Goal: Task Accomplishment & Management: Complete application form

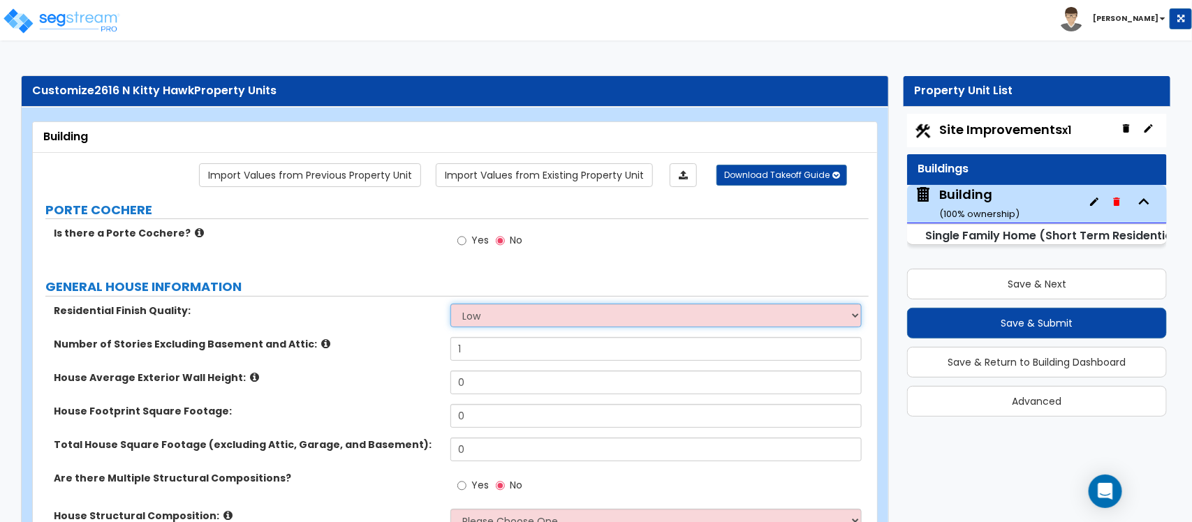
click at [480, 311] on select "Low Average High" at bounding box center [655, 316] width 411 height 24
select select "2"
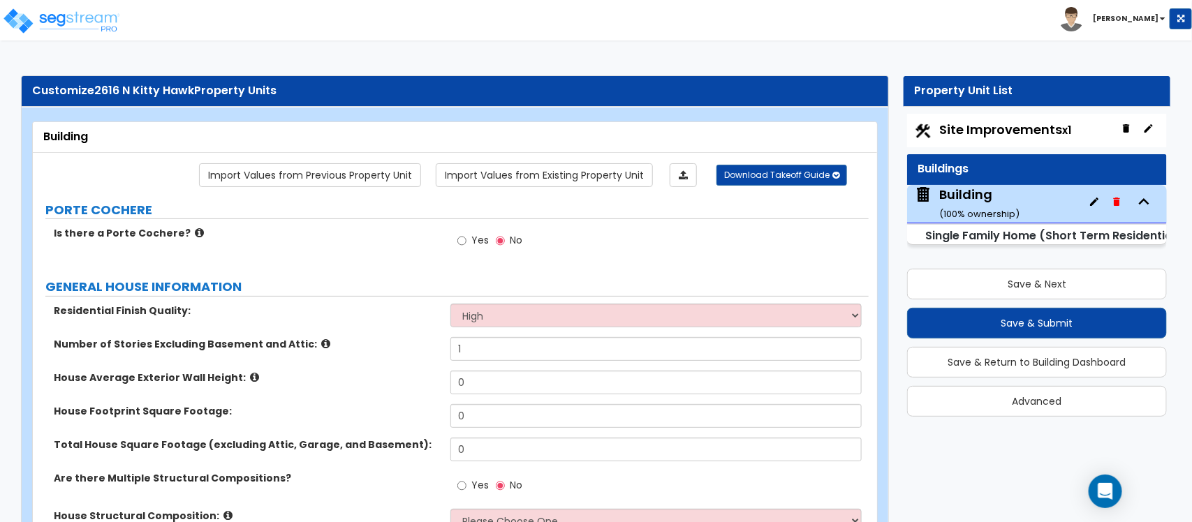
click at [356, 311] on label "Residential Finish Quality:" at bounding box center [247, 311] width 386 height 14
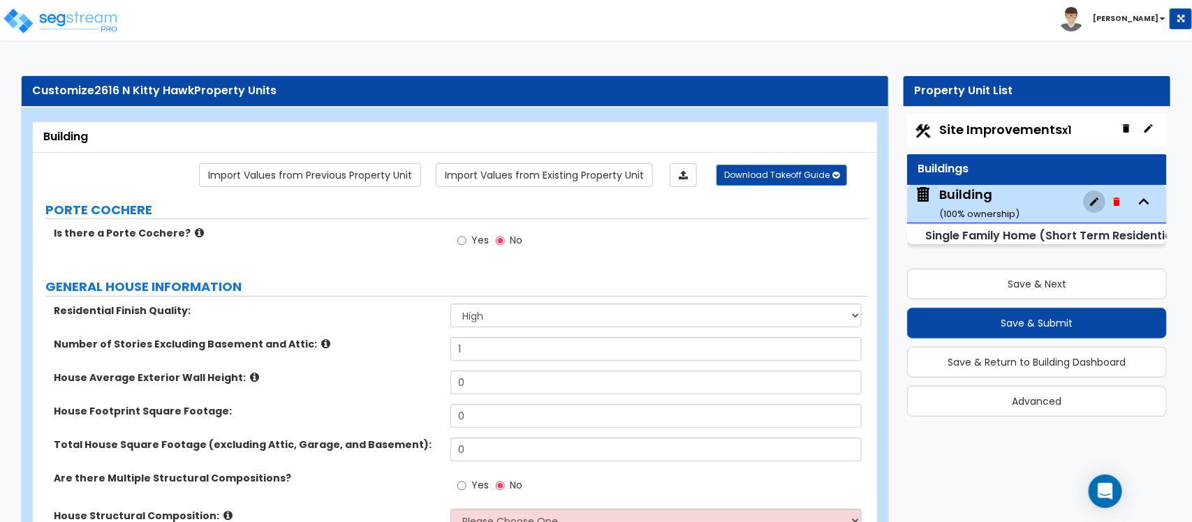
click at [416, 376] on label "House Average Exterior Wall Height:" at bounding box center [247, 378] width 386 height 14
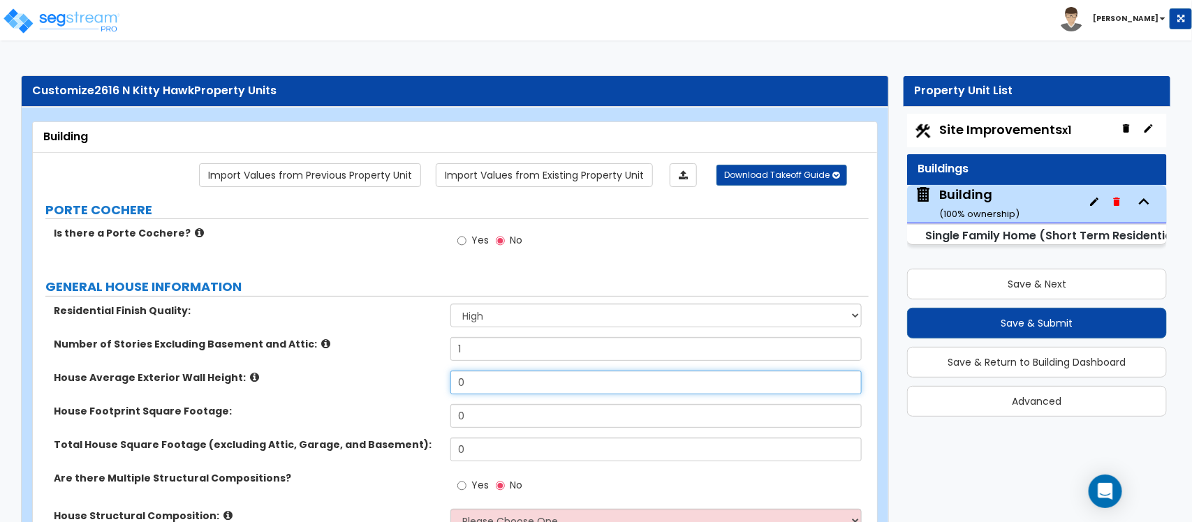
drag, startPoint x: 490, startPoint y: 386, endPoint x: 405, endPoint y: 389, distance: 85.2
click at [405, 389] on div "House Average Exterior Wall Height: 0" at bounding box center [451, 388] width 836 height 34
type input "9"
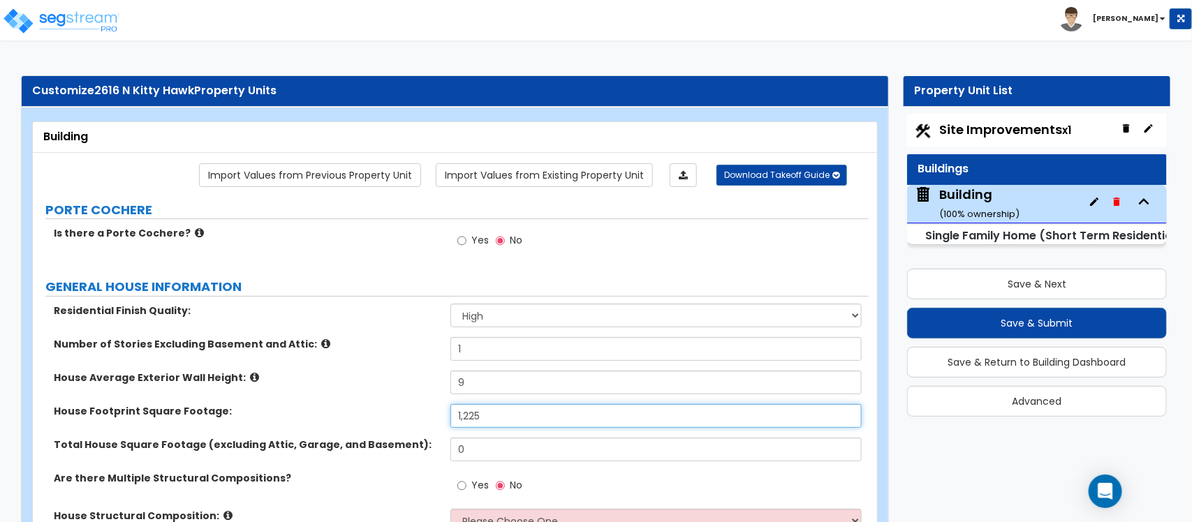
type input "1,225"
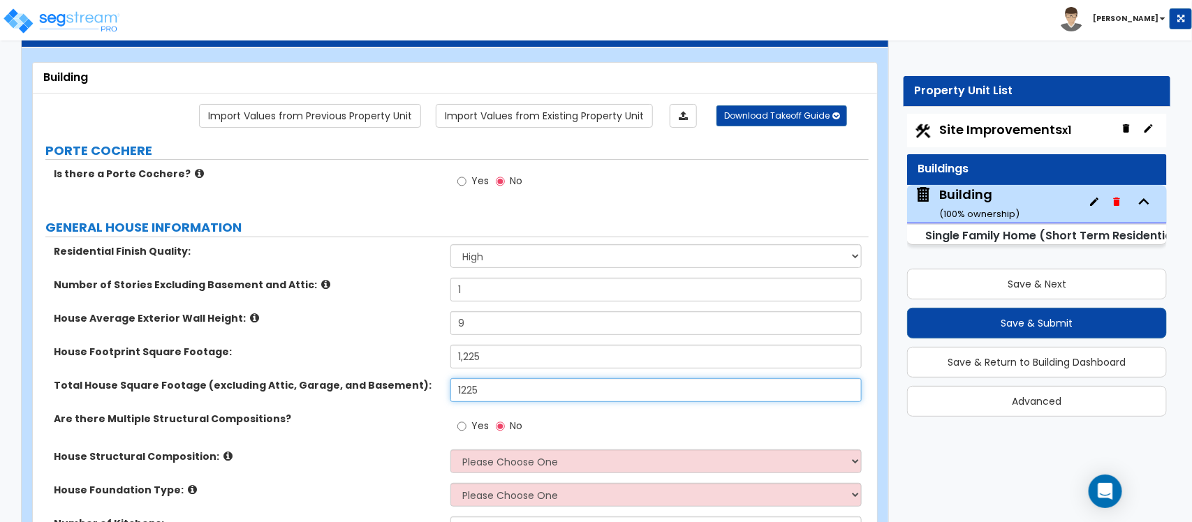
scroll to position [175, 0]
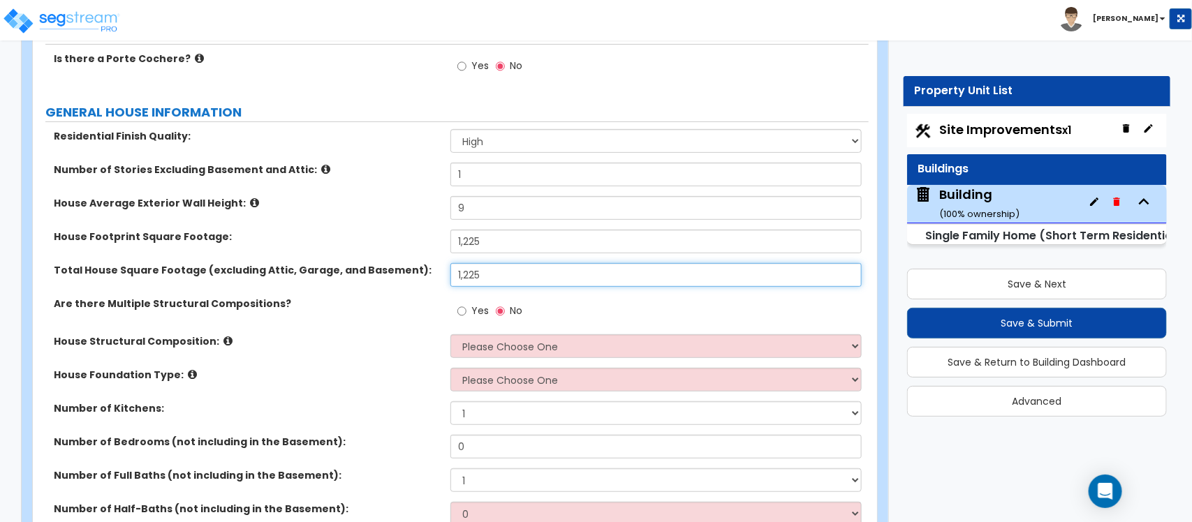
type input "1,225"
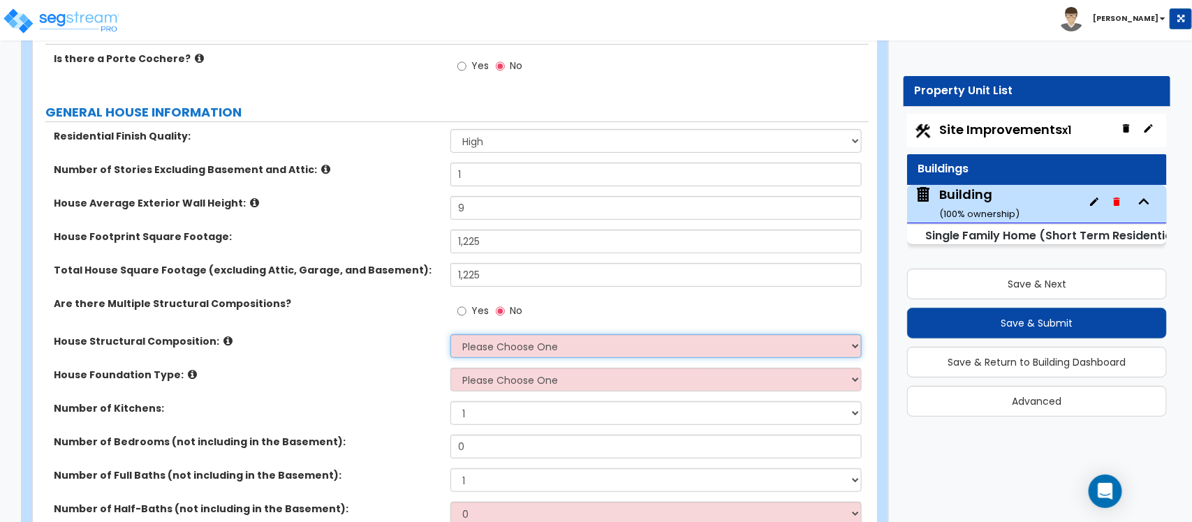
select select "7"
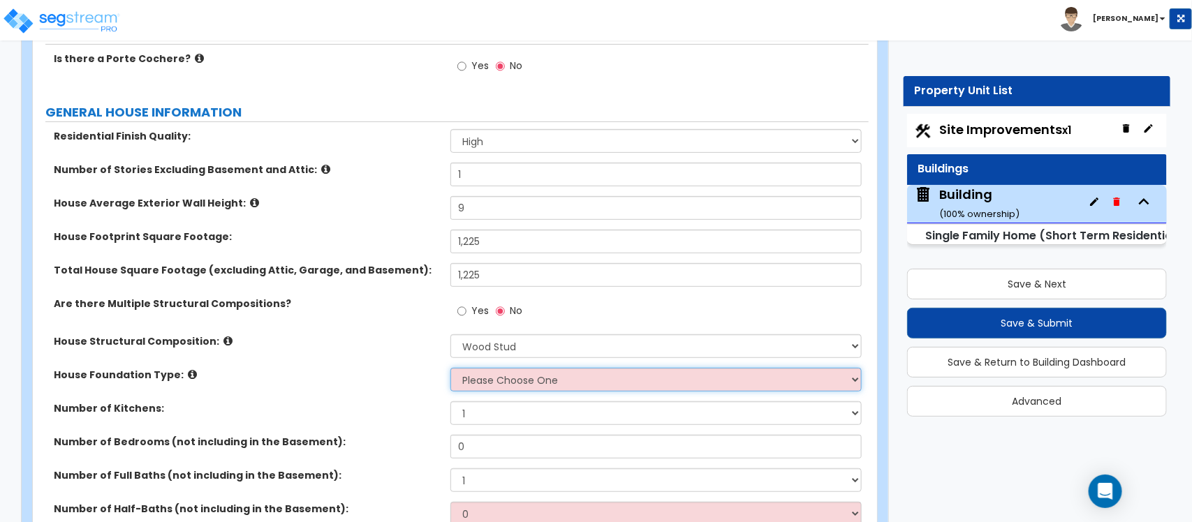
select select "3"
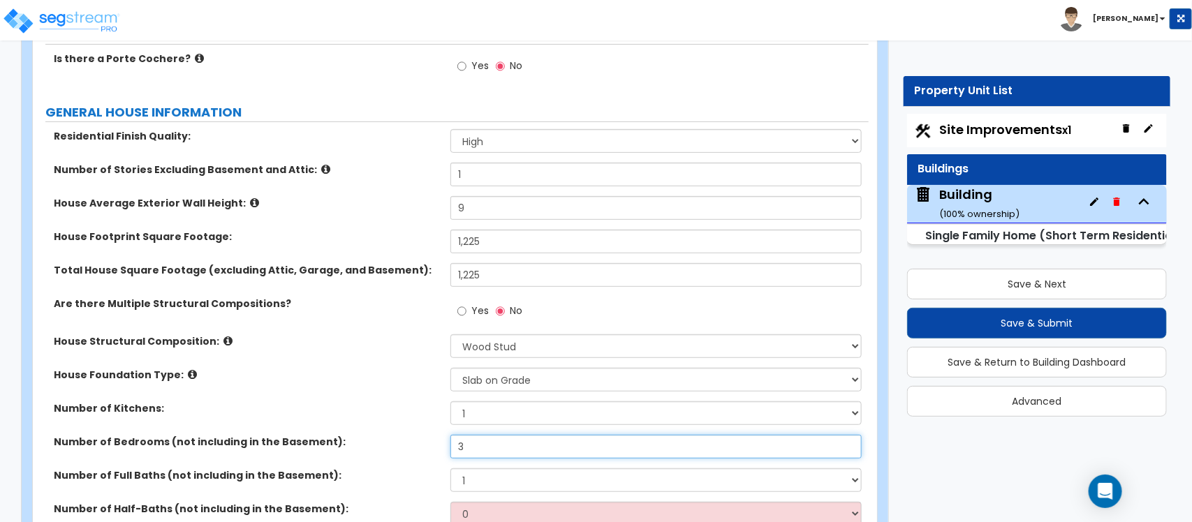
type input "3"
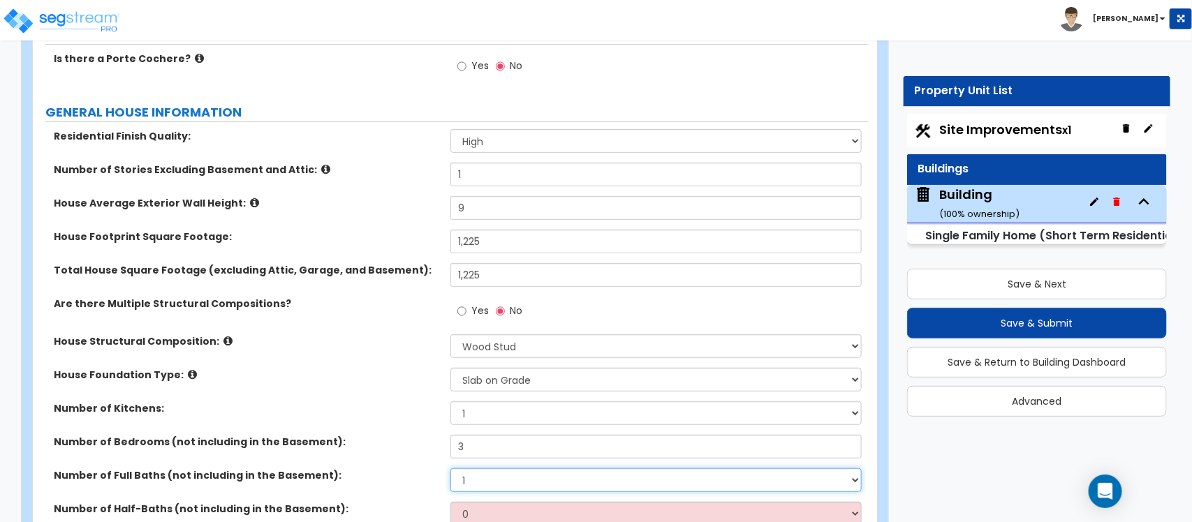
select select "2"
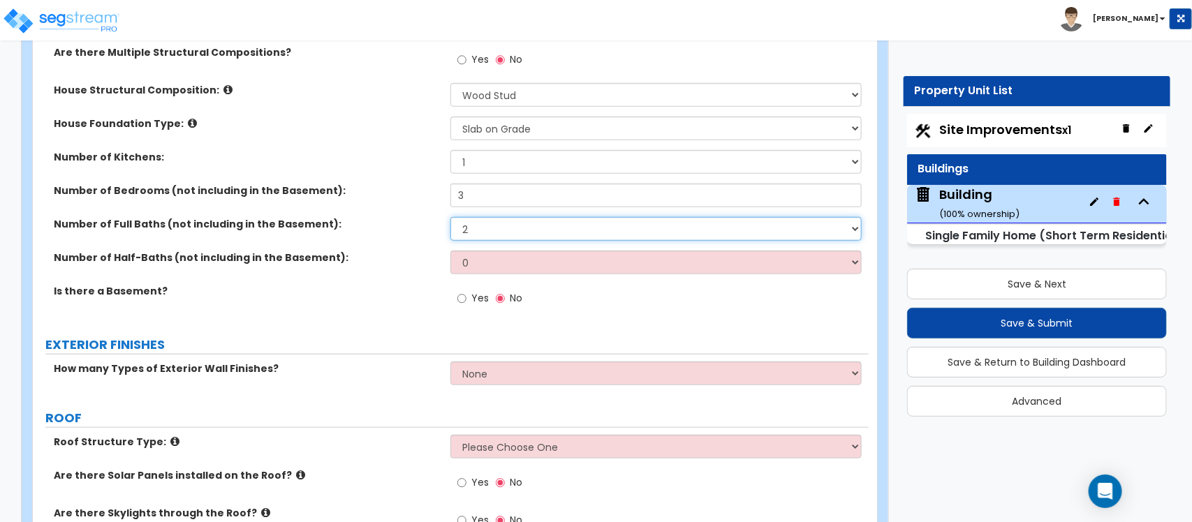
scroll to position [436, 0]
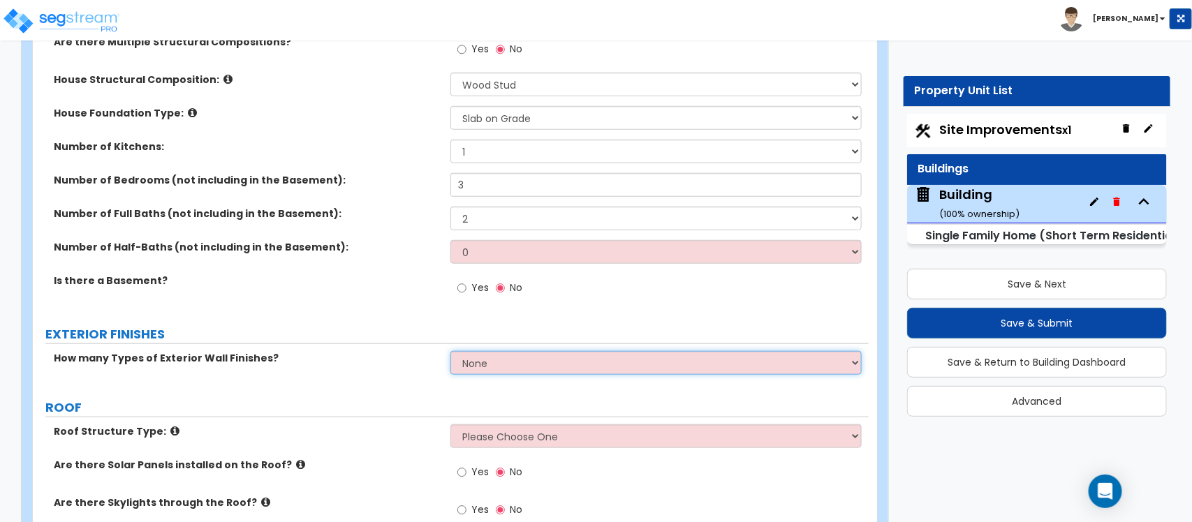
click at [491, 367] on select "None 1 2 3" at bounding box center [655, 363] width 411 height 24
select select "1"
drag, startPoint x: 406, startPoint y: 369, endPoint x: 493, endPoint y: 371, distance: 86.6
click at [406, 369] on div "How many Types of Exterior Wall Finishes? None 1 2 3" at bounding box center [451, 368] width 836 height 34
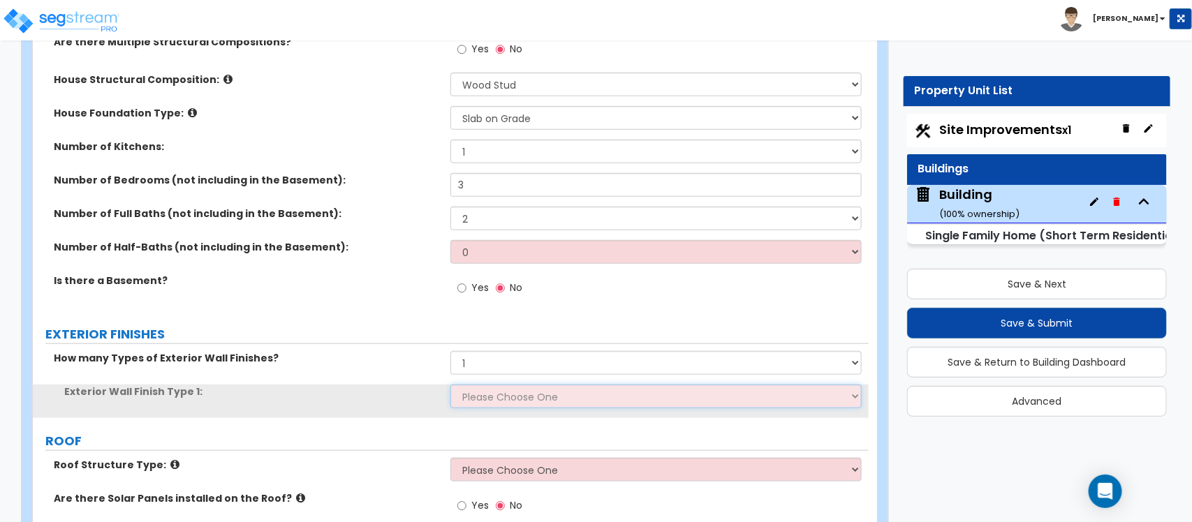
click at [513, 401] on select "Please Choose One No Finish/Shared Wall No Wall Brick Finish Stone Finish Wood …" at bounding box center [655, 397] width 411 height 24
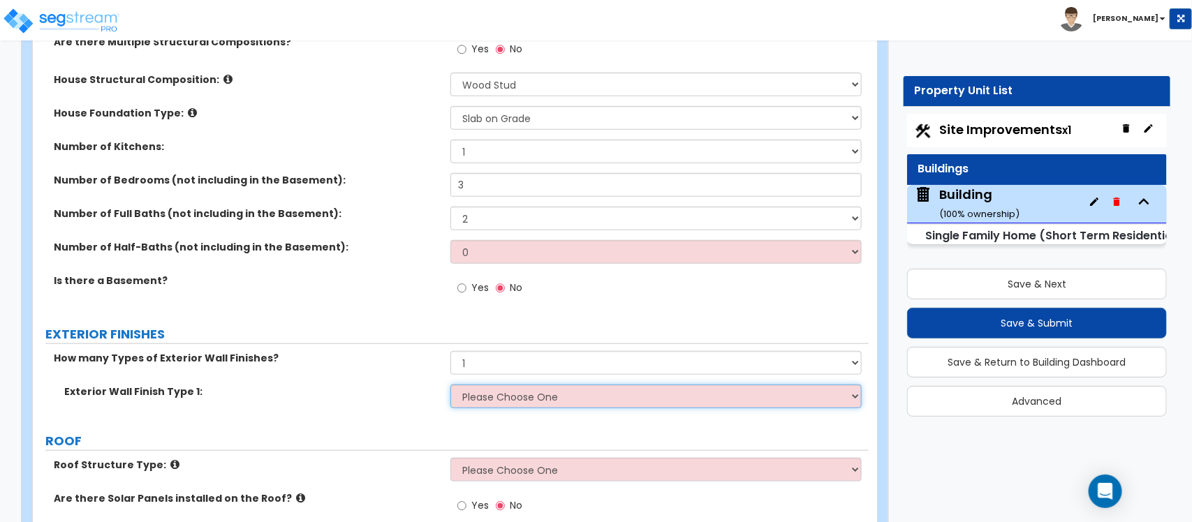
select select "7"
click at [450, 385] on select "Please Choose One No Finish/Shared Wall No Wall Brick Finish Stone Finish Wood …" at bounding box center [655, 397] width 411 height 24
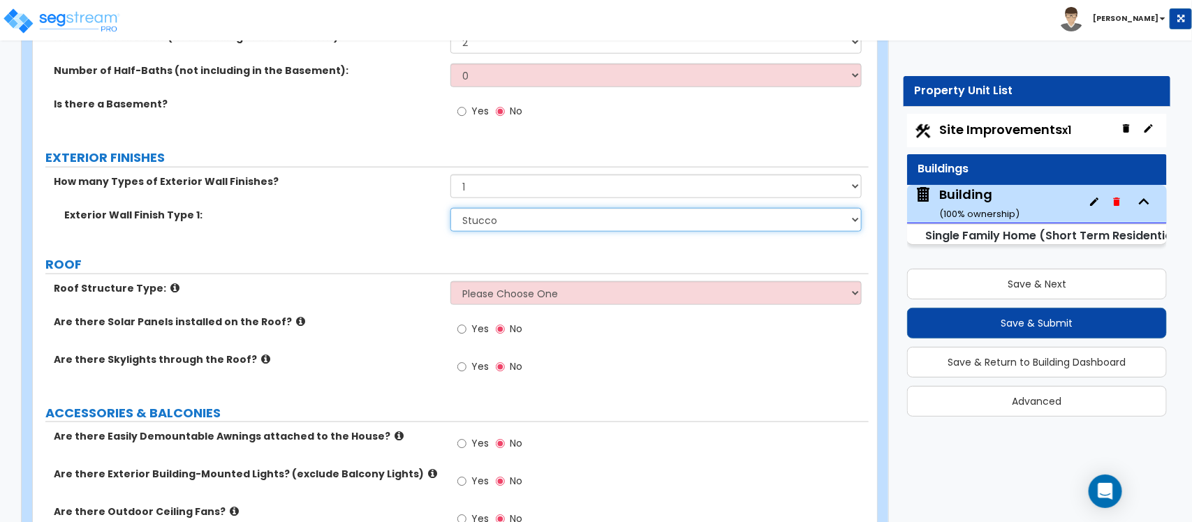
scroll to position [698, 0]
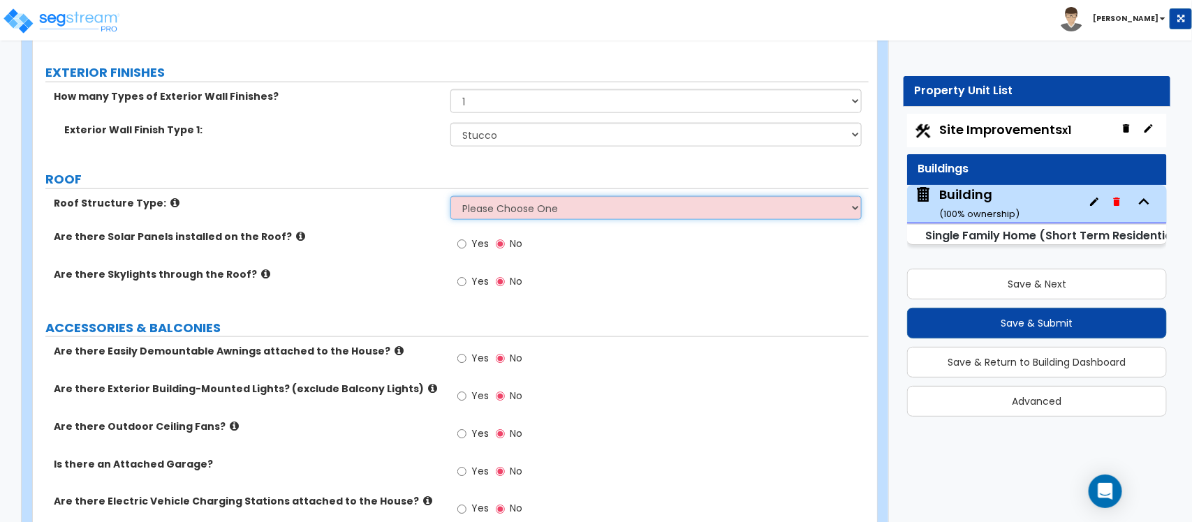
select select "1"
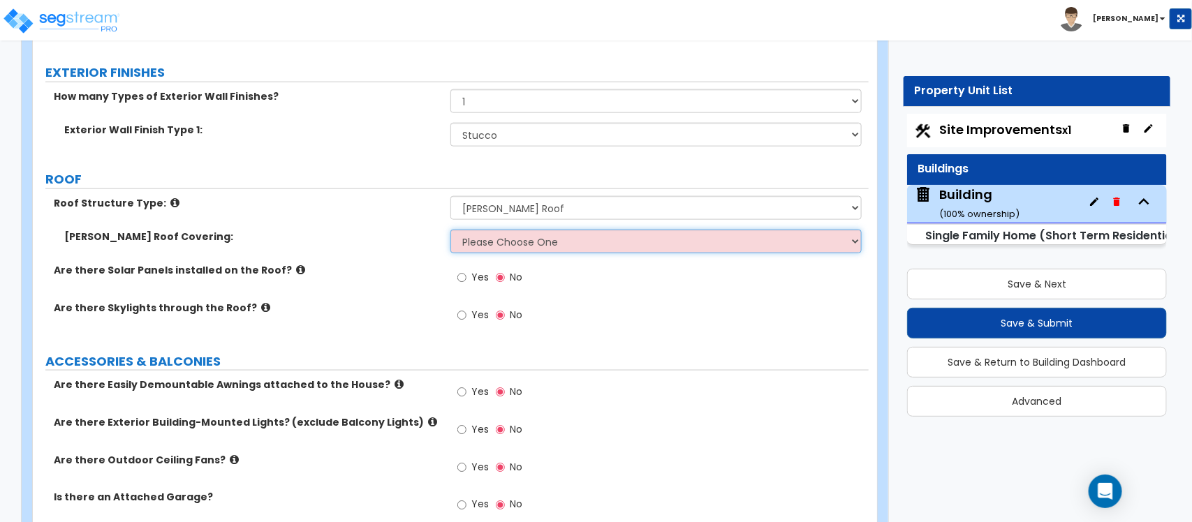
select select "1"
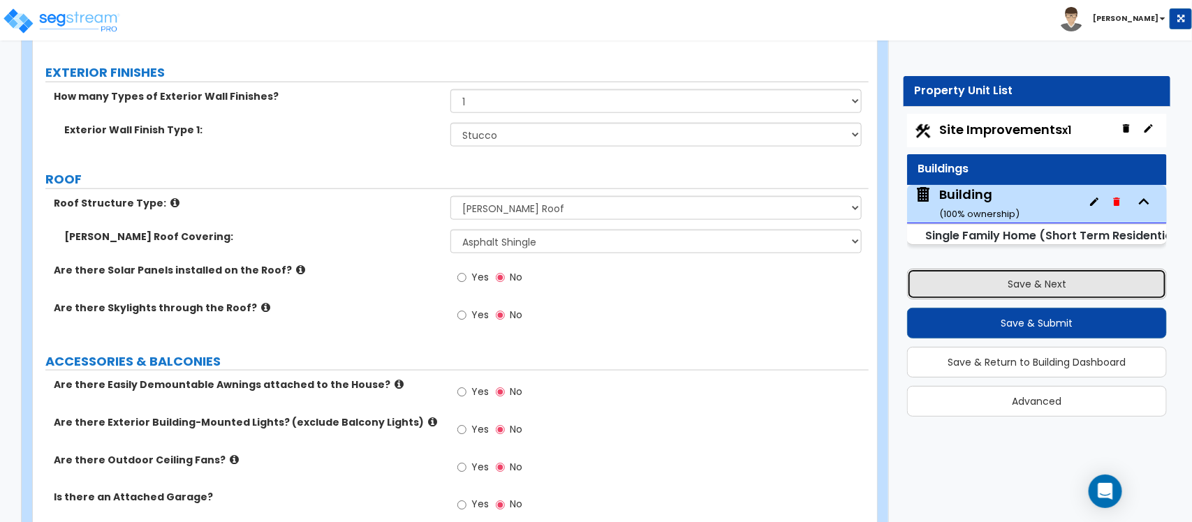
click at [965, 283] on button "Save & Next" at bounding box center [1037, 284] width 260 height 31
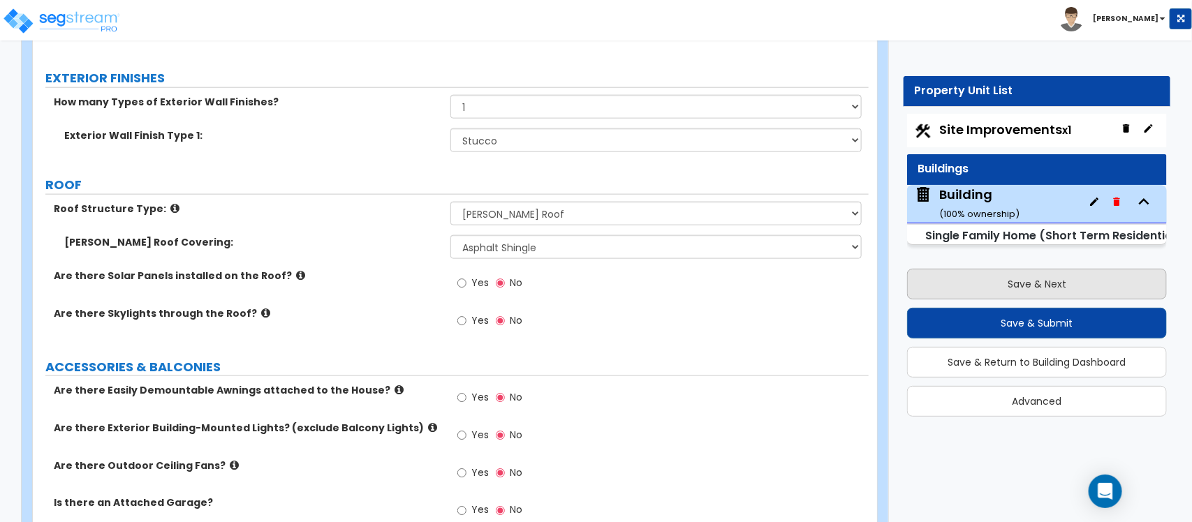
select select "2"
select select "1"
select select "2"
select select "1"
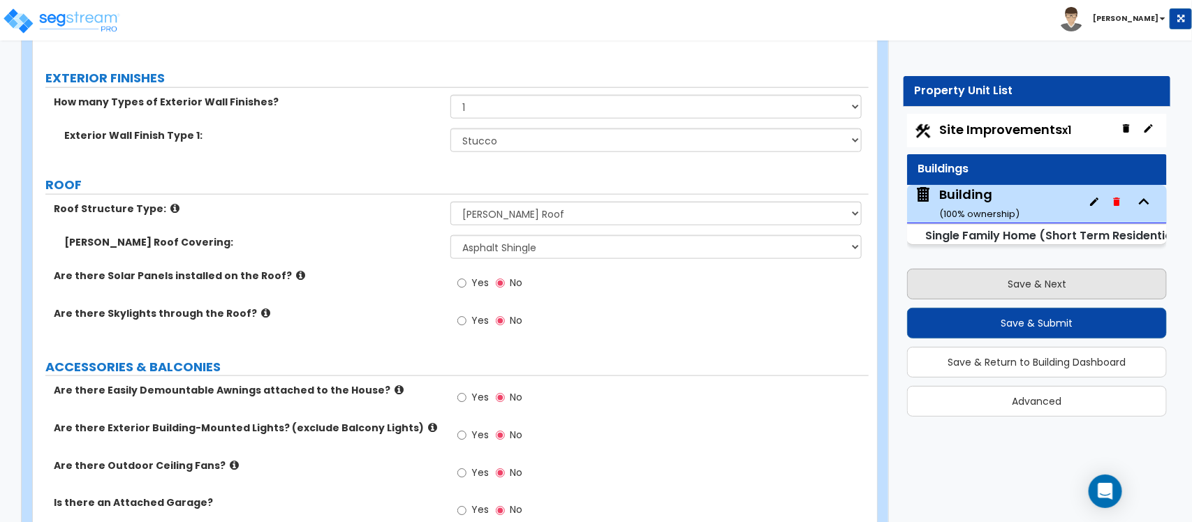
select select "1"
select select "6"
select select "2"
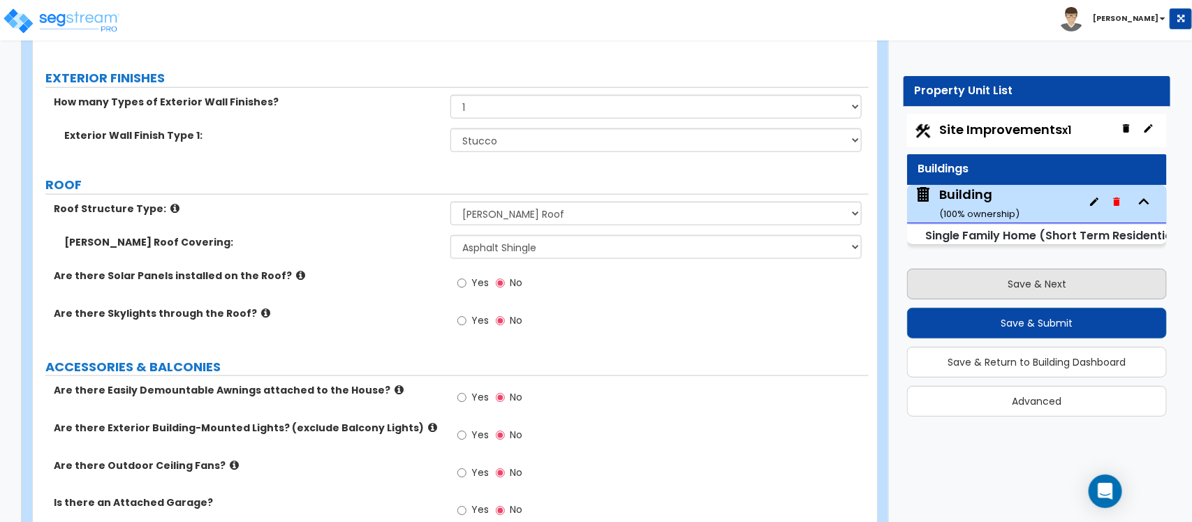
select select "2"
select select "1"
select select "3"
select select "1"
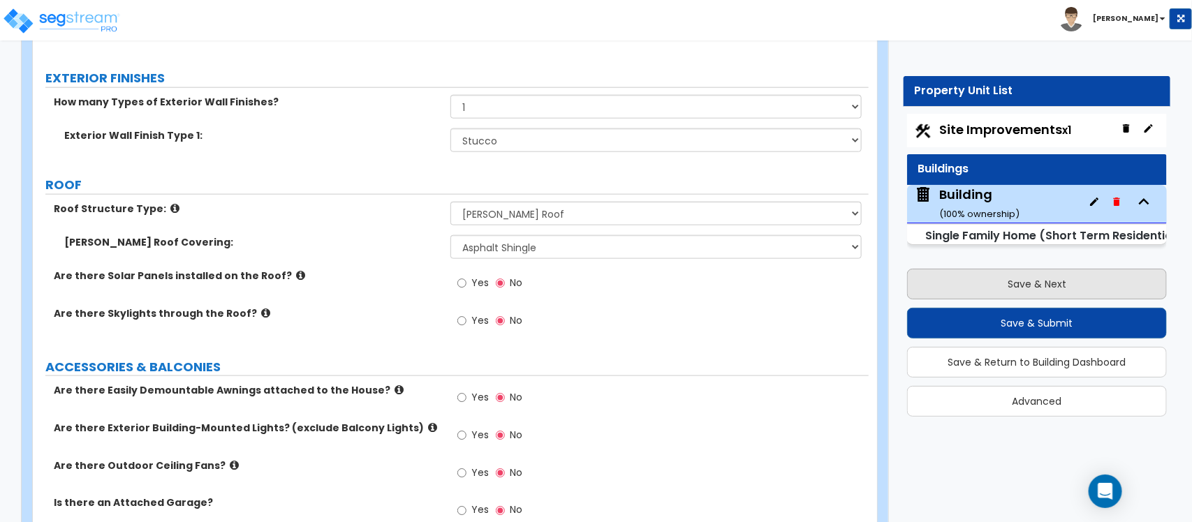
select select "4"
select select "1"
select select "3"
select select "2"
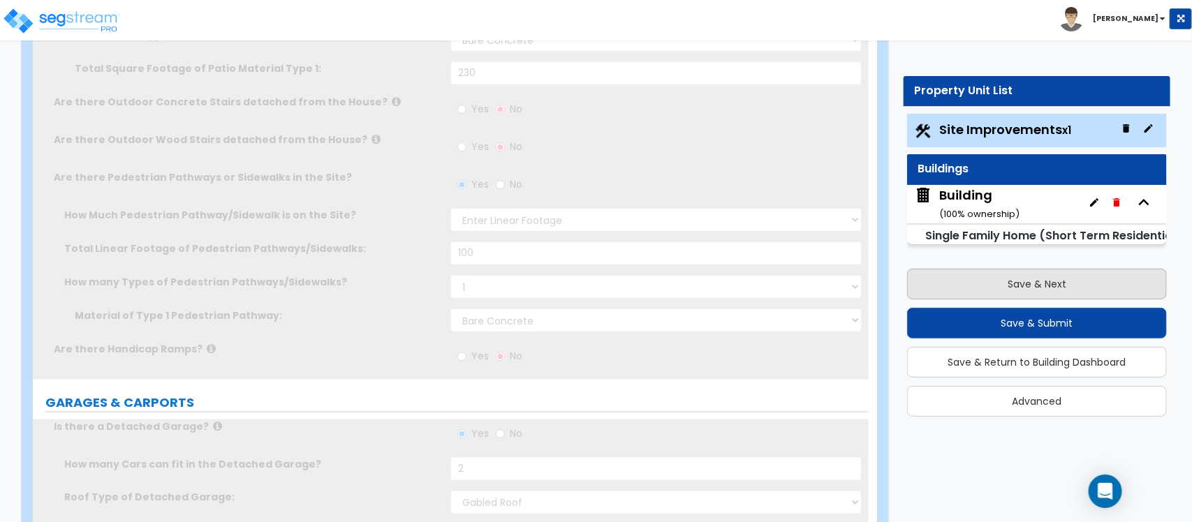
select select "1"
select select "2"
type input "1"
radio input "true"
select select "2"
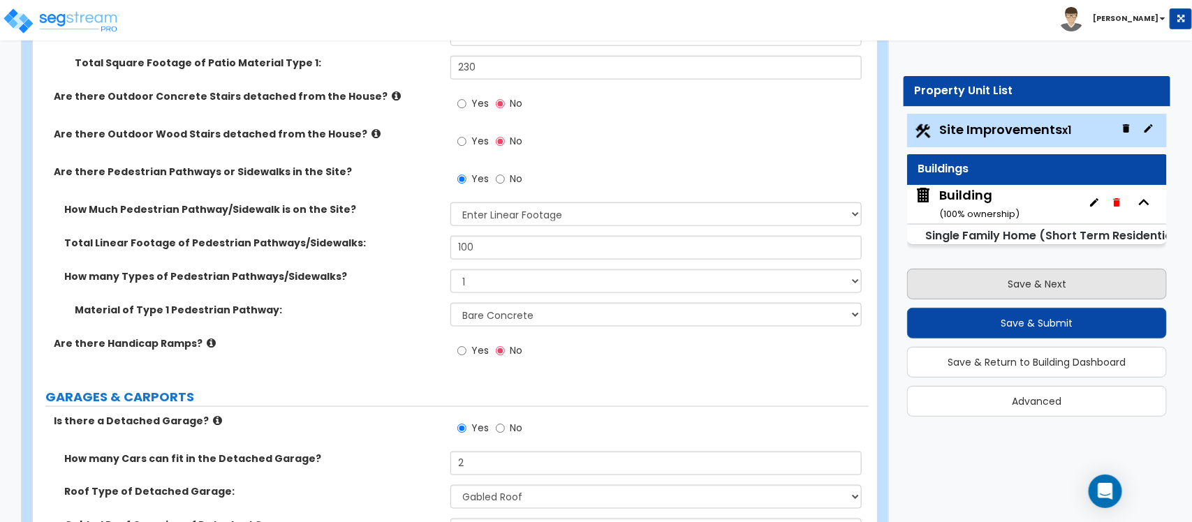
scroll to position [3884, 0]
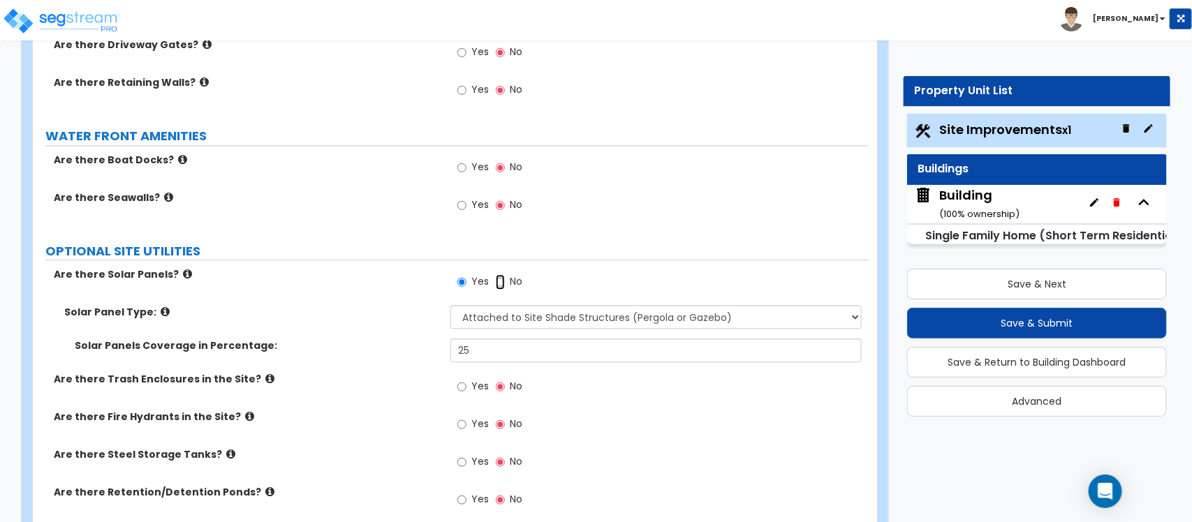
click at [500, 274] on input "No" at bounding box center [500, 281] width 9 height 15
radio input "false"
radio input "true"
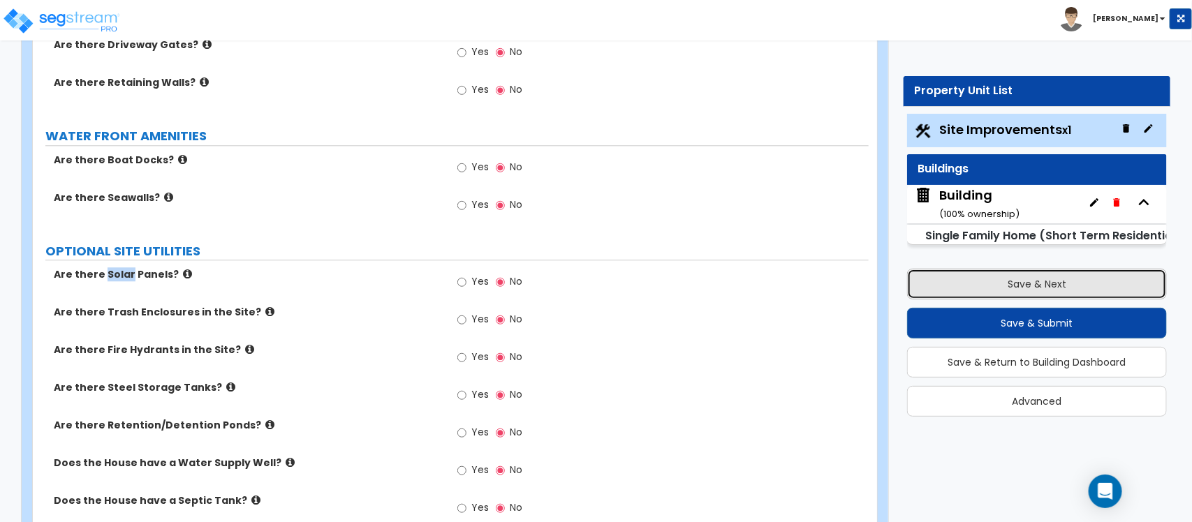
click at [1032, 281] on button "Save & Next" at bounding box center [1037, 284] width 260 height 31
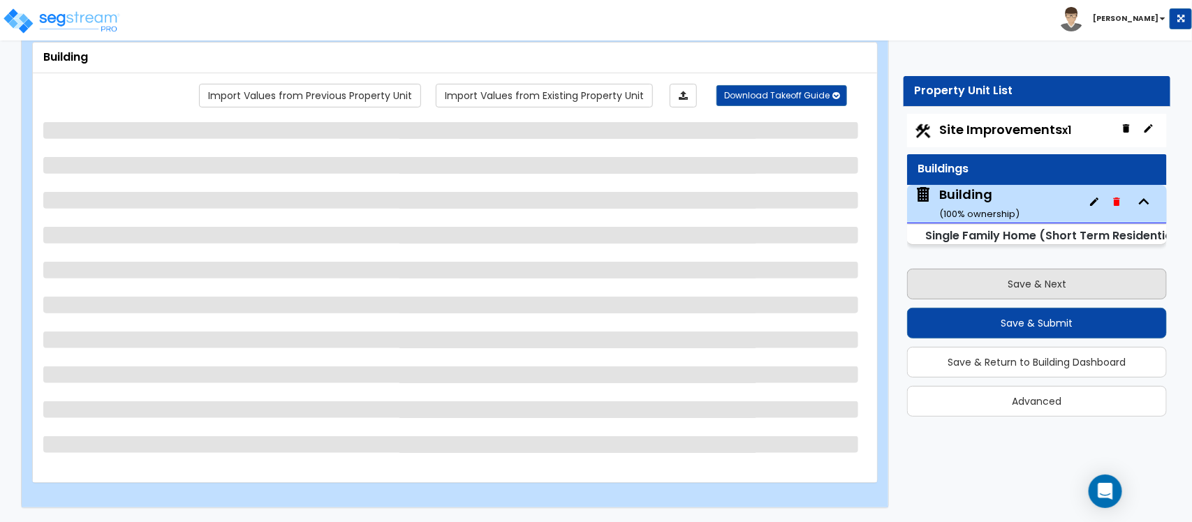
scroll to position [80, 0]
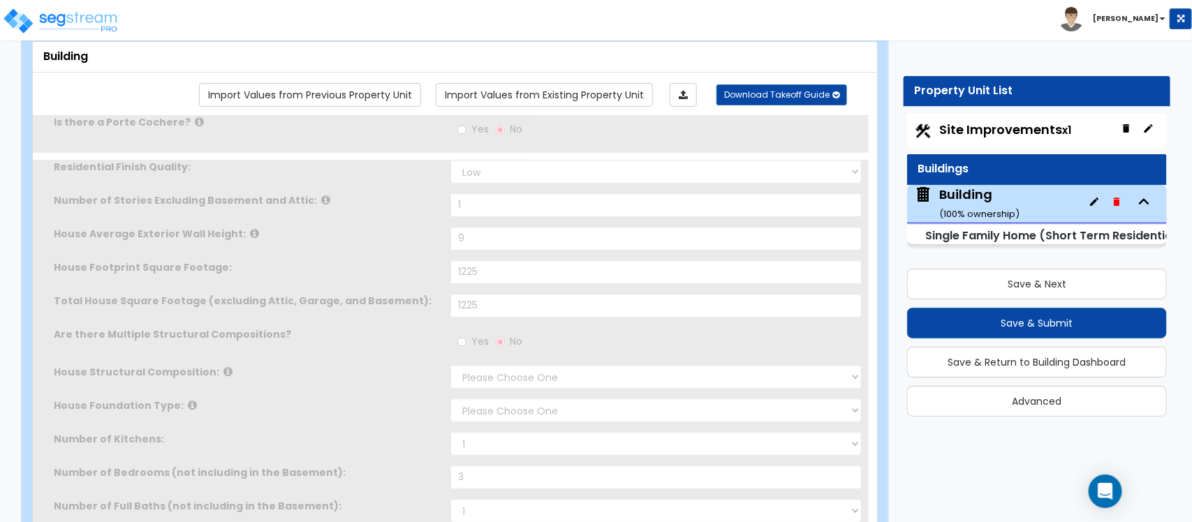
select select "2"
type input "1"
type input "9"
type input "1225"
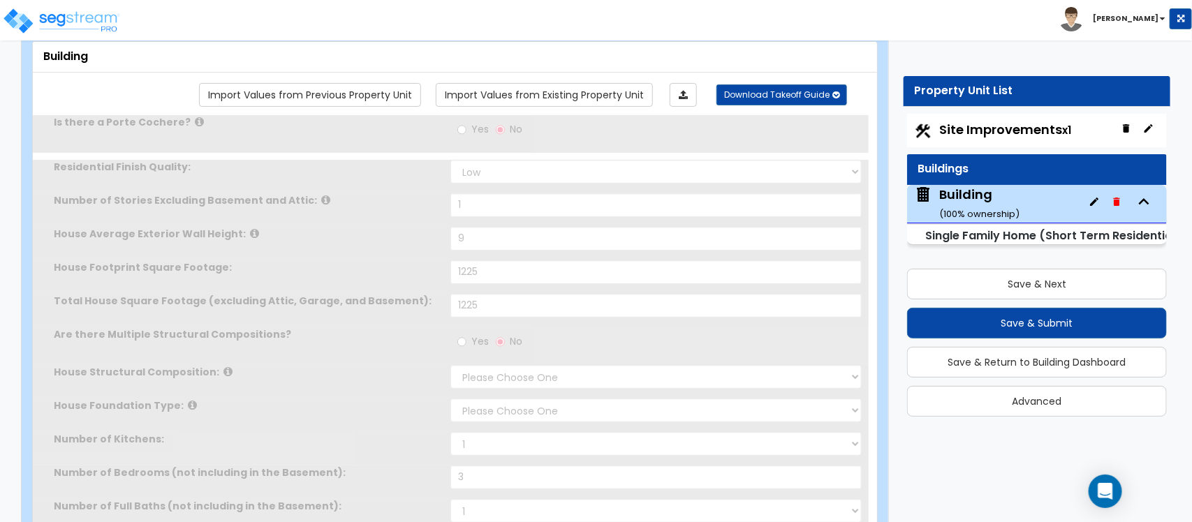
select select "7"
select select "3"
type input "3"
select select "2"
select select "1"
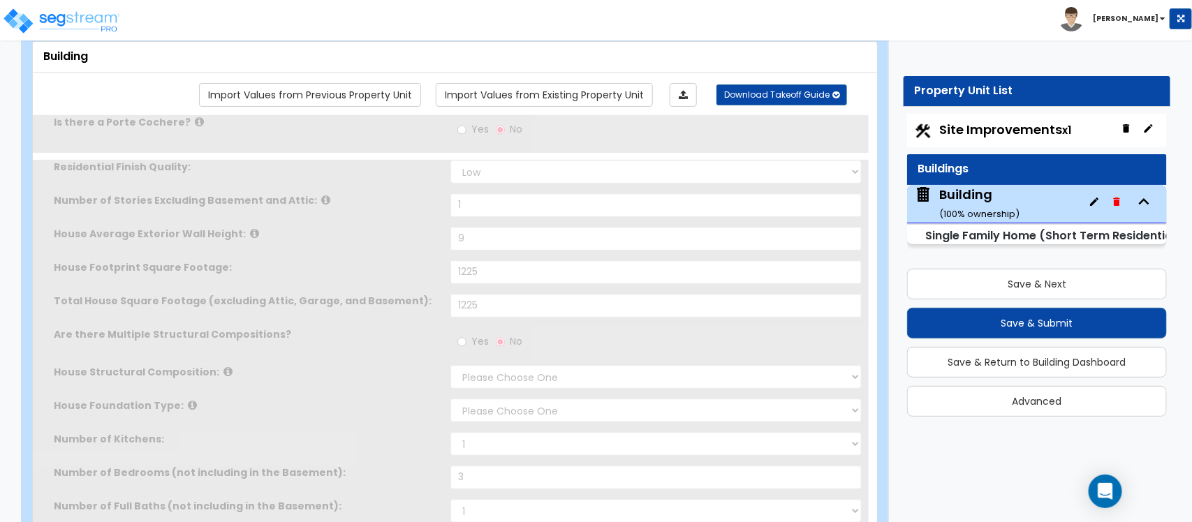
select select "7"
select select "1"
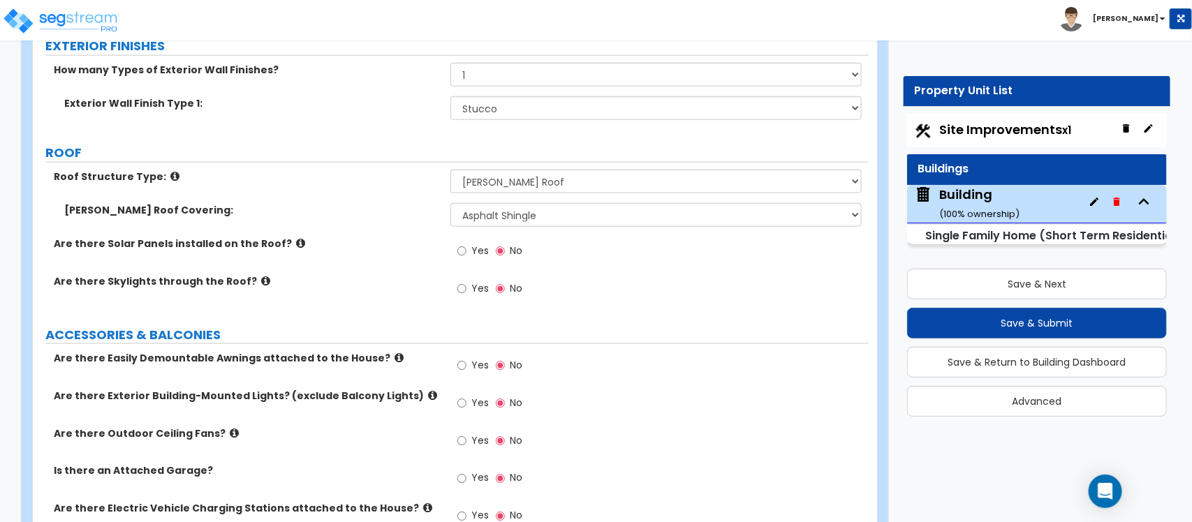
scroll to position [779, 0]
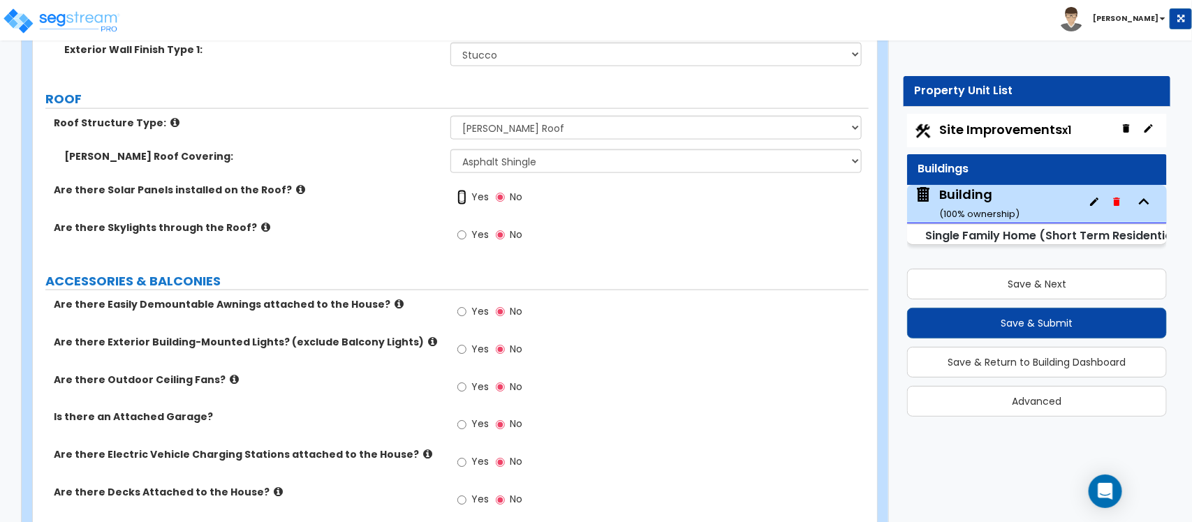
click at [462, 199] on input "Yes" at bounding box center [461, 197] width 9 height 15
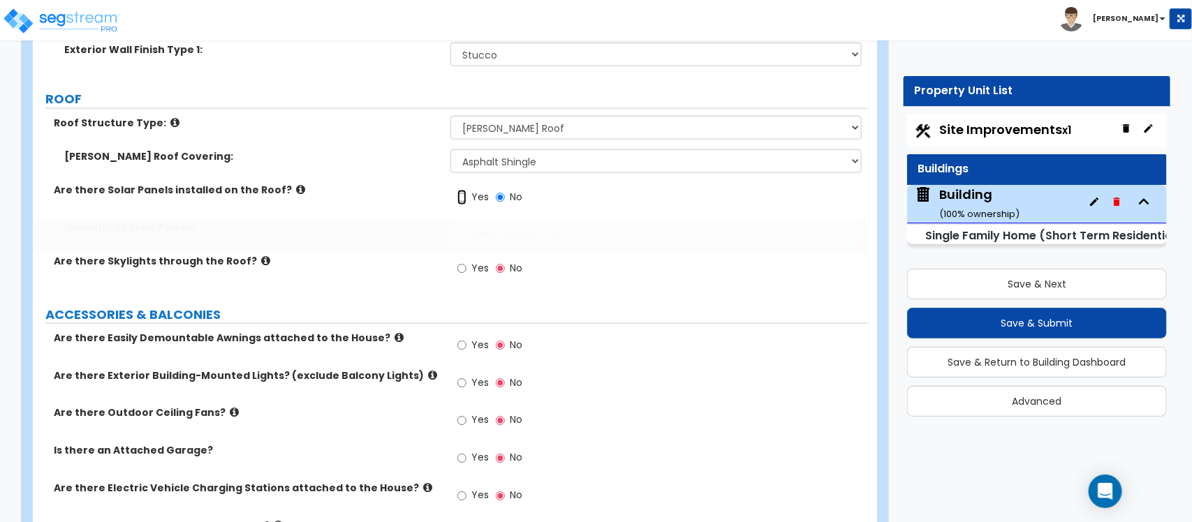
radio input "true"
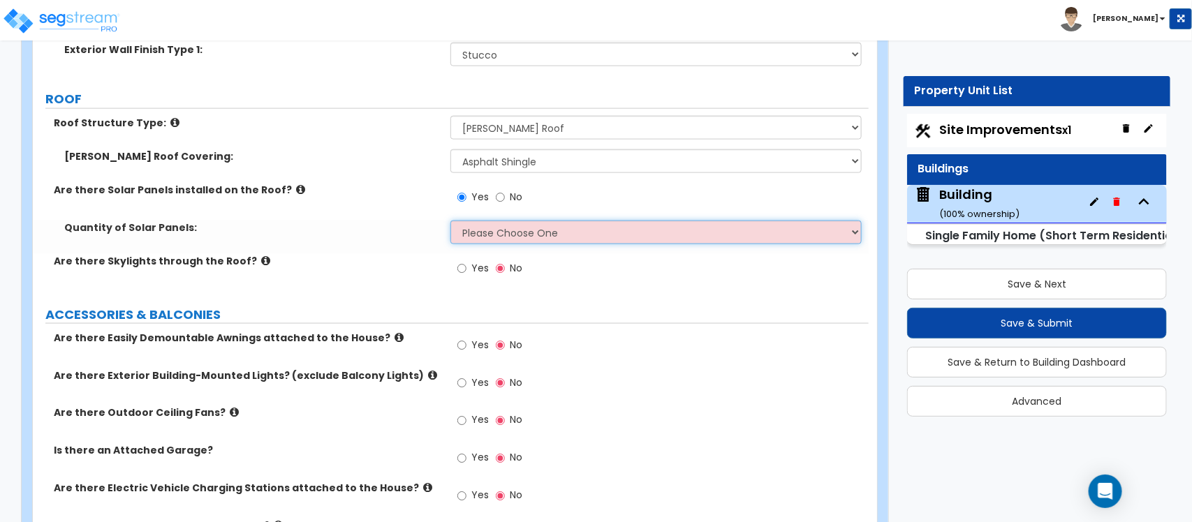
click at [470, 234] on select "Please Choose One Enter the Percentage of Roof Covered by Solar Panels Enter th…" at bounding box center [655, 233] width 411 height 24
select select "2"
click at [450, 221] on select "Please Choose One Enter the Percentage of Roof Covered by Solar Panels Enter th…" at bounding box center [655, 233] width 411 height 24
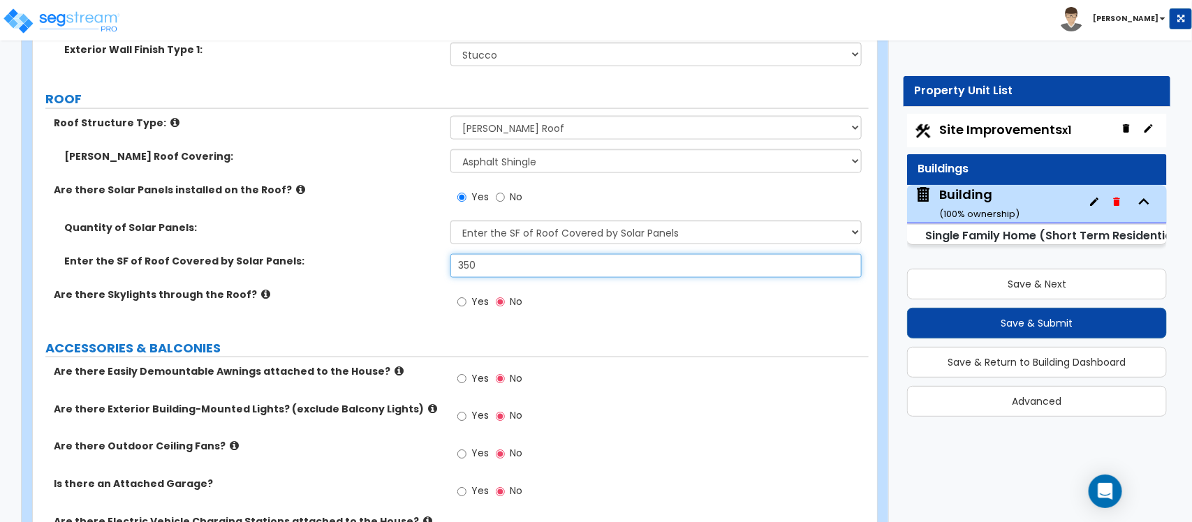
type input "350"
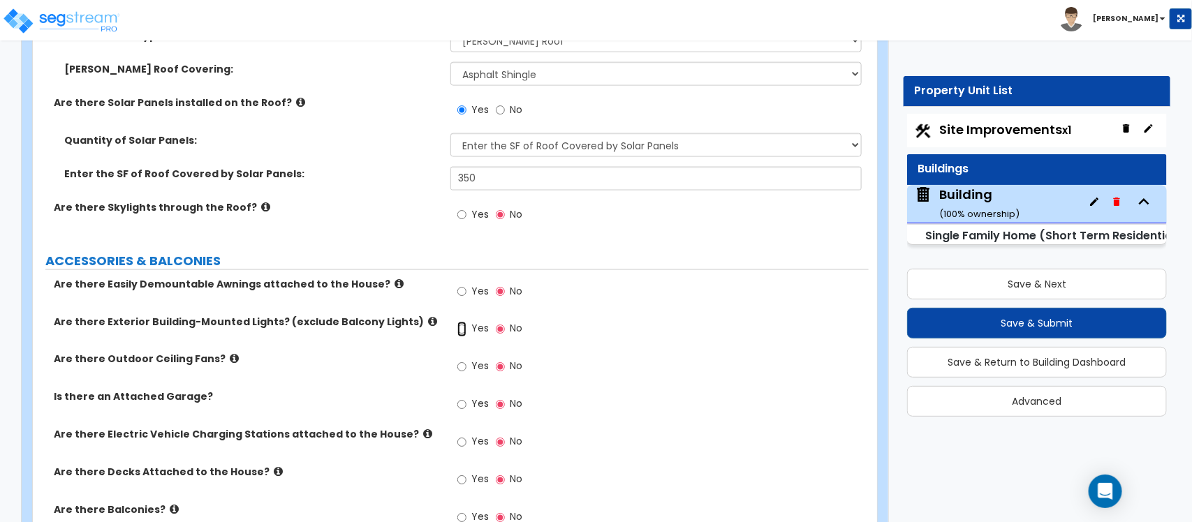
click at [462, 326] on input "Yes" at bounding box center [461, 329] width 9 height 15
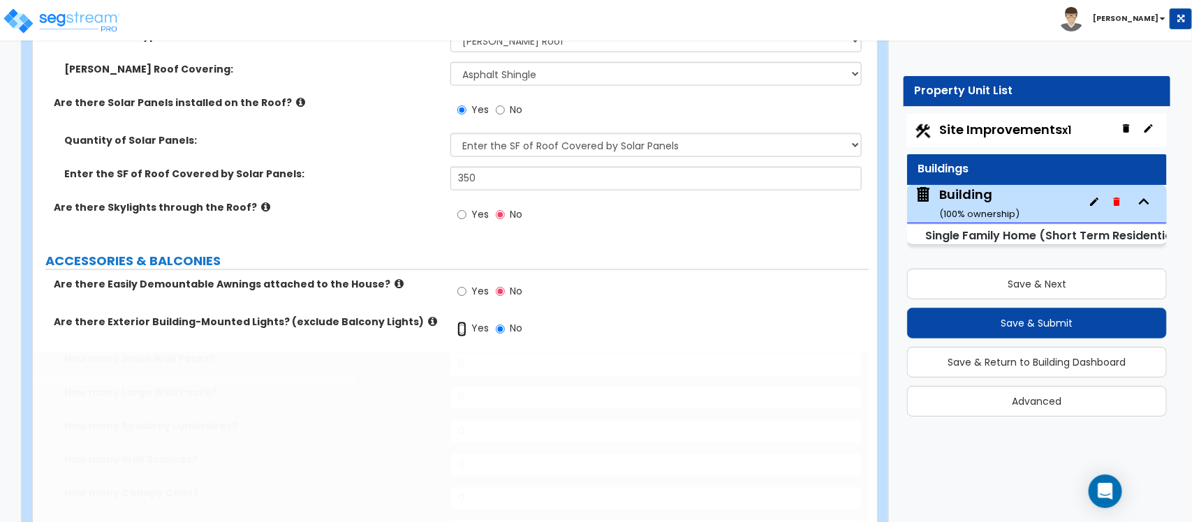
radio input "true"
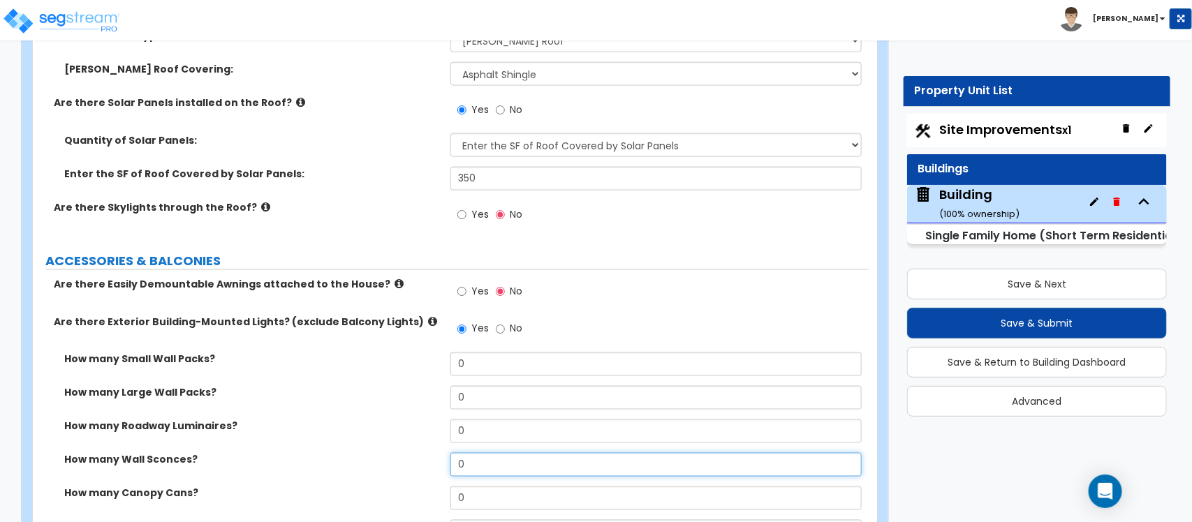
drag, startPoint x: 489, startPoint y: 472, endPoint x: 399, endPoint y: 462, distance: 90.0
click at [399, 462] on div "How many Wall Sconces? 0" at bounding box center [451, 470] width 836 height 34
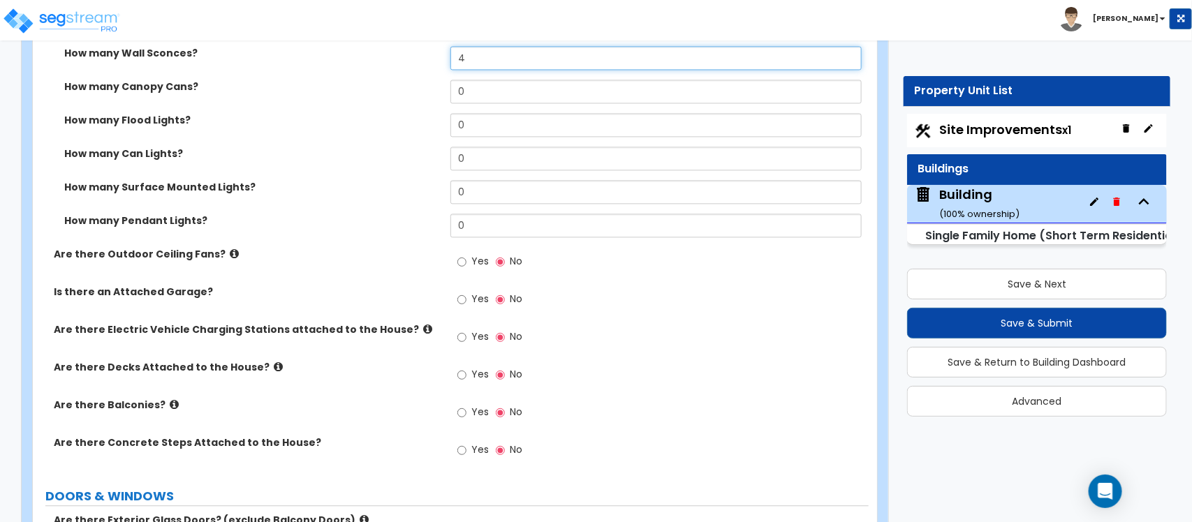
scroll to position [1302, 0]
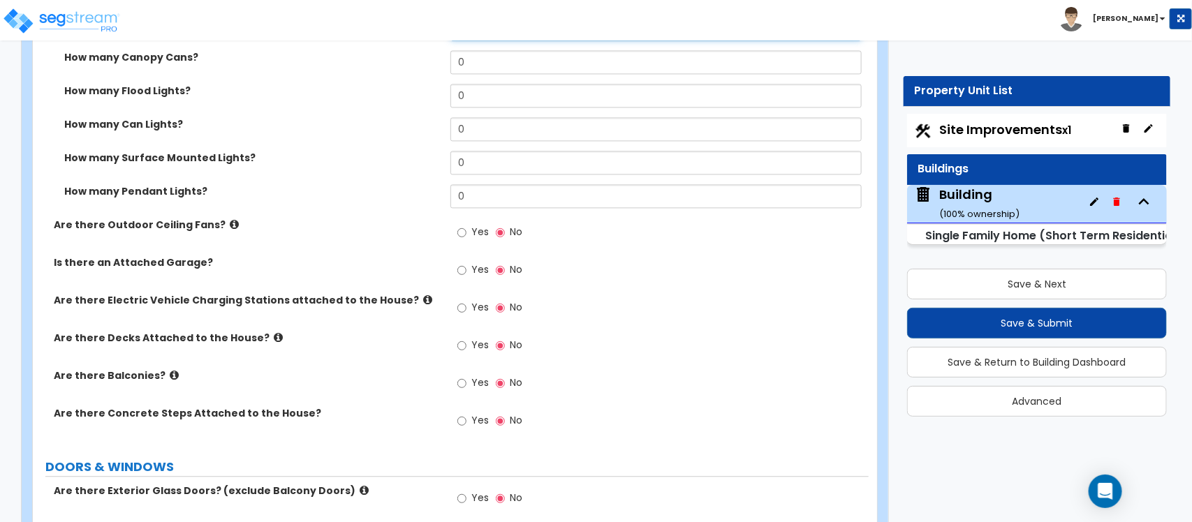
type input "4"
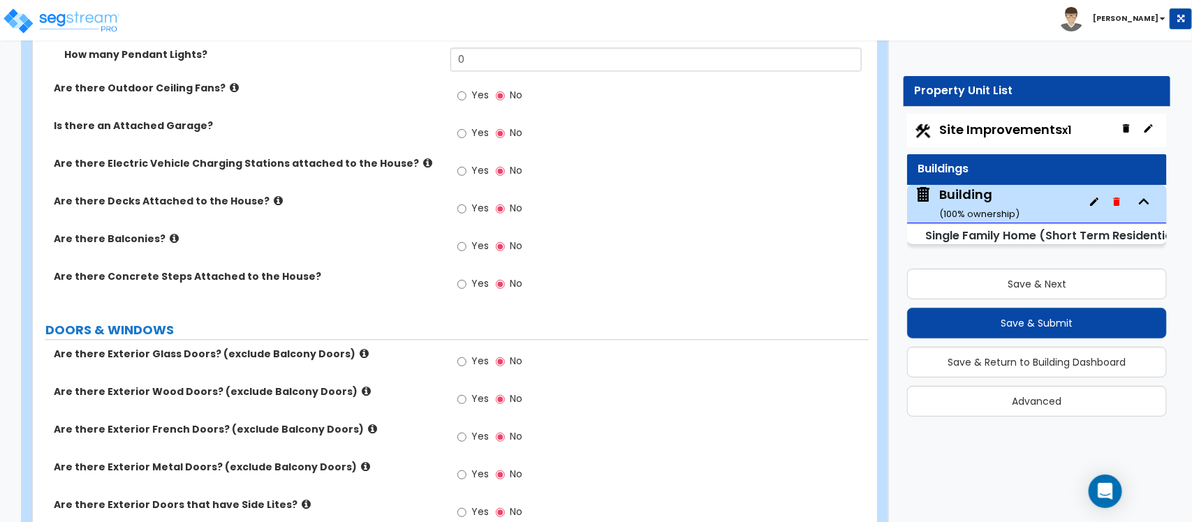
scroll to position [1477, 0]
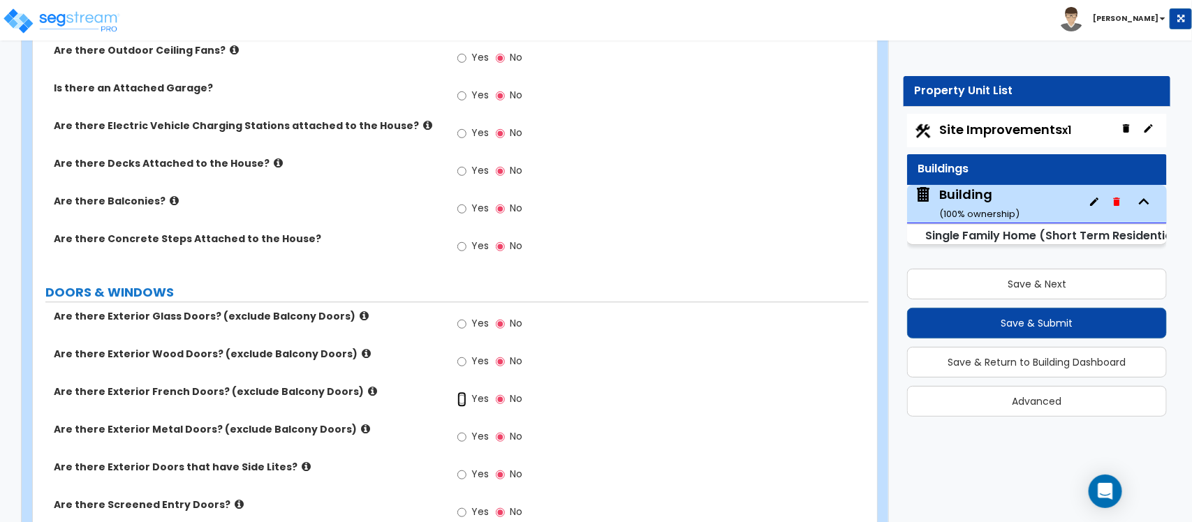
click at [462, 398] on input "Yes" at bounding box center [461, 399] width 9 height 15
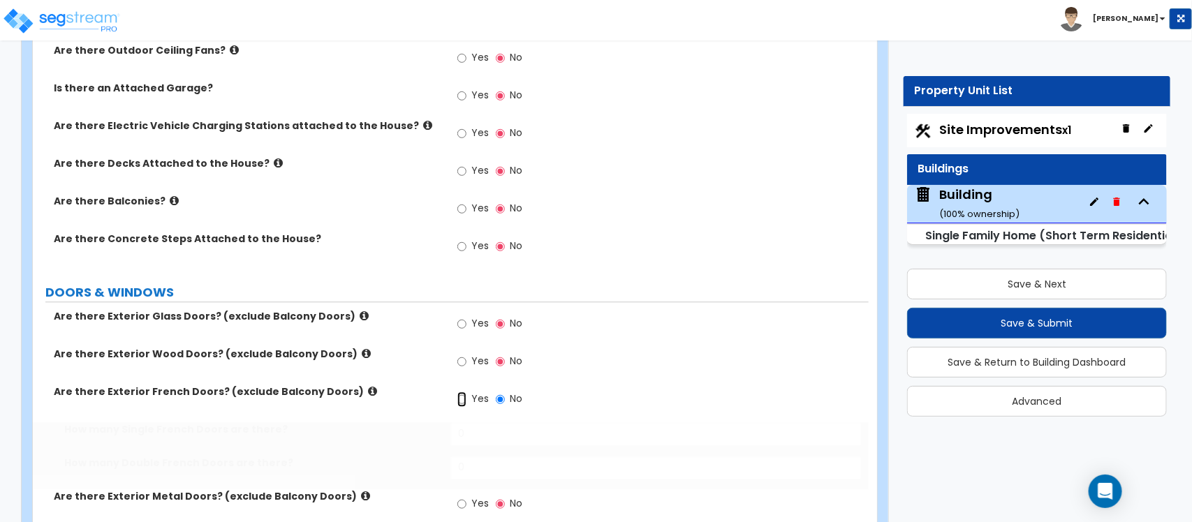
radio input "true"
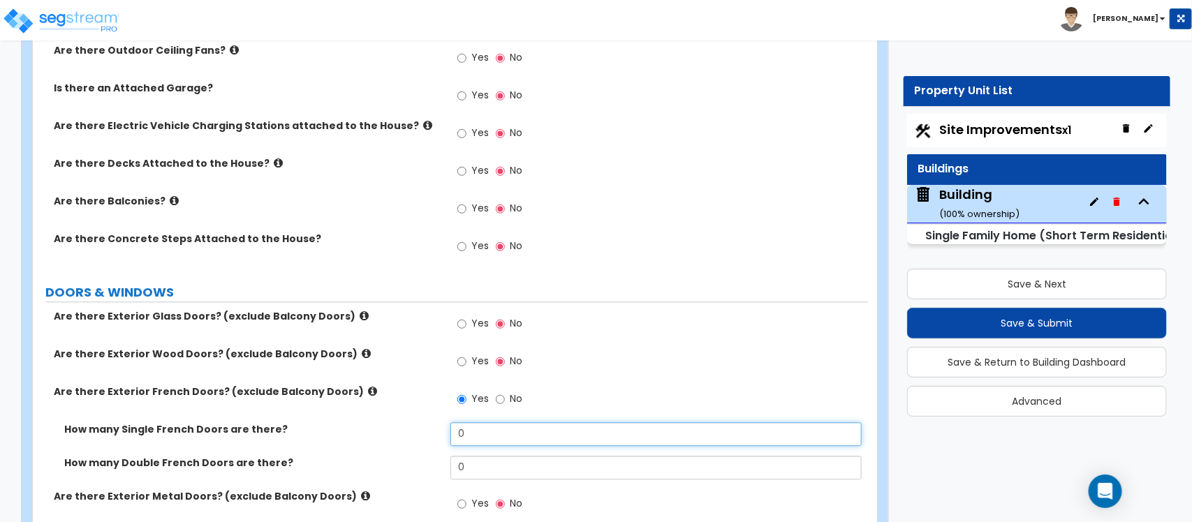
drag, startPoint x: 483, startPoint y: 434, endPoint x: 418, endPoint y: 434, distance: 65.6
click at [418, 434] on div "How many Single French Doors are there? 0" at bounding box center [451, 439] width 836 height 34
type input "1"
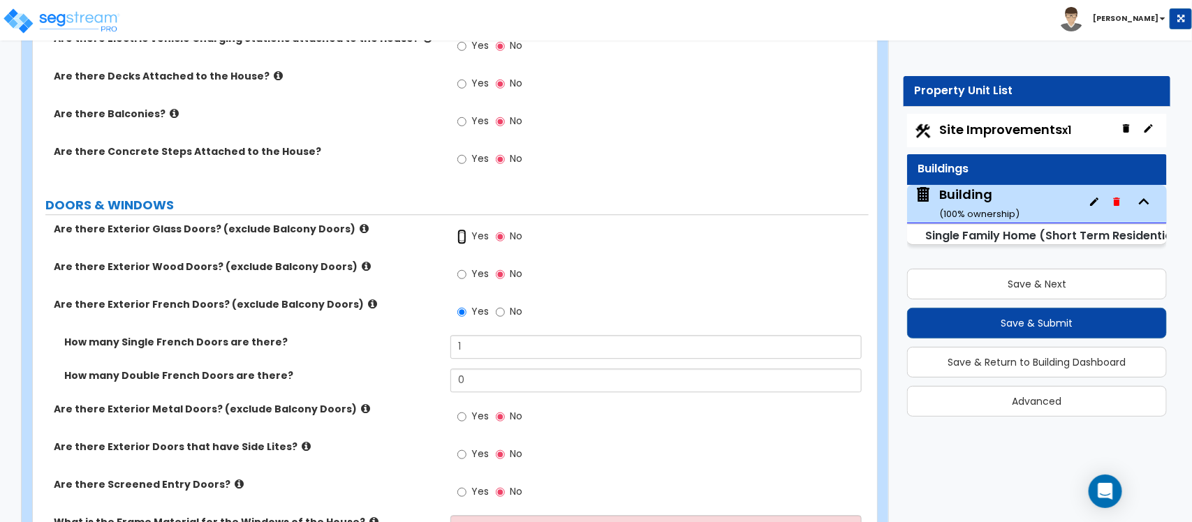
click at [461, 239] on input "Yes" at bounding box center [461, 236] width 9 height 15
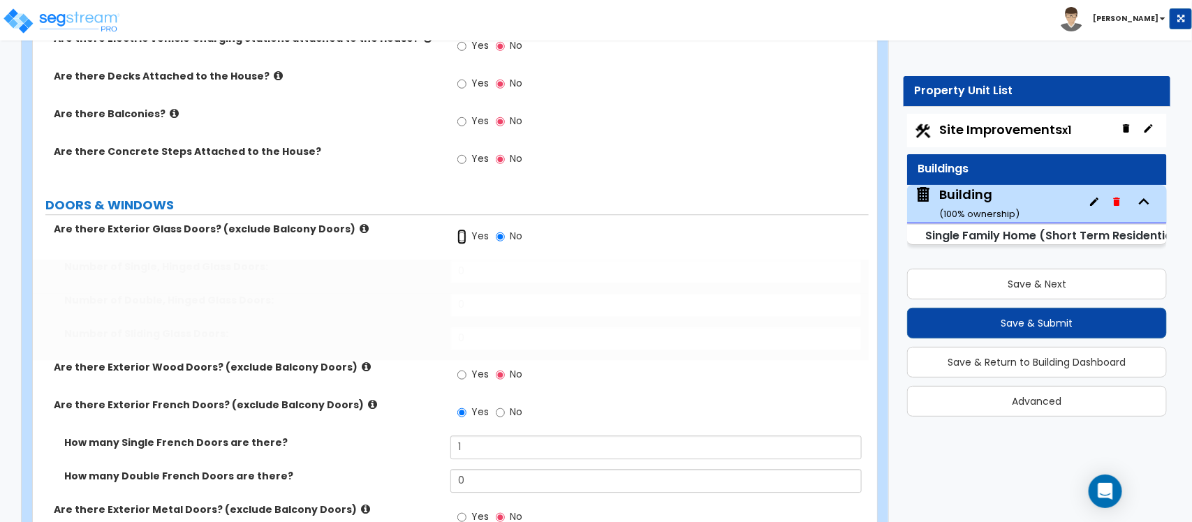
radio input "true"
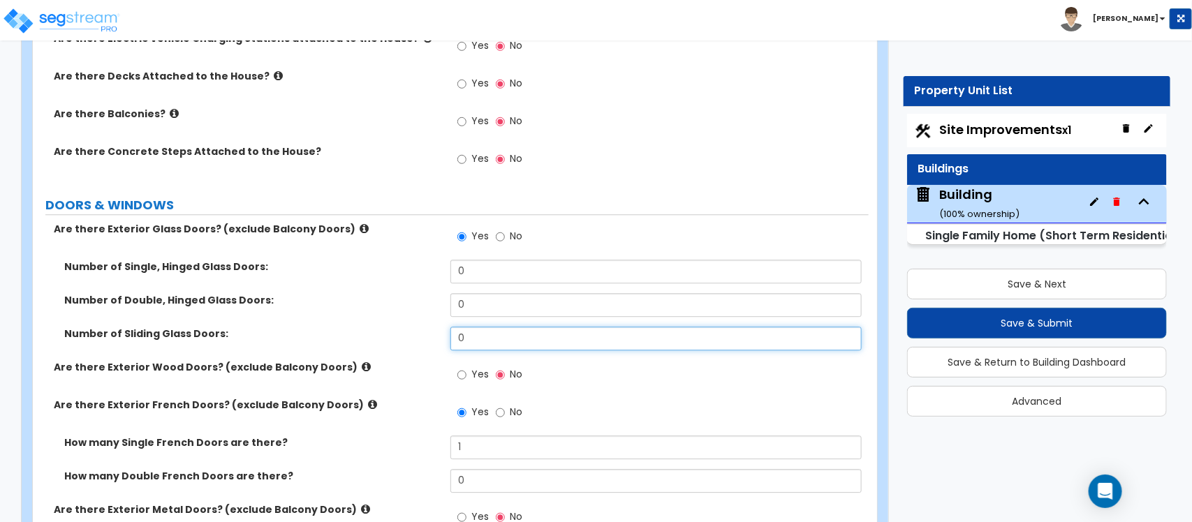
drag, startPoint x: 494, startPoint y: 343, endPoint x: 417, endPoint y: 335, distance: 77.2
click at [419, 335] on div "Number of Sliding Glass Doors: 0" at bounding box center [451, 344] width 836 height 34
type input "2"
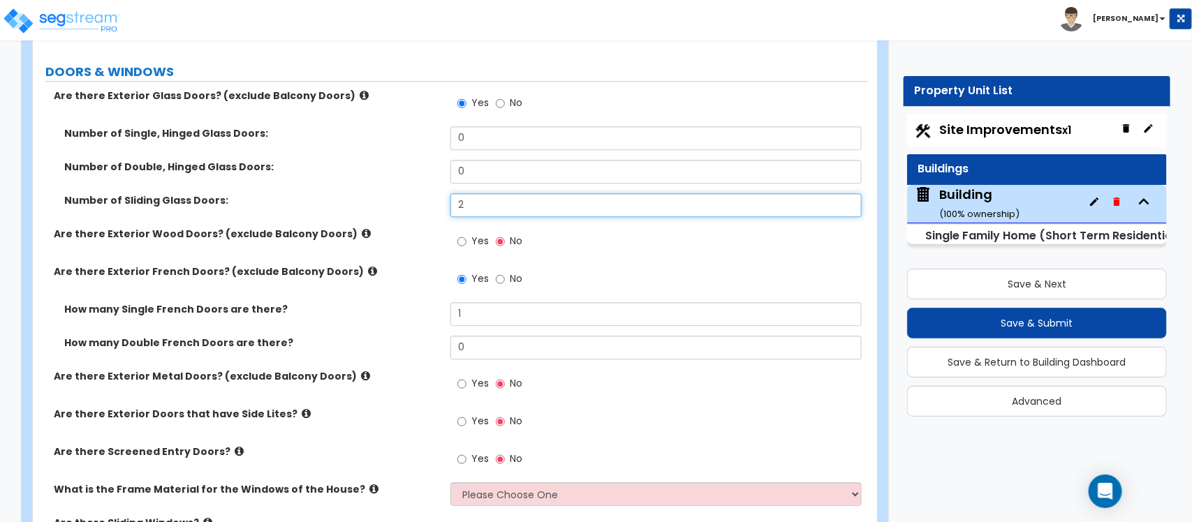
scroll to position [1739, 0]
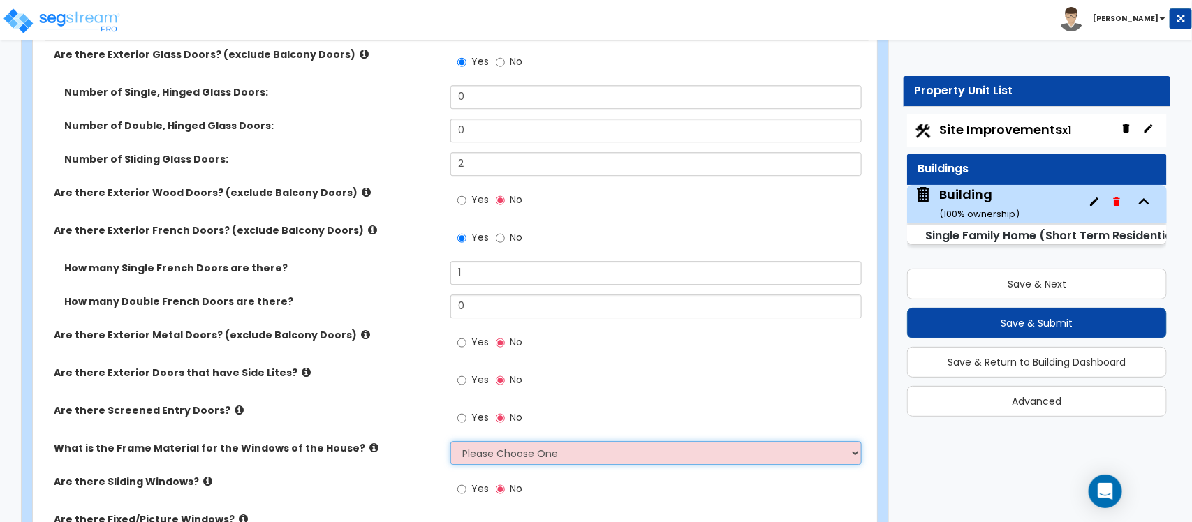
drag, startPoint x: 475, startPoint y: 445, endPoint x: 459, endPoint y: 442, distance: 16.3
click at [475, 445] on select "Please Choose One Vinyl Aluminum Wood" at bounding box center [655, 453] width 411 height 24
select select "2"
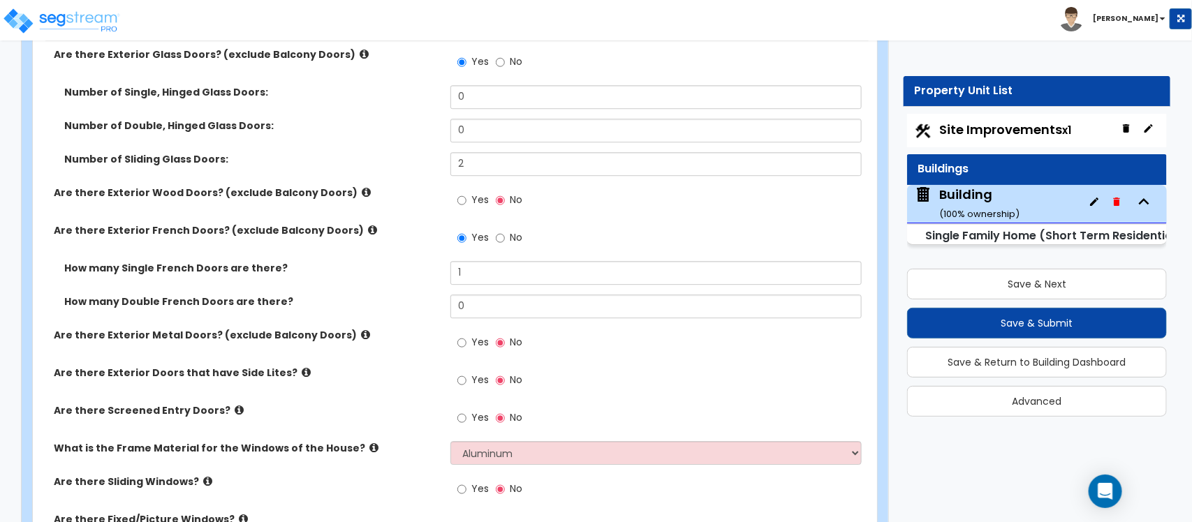
click at [406, 416] on label "Are there Screened Entry Doors?" at bounding box center [247, 411] width 386 height 14
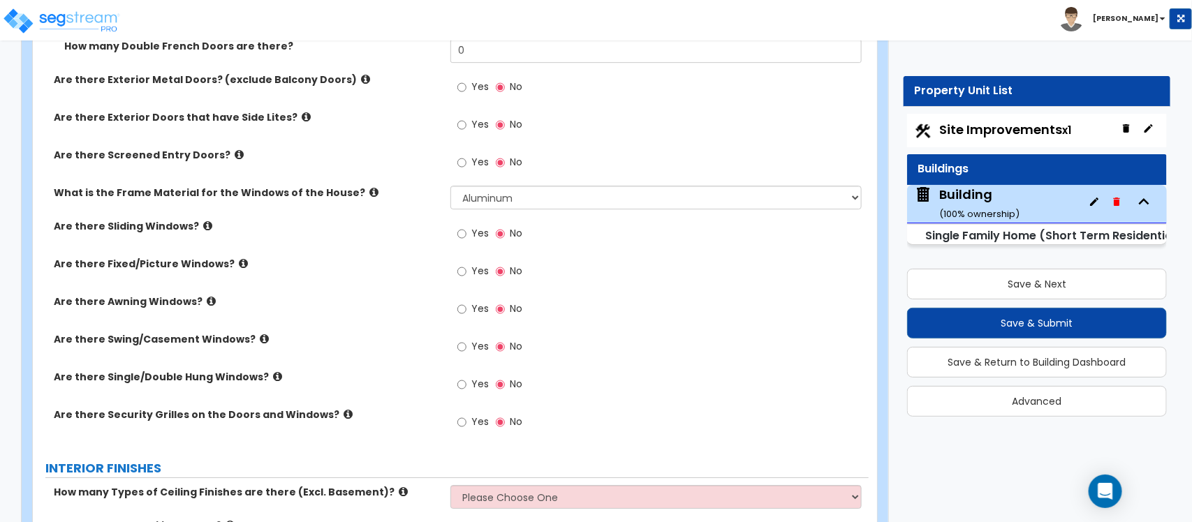
scroll to position [2000, 0]
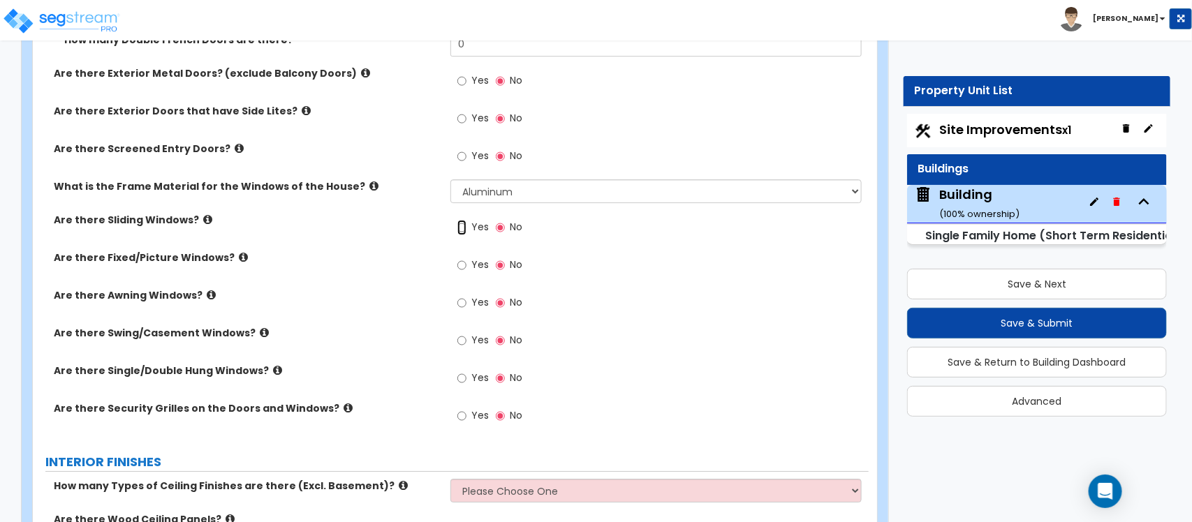
click at [459, 224] on input "Yes" at bounding box center [461, 227] width 9 height 15
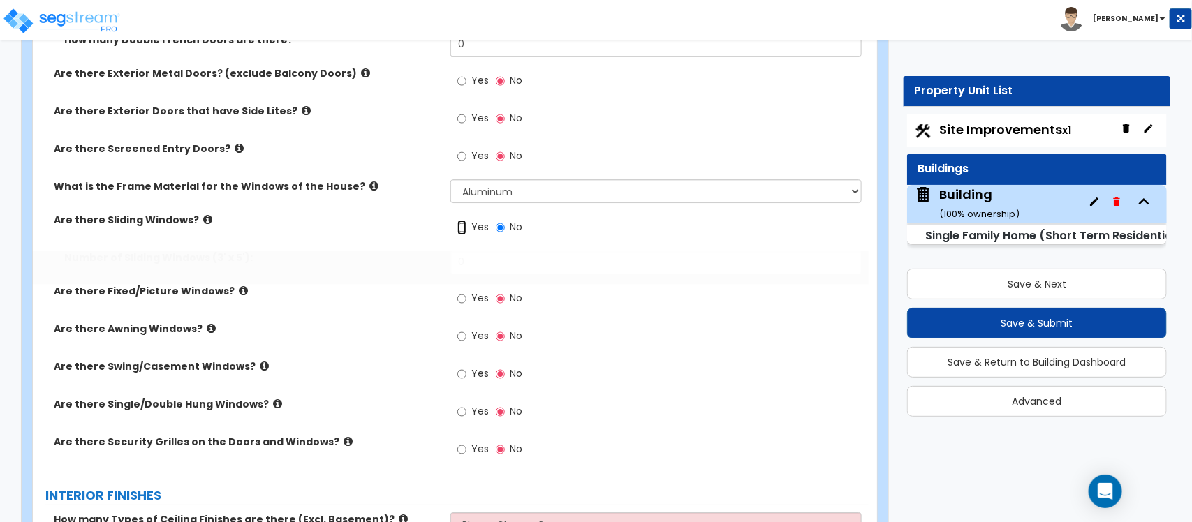
radio input "true"
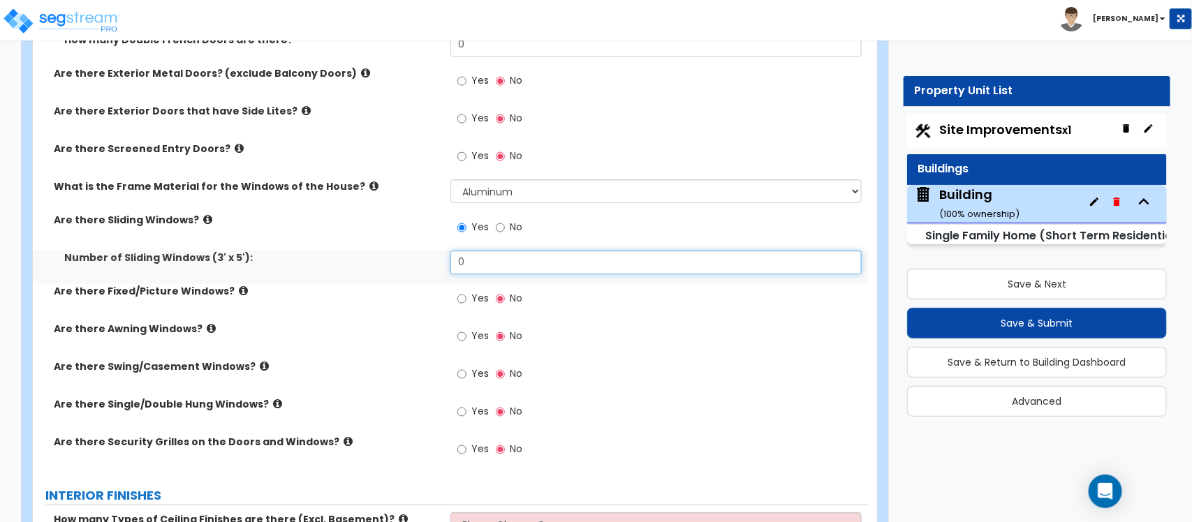
drag, startPoint x: 498, startPoint y: 265, endPoint x: 441, endPoint y: 264, distance: 56.6
click at [441, 264] on div "Number of Sliding Windows (3' x 5'): 0" at bounding box center [451, 268] width 836 height 34
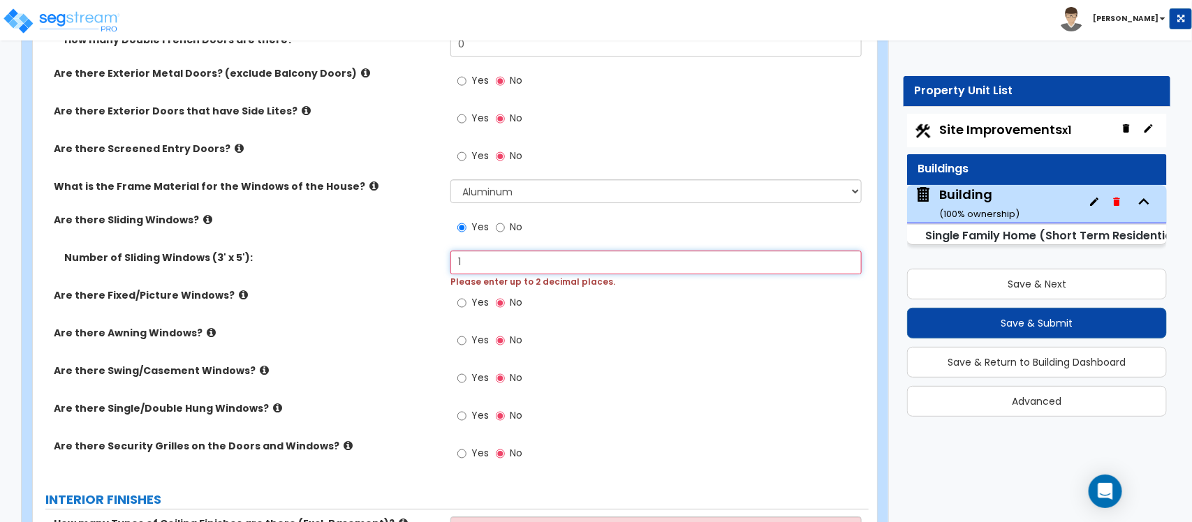
type input "1"
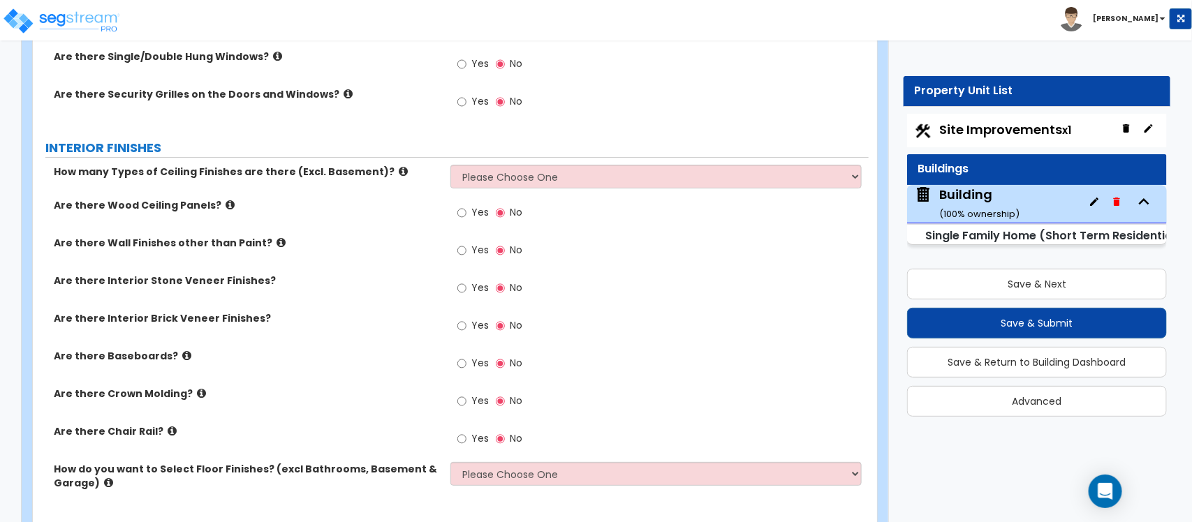
scroll to position [2350, 0]
type input "10"
click at [513, 169] on select "Please Choose One 1 2 3" at bounding box center [655, 175] width 411 height 24
select select "1"
click at [450, 164] on select "Please Choose One 1 2 3" at bounding box center [655, 175] width 411 height 24
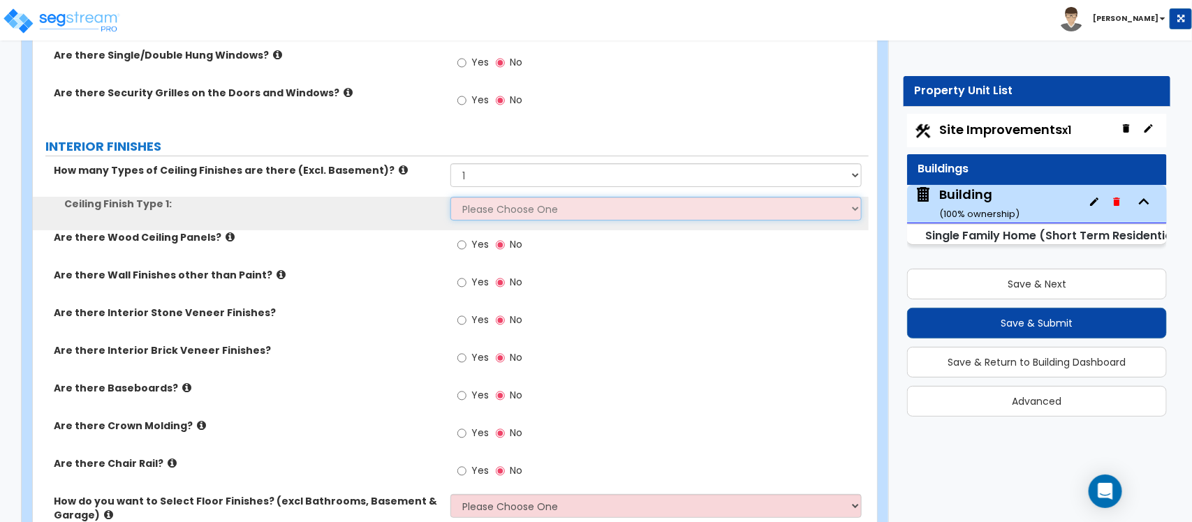
click at [494, 207] on select "Please Choose One Drop Ceiling Drywall Ceiling Open Ceiling" at bounding box center [655, 209] width 411 height 24
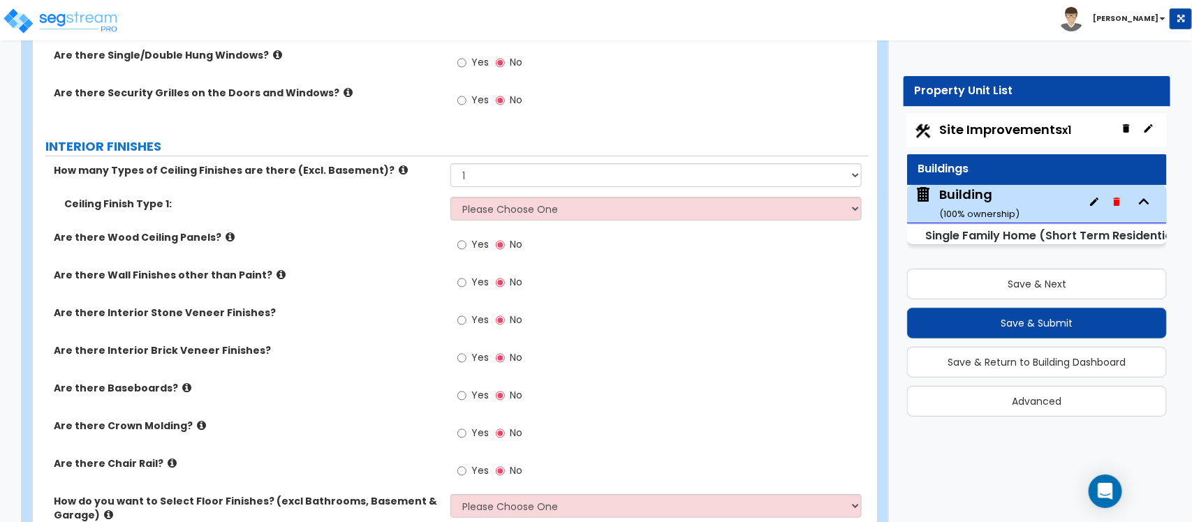
click at [399, 172] on icon at bounding box center [403, 170] width 9 height 10
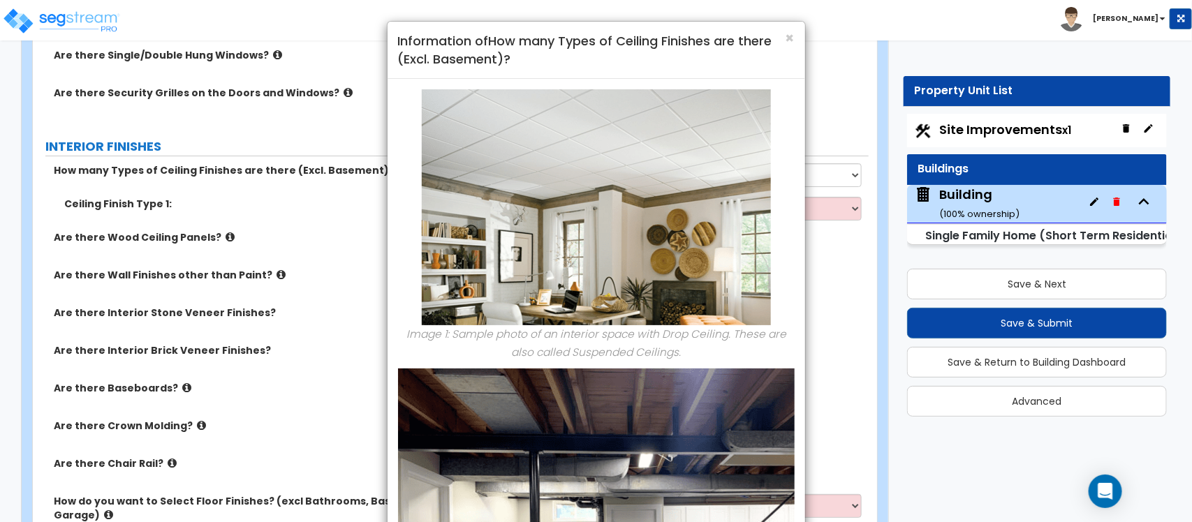
scroll to position [2088, 0]
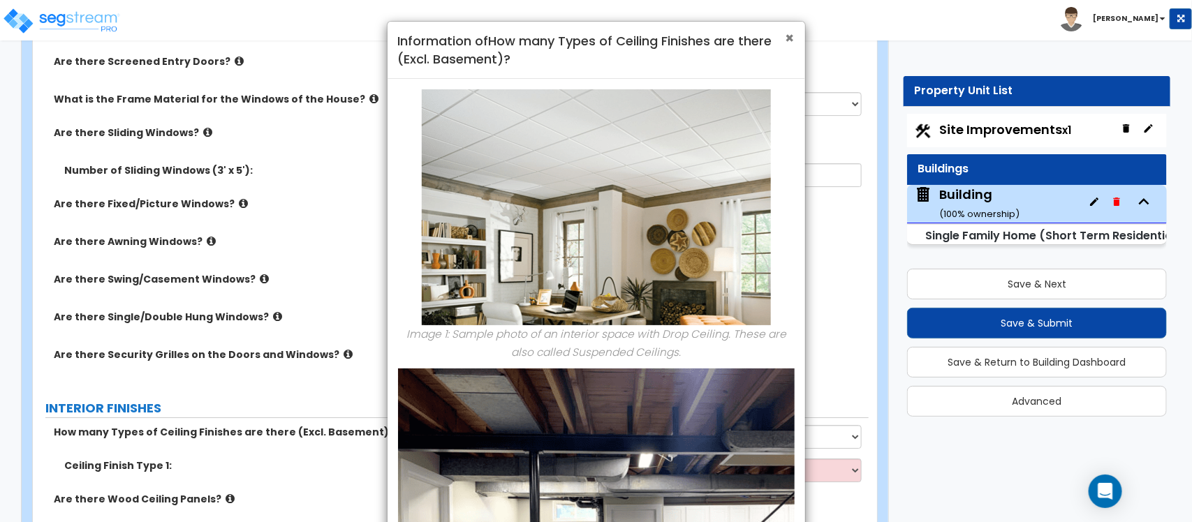
click at [790, 43] on span "×" at bounding box center [790, 38] width 9 height 20
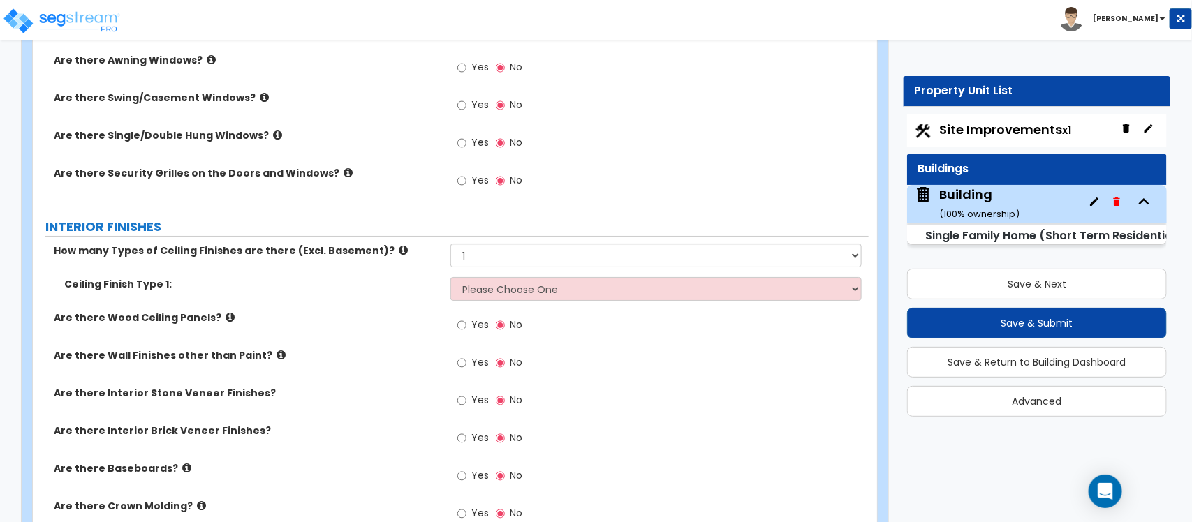
scroll to position [2350, 0]
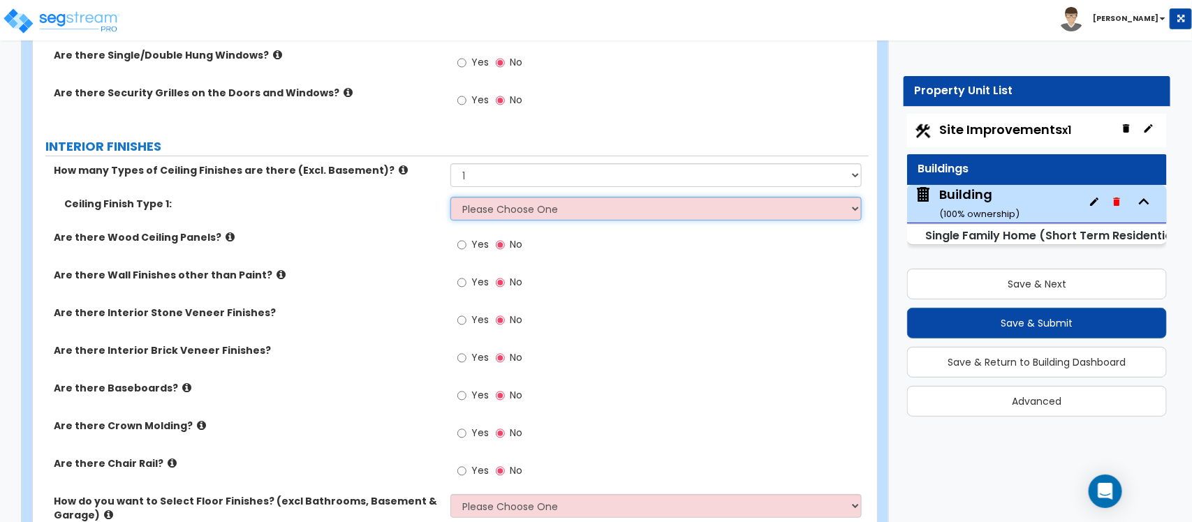
click at [526, 208] on select "Please Choose One Drop Ceiling Drywall Ceiling Open Ceiling" at bounding box center [655, 209] width 411 height 24
select select "3"
click at [450, 198] on select "Please Choose One Drop Ceiling Drywall Ceiling Open Ceiling" at bounding box center [655, 209] width 411 height 24
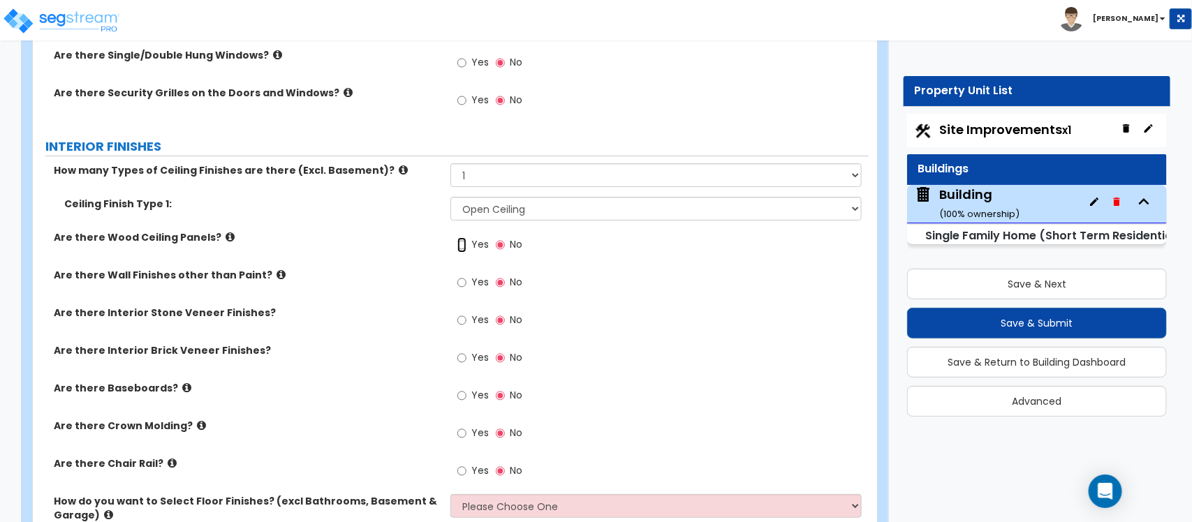
click at [461, 248] on input "Yes" at bounding box center [461, 244] width 9 height 15
radio input "true"
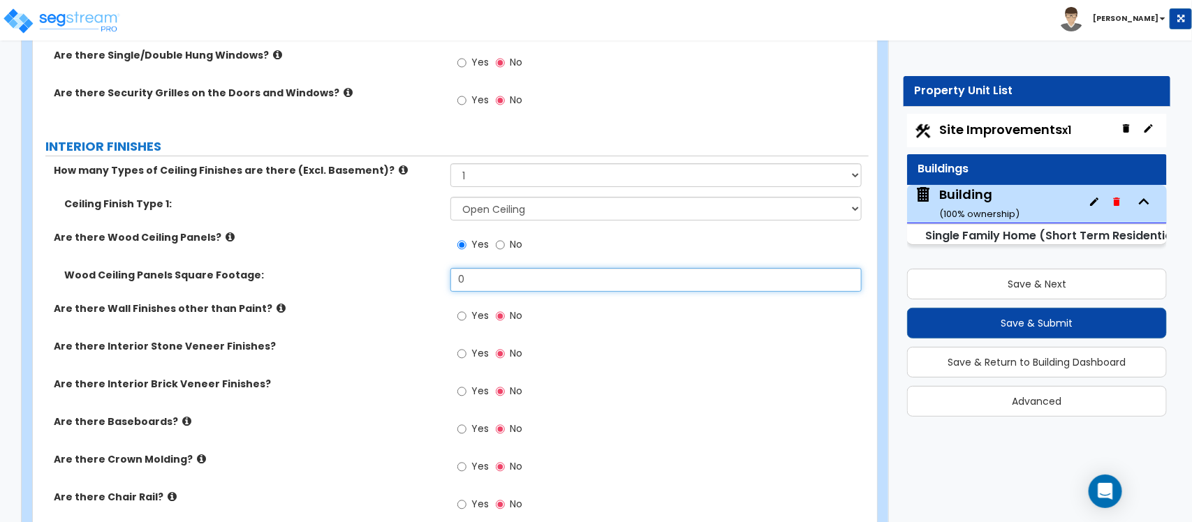
drag, startPoint x: 483, startPoint y: 290, endPoint x: 425, endPoint y: 283, distance: 59.1
click at [425, 283] on div "Wood Ceiling Panels Square Footage: 0" at bounding box center [451, 285] width 836 height 34
type input "1,225"
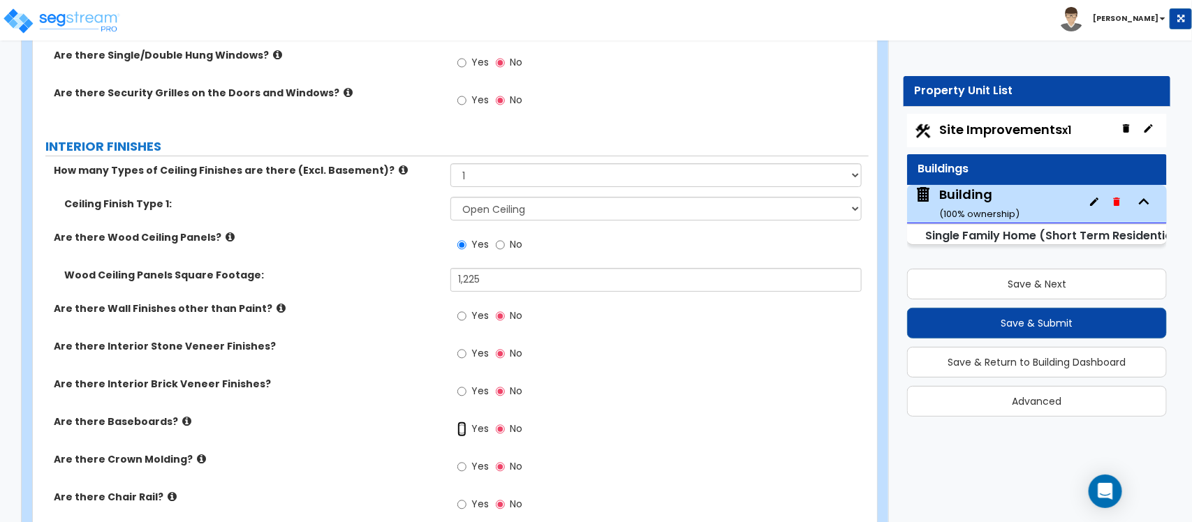
click at [459, 426] on input "Yes" at bounding box center [461, 429] width 9 height 15
radio input "true"
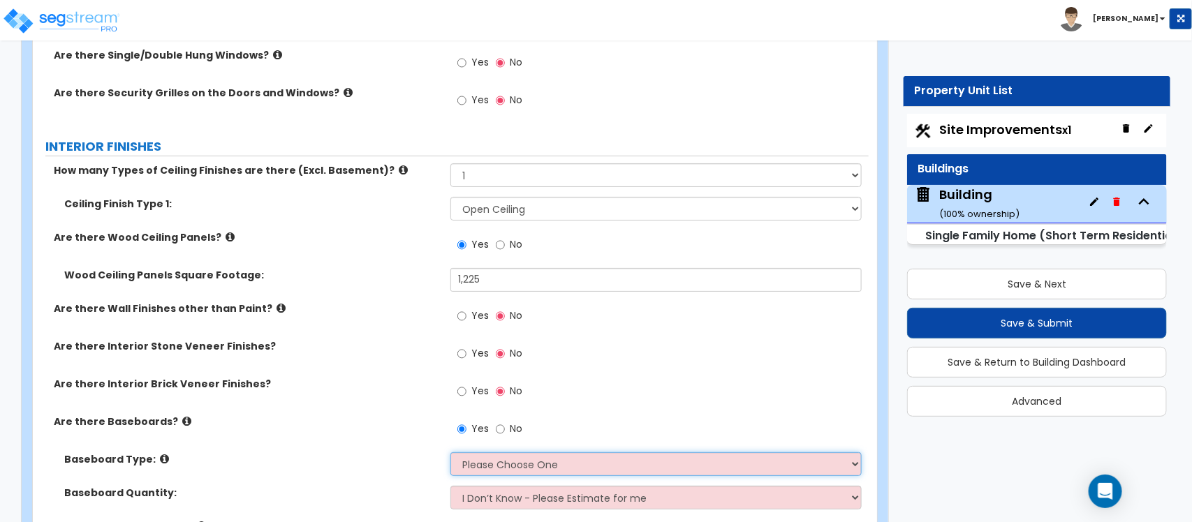
select select "1"
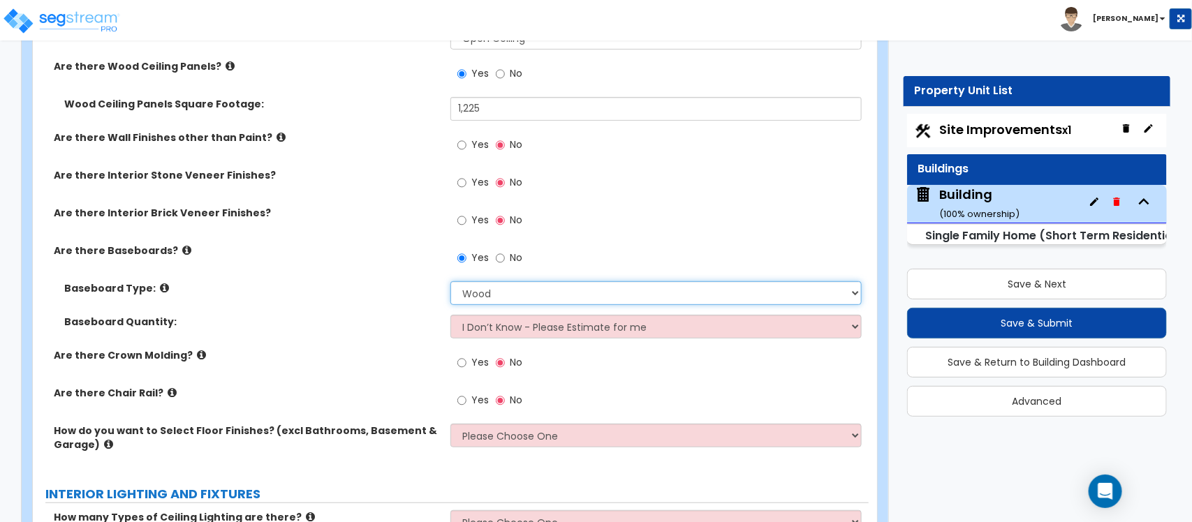
scroll to position [2524, 0]
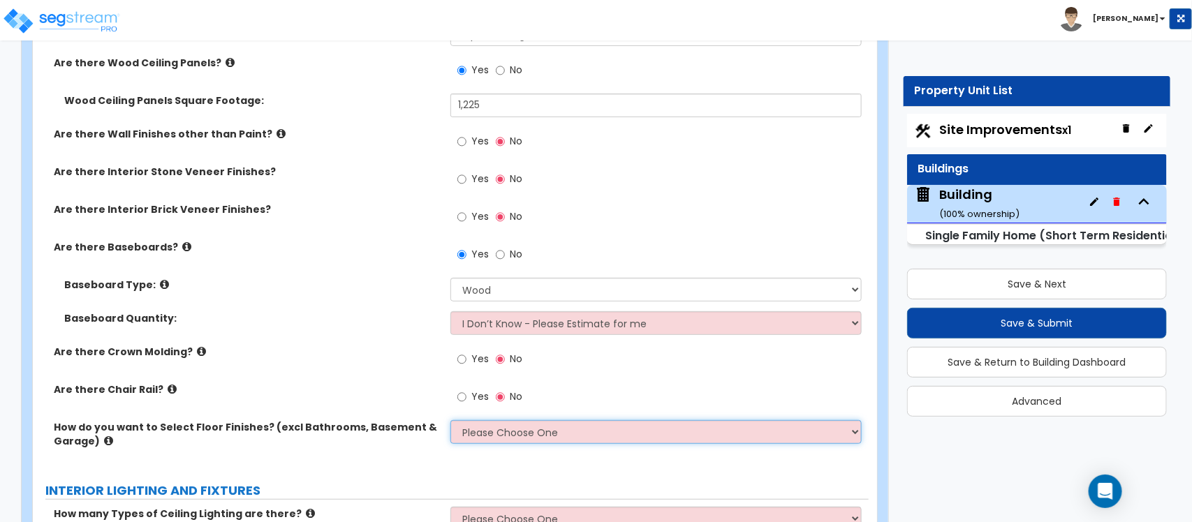
click at [517, 444] on select "Please Choose One I want to Select Floor Finishes for the Areas of the House I …" at bounding box center [655, 432] width 411 height 24
select select "2"
click at [450, 421] on select "Please Choose One I want to Select Floor Finishes for the Areas of the House I …" at bounding box center [655, 432] width 411 height 24
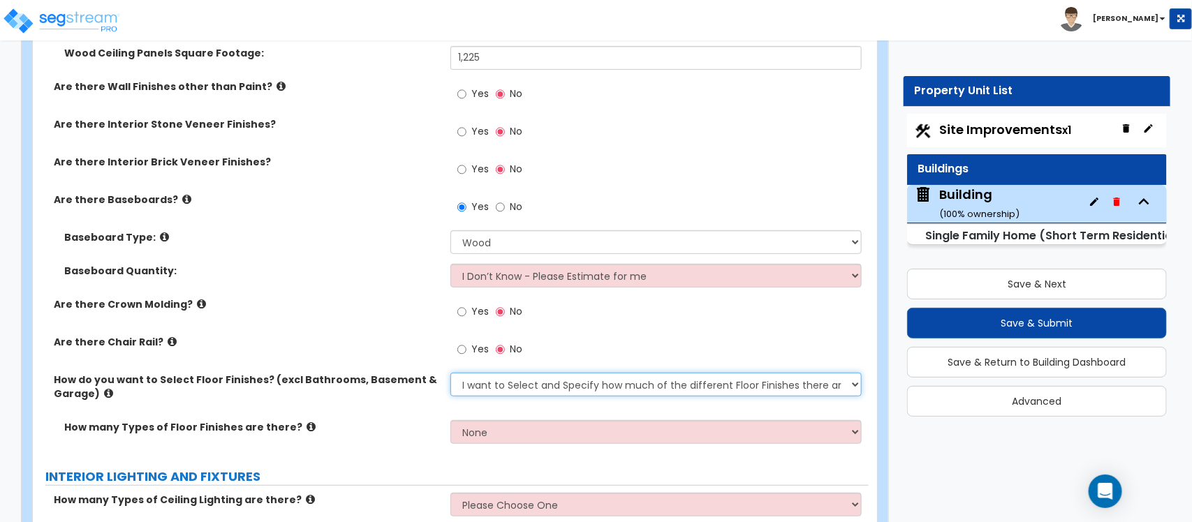
scroll to position [2611, 0]
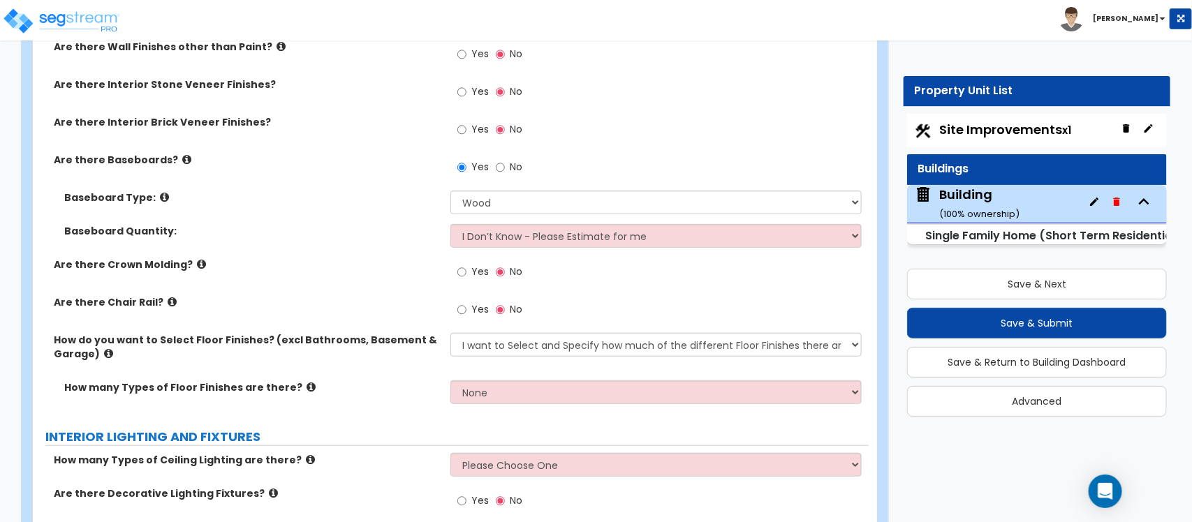
click at [307, 389] on icon at bounding box center [311, 387] width 9 height 10
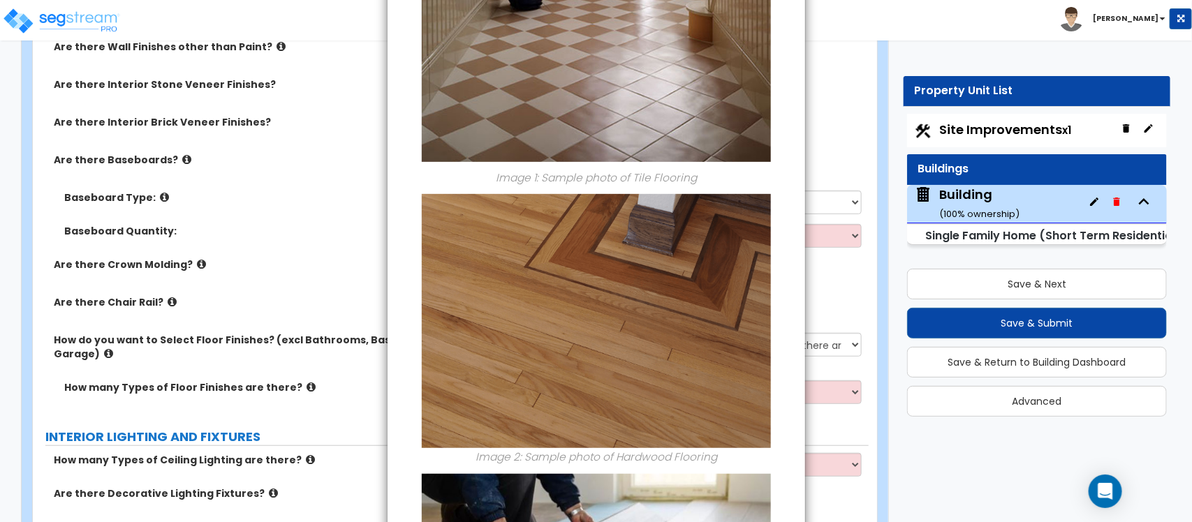
scroll to position [0, 0]
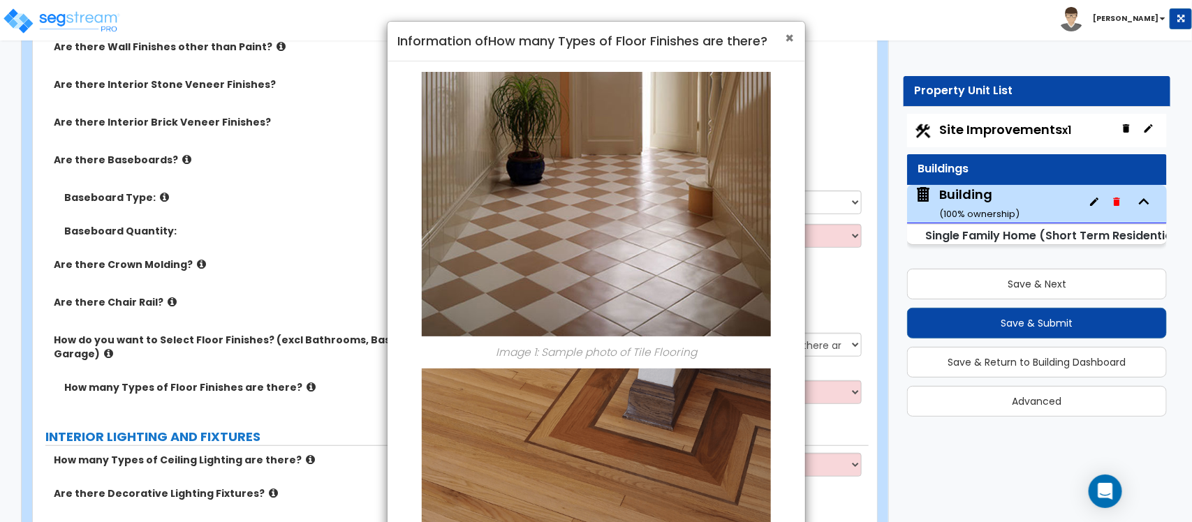
click at [788, 39] on span "×" at bounding box center [790, 38] width 9 height 20
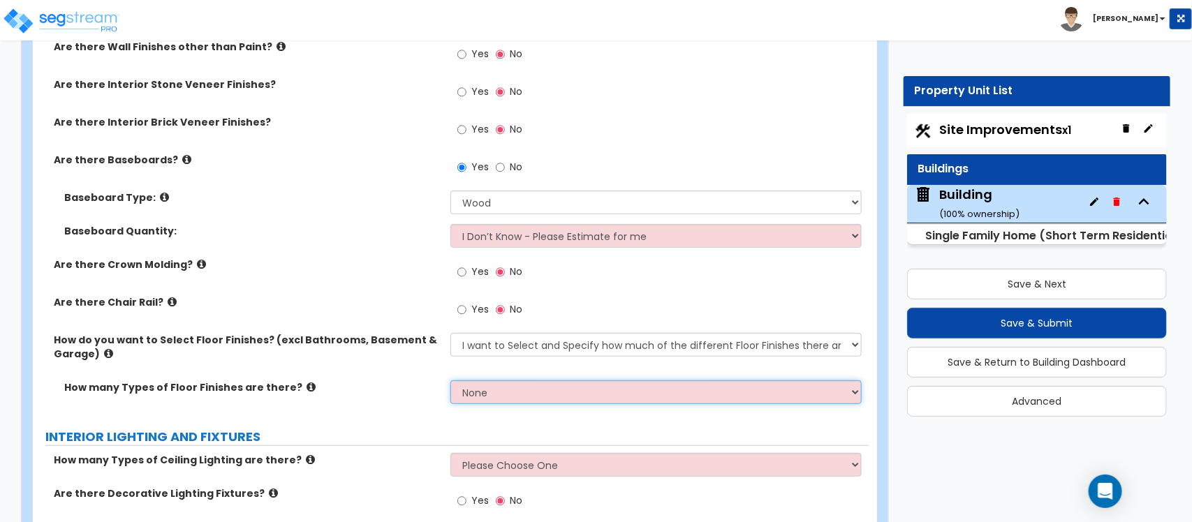
click at [508, 396] on select "None 1 2 3 4" at bounding box center [655, 393] width 411 height 24
select select "1"
click at [450, 381] on select "None 1 2 3 4" at bounding box center [655, 393] width 411 height 24
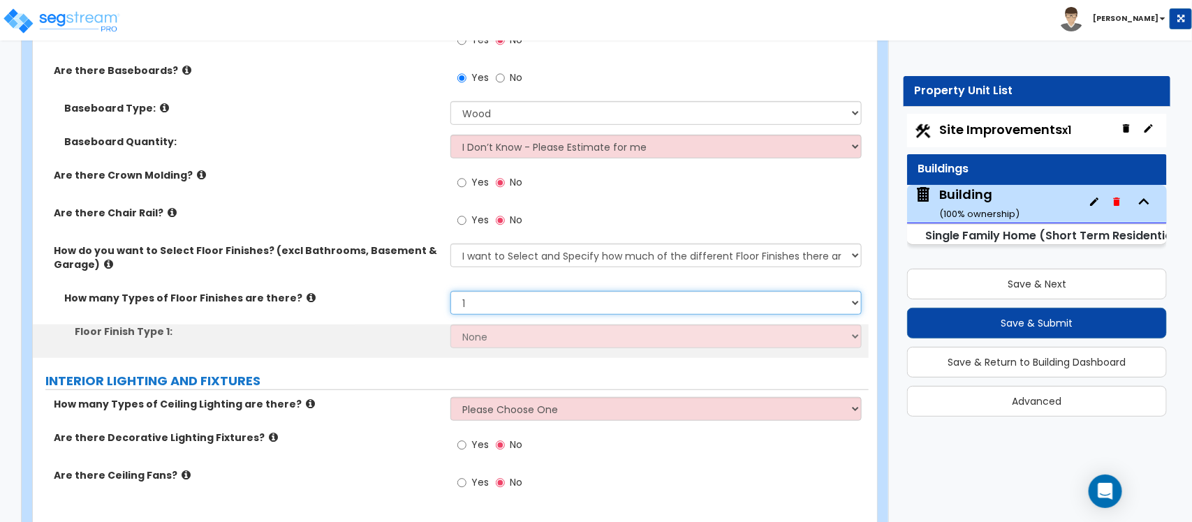
scroll to position [2786, 0]
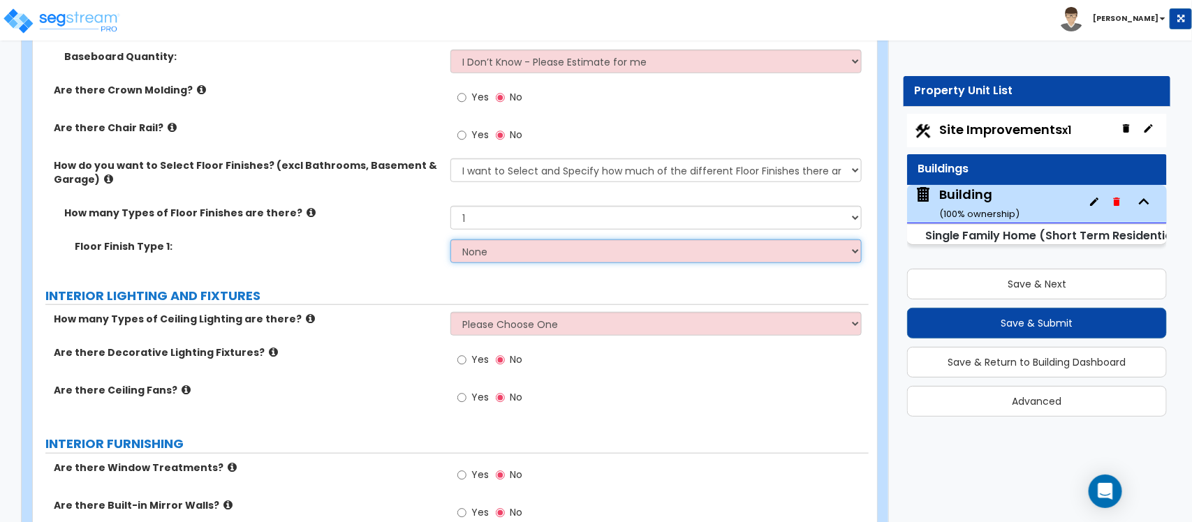
click at [521, 256] on select "None Tile Flooring Hardwood Flooring Resilient Laminate Flooring VCT Flooring S…" at bounding box center [655, 251] width 411 height 24
select select "1"
click at [450, 240] on select "None Tile Flooring Hardwood Flooring Resilient Laminate Flooring VCT Flooring S…" at bounding box center [655, 251] width 411 height 24
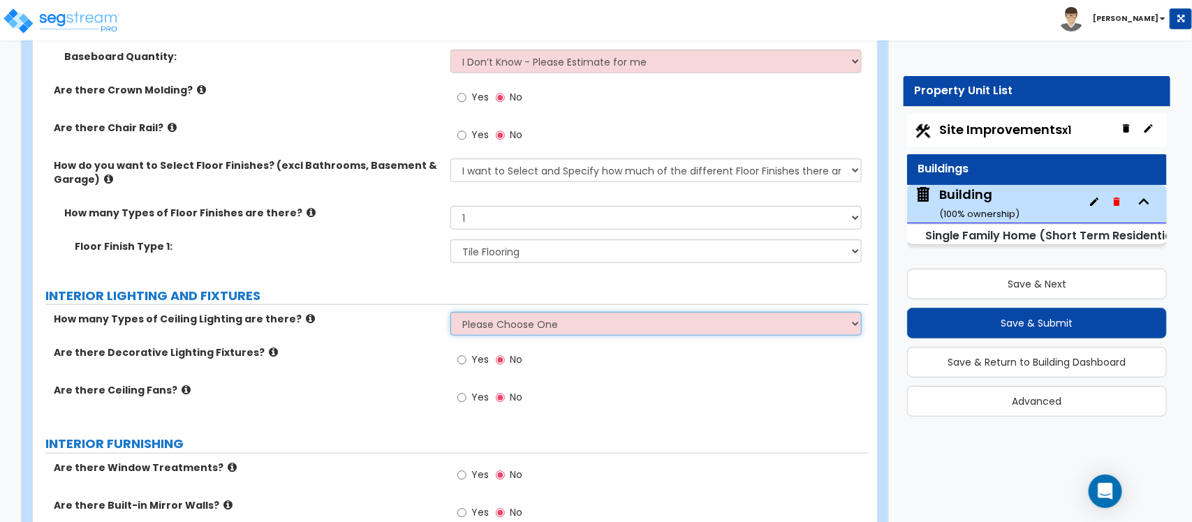
click at [475, 321] on select "Please Choose One 1 2 3" at bounding box center [655, 324] width 411 height 24
select select "1"
click at [459, 329] on select "Please Choose One 1 2 3" at bounding box center [655, 324] width 411 height 24
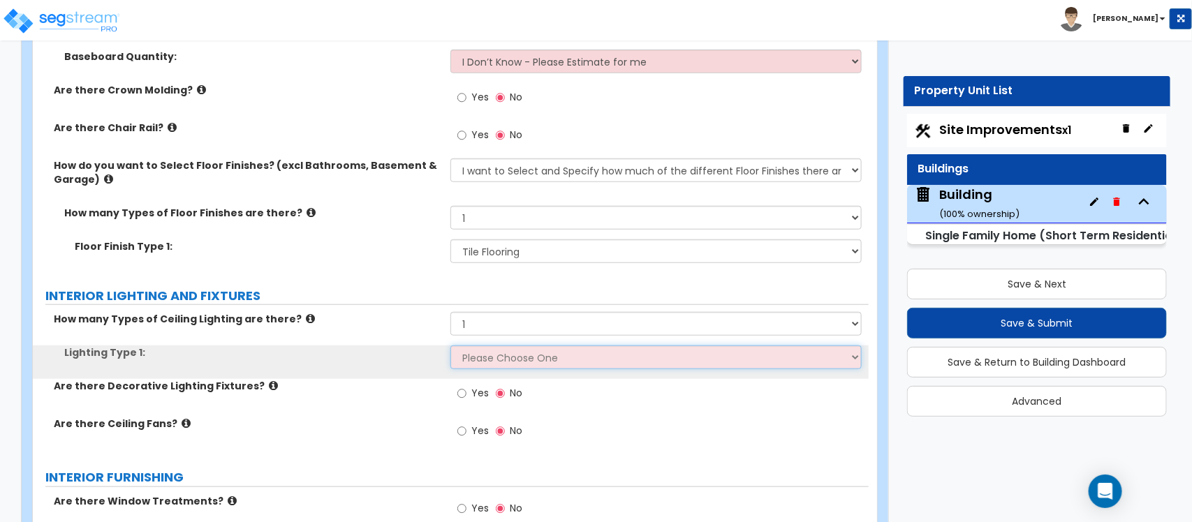
click at [484, 369] on select "Please Choose One LED Surface-Mounted LED Recessed Fluorescent Surface-Mounted …" at bounding box center [655, 358] width 411 height 24
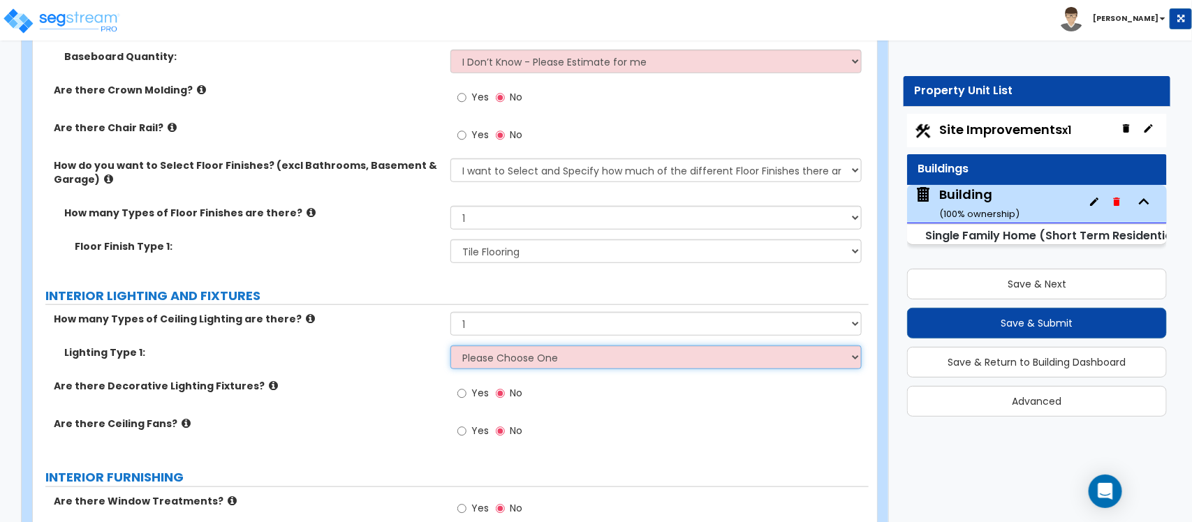
select select "5"
click at [450, 347] on select "Please Choose One LED Surface-Mounted LED Recessed Fluorescent Surface-Mounted …" at bounding box center [655, 358] width 411 height 24
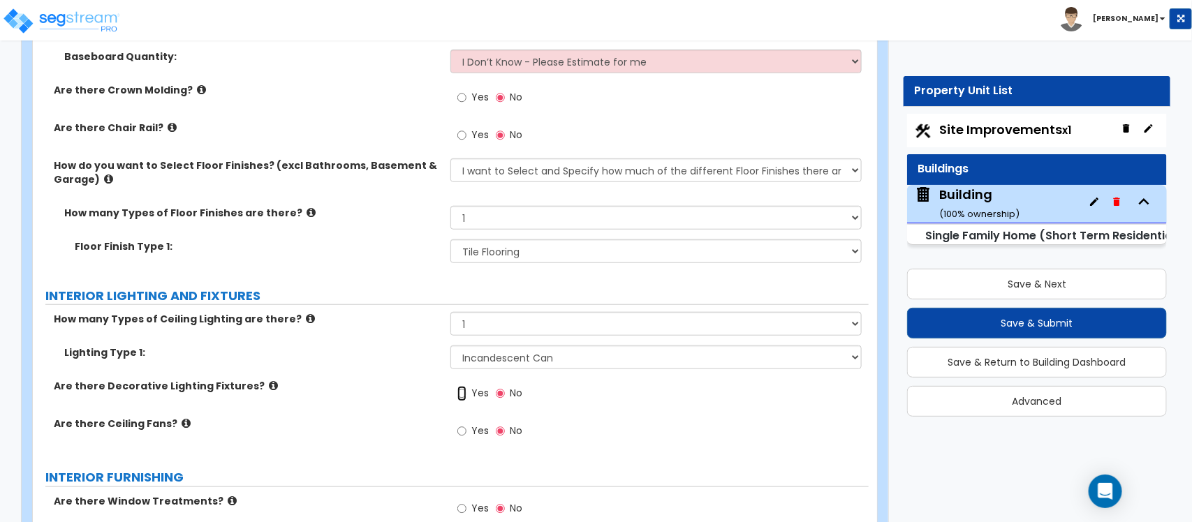
click at [463, 392] on input "Yes" at bounding box center [461, 393] width 9 height 15
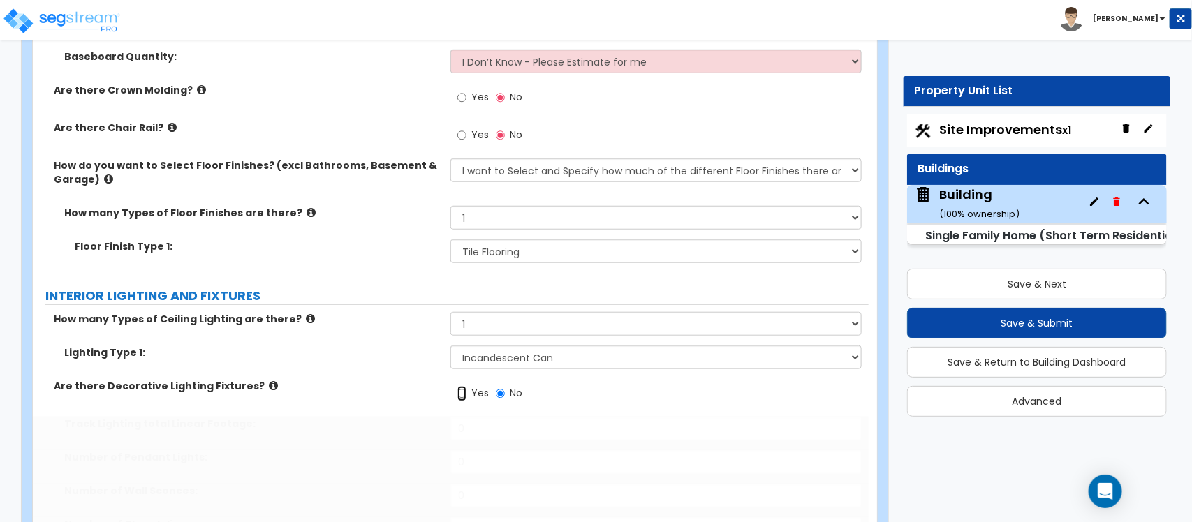
radio input "true"
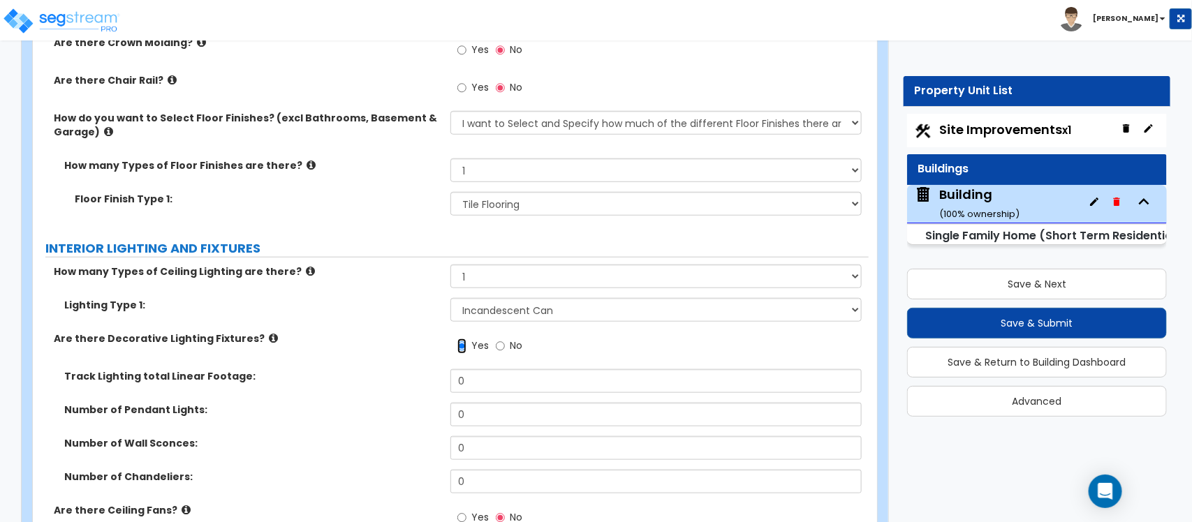
scroll to position [2873, 0]
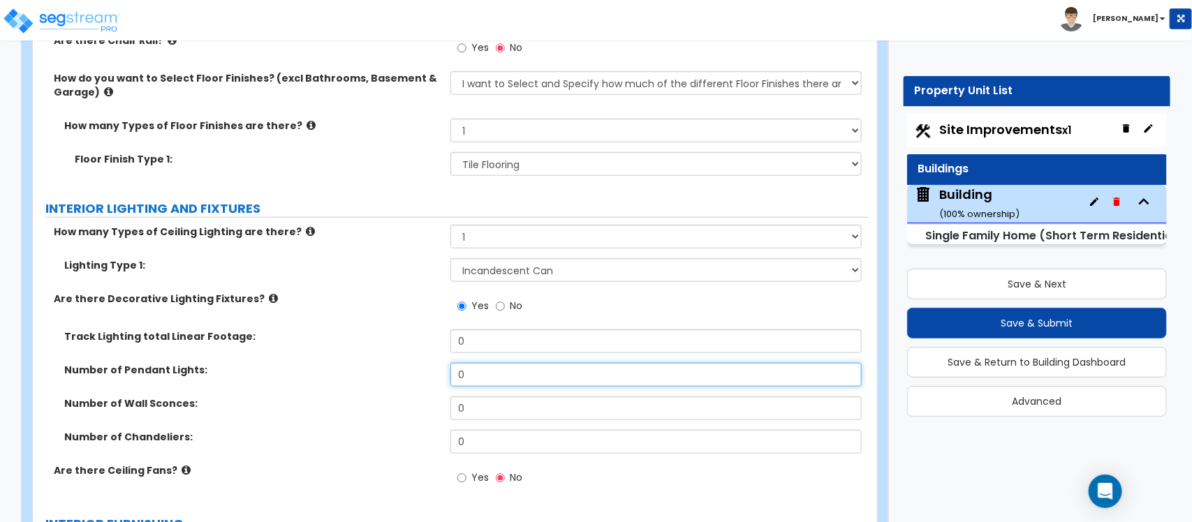
drag, startPoint x: 478, startPoint y: 378, endPoint x: 393, endPoint y: 375, distance: 85.2
click at [396, 375] on div "Number of Pendant Lights: 0" at bounding box center [451, 380] width 836 height 34
type input "2"
drag, startPoint x: 484, startPoint y: 410, endPoint x: 398, endPoint y: 398, distance: 86.7
click at [398, 398] on div "Number of Wall Sconces: 0" at bounding box center [451, 414] width 836 height 34
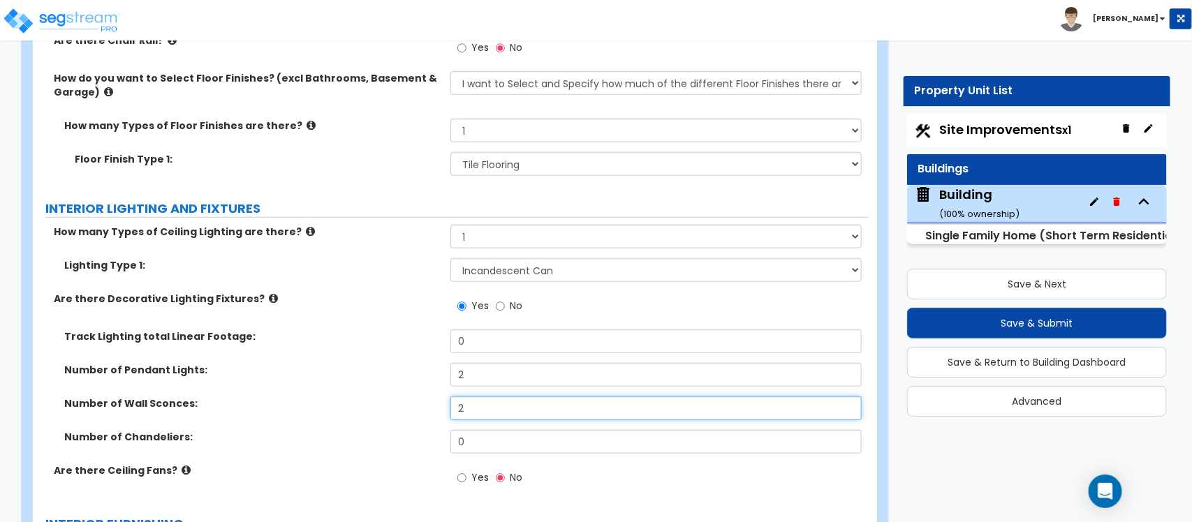
type input "2"
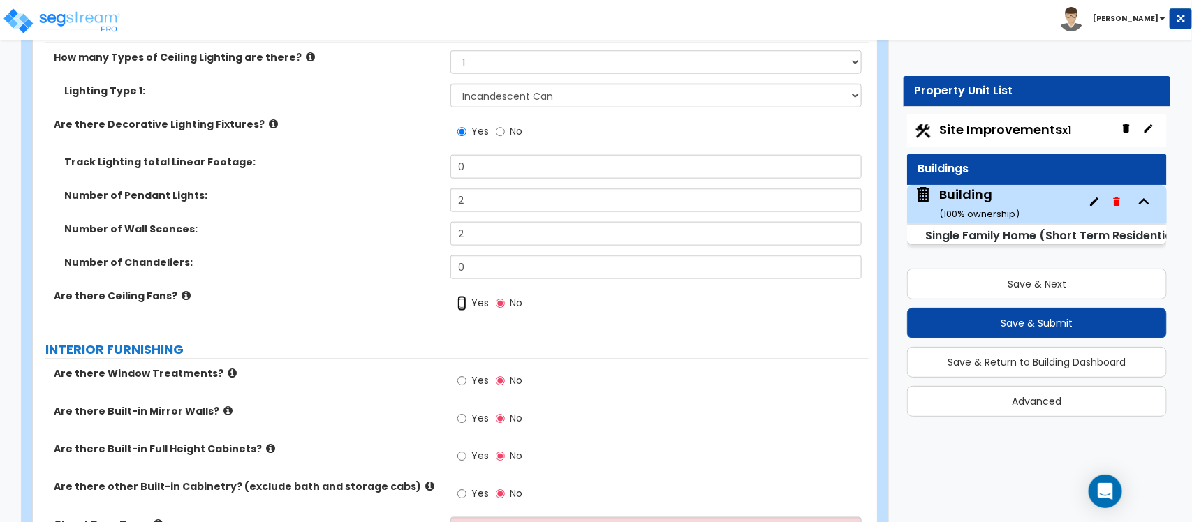
click at [466, 311] on input "Yes" at bounding box center [461, 303] width 9 height 15
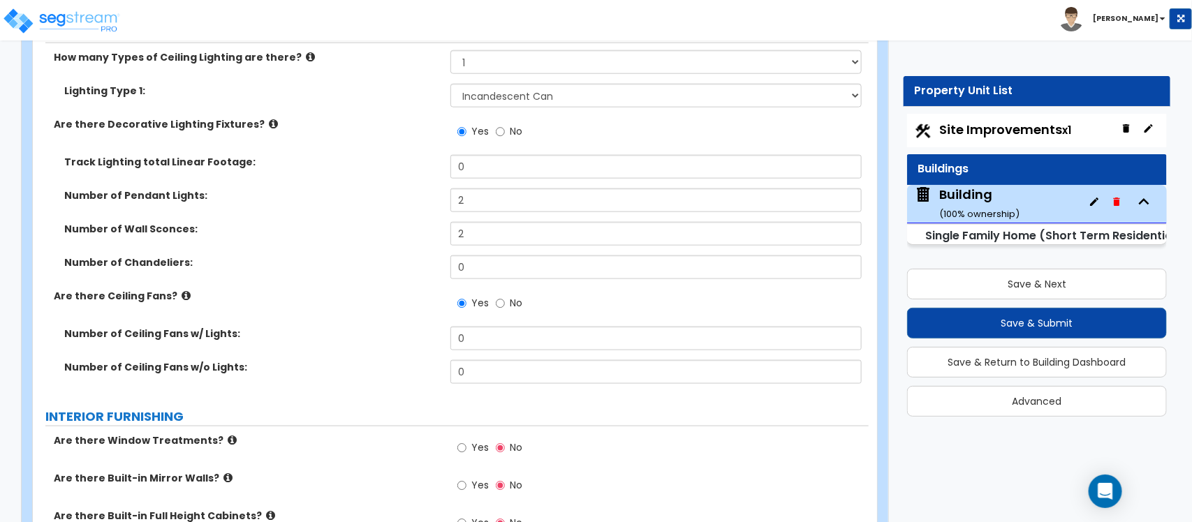
click at [506, 307] on label "No" at bounding box center [509, 305] width 27 height 24
click at [505, 307] on input "No" at bounding box center [500, 303] width 9 height 15
radio input "false"
radio input "true"
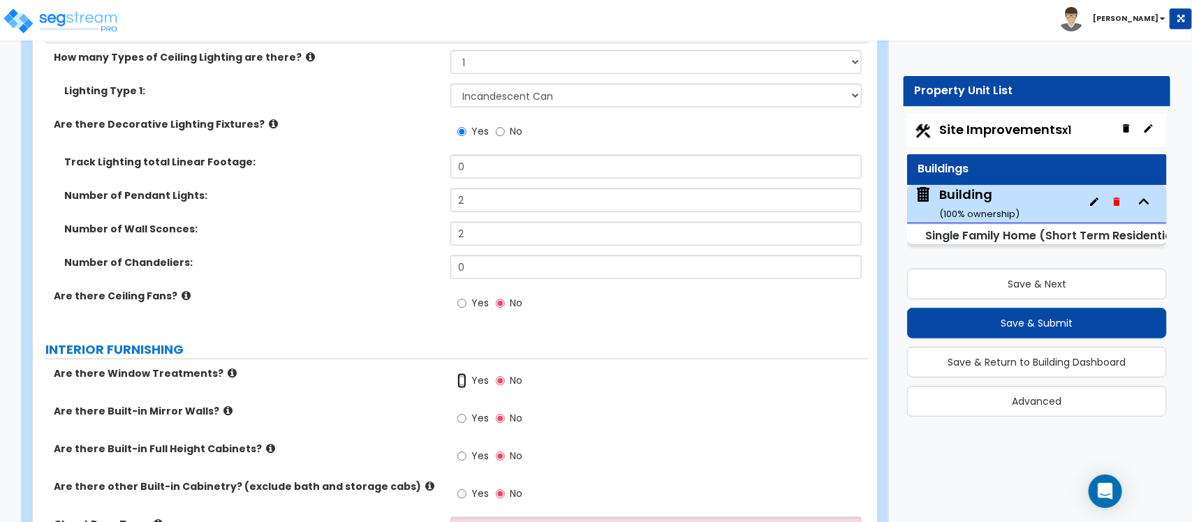
click at [458, 384] on input "Yes" at bounding box center [461, 381] width 9 height 15
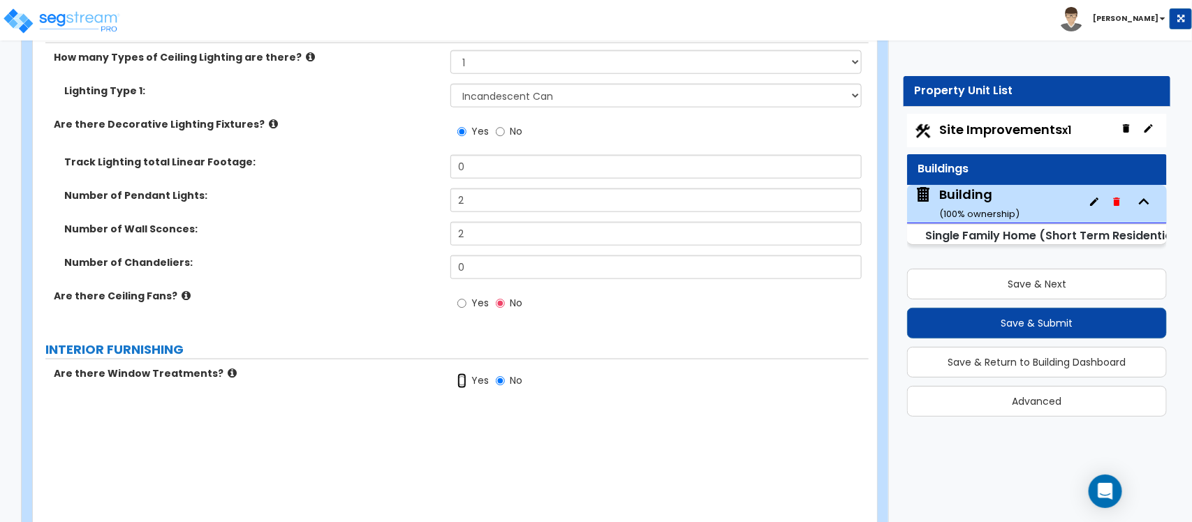
radio input "true"
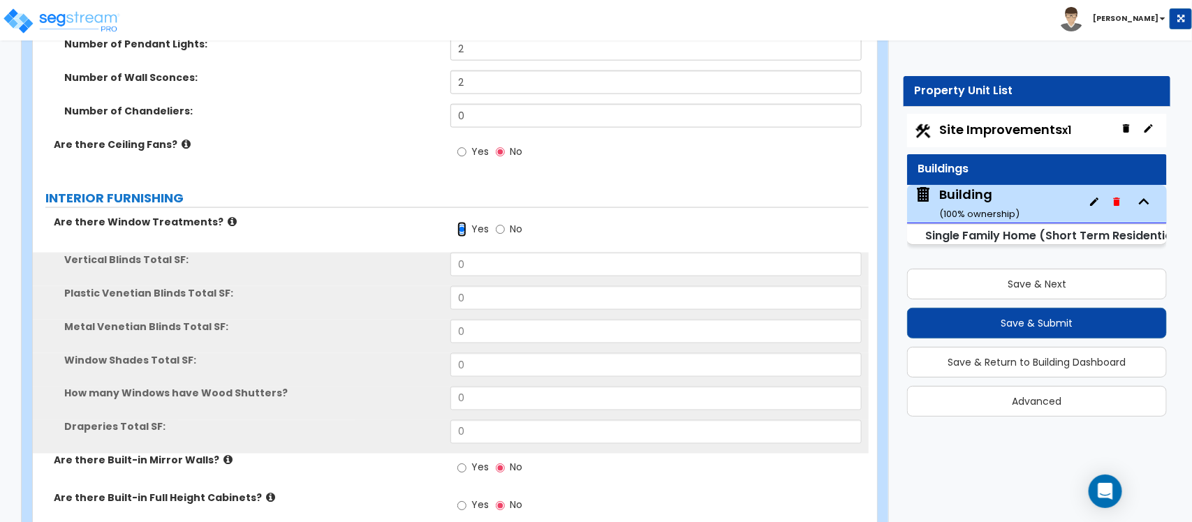
scroll to position [3222, 0]
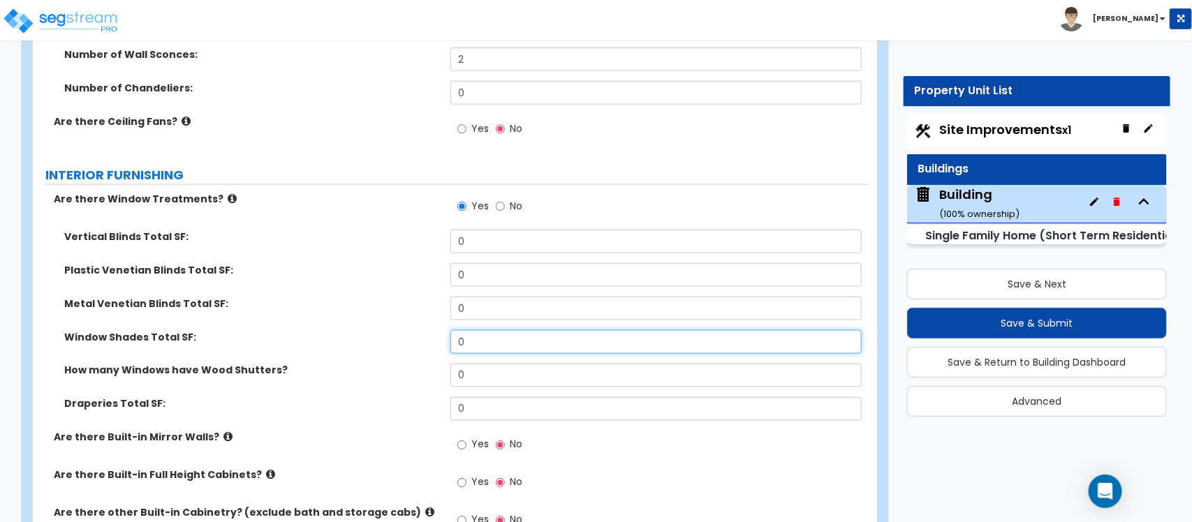
drag, startPoint x: 489, startPoint y: 342, endPoint x: 385, endPoint y: 364, distance: 105.6
click at [385, 364] on div "Window Shades Total SF: 0" at bounding box center [451, 347] width 836 height 34
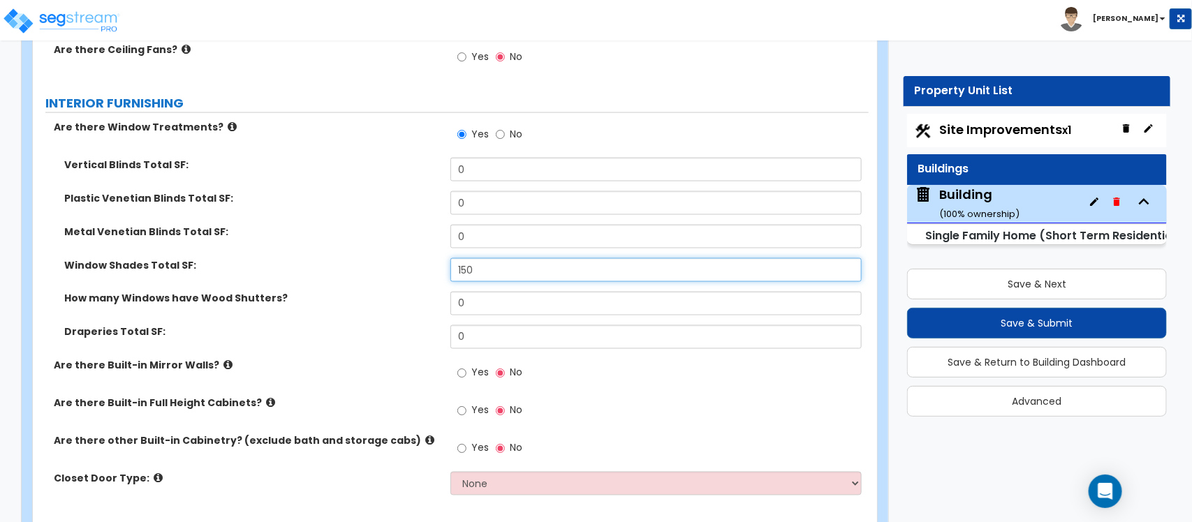
scroll to position [3397, 0]
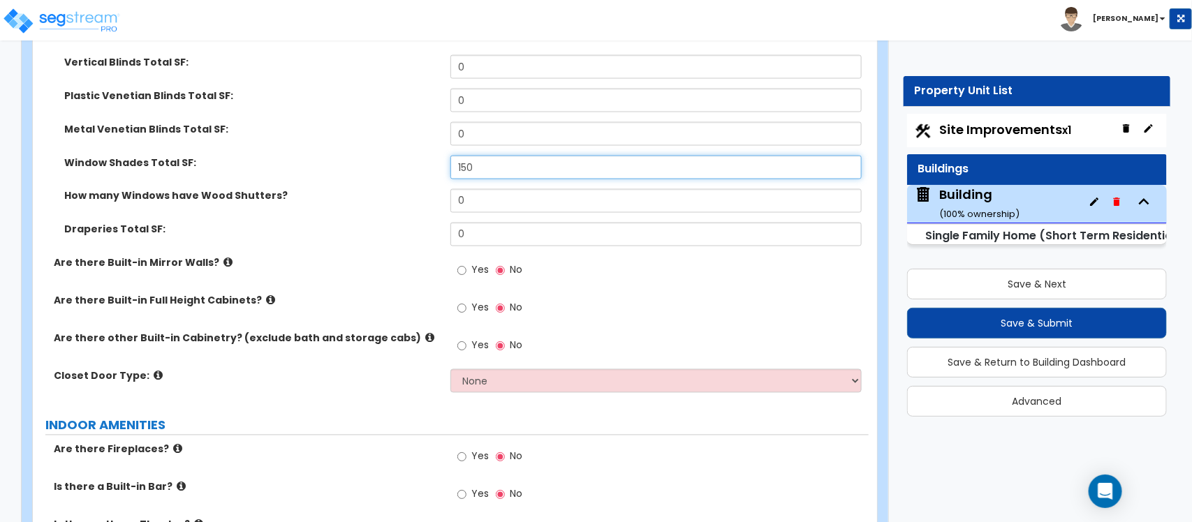
type input "150"
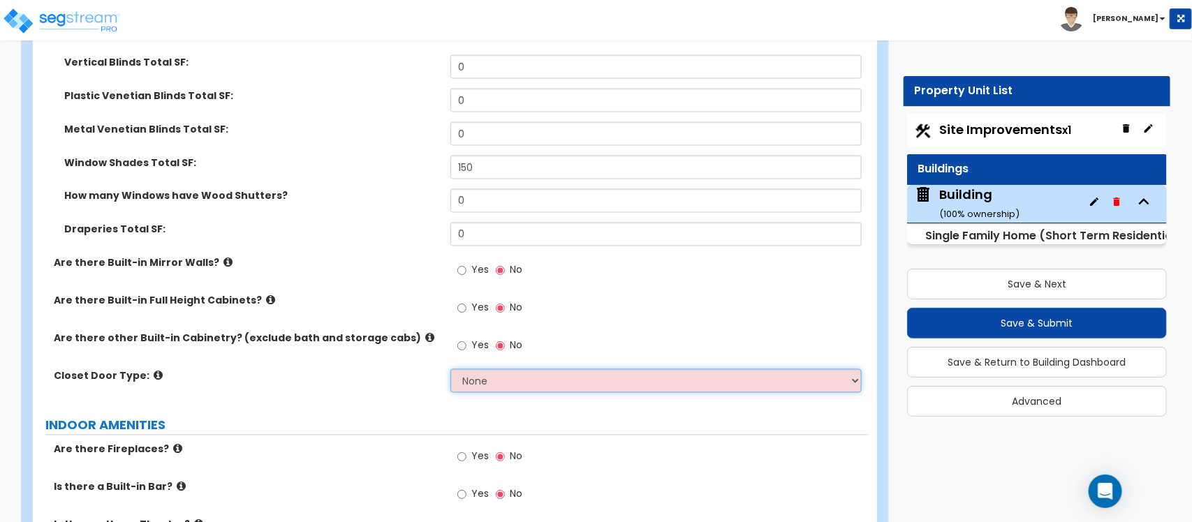
click at [494, 378] on select "None Bi-fold Louvered Doors Bi-fold Panel Doors Sliding Doors Hinged Wood Door" at bounding box center [655, 381] width 411 height 24
select select "3"
click at [450, 370] on select "None Bi-fold Louvered Doors Bi-fold Panel Doors Sliding Doors Hinged Wood Door" at bounding box center [655, 381] width 411 height 24
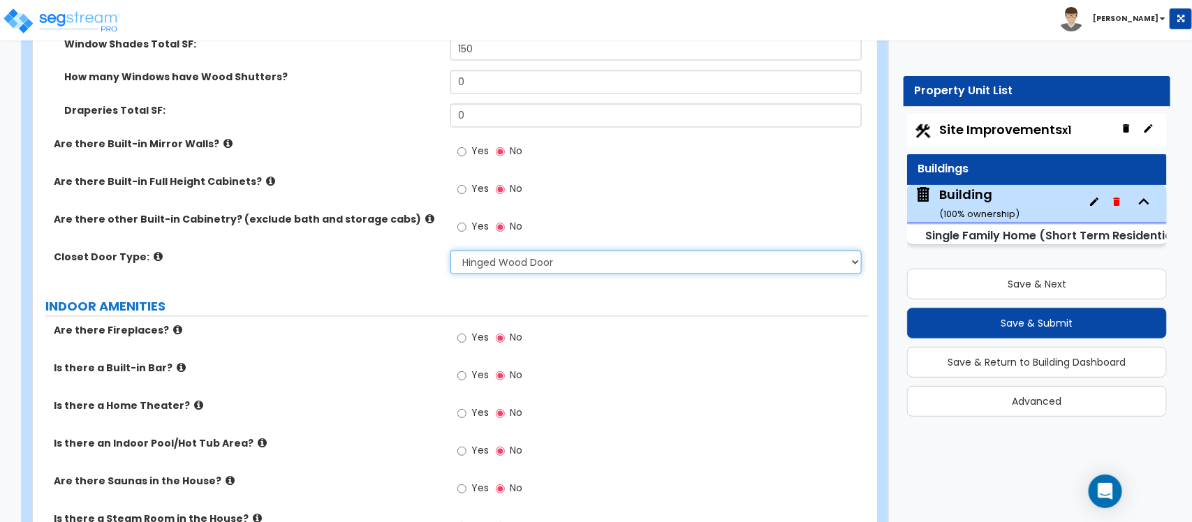
scroll to position [3571, 0]
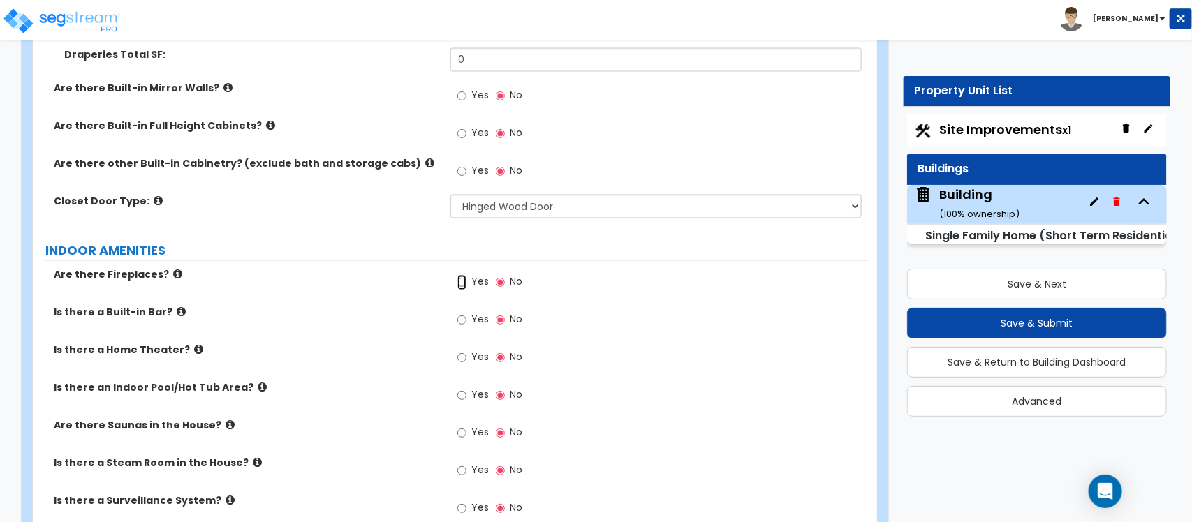
click at [459, 285] on input "Yes" at bounding box center [461, 282] width 9 height 15
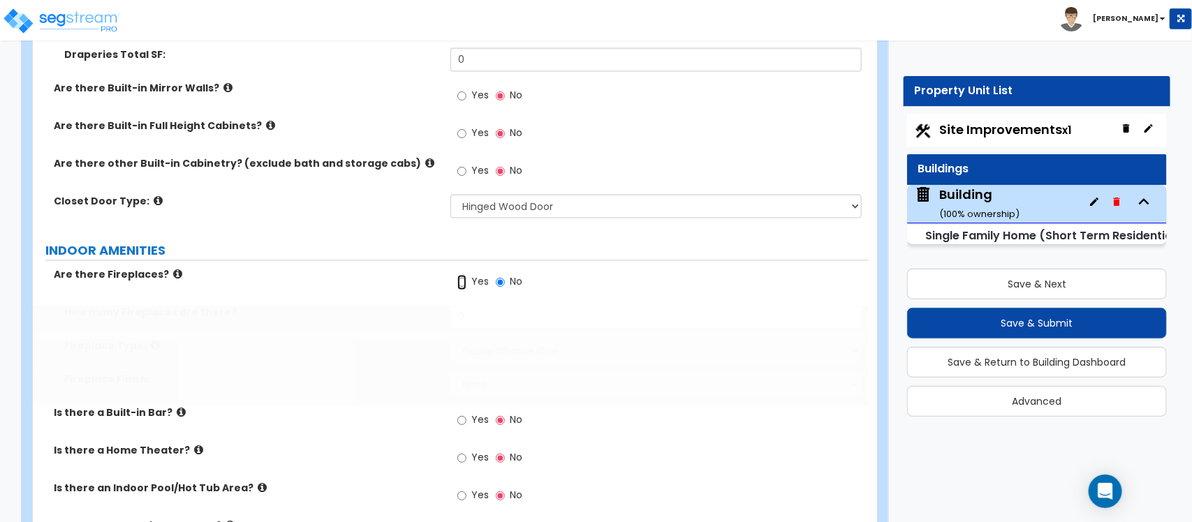
radio input "true"
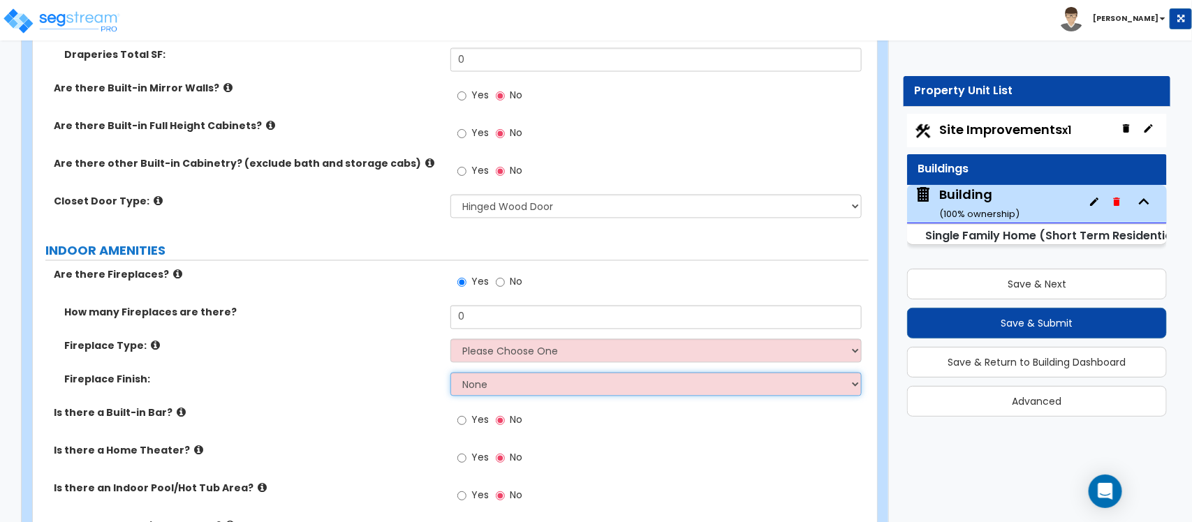
click at [513, 393] on select "None Brick Stone Tile Painted Molding" at bounding box center [655, 385] width 411 height 24
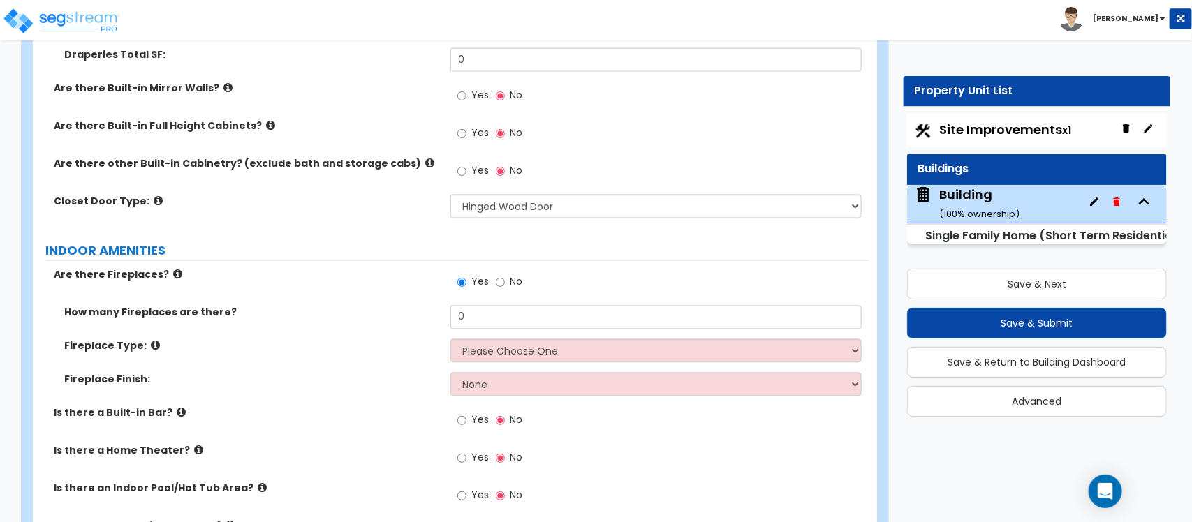
click at [531, 335] on div "How many Fireplaces are there? 0" at bounding box center [451, 323] width 836 height 34
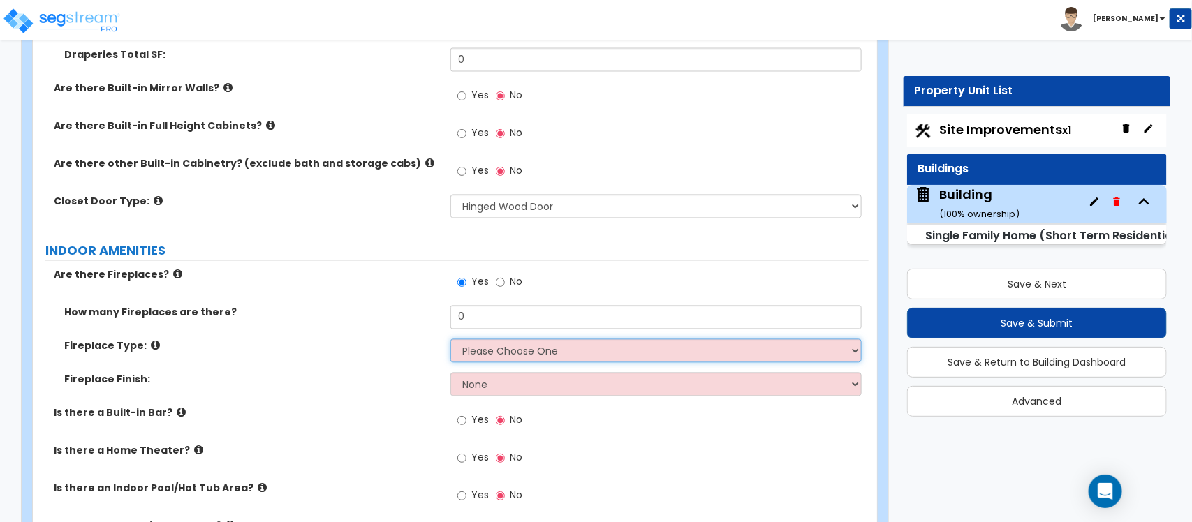
click at [522, 351] on select "Please Choose One Built-in Electric Fireplace Built-in Gas Fireplace Built-in W…" at bounding box center [655, 351] width 411 height 24
select select "2"
click at [450, 340] on select "Please Choose One Built-in Electric Fireplace Built-in Gas Fireplace Built-in W…" at bounding box center [655, 351] width 411 height 24
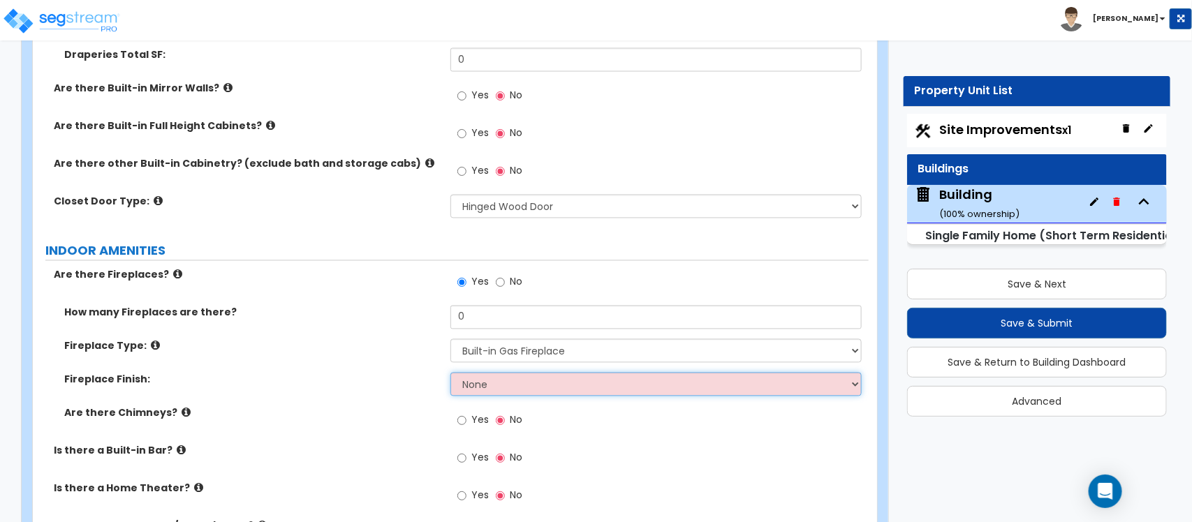
click at [510, 386] on select "None Brick Stone Tile Painted Molding" at bounding box center [655, 385] width 411 height 24
click at [524, 381] on select "None Brick Stone Tile Painted Molding" at bounding box center [655, 385] width 411 height 24
select select "3"
click at [450, 374] on select "None Brick Stone Tile Painted Molding" at bounding box center [655, 385] width 411 height 24
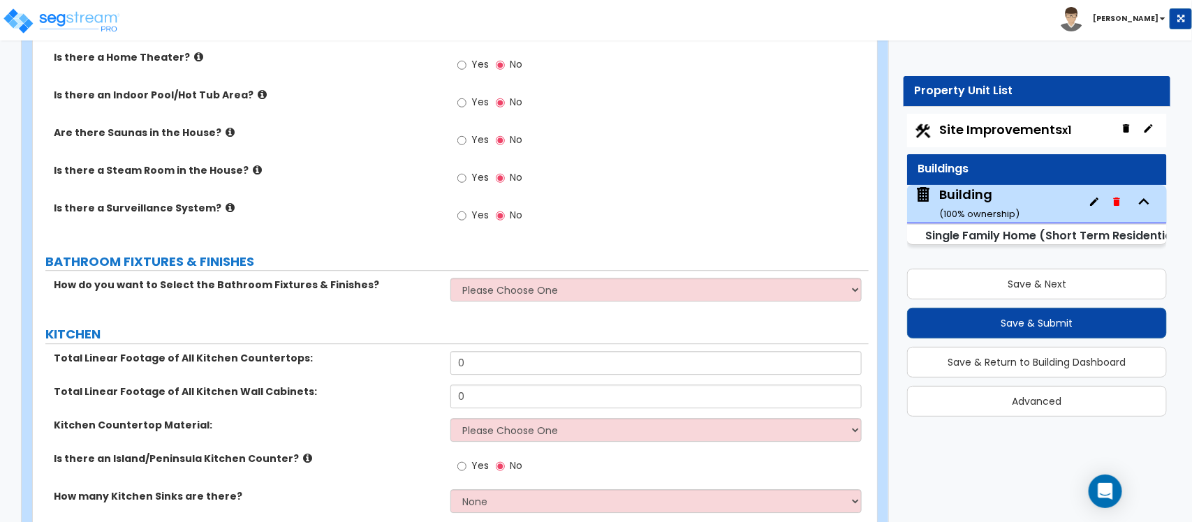
scroll to position [4008, 0]
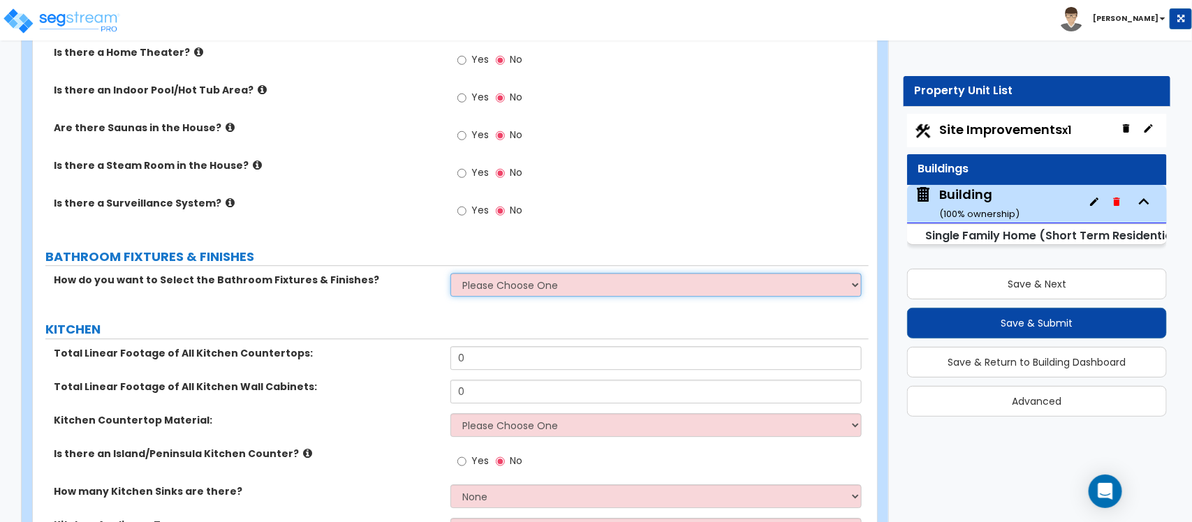
click at [501, 279] on select "Please Choose One I want to Select Fixtures and Finishes only for one Bath and …" at bounding box center [655, 285] width 411 height 24
select select "2"
click at [450, 274] on select "Please Choose One I want to Select Fixtures and Finishes only for one Bath and …" at bounding box center [655, 285] width 411 height 24
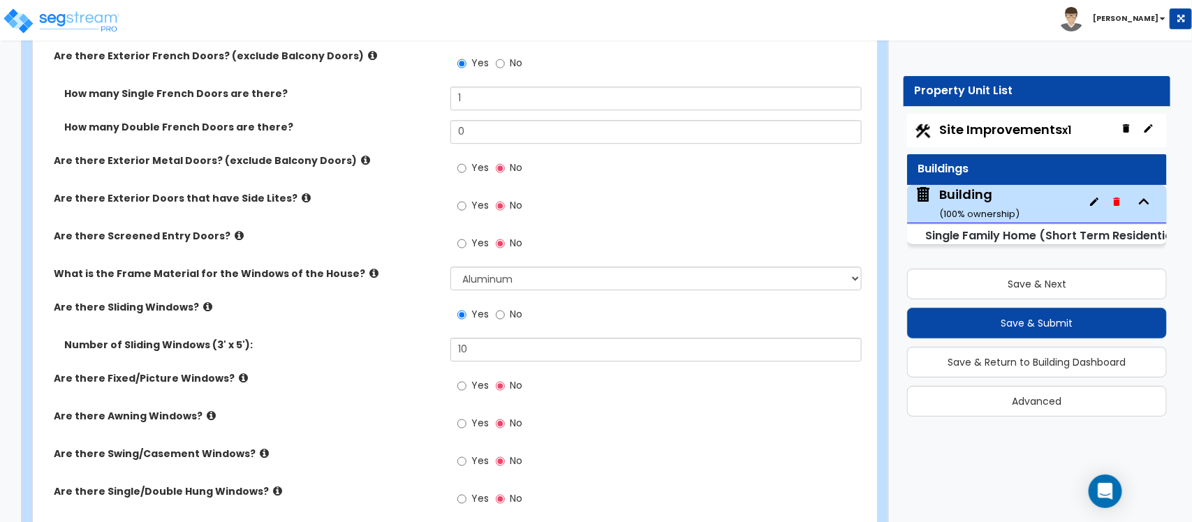
scroll to position [2350, 0]
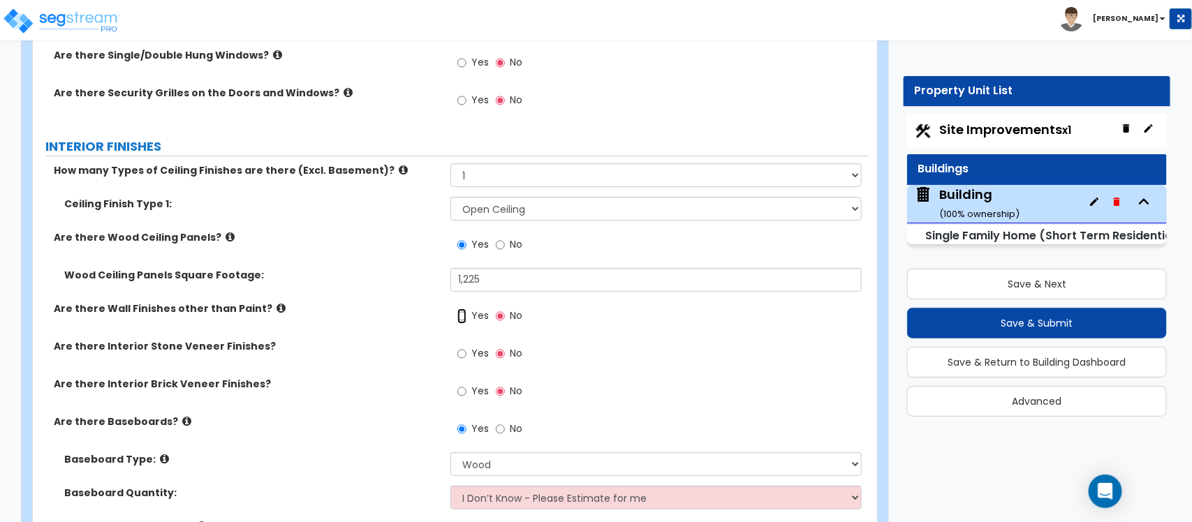
click at [465, 320] on input "Yes" at bounding box center [461, 316] width 9 height 15
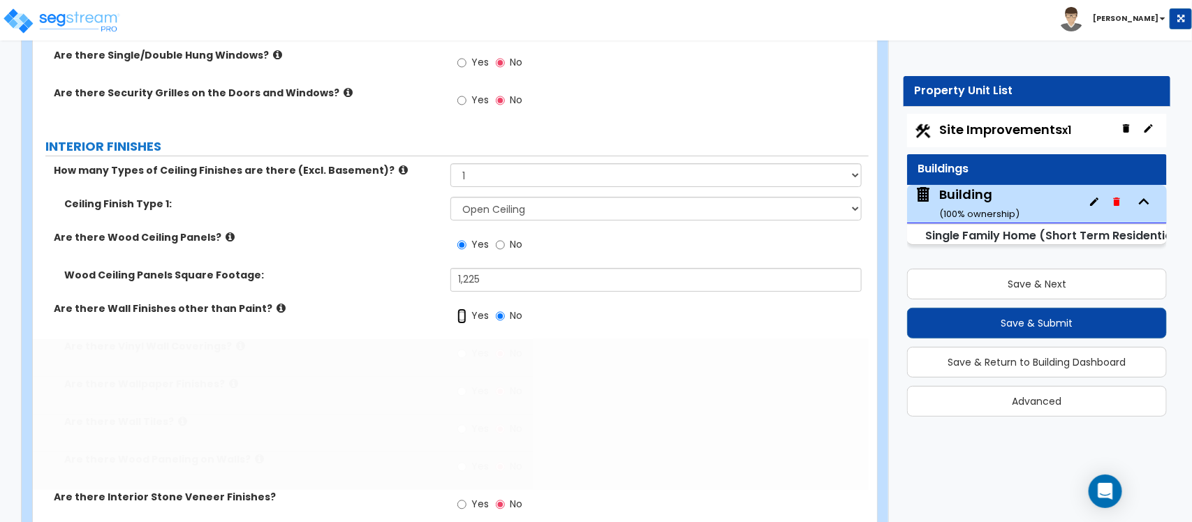
radio input "true"
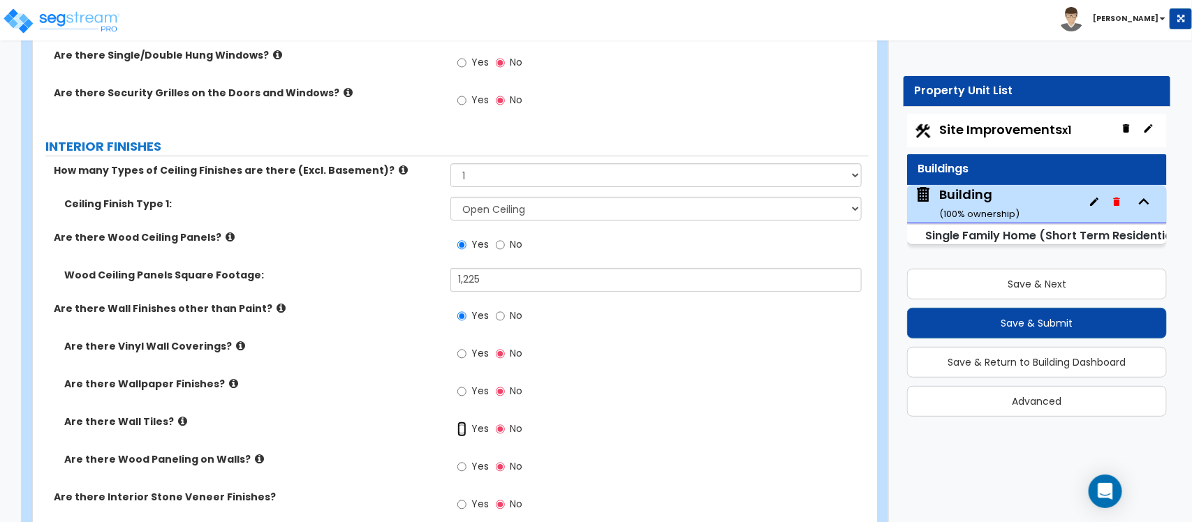
click at [463, 429] on input "Yes" at bounding box center [461, 429] width 9 height 15
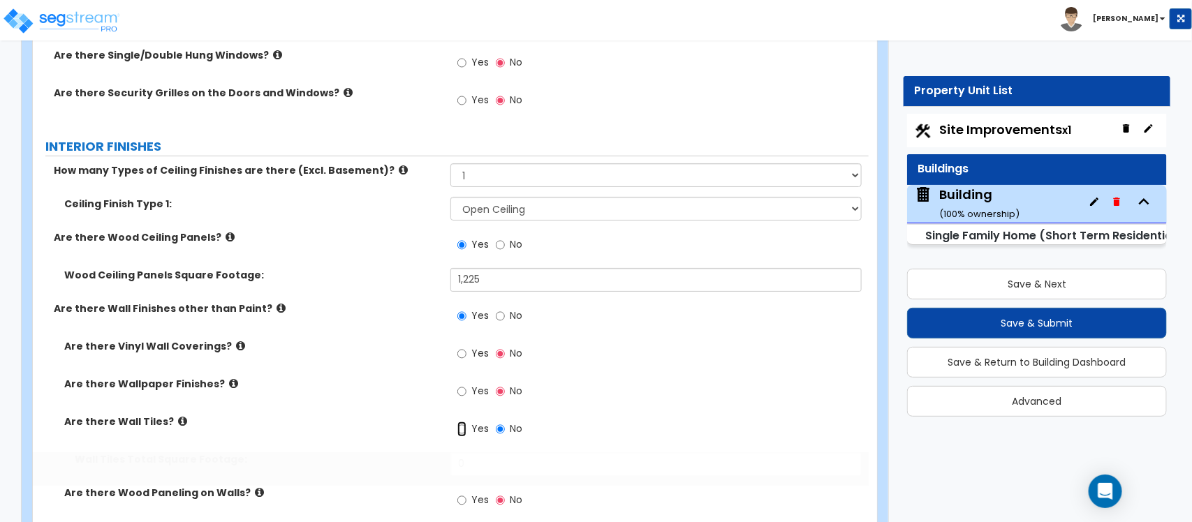
radio input "true"
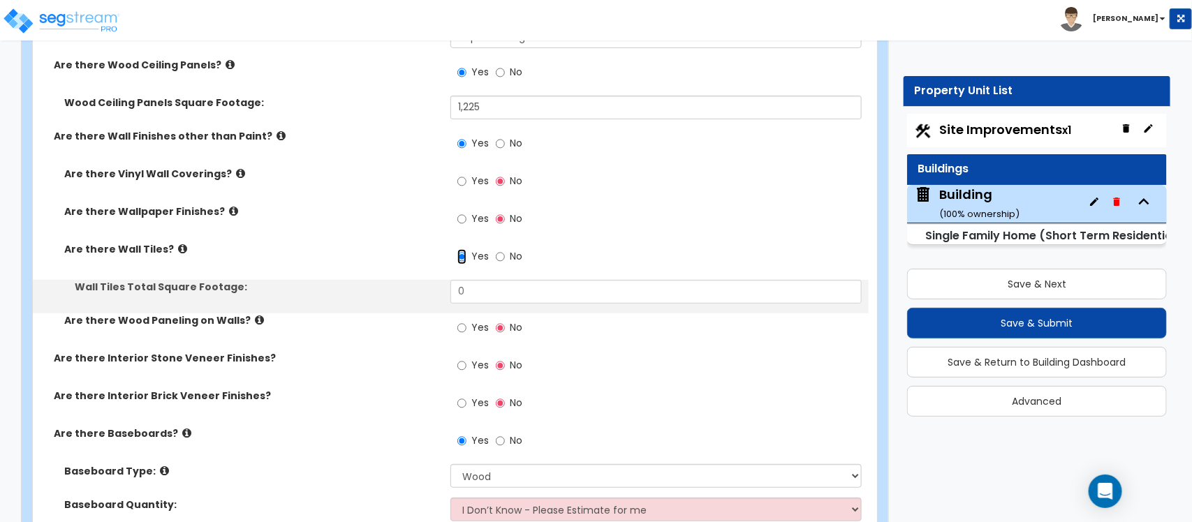
scroll to position [2524, 0]
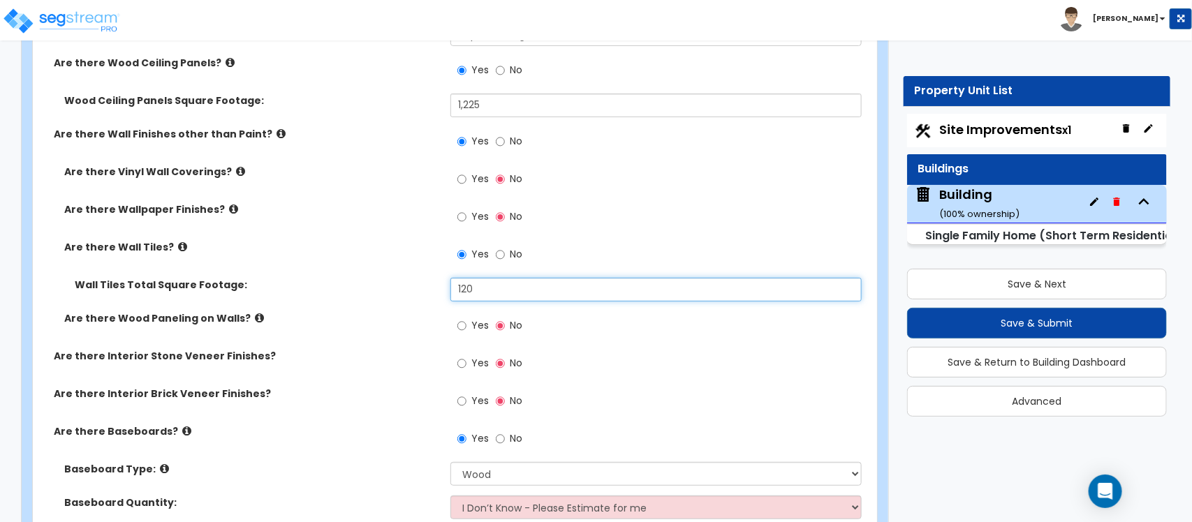
type input "120"
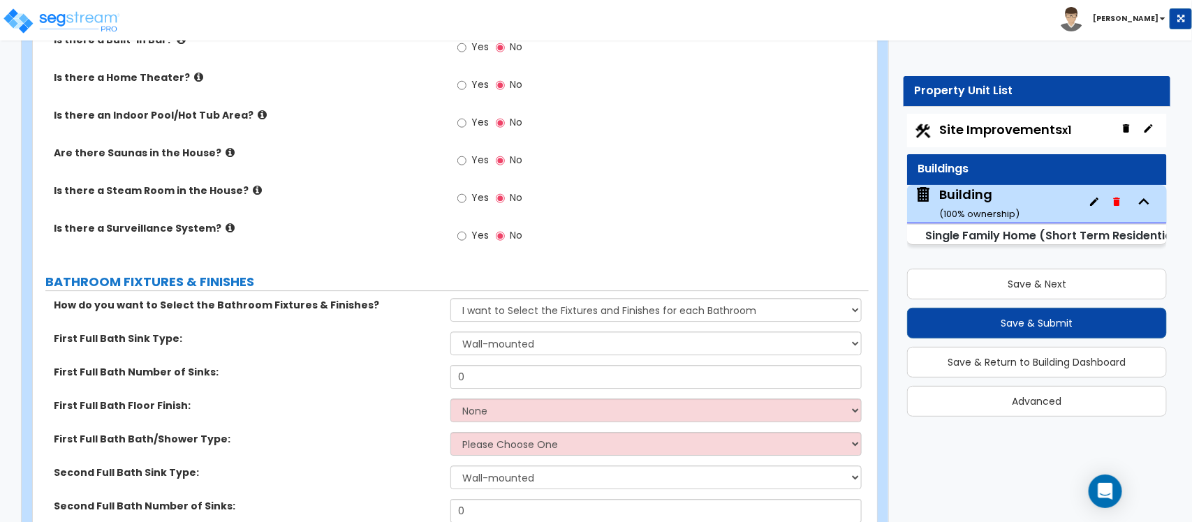
scroll to position [4182, 0]
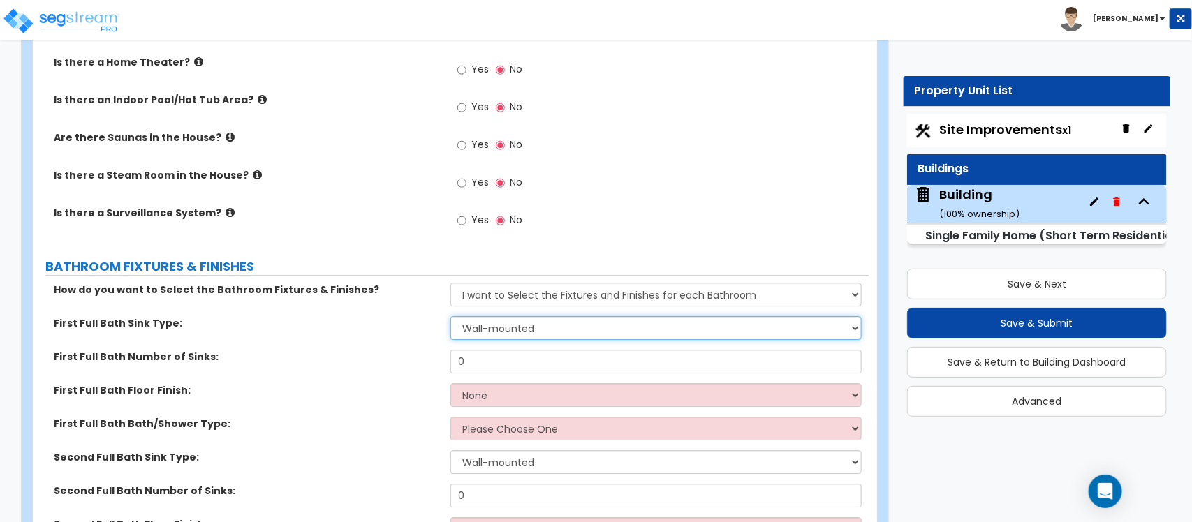
click at [525, 330] on select "Wall-mounted Pedestal-mounted Vanity-mounted" at bounding box center [655, 328] width 411 height 24
type input "1"
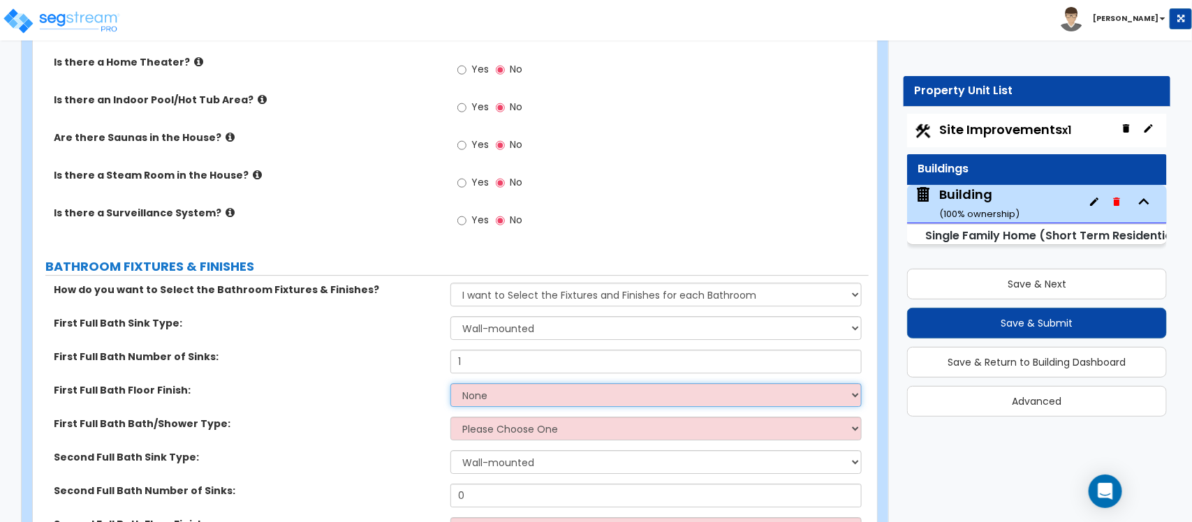
select select "1"
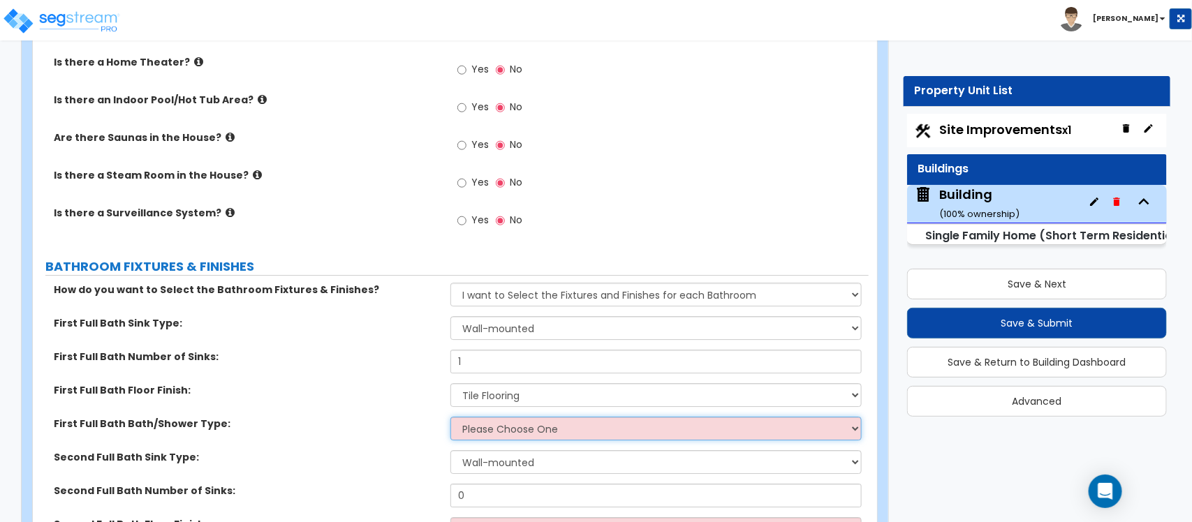
click at [557, 423] on select "Please Choose One Standalone Shower Bathtub - Shower Combo" at bounding box center [655, 429] width 411 height 24
select select "1"
click at [450, 418] on select "Please Choose One Standalone Shower Bathtub - Shower Combo" at bounding box center [655, 429] width 411 height 24
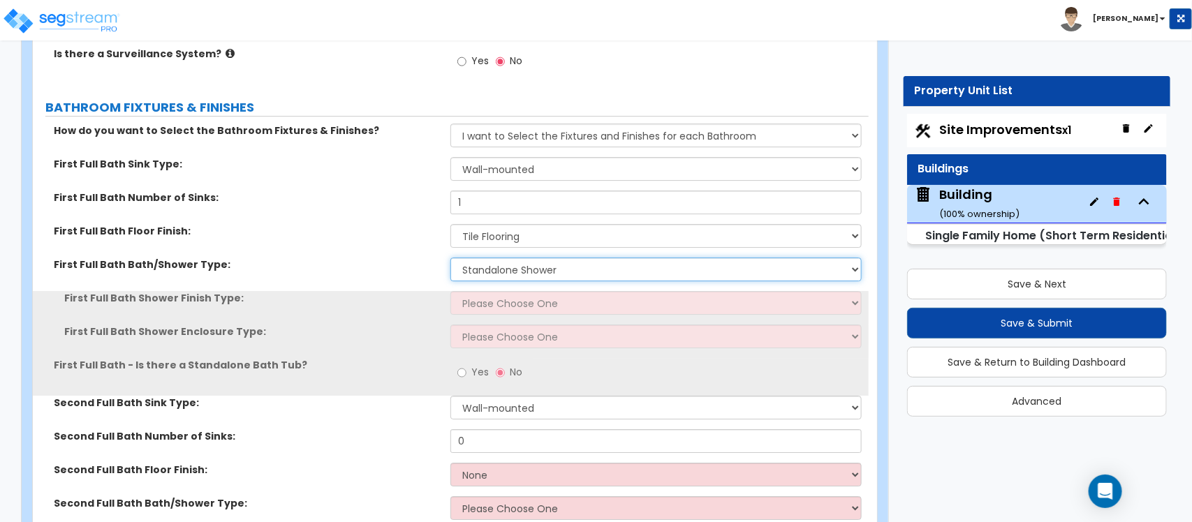
scroll to position [4357, 0]
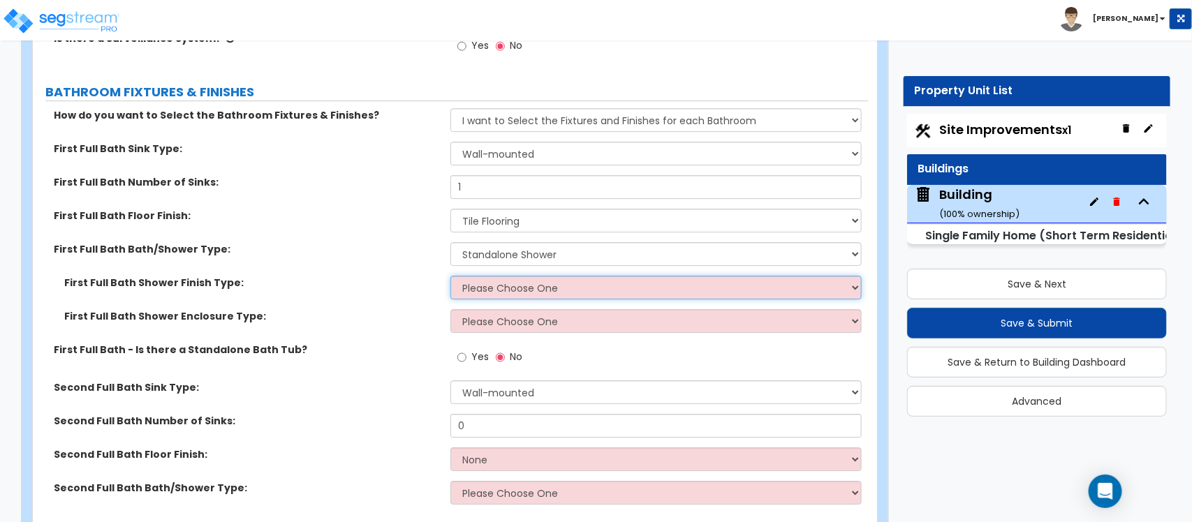
select select "2"
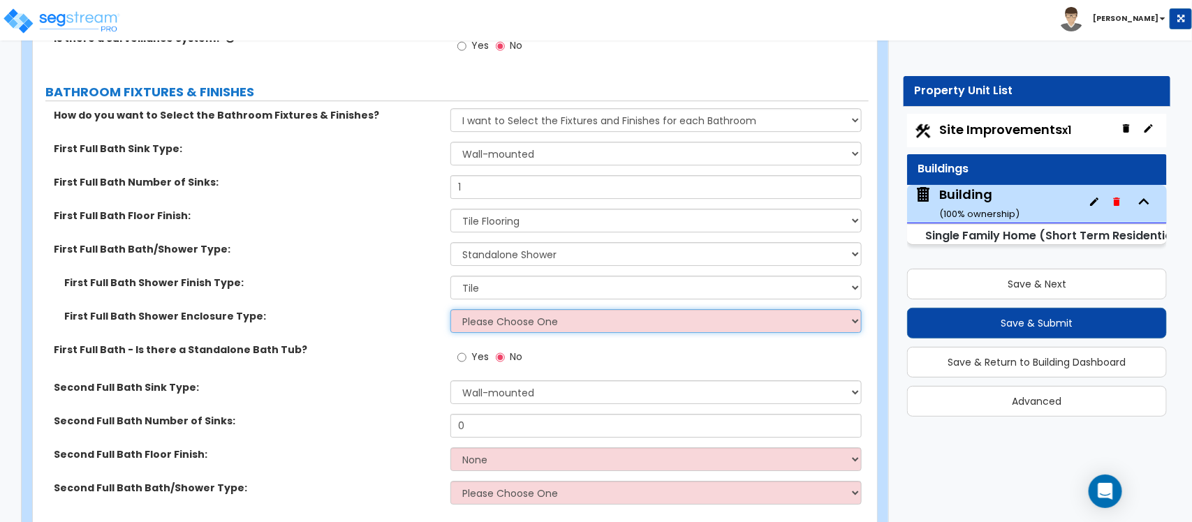
click at [591, 327] on select "Please Choose One Curtain & Rod Glass Sliding Doors Glass Hinged Doors" at bounding box center [655, 321] width 411 height 24
select select "3"
click at [450, 311] on select "Please Choose One Curtain & Rod Glass Sliding Doors Glass Hinged Doors" at bounding box center [655, 321] width 411 height 24
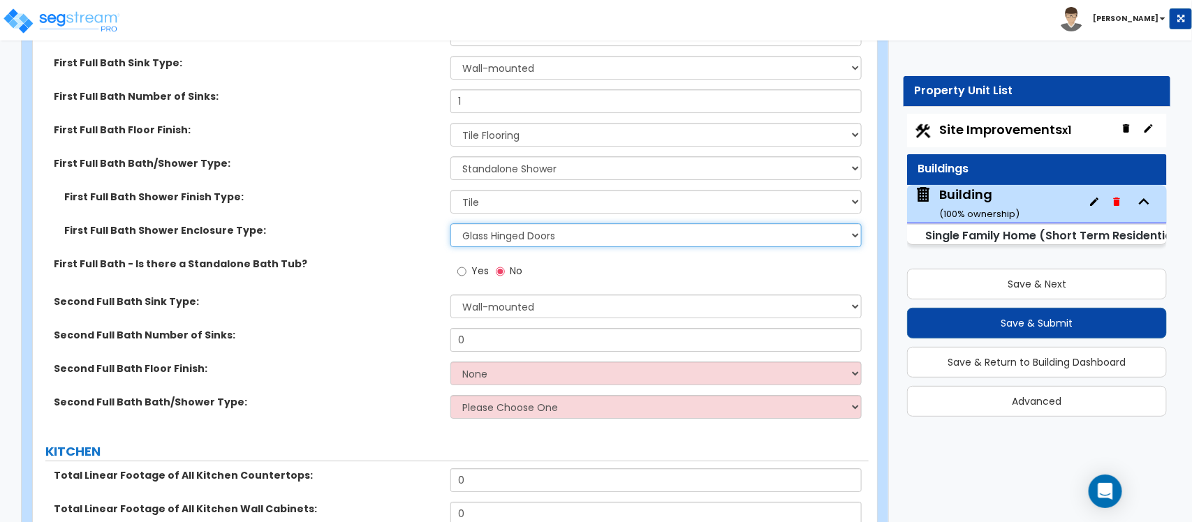
scroll to position [4444, 0]
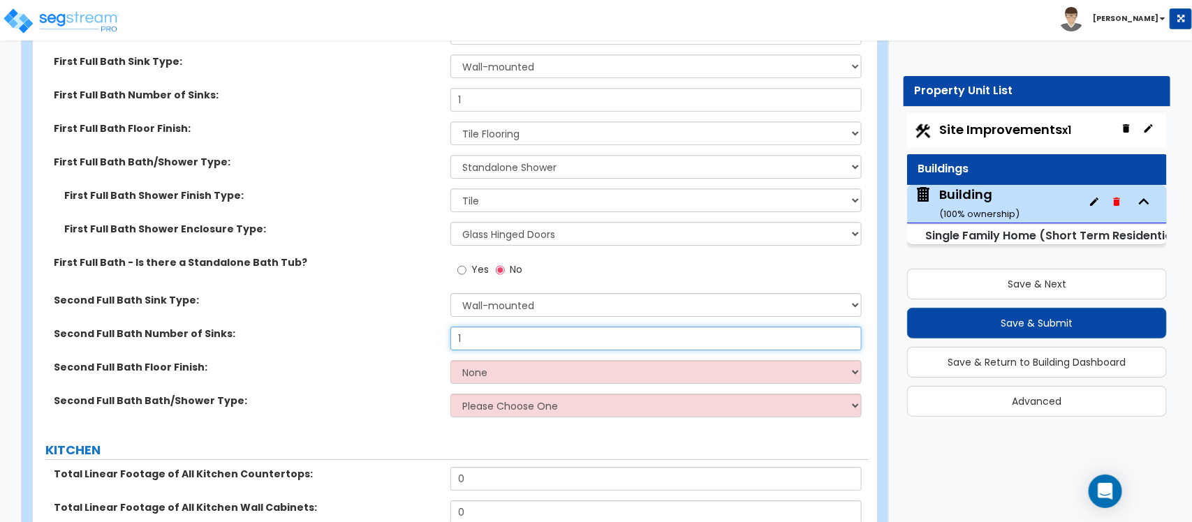
type input "1"
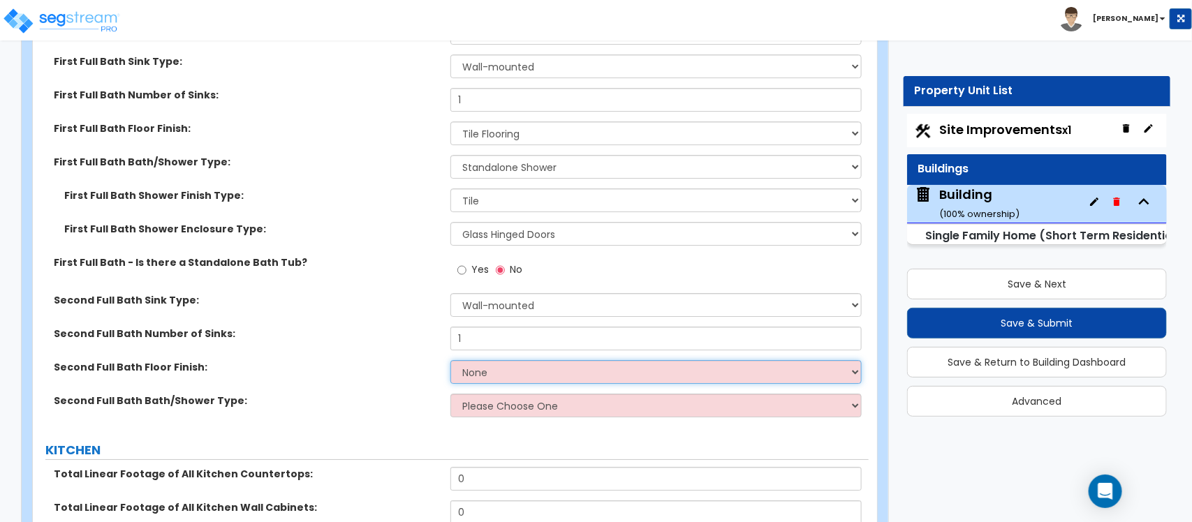
select select "1"
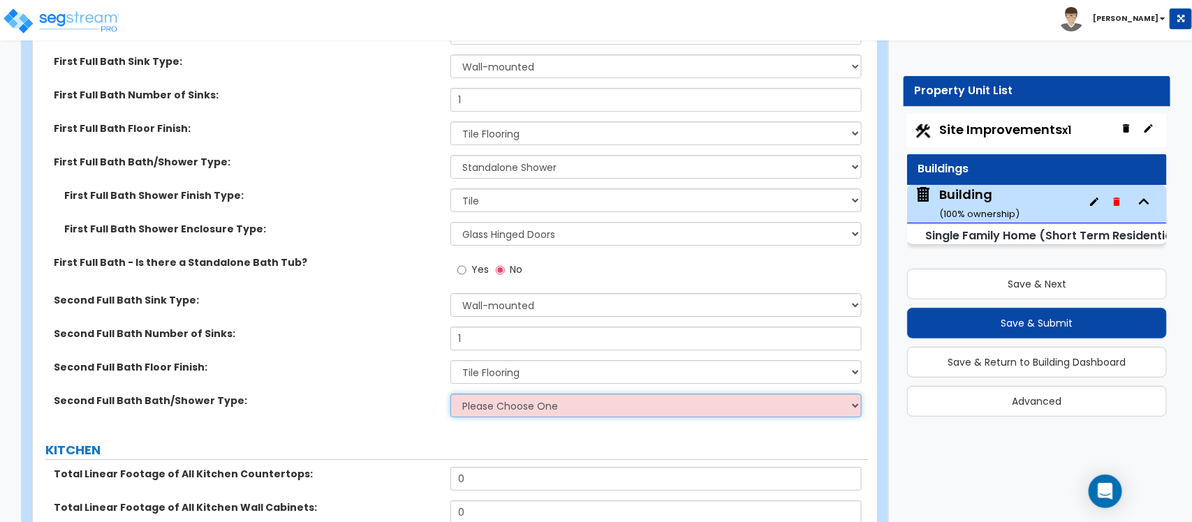
click at [573, 418] on select "Please Choose One Standalone Shower Bathtub - Shower Combo" at bounding box center [655, 406] width 411 height 24
select select "2"
click at [450, 395] on select "Please Choose One Standalone Shower Bathtub - Shower Combo" at bounding box center [655, 406] width 411 height 24
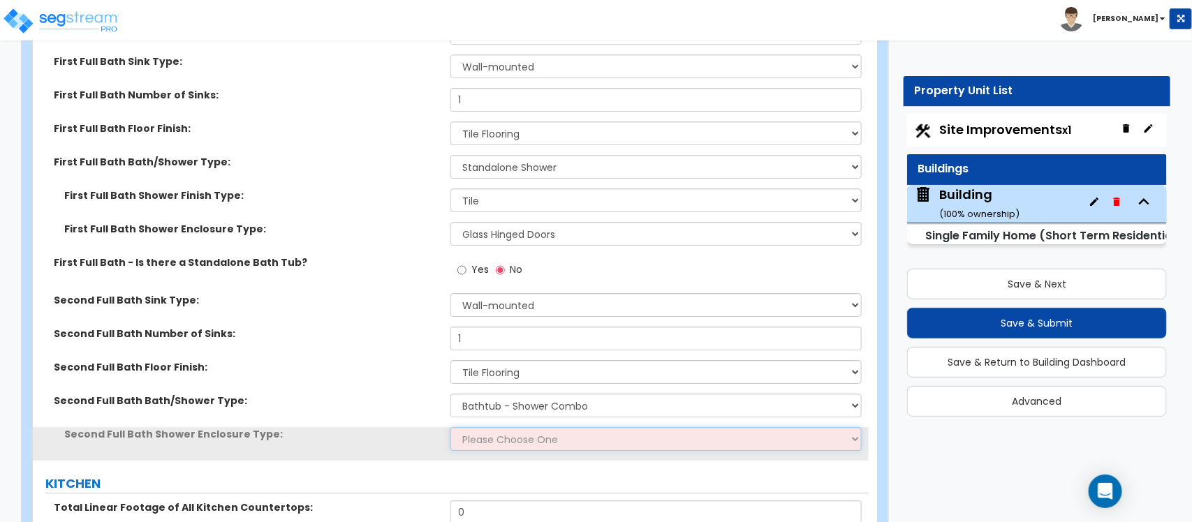
click at [561, 448] on select "Please Choose One Curtain & Rod Glass Sliding Doors Glass Hinged Doors" at bounding box center [655, 439] width 411 height 24
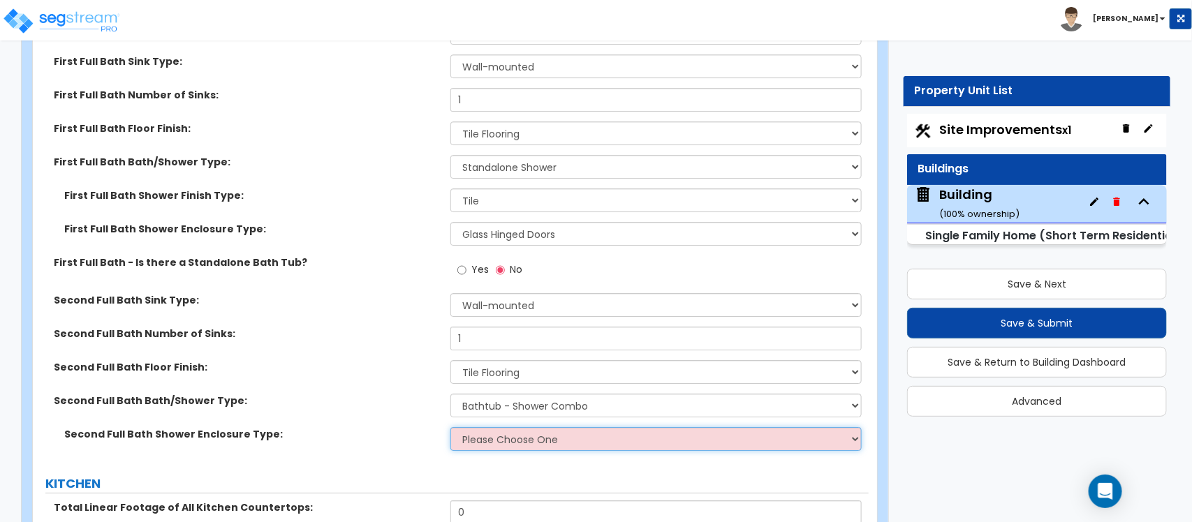
select select "3"
click at [450, 429] on select "Please Choose One Curtain & Rod Glass Sliding Doors Glass Hinged Doors" at bounding box center [655, 439] width 411 height 24
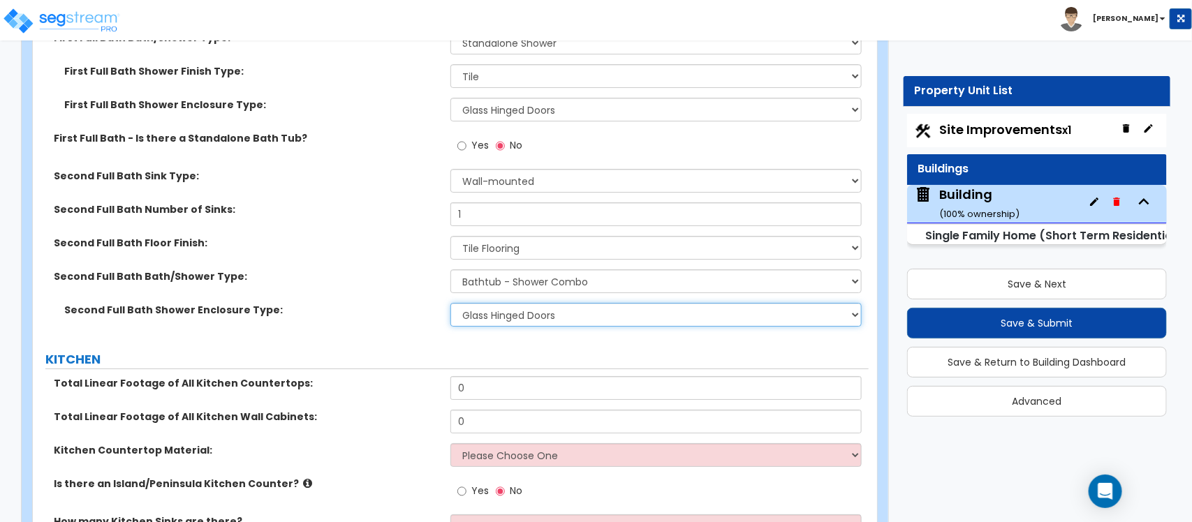
scroll to position [4619, 0]
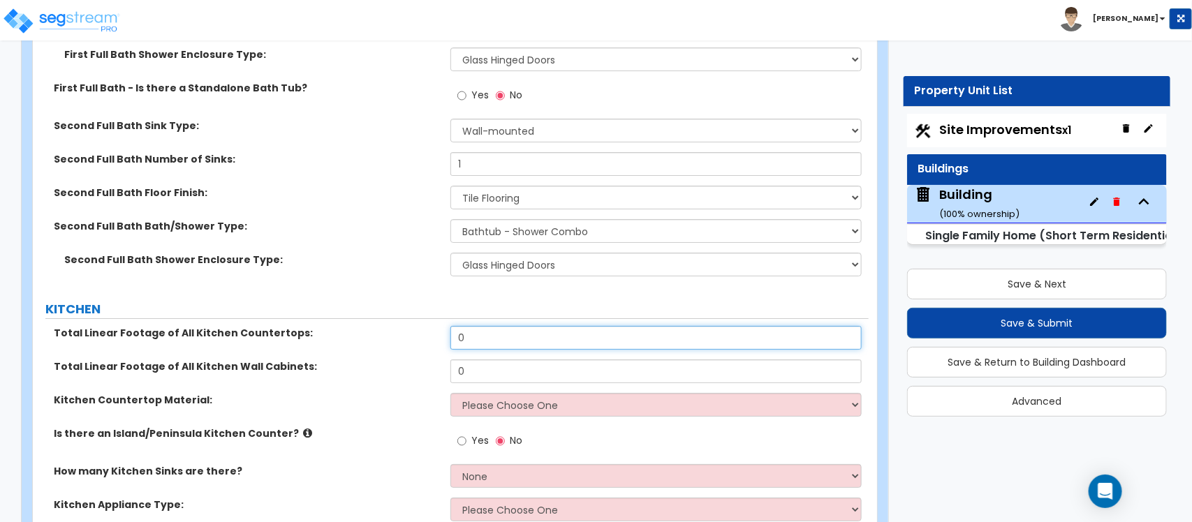
drag, startPoint x: 485, startPoint y: 337, endPoint x: 418, endPoint y: 327, distance: 68.5
click at [418, 327] on div "Total Linear Footage of All Kitchen Countertops: 0" at bounding box center [451, 343] width 836 height 34
type input "12"
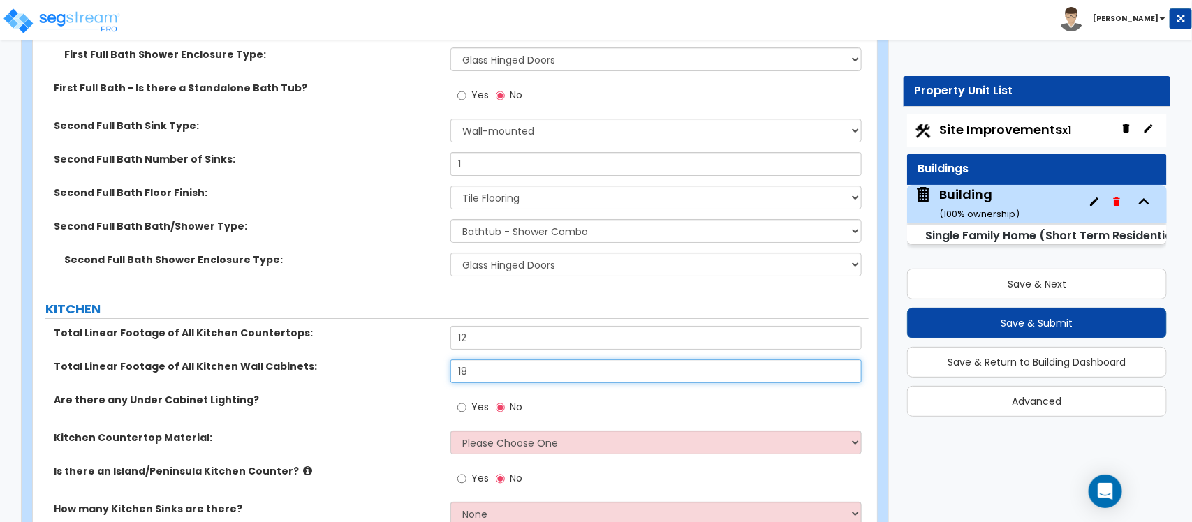
type input "18"
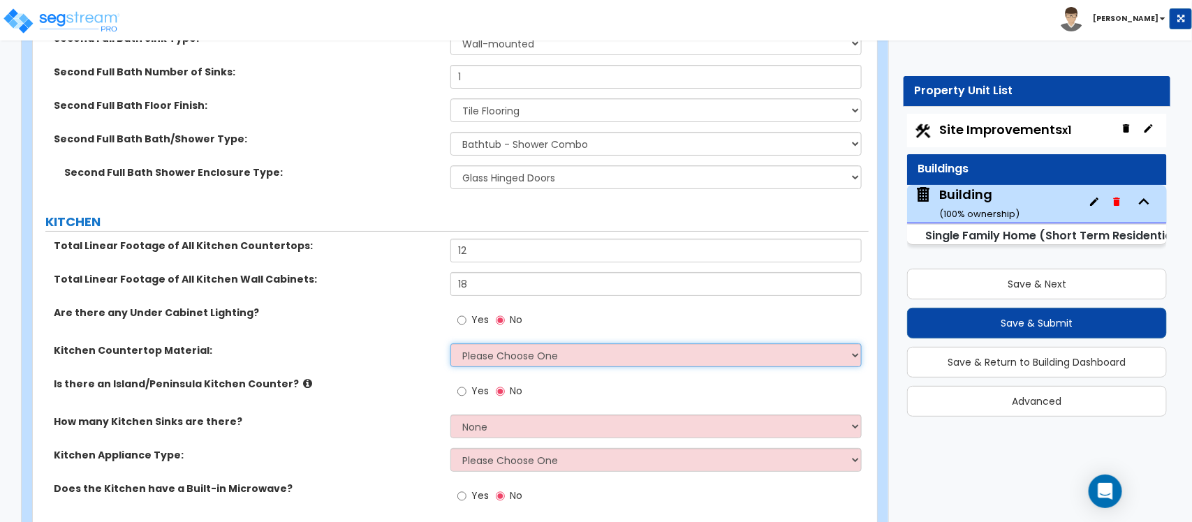
click at [536, 358] on select "Please Choose One Plastic Laminate Solid Surface Stone Quartz Marble Tile Wood …" at bounding box center [655, 356] width 411 height 24
select select "2"
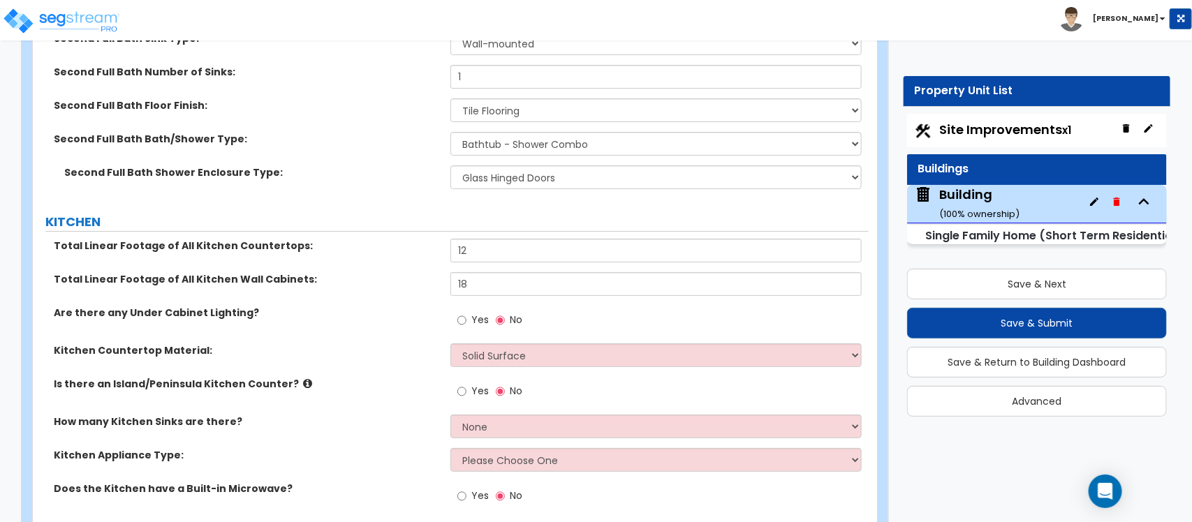
drag, startPoint x: 388, startPoint y: 395, endPoint x: 424, endPoint y: 398, distance: 35.7
click at [388, 395] on div "Is there an Island/Peninsula Kitchen Counter? Yes No" at bounding box center [451, 396] width 836 height 38
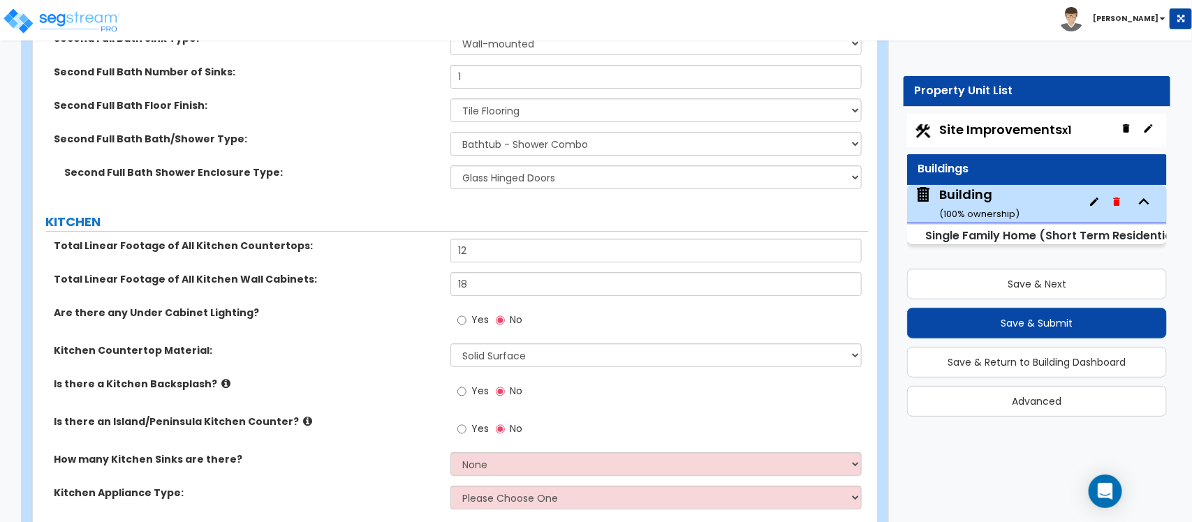
click at [468, 392] on label "Yes" at bounding box center [472, 393] width 31 height 24
click at [466, 392] on input "Yes" at bounding box center [461, 391] width 9 height 15
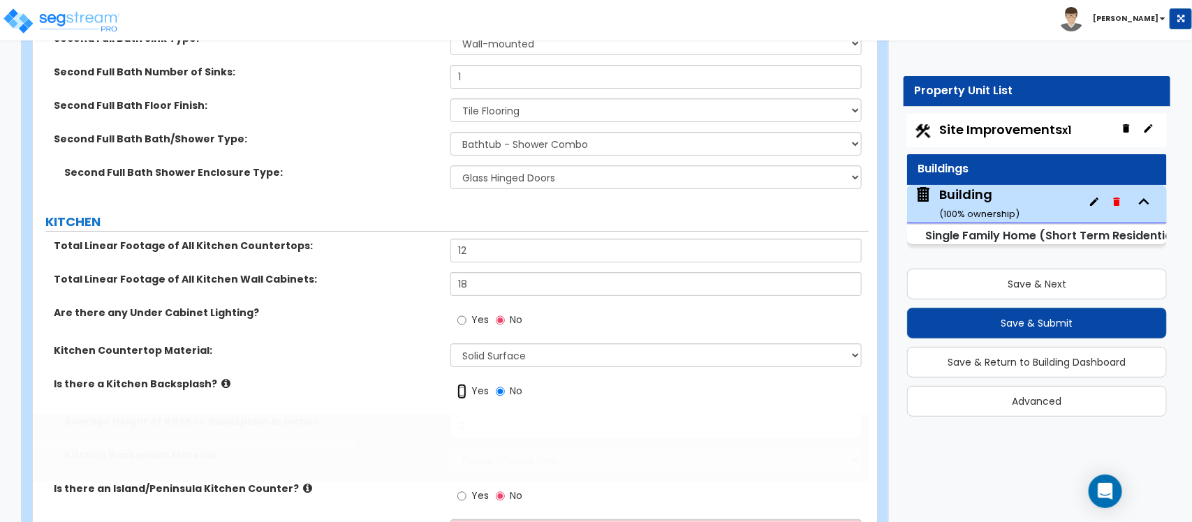
radio input "true"
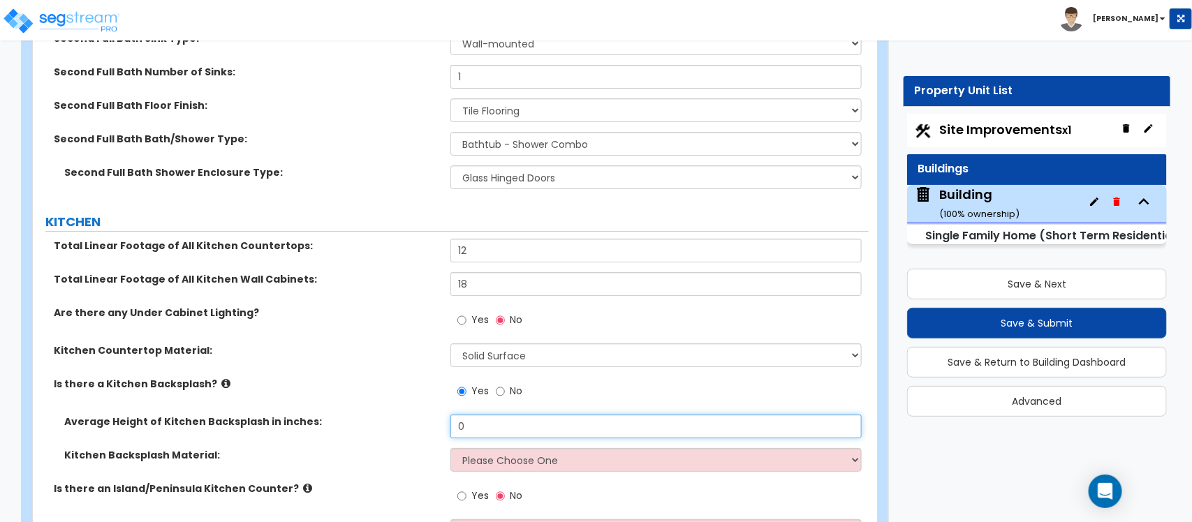
drag, startPoint x: 494, startPoint y: 431, endPoint x: 397, endPoint y: 433, distance: 97.8
click at [397, 433] on div "Average Height of Kitchen Backsplash in inches: 0" at bounding box center [451, 432] width 836 height 34
type input "6"
click at [475, 471] on select "Please Choose One Plastic Laminate Solid Surface Stone Quartz Tile Stainless St…" at bounding box center [655, 460] width 411 height 24
select select "6"
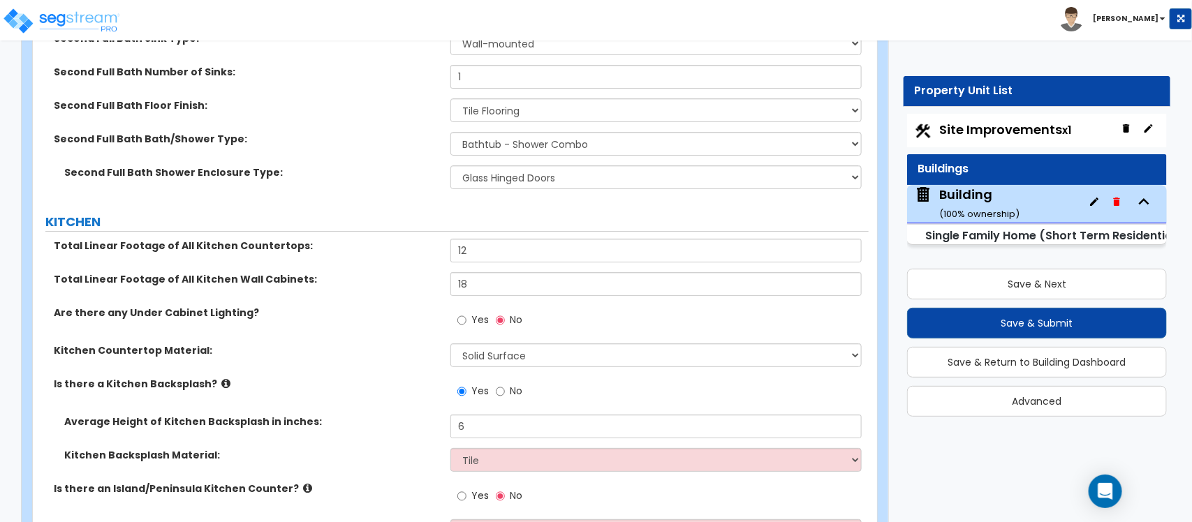
click at [372, 440] on div "Average Height of Kitchen Backsplash in inches: 6" at bounding box center [451, 432] width 836 height 34
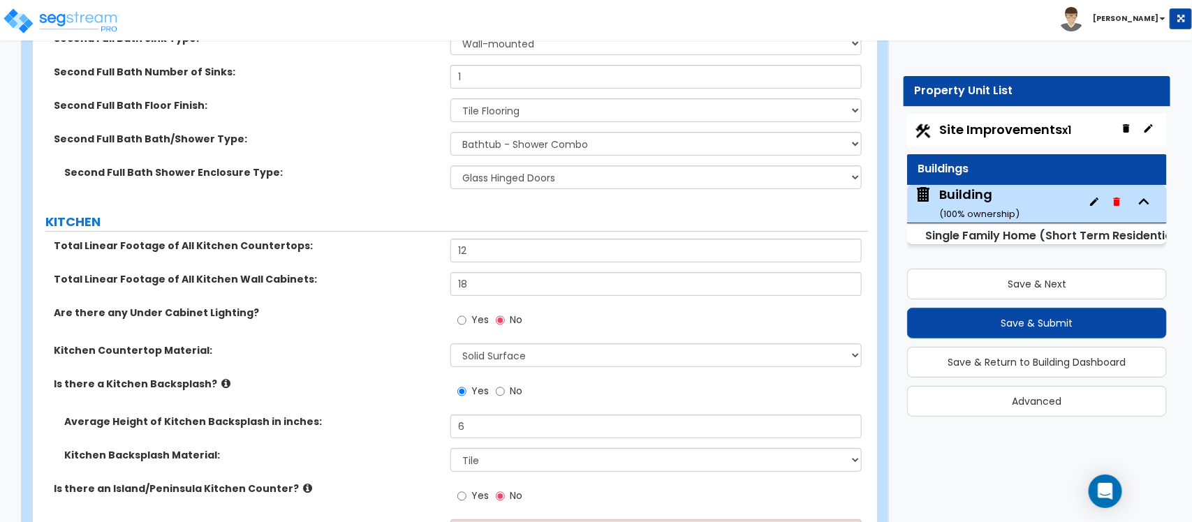
scroll to position [4793, 0]
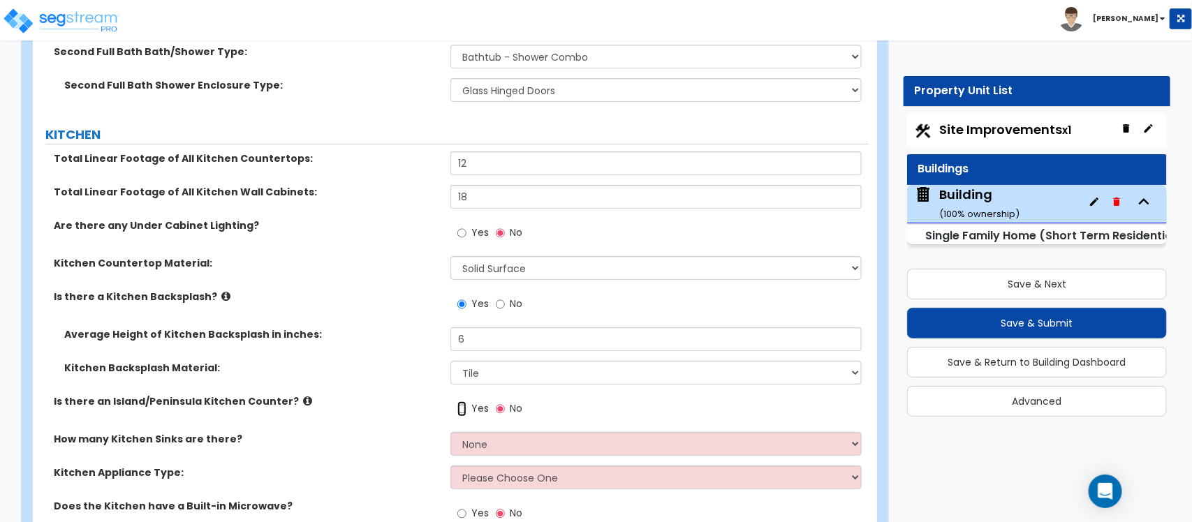
click at [461, 414] on input "Yes" at bounding box center [461, 408] width 9 height 15
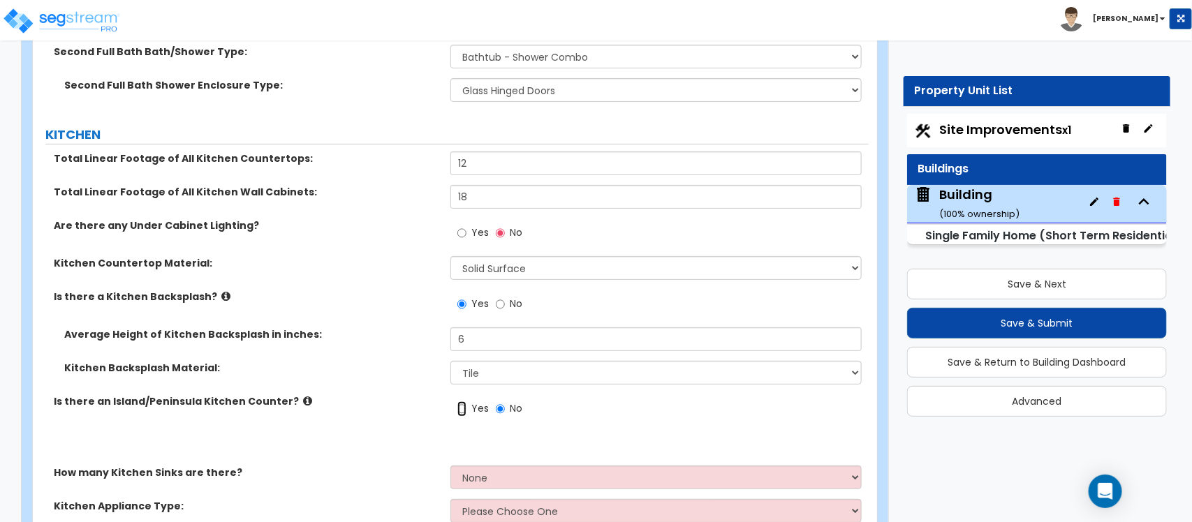
radio input "true"
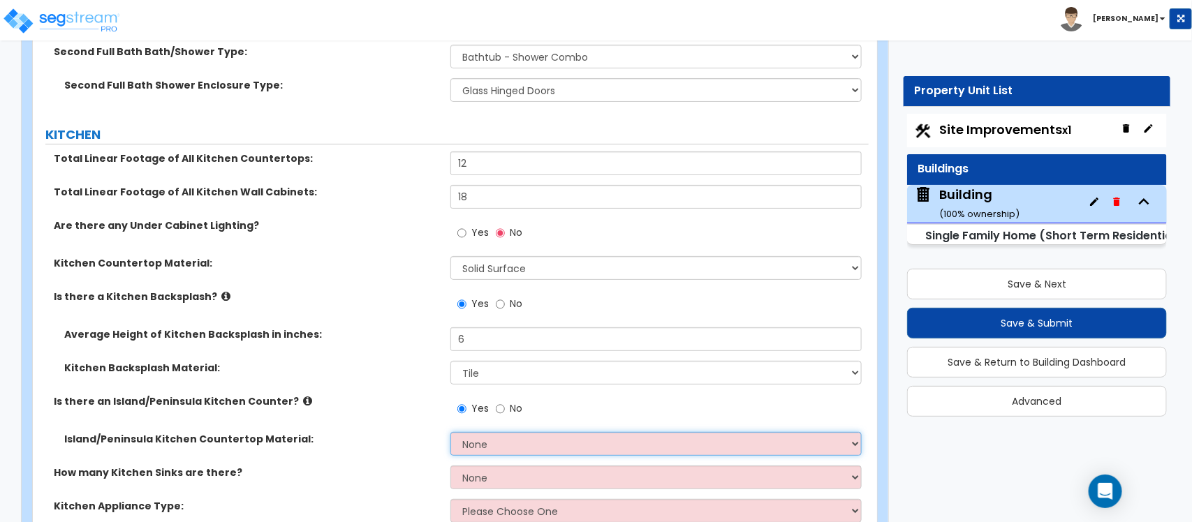
click at [501, 447] on select "None Plastic Laminate Solid Surface Stone Quartz Marble Tile Wood Stainless Ste…" at bounding box center [655, 444] width 411 height 24
select select "2"
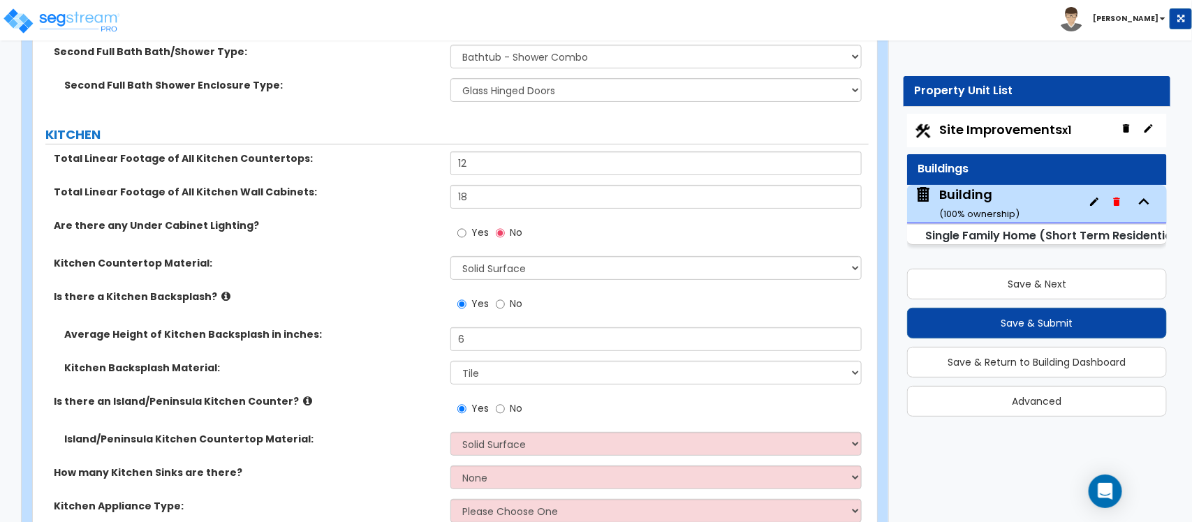
click at [413, 455] on div "Island/Peninsula Kitchen Countertop Material: None Plastic Laminate Solid Surfa…" at bounding box center [451, 449] width 836 height 34
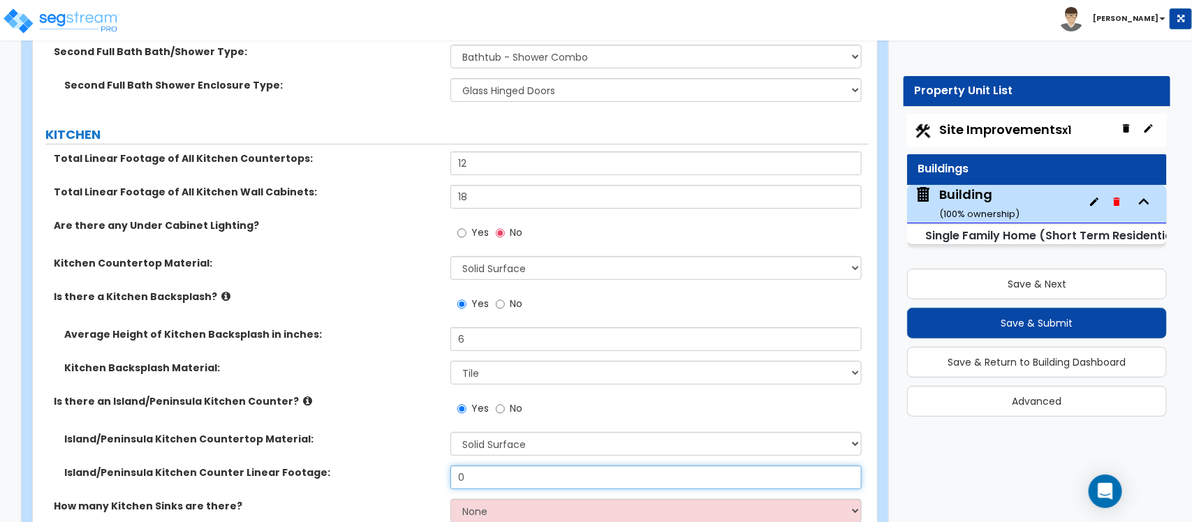
drag, startPoint x: 503, startPoint y: 473, endPoint x: 378, endPoint y: 472, distance: 125.0
click at [378, 472] on div "Island/Peninsula Kitchen Counter Linear Footage: 0" at bounding box center [451, 483] width 836 height 34
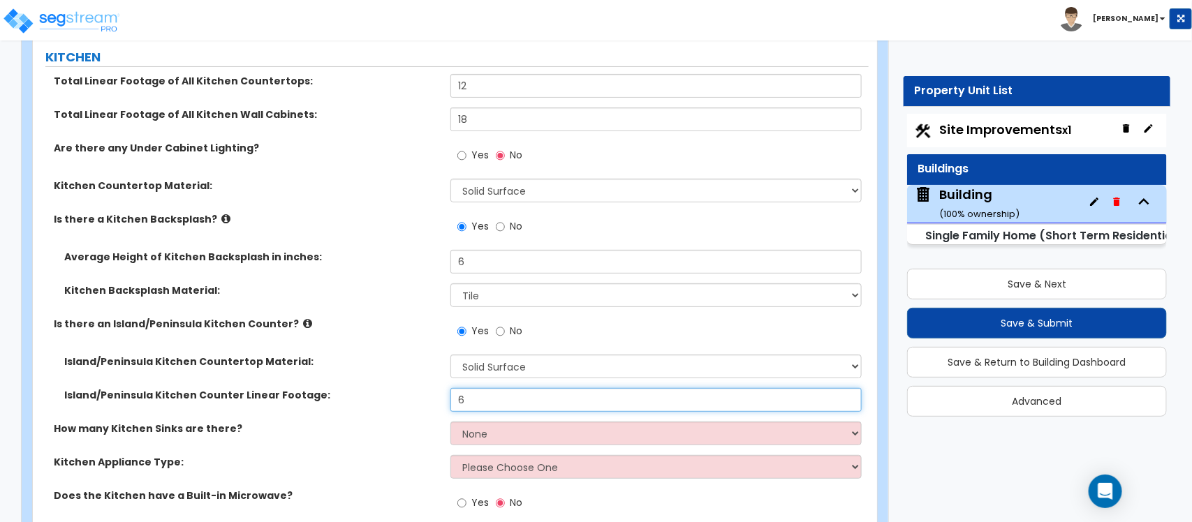
scroll to position [4968, 0]
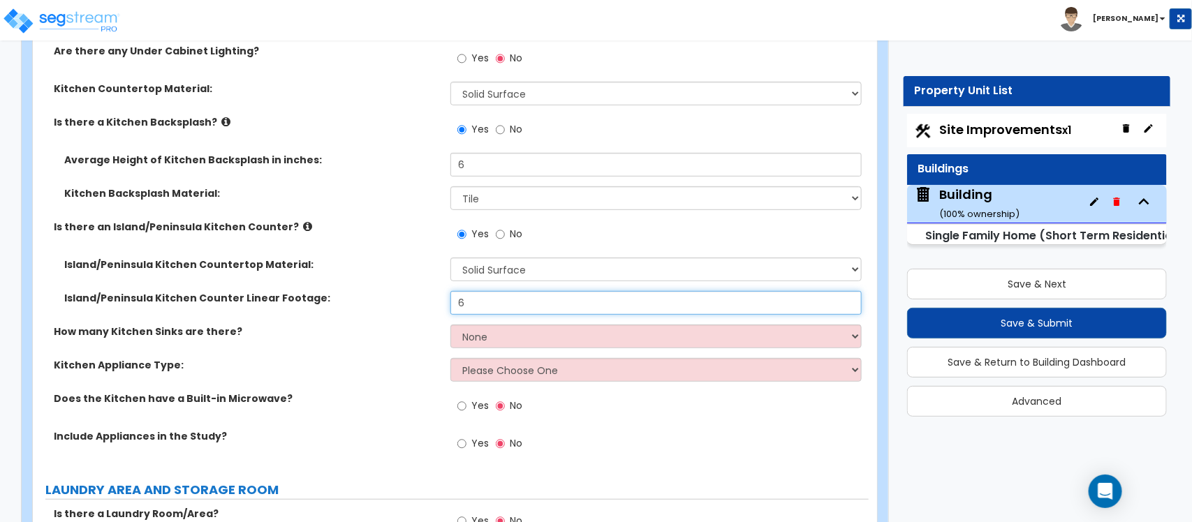
type input "6"
select select "1"
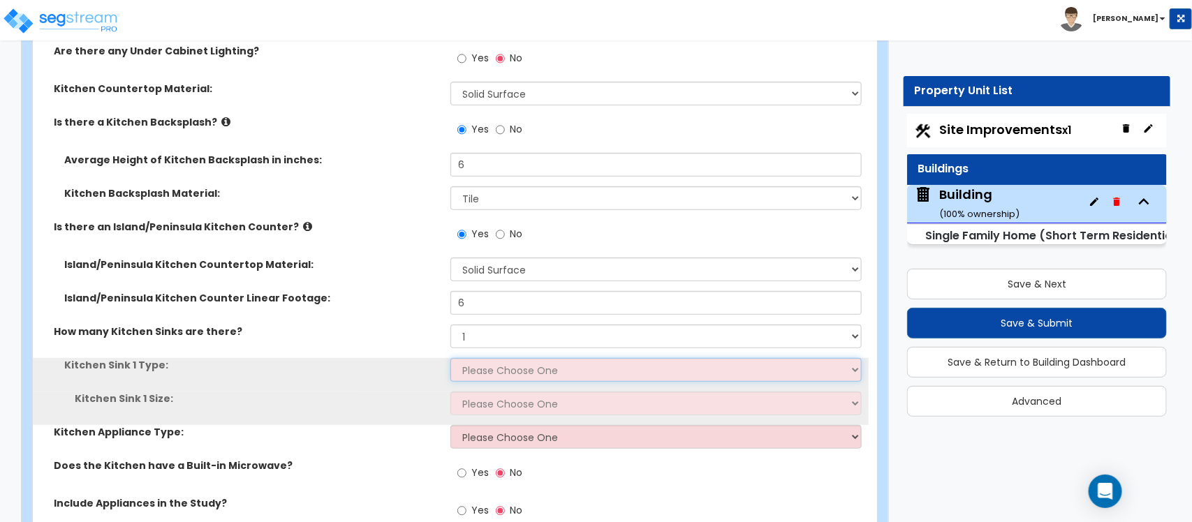
select select "1"
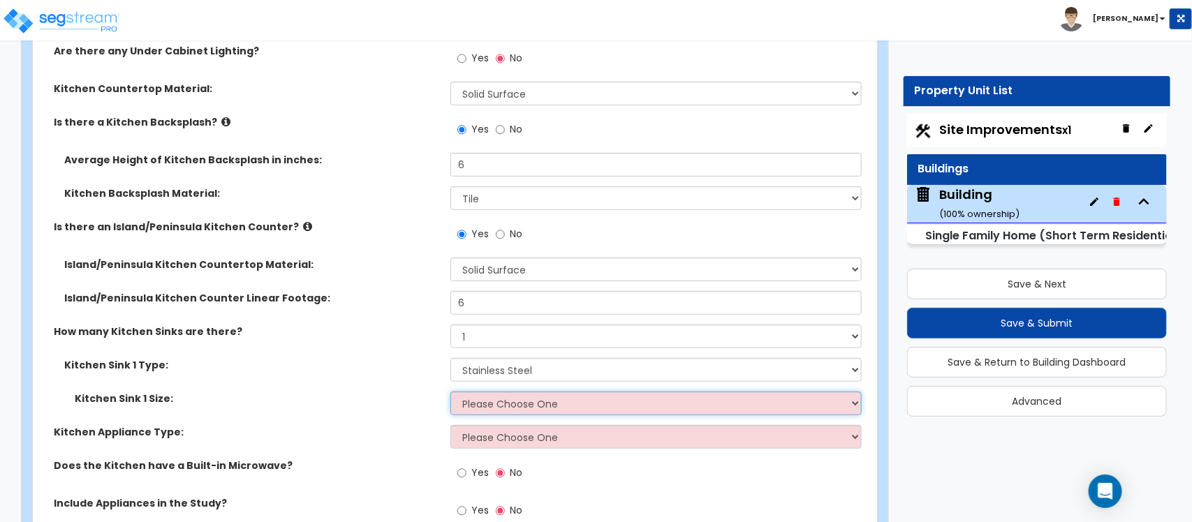
drag, startPoint x: 500, startPoint y: 411, endPoint x: 421, endPoint y: 428, distance: 80.8
click at [500, 411] on select "Please Choose One Single Sink Double Sink" at bounding box center [655, 404] width 411 height 24
select select "2"
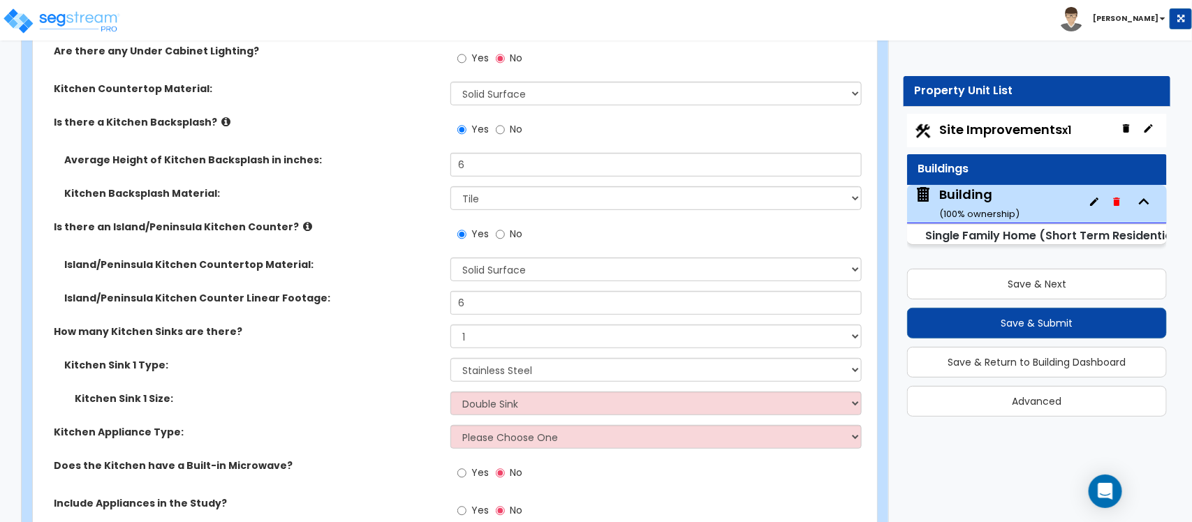
click at [394, 432] on label "Kitchen Appliance Type:" at bounding box center [247, 432] width 386 height 14
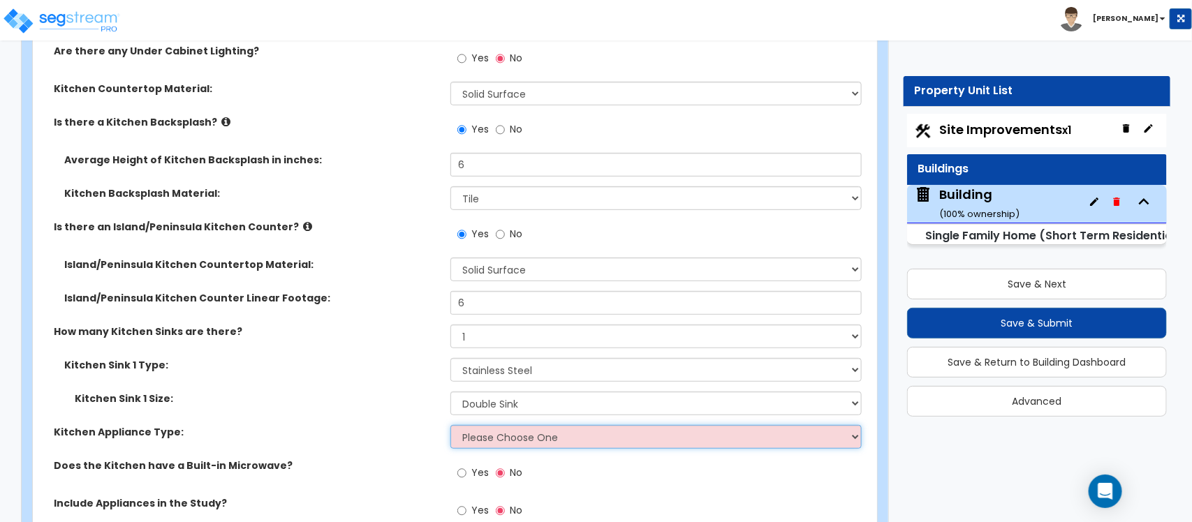
click at [489, 440] on select "Please Choose One Gas Electric" at bounding box center [655, 437] width 411 height 24
select select "1"
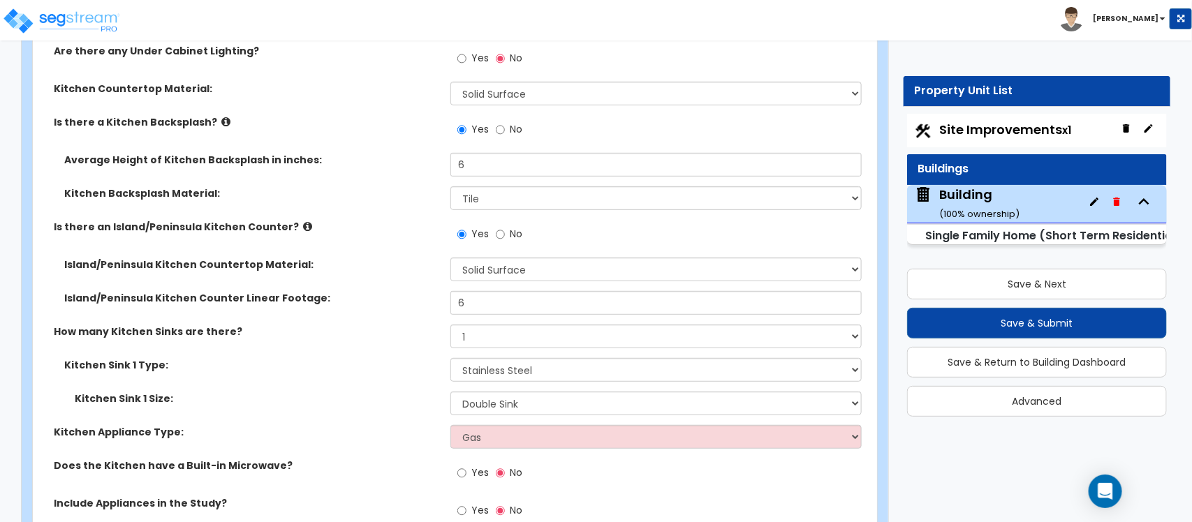
click at [409, 427] on label "Kitchen Appliance Type:" at bounding box center [247, 432] width 386 height 14
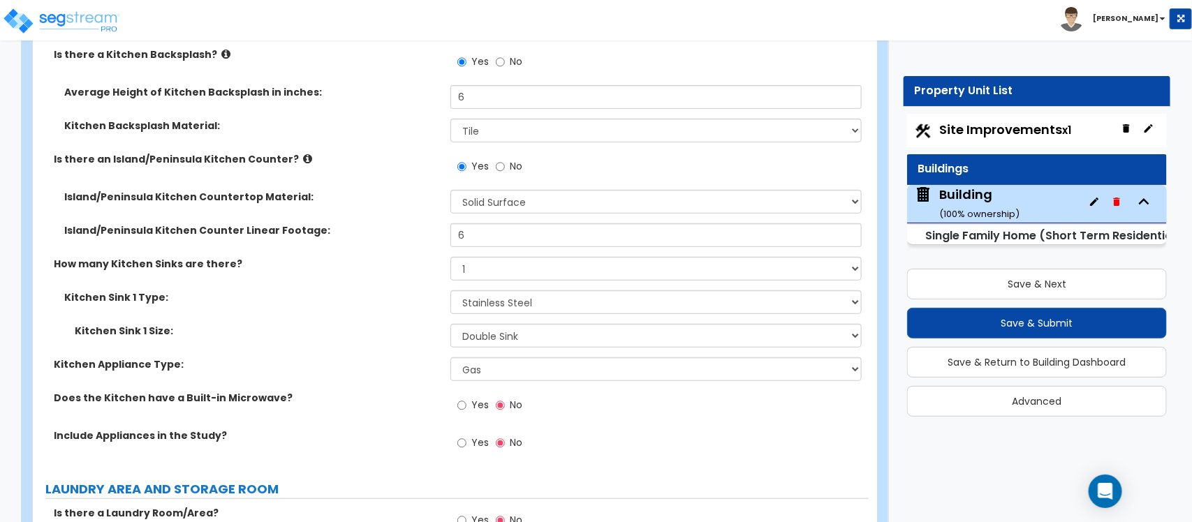
scroll to position [5142, 0]
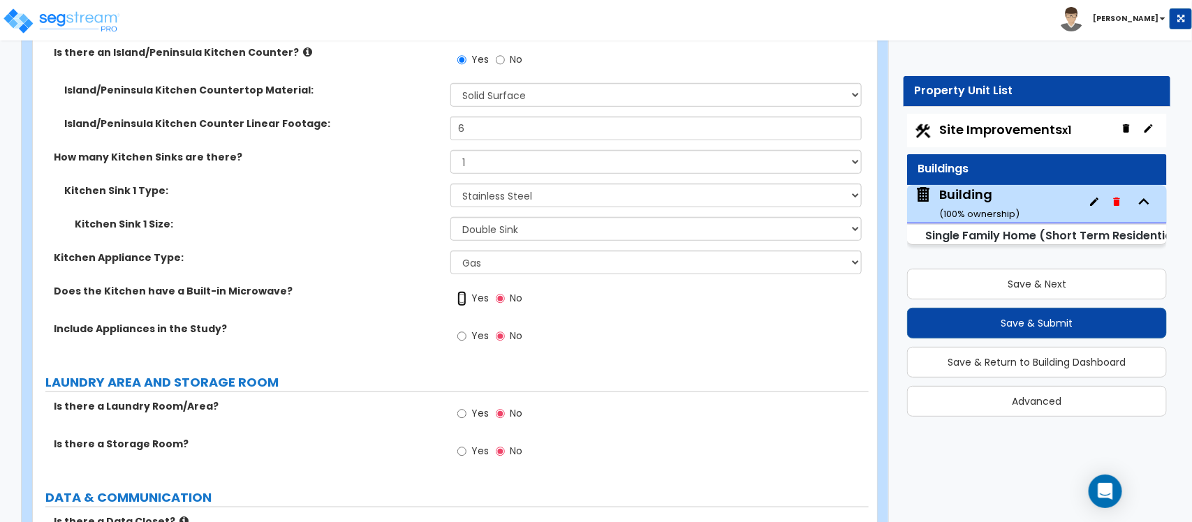
click at [465, 306] on input "Yes" at bounding box center [461, 298] width 9 height 15
radio input "true"
click at [462, 337] on input "Yes" at bounding box center [461, 336] width 9 height 15
radio input "true"
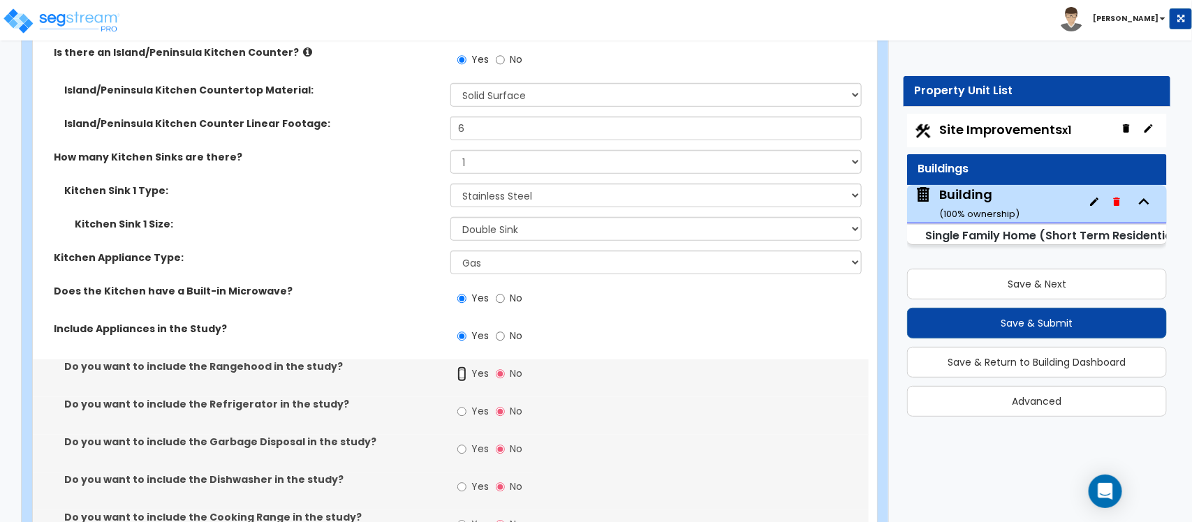
click at [461, 377] on input "Yes" at bounding box center [461, 374] width 9 height 15
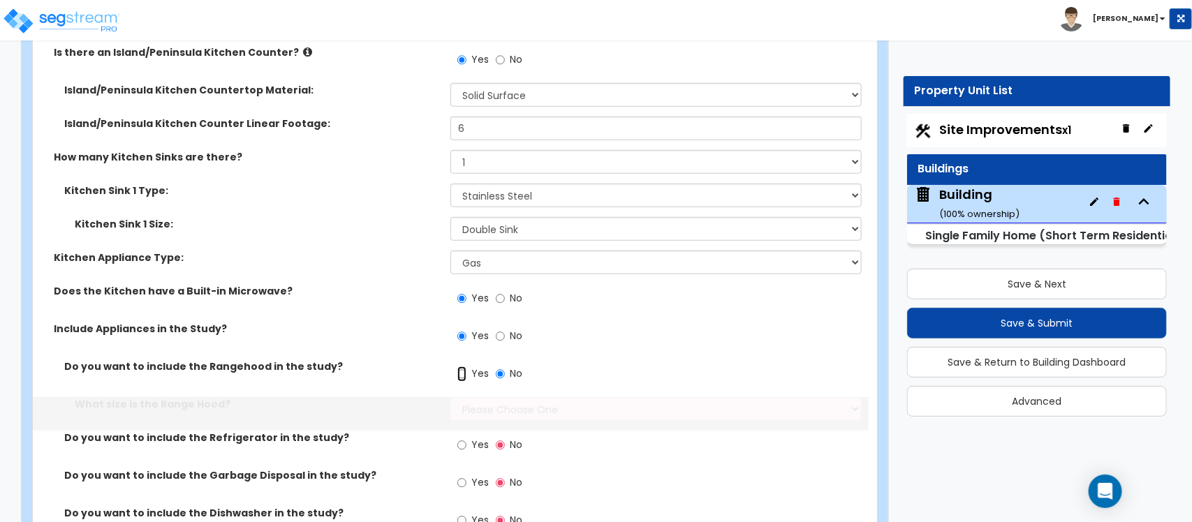
radio input "true"
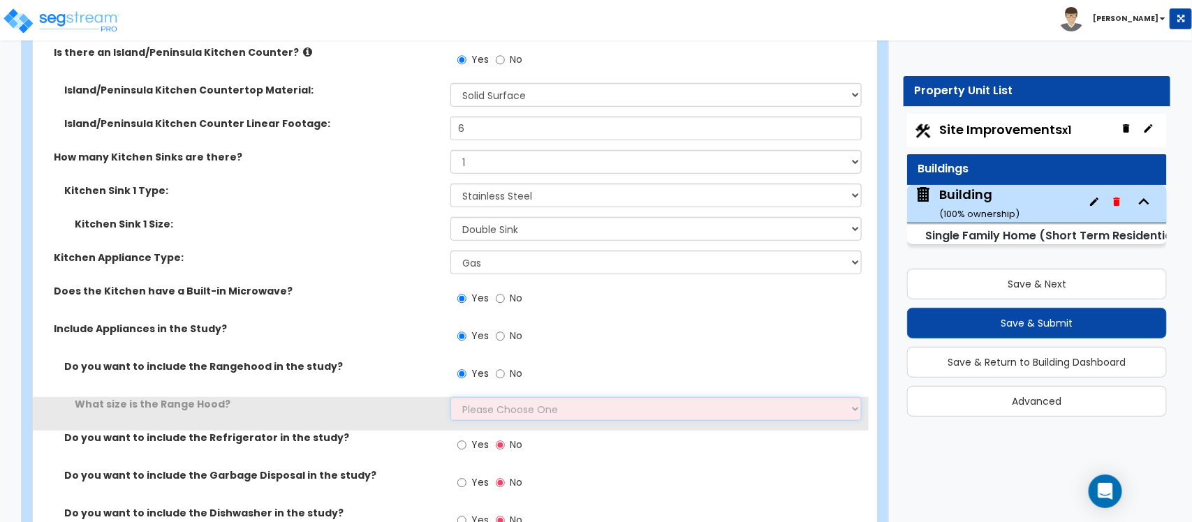
click at [463, 413] on select "Please Choose One Normal - 30" Wide - 42"" at bounding box center [655, 409] width 411 height 24
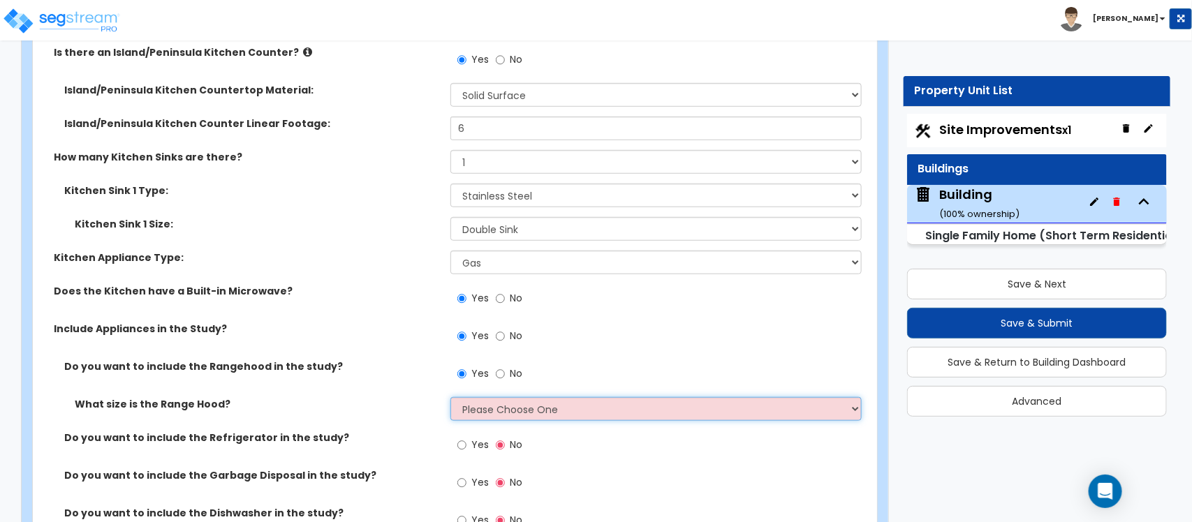
select select "1"
click at [450, 398] on select "Please Choose One Normal - 30" Wide - 42"" at bounding box center [655, 409] width 411 height 24
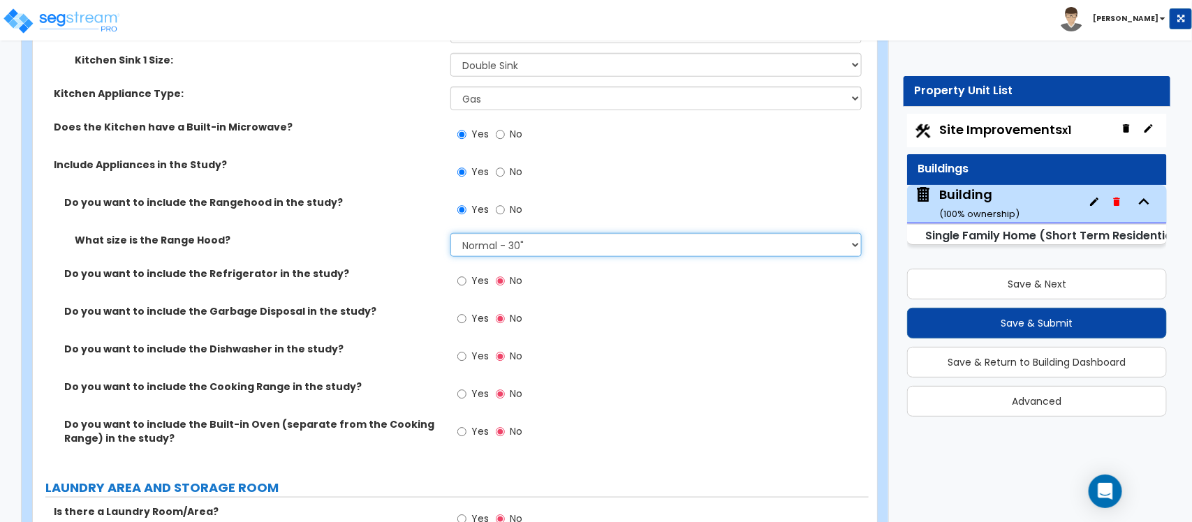
scroll to position [5317, 0]
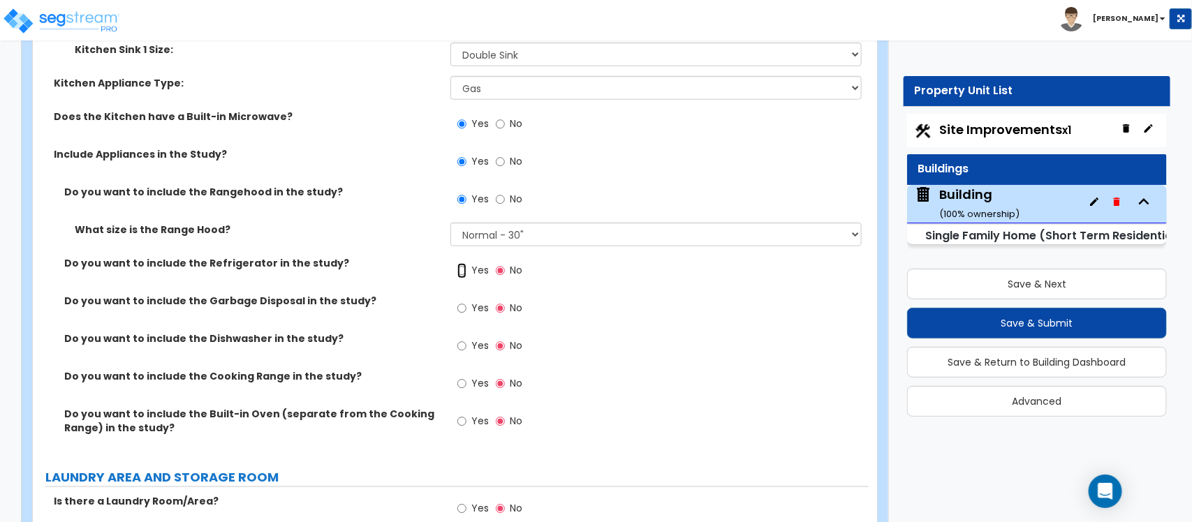
click at [463, 274] on input "Yes" at bounding box center [461, 270] width 9 height 15
radio input "true"
click at [459, 309] on input "Yes" at bounding box center [461, 308] width 9 height 15
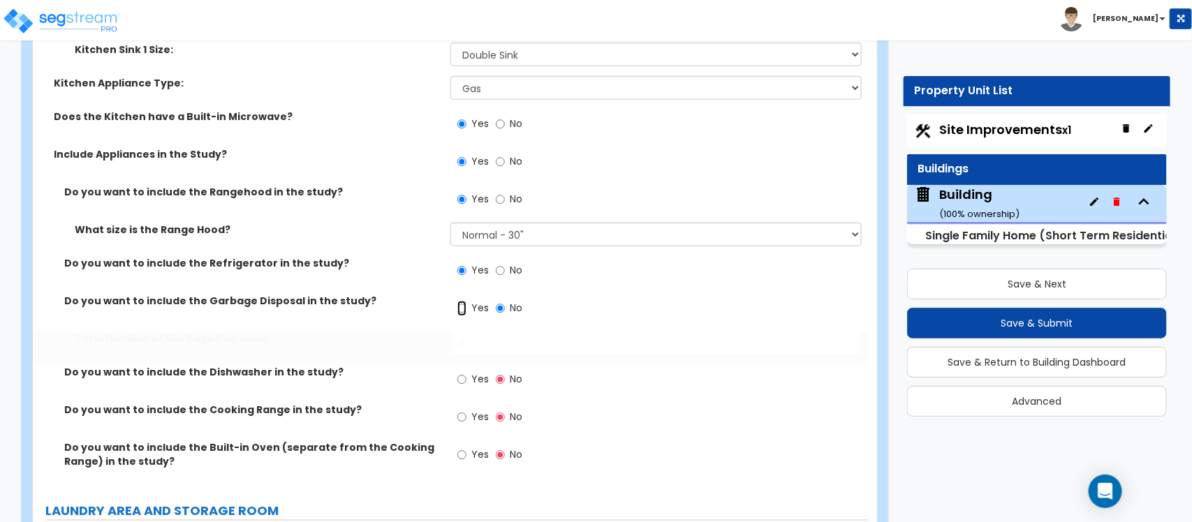
radio input "true"
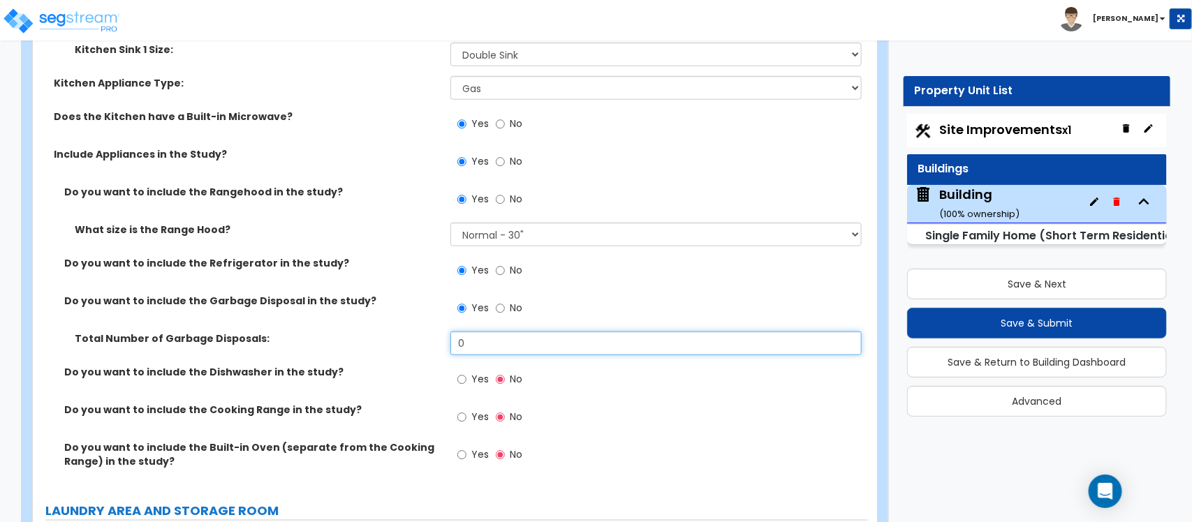
drag, startPoint x: 473, startPoint y: 350, endPoint x: 406, endPoint y: 335, distance: 67.9
click at [406, 335] on div "Total Number of Garbage Disposals: 0" at bounding box center [451, 349] width 836 height 34
type input "1"
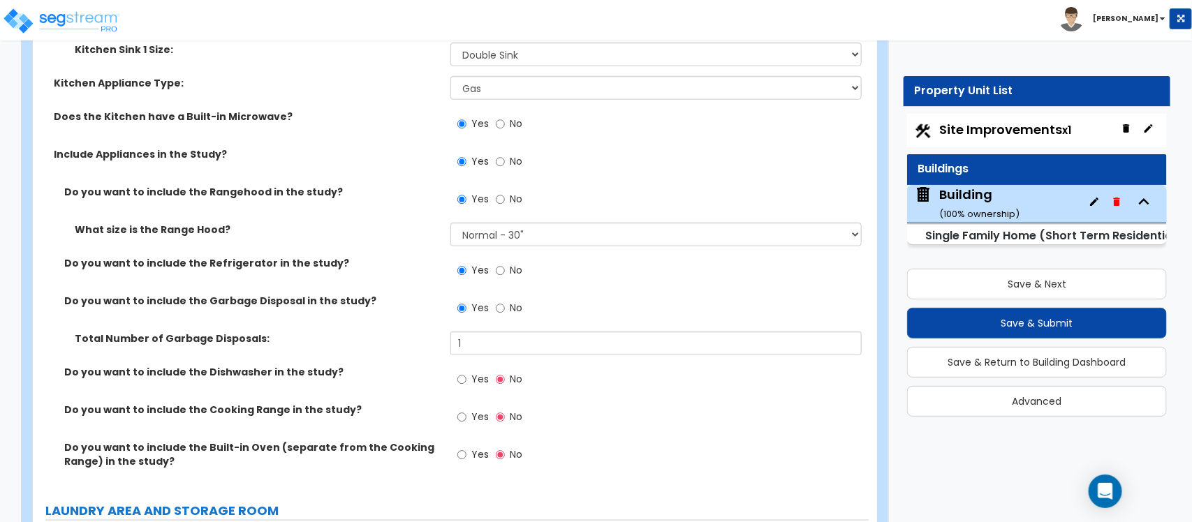
click at [468, 381] on label "Yes" at bounding box center [472, 381] width 31 height 24
click at [466, 381] on input "Yes" at bounding box center [461, 379] width 9 height 15
radio input "true"
click at [464, 422] on input "Yes" at bounding box center [461, 417] width 9 height 15
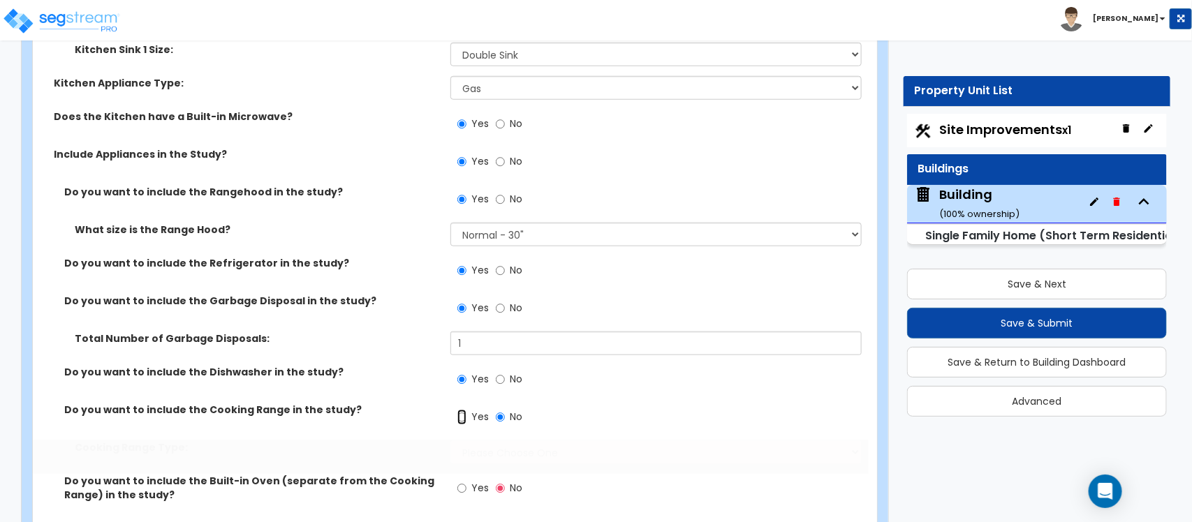
radio input "true"
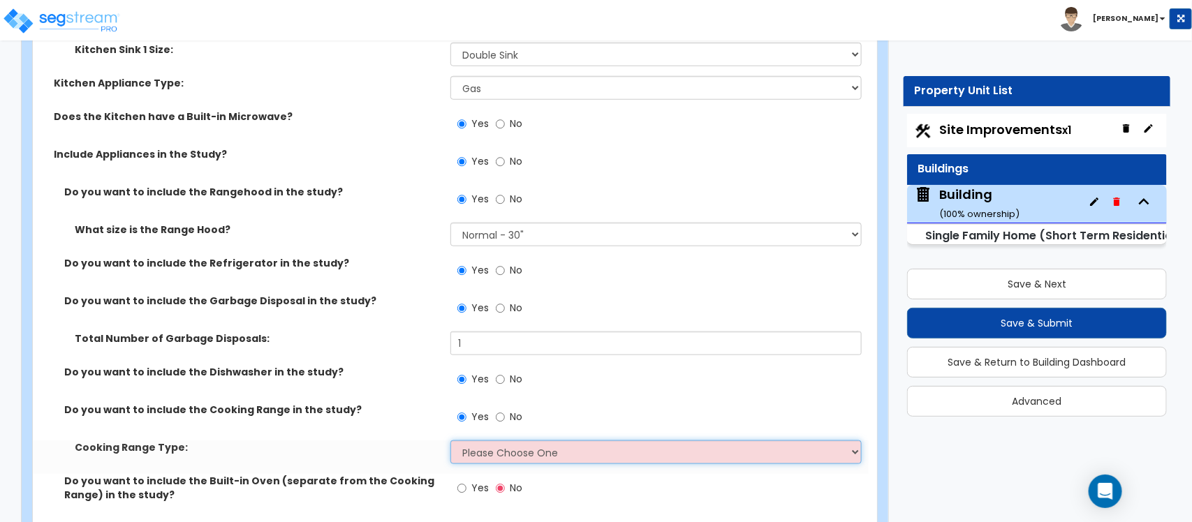
click at [492, 448] on select "Please Choose One Cook Top Only Range with Oven" at bounding box center [655, 453] width 411 height 24
click at [493, 448] on select "Please Choose One Cook Top Only Range with Oven" at bounding box center [655, 453] width 411 height 24
select select "2"
click at [450, 441] on select "Please Choose One Cook Top Only Range with Oven" at bounding box center [655, 453] width 411 height 24
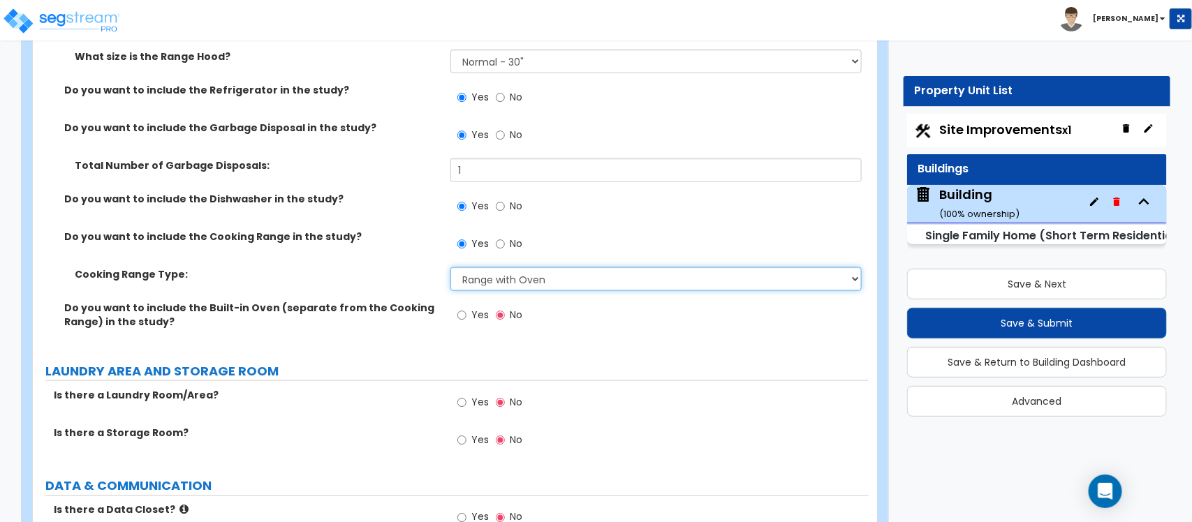
scroll to position [5492, 0]
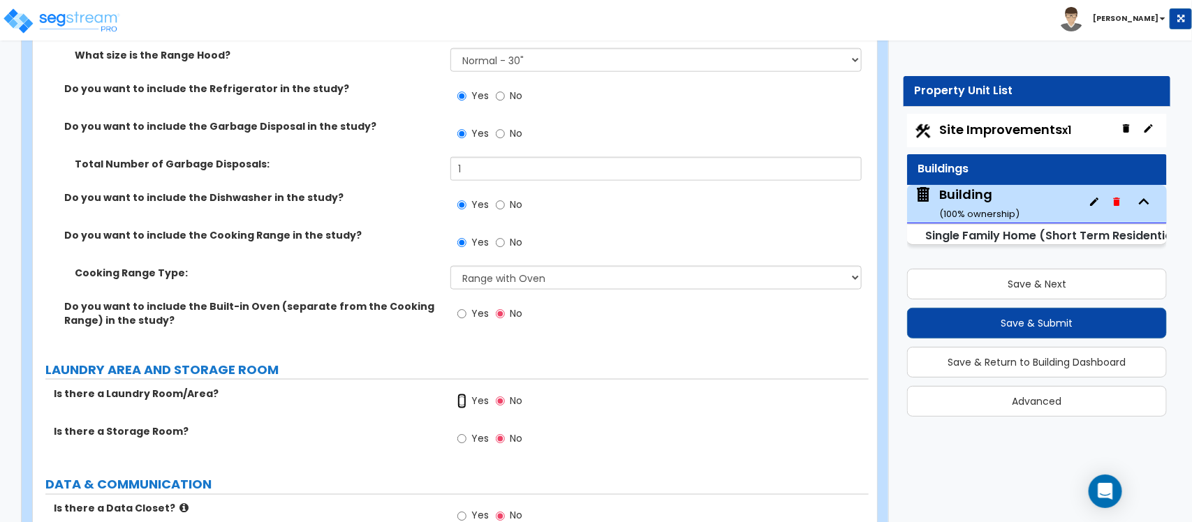
click at [459, 400] on input "Yes" at bounding box center [461, 401] width 9 height 15
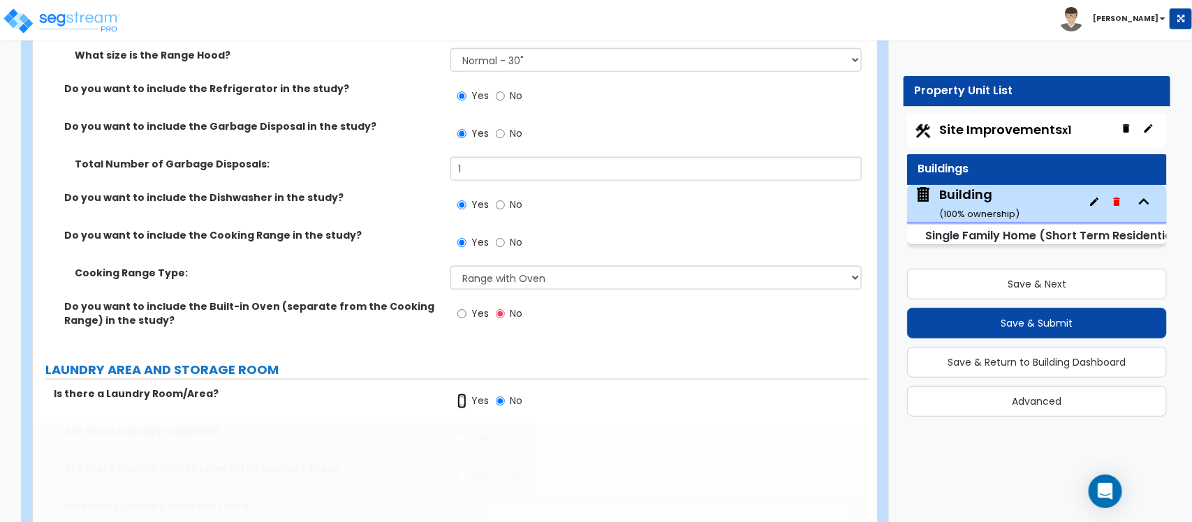
radio input "true"
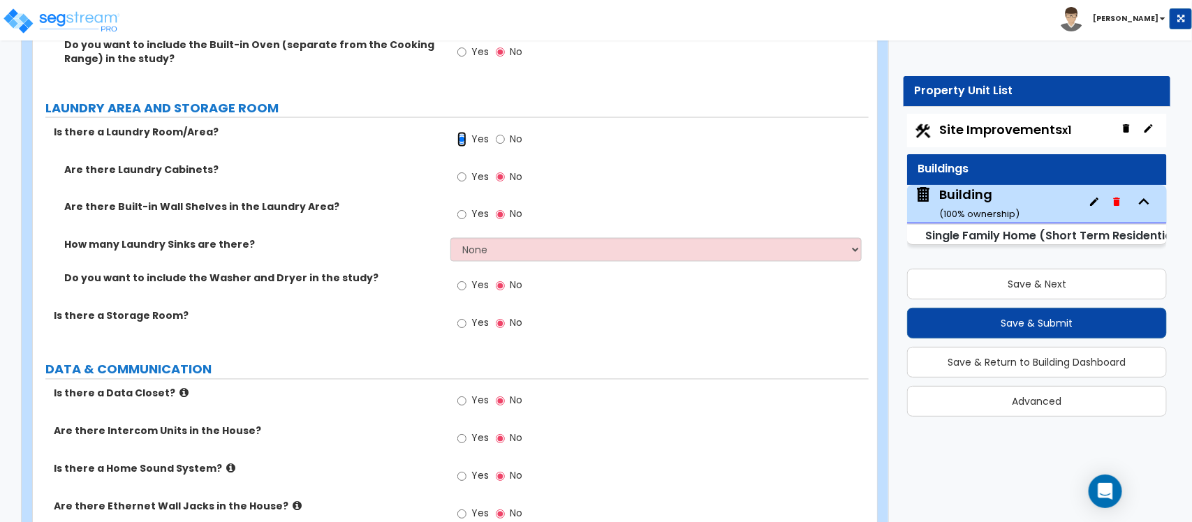
scroll to position [5666, 0]
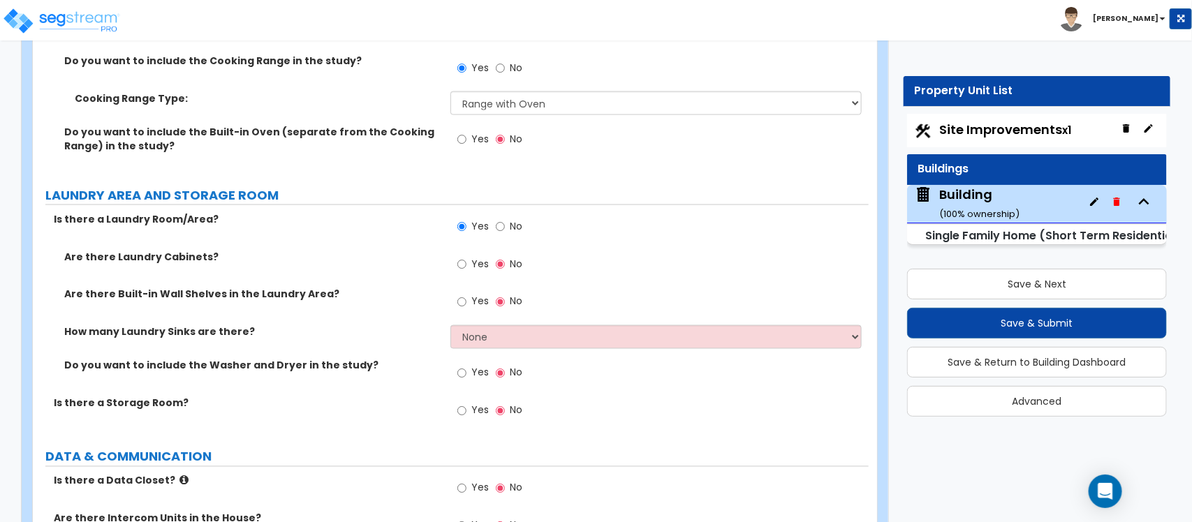
click at [469, 378] on label "Yes" at bounding box center [472, 375] width 31 height 24
click at [466, 378] on input "Yes" at bounding box center [461, 373] width 9 height 15
radio input "true"
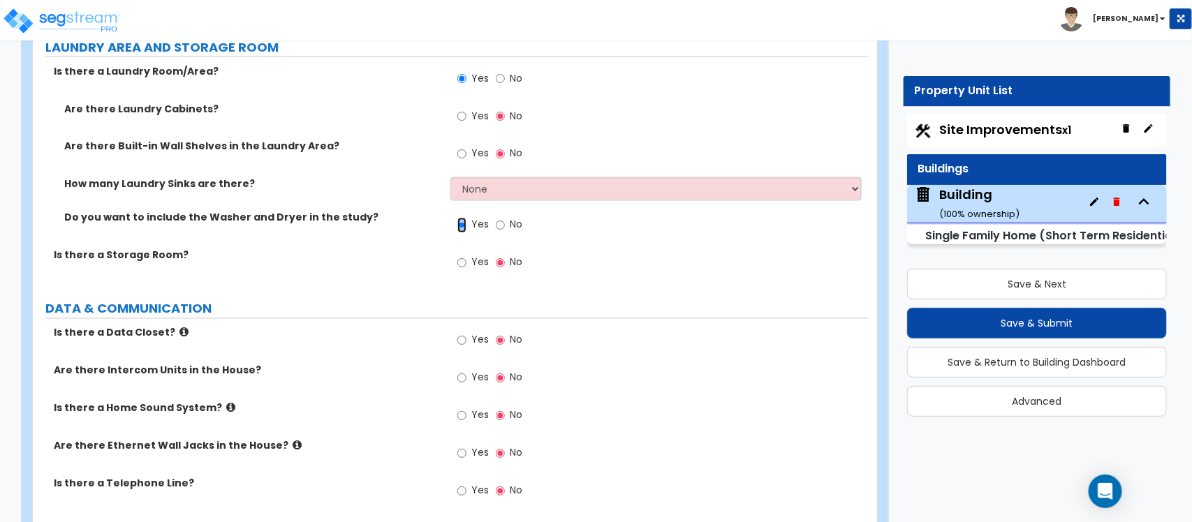
scroll to position [5841, 0]
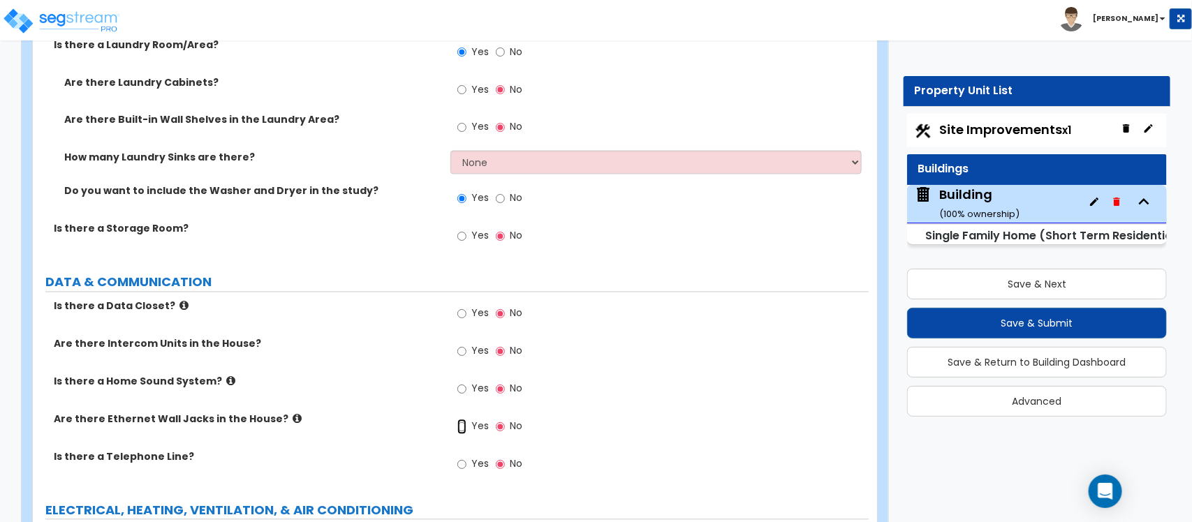
click at [462, 429] on input "Yes" at bounding box center [461, 427] width 9 height 15
radio input "true"
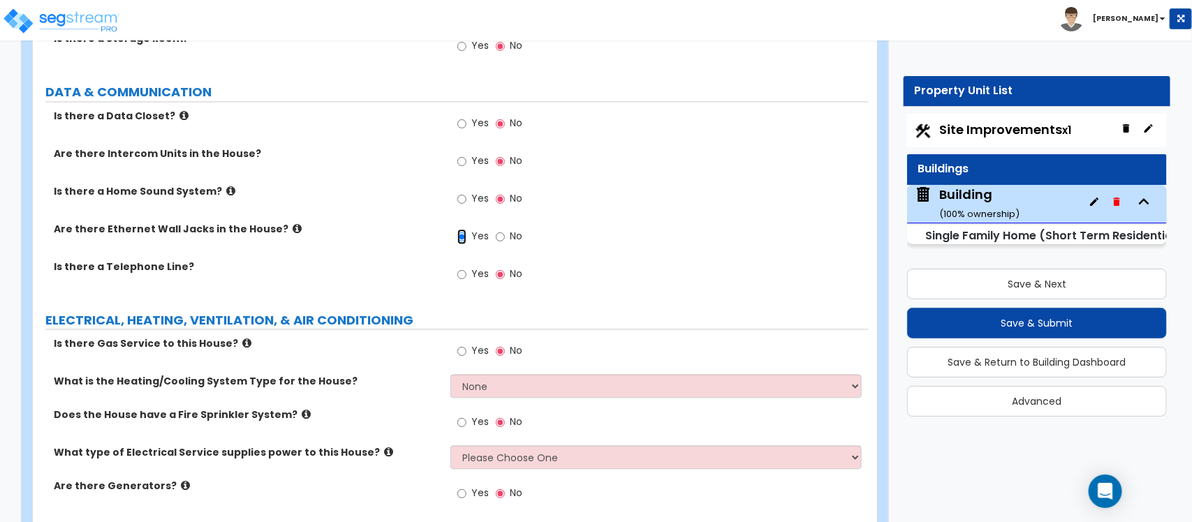
scroll to position [6091, 0]
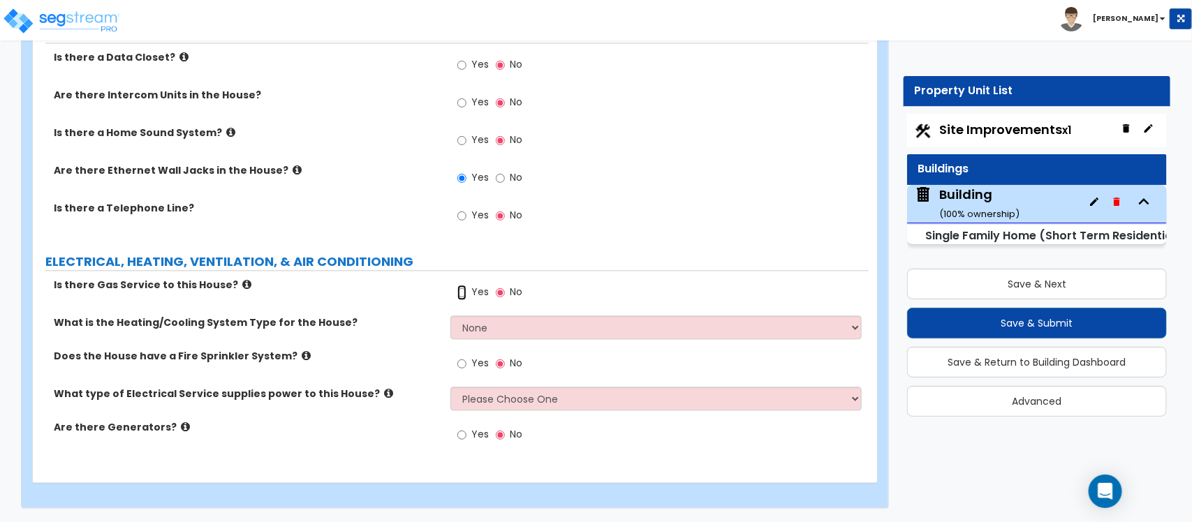
click at [465, 297] on input "Yes" at bounding box center [461, 292] width 9 height 15
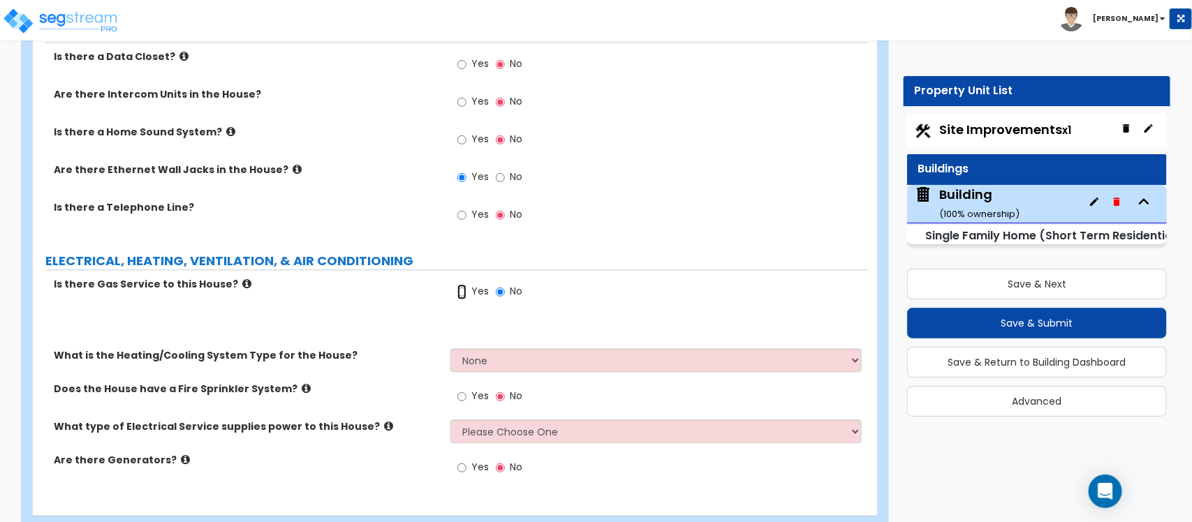
radio input "true"
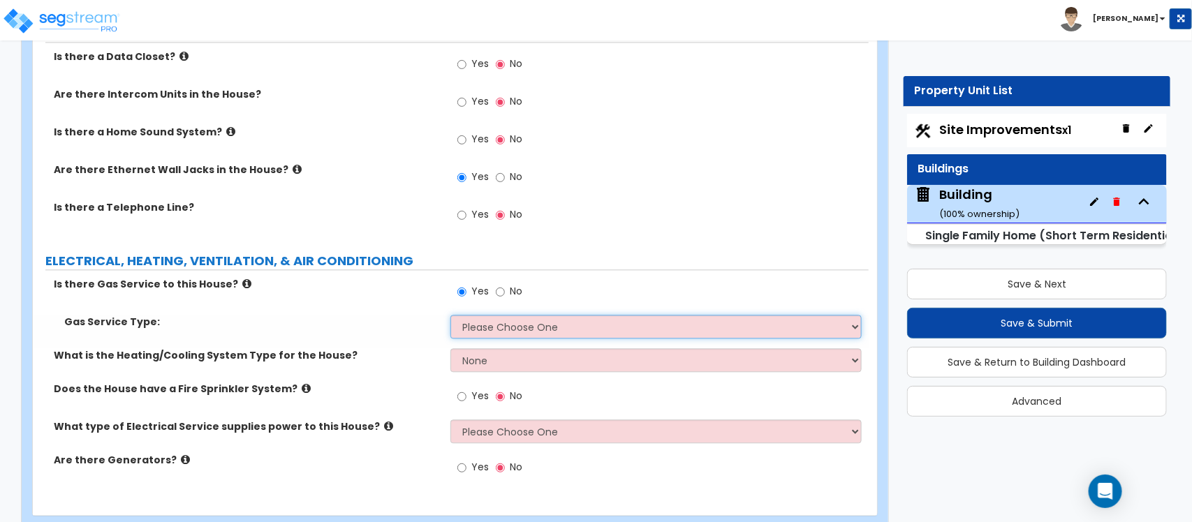
click at [489, 330] on select "Please Choose One Natural Gas Service Propane Tank On-site" at bounding box center [655, 327] width 411 height 24
select select "1"
click at [450, 316] on select "Please Choose One Natural Gas Service Propane Tank On-site" at bounding box center [655, 327] width 411 height 24
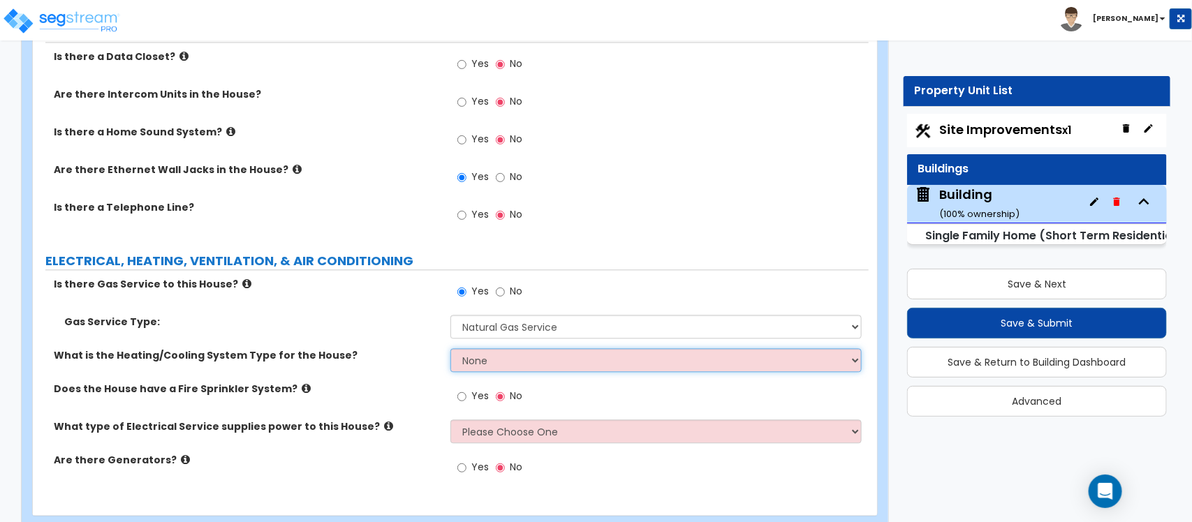
click at [501, 357] on select "None Heat Only Centralized Heating & Cooling Thru Wall Air Conditioners Mini Sp…" at bounding box center [655, 360] width 411 height 24
select select "2"
click at [450, 349] on select "None Heat Only Centralized Heating & Cooling Thru Wall Air Conditioners Mini Sp…" at bounding box center [655, 360] width 411 height 24
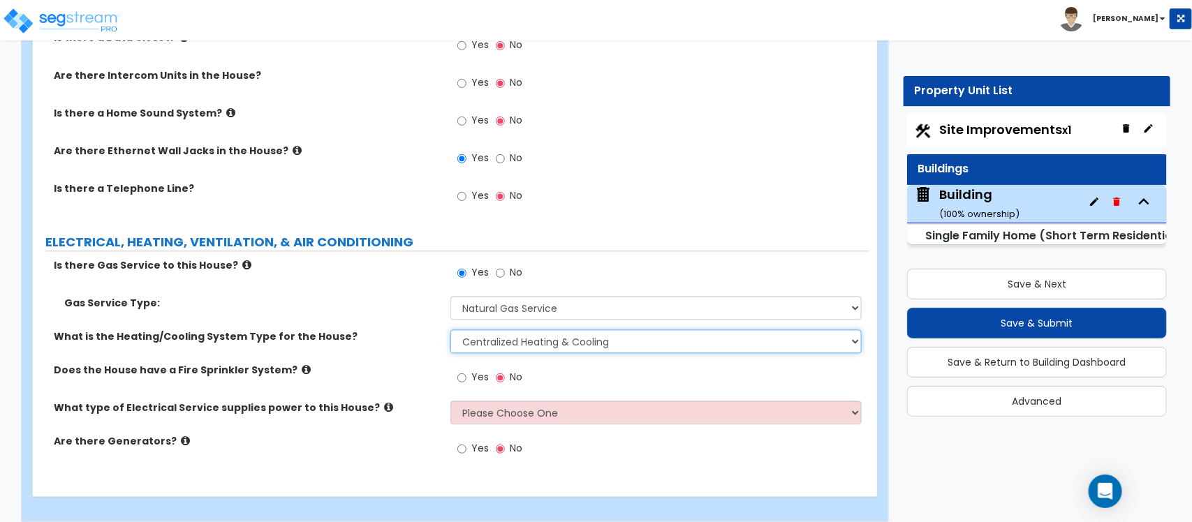
scroll to position [6125, 0]
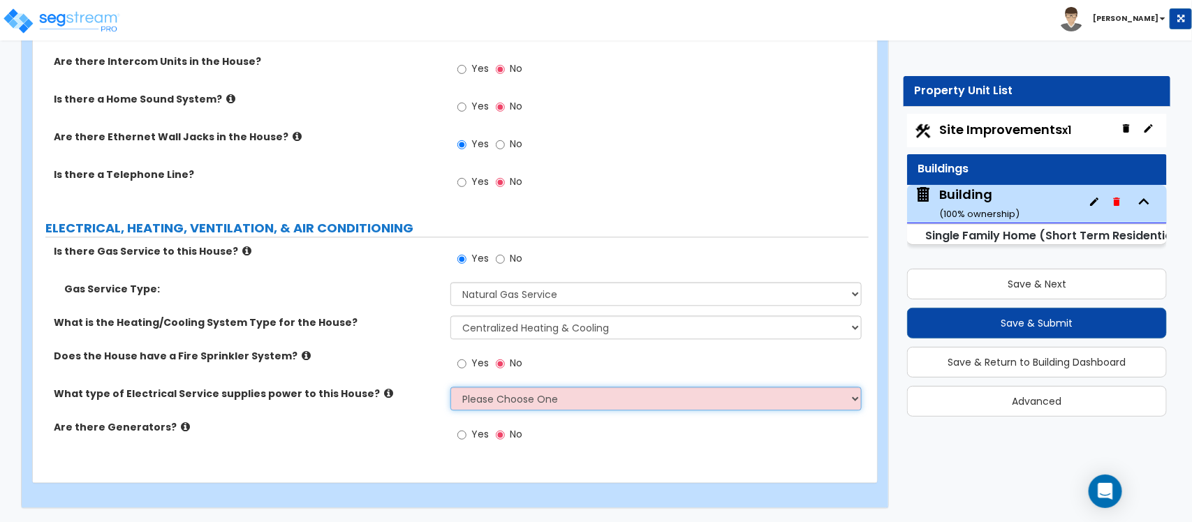
click at [494, 397] on select "Please Choose One Overhead Underground" at bounding box center [655, 399] width 411 height 24
select select "2"
click at [450, 387] on select "Please Choose One Overhead Underground" at bounding box center [655, 399] width 411 height 24
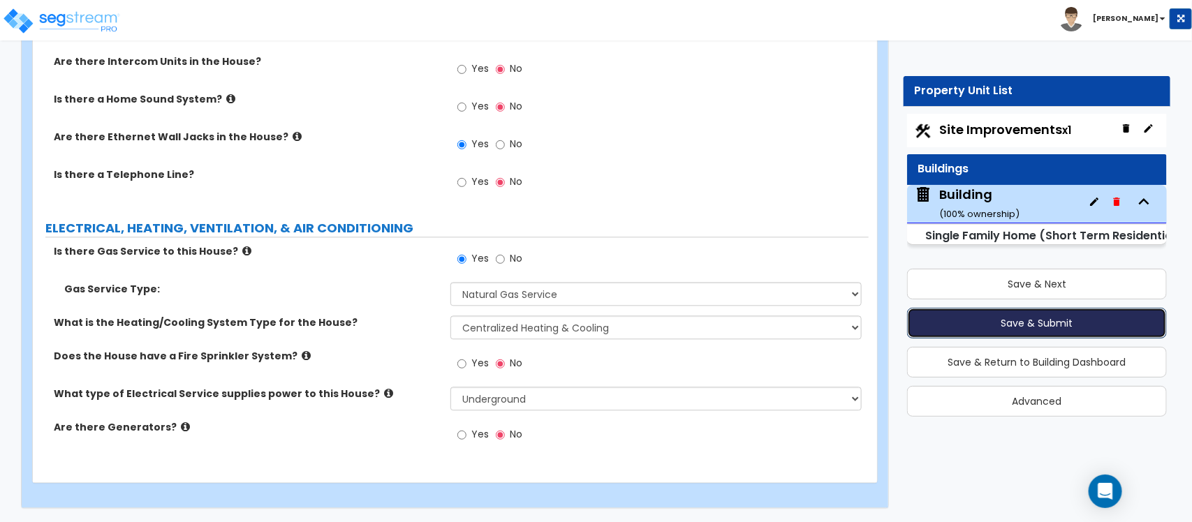
click at [997, 320] on button "Save & Submit" at bounding box center [1037, 323] width 260 height 31
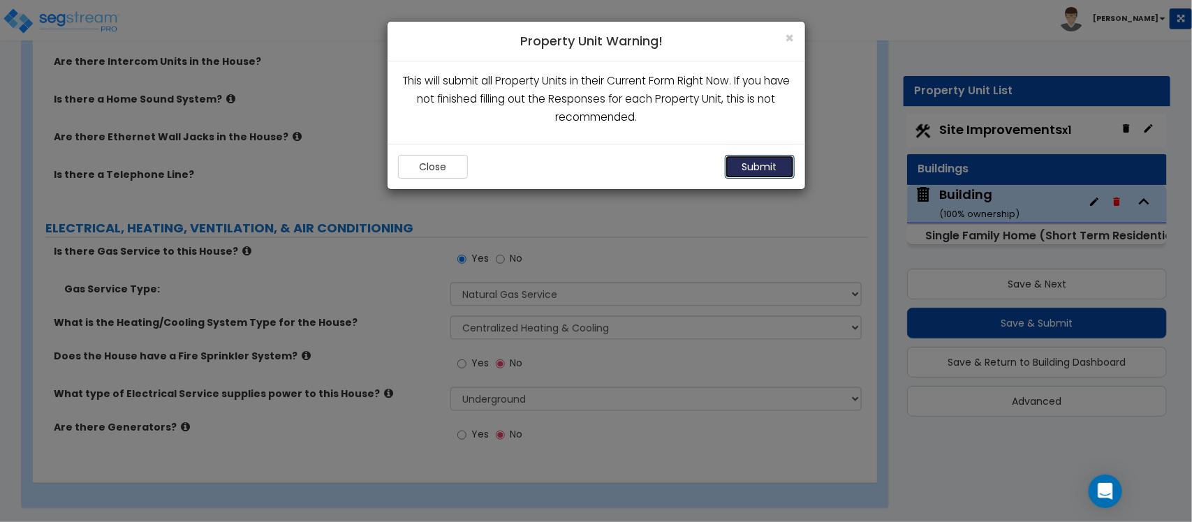
click at [787, 175] on button "Submit" at bounding box center [760, 167] width 70 height 24
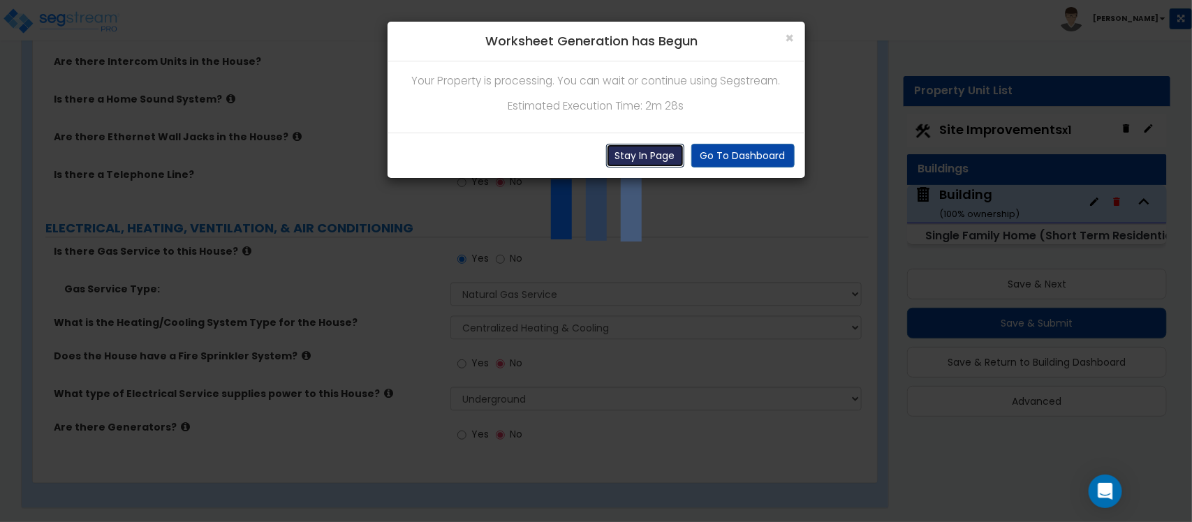
click at [635, 157] on button "Stay In Page" at bounding box center [645, 156] width 78 height 24
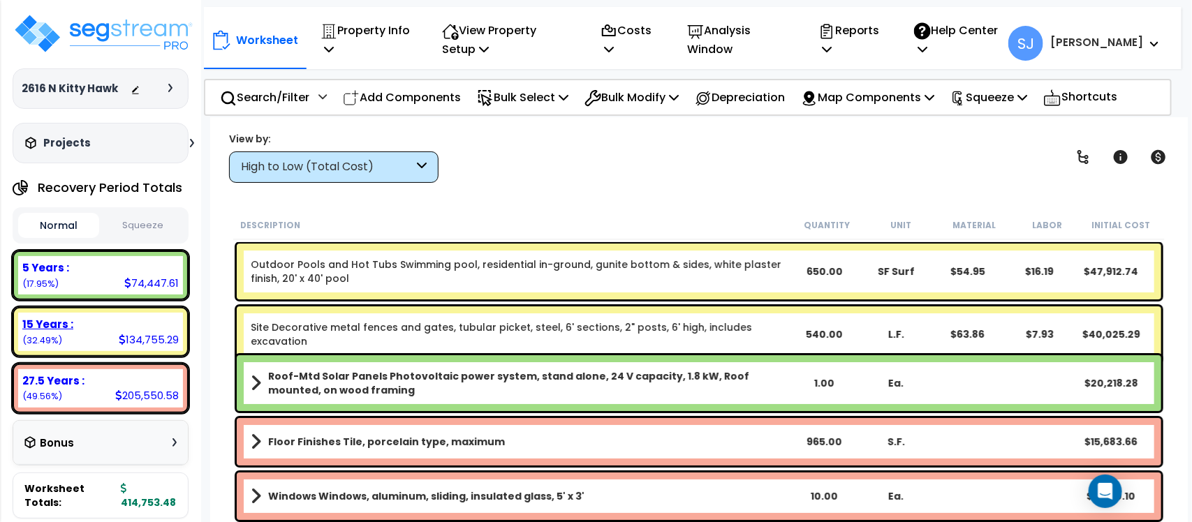
click at [105, 325] on div "15 Years :" at bounding box center [100, 324] width 156 height 15
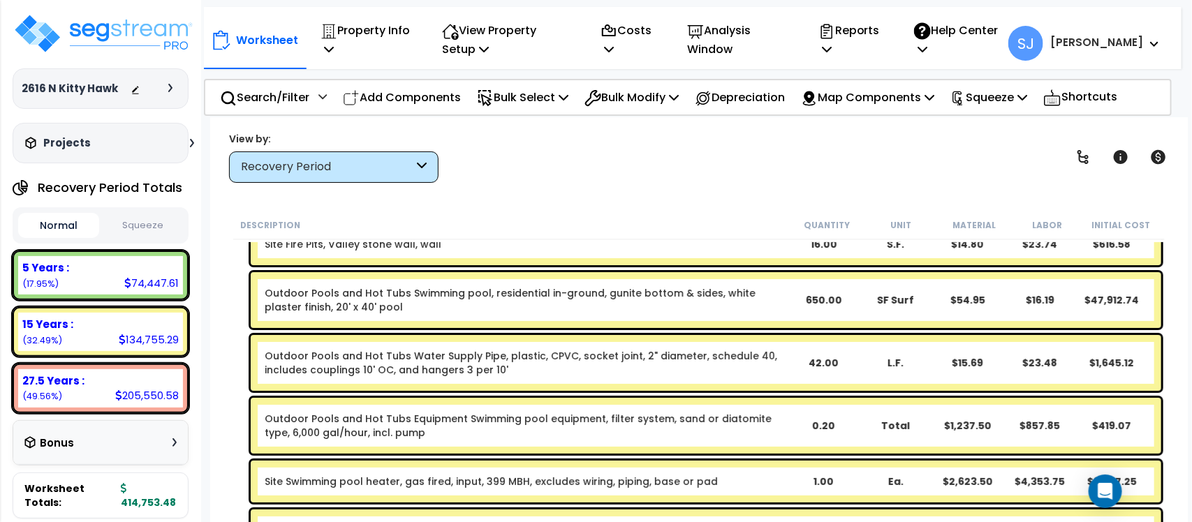
scroll to position [175, 0]
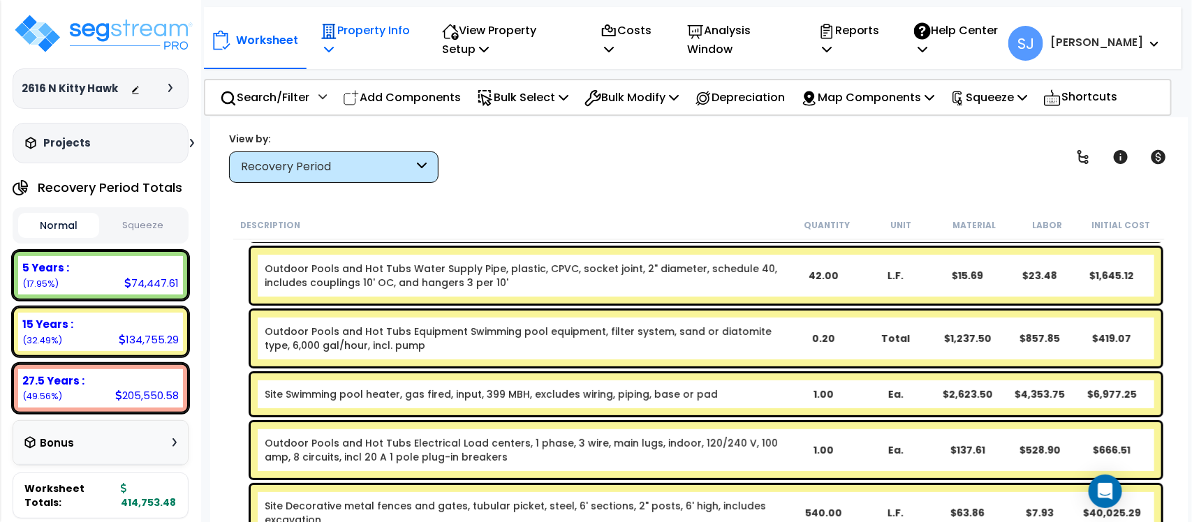
click at [337, 54] on p "Property Info" at bounding box center [365, 40] width 91 height 38
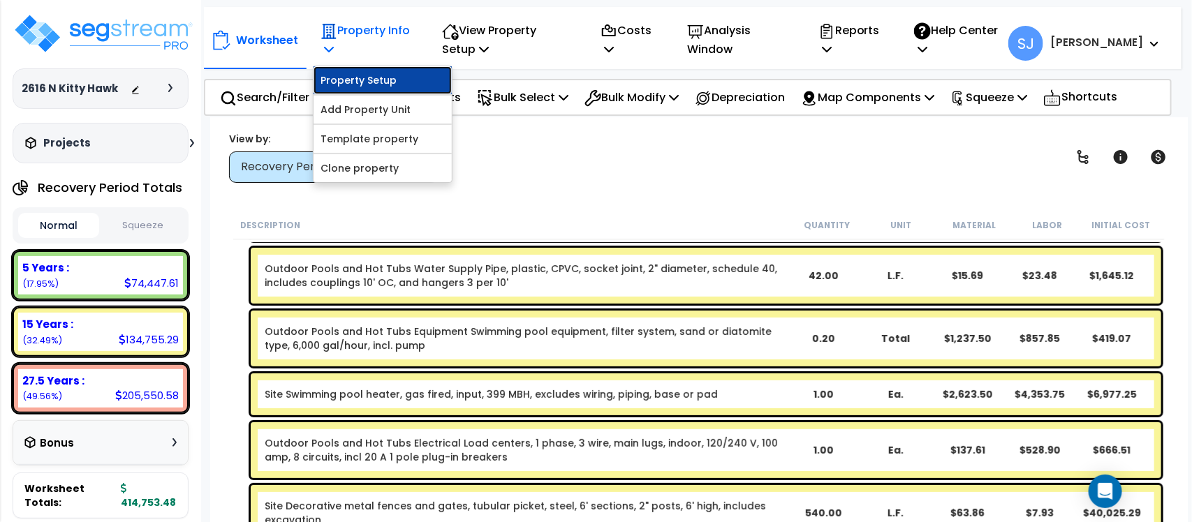
click at [371, 75] on link "Property Setup" at bounding box center [383, 80] width 138 height 28
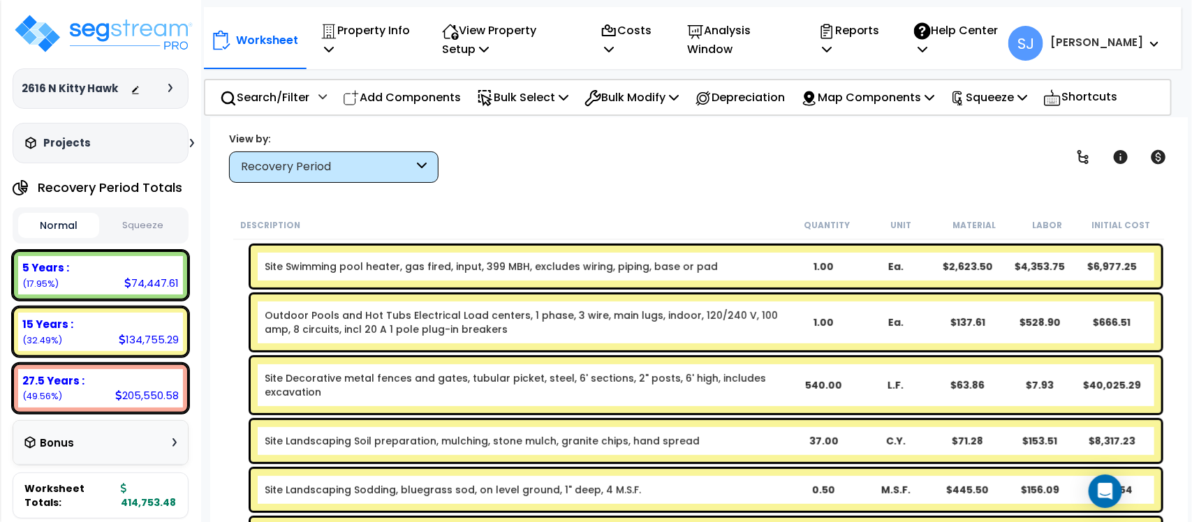
scroll to position [128, 0]
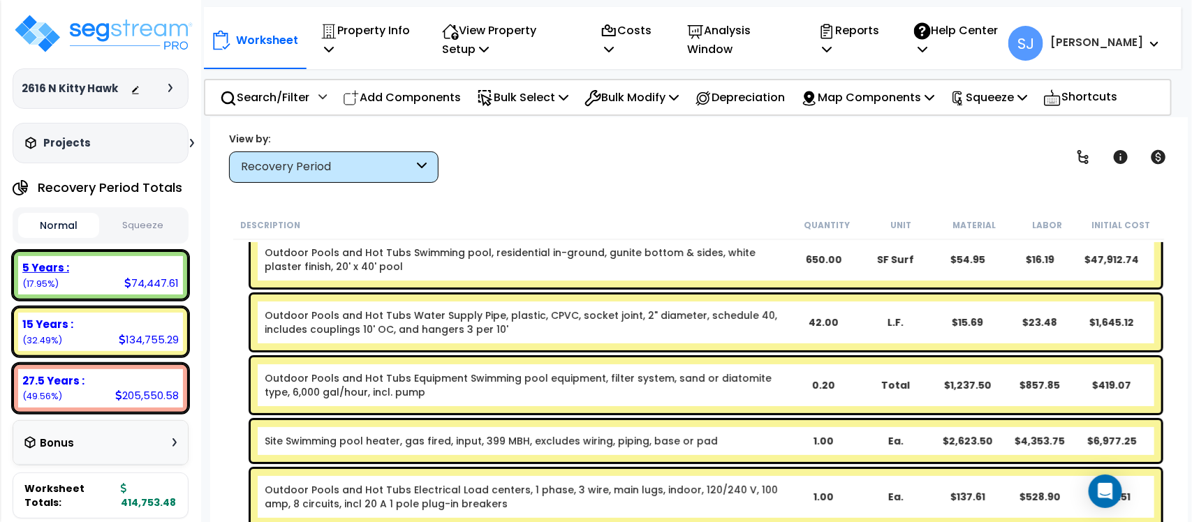
click at [94, 273] on div "5 Years :" at bounding box center [100, 267] width 156 height 15
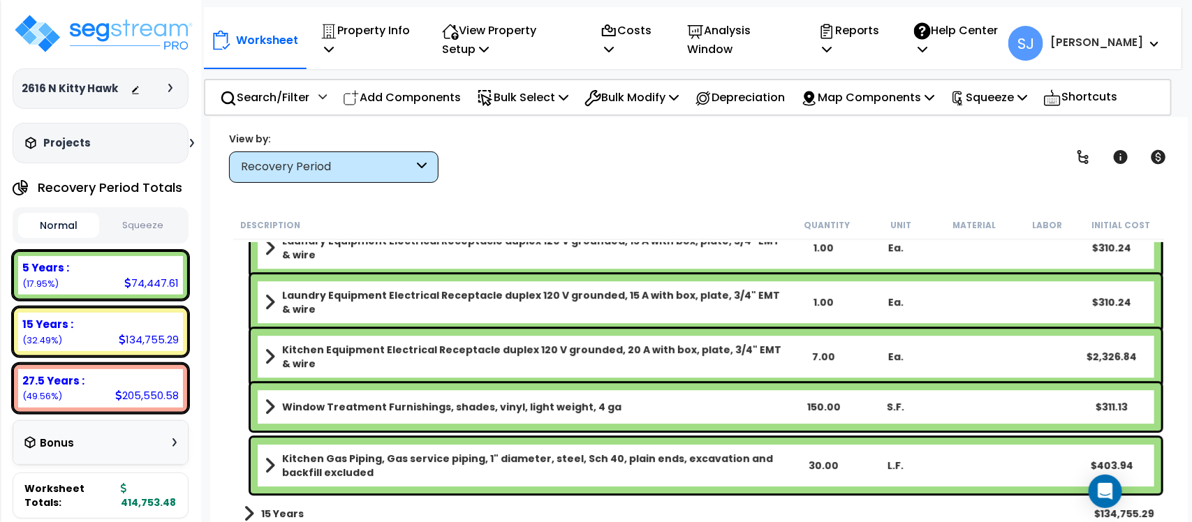
scroll to position [1922, 0]
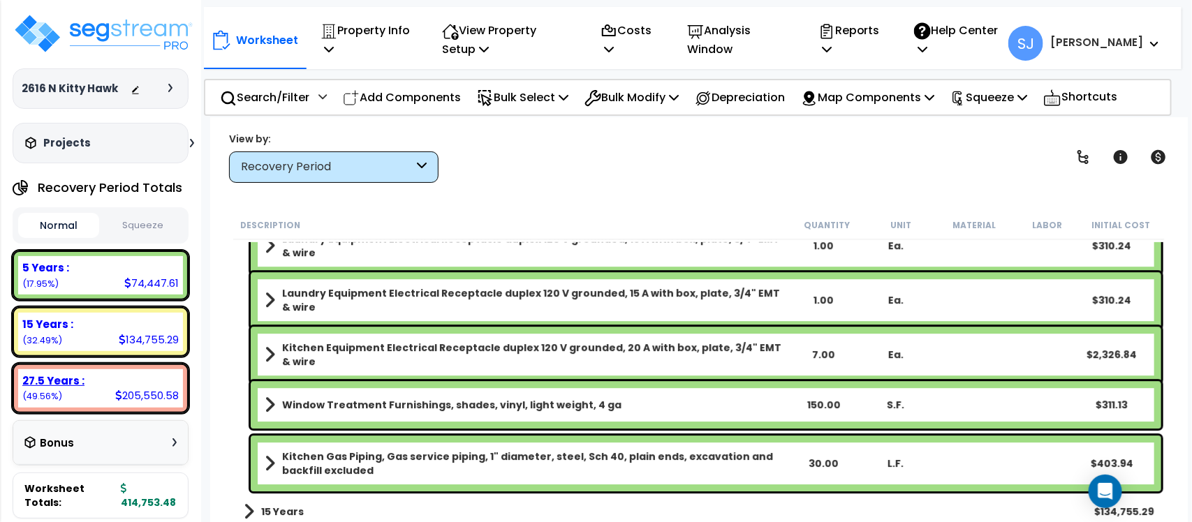
click at [127, 374] on div "27.5 Years :" at bounding box center [100, 381] width 156 height 15
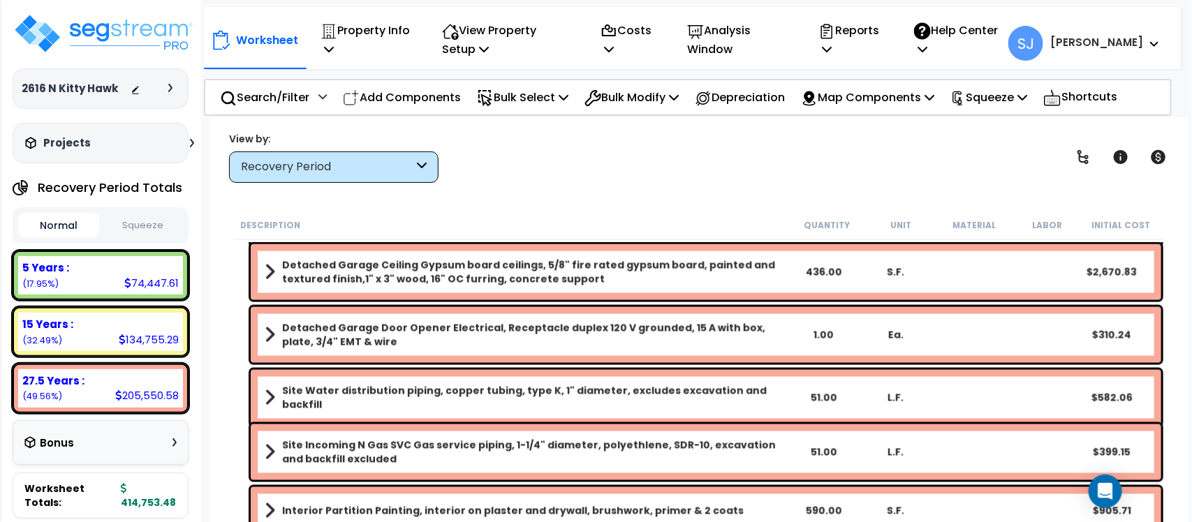
scroll to position [5837, 0]
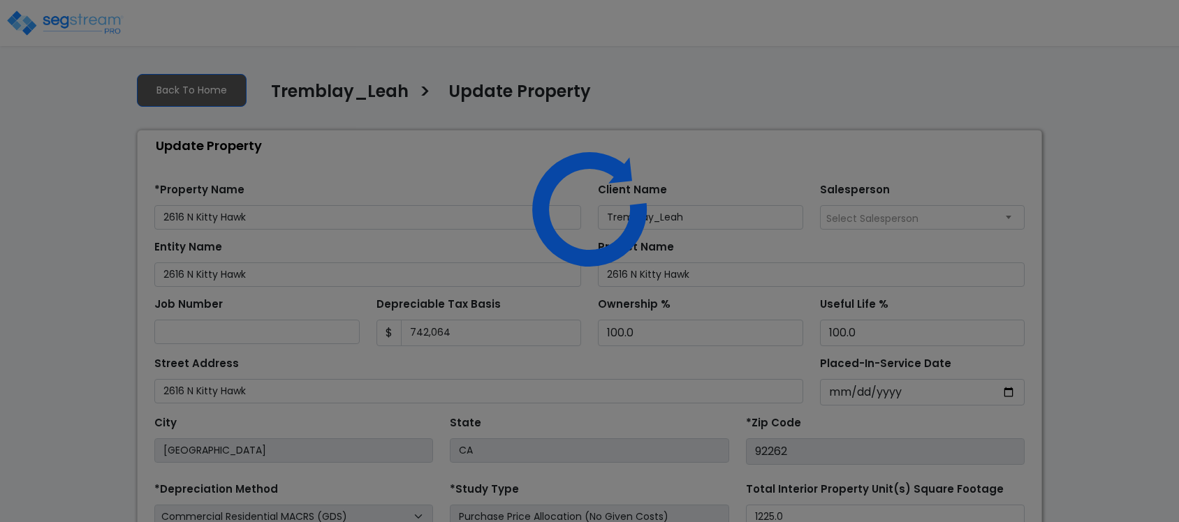
select select "2018"
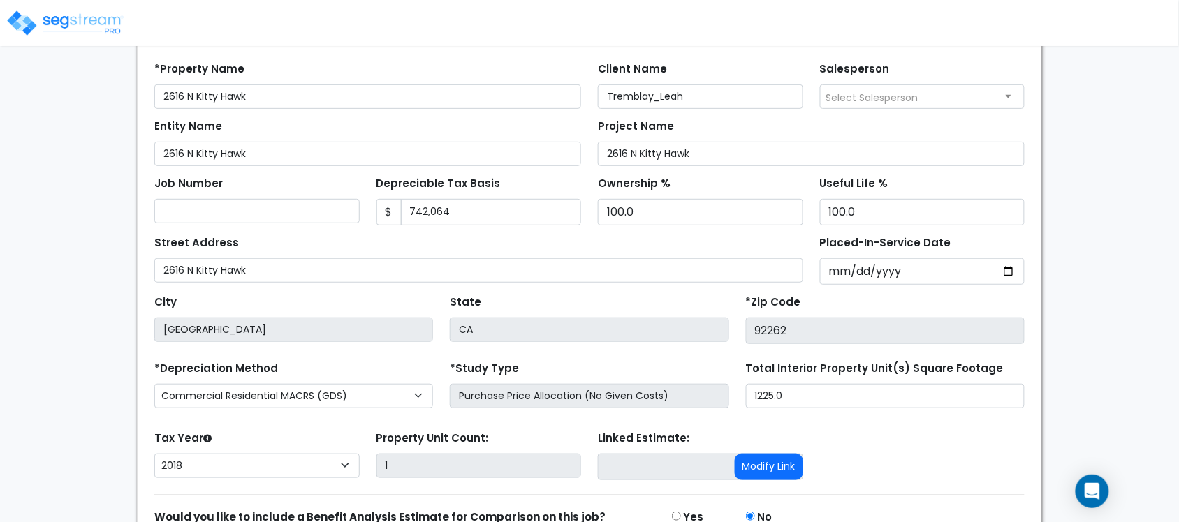
scroll to position [194, 0]
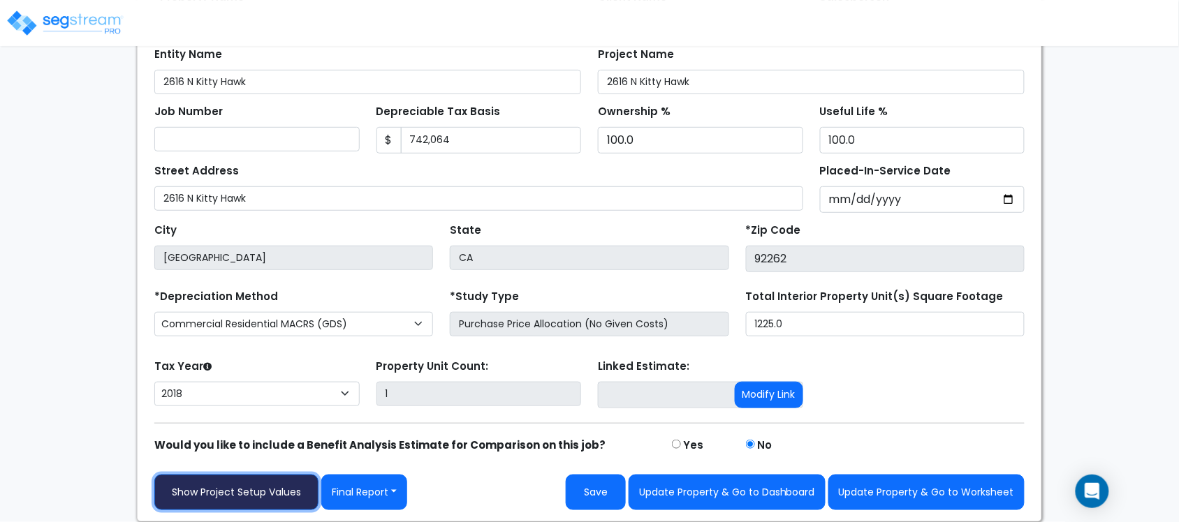
click at [244, 487] on link "Show Project Setup Values" at bounding box center [236, 493] width 164 height 36
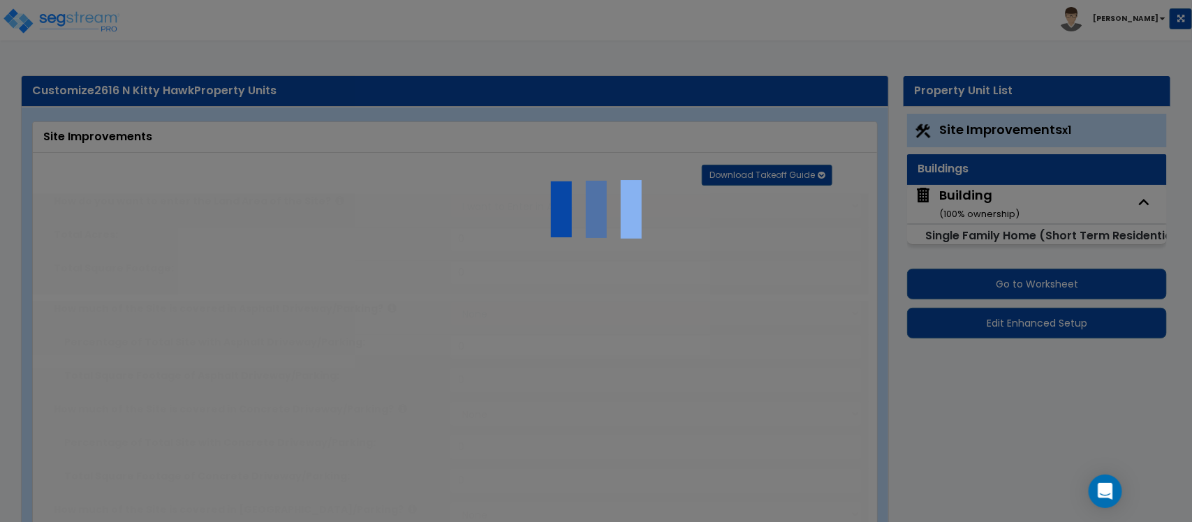
select select "2"
type input "10454"
select select "2"
type input "400"
radio input "true"
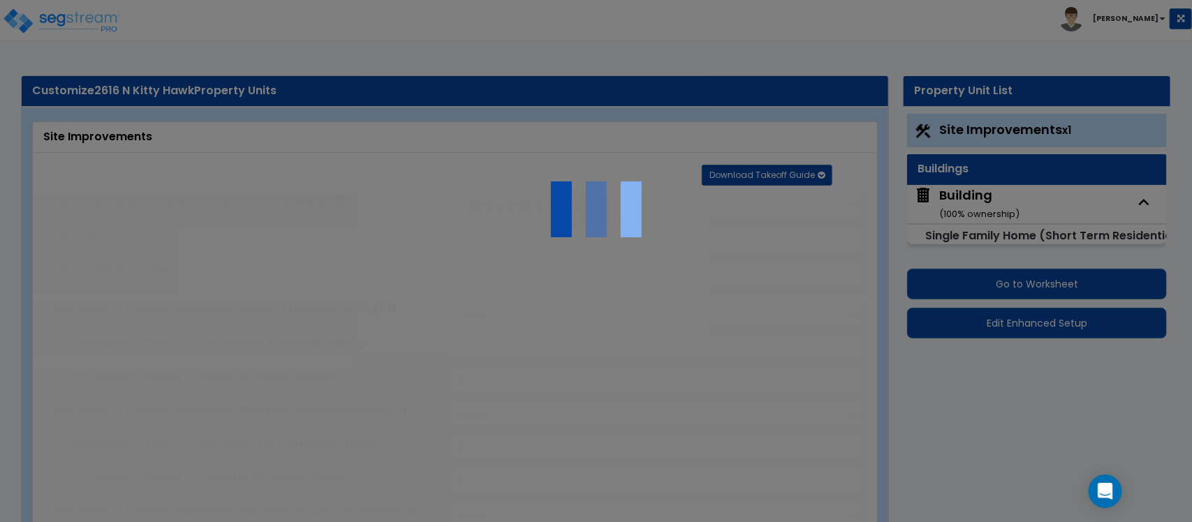
select select "1"
type input "230"
radio input "true"
select select "2"
type input "100"
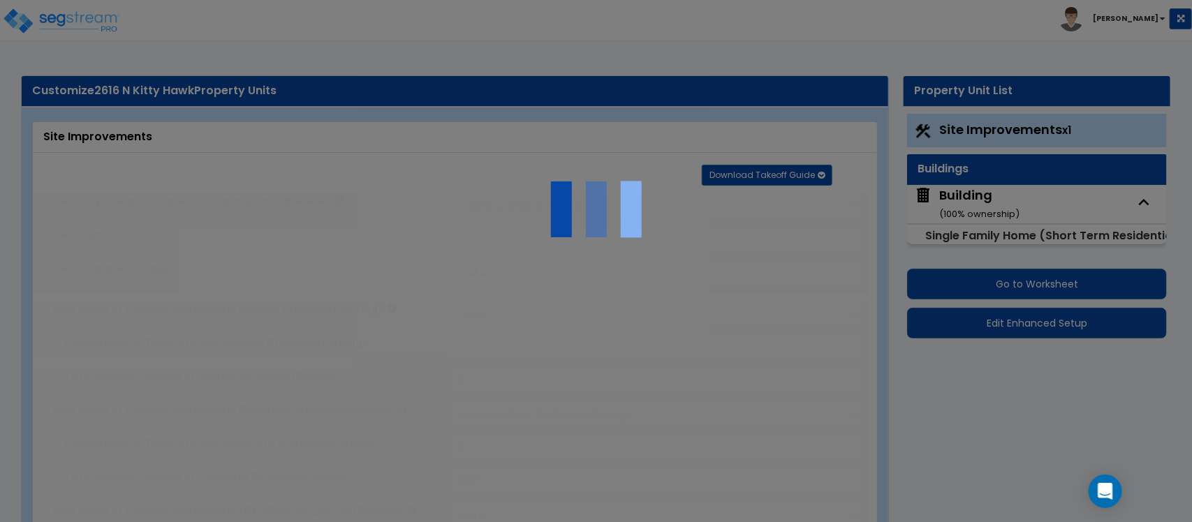
select select "1"
radio input "true"
type input "2"
select select "1"
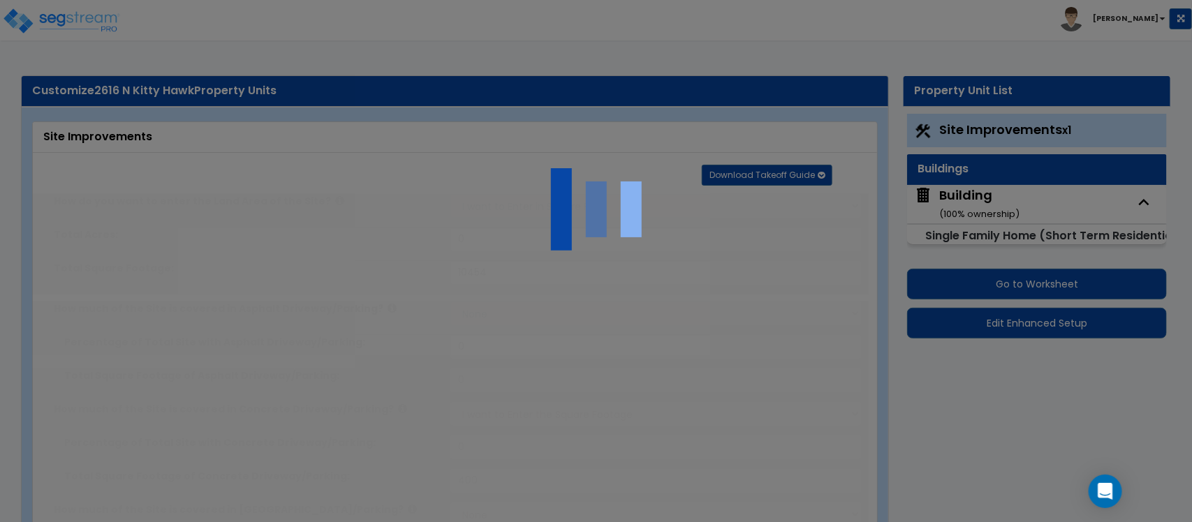
select select "1"
select select "6"
select select "1"
select select "2"
type input "1"
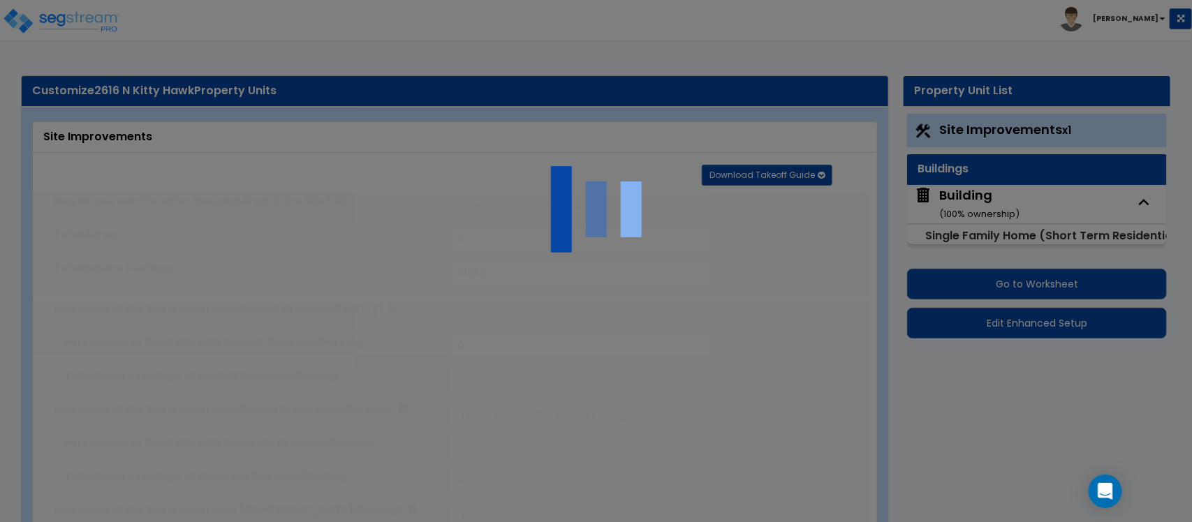
select select "2"
radio input "true"
select select "2"
radio input "true"
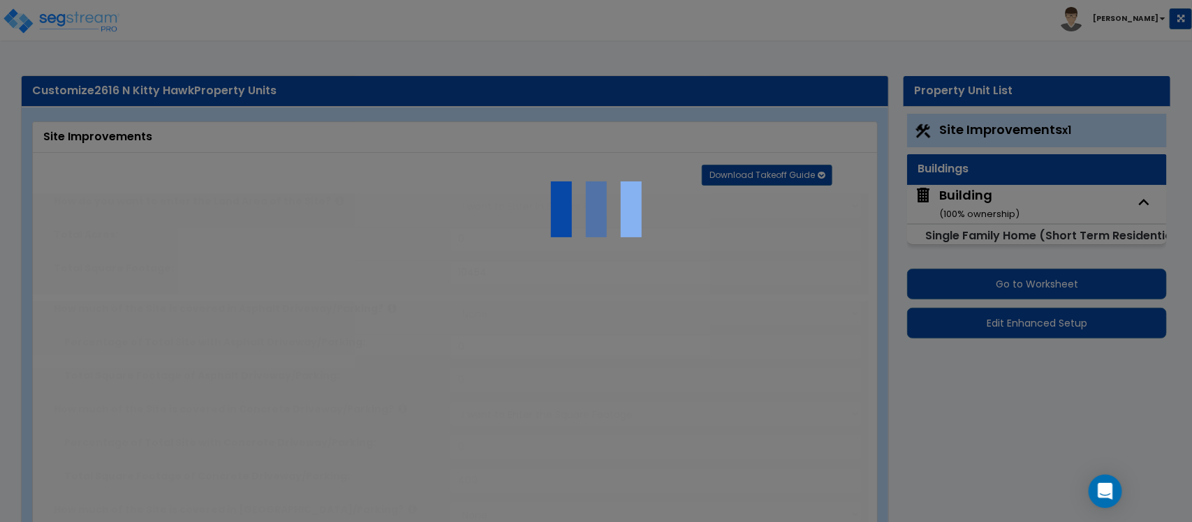
radio input "true"
select select "2"
type input "500"
radio input "true"
select select "1"
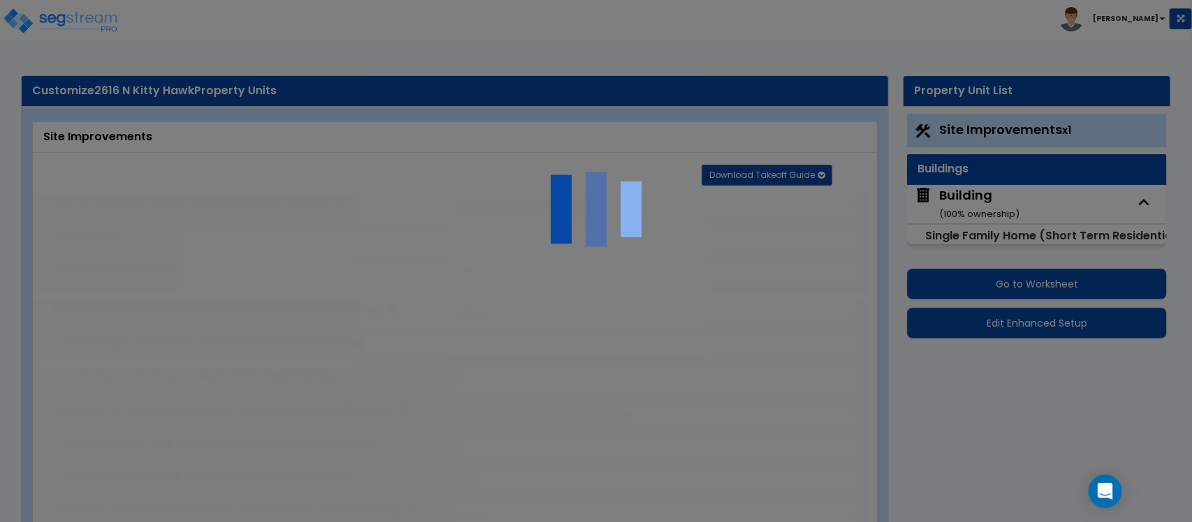
select select "3"
type input "10"
select select "1"
select select "4"
type input "100"
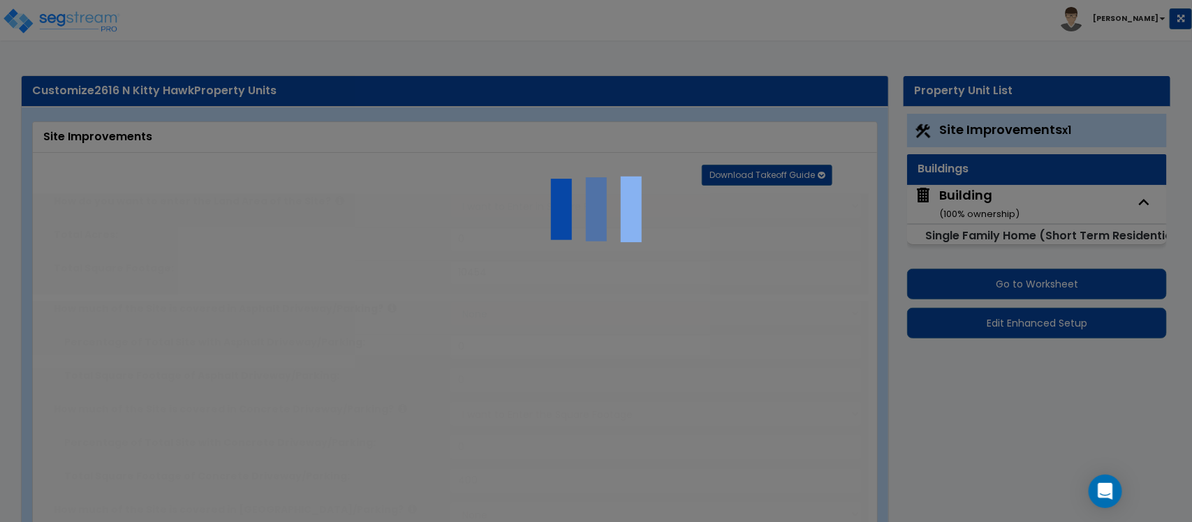
radio input "true"
type input "2000"
radio input "true"
type input "1000"
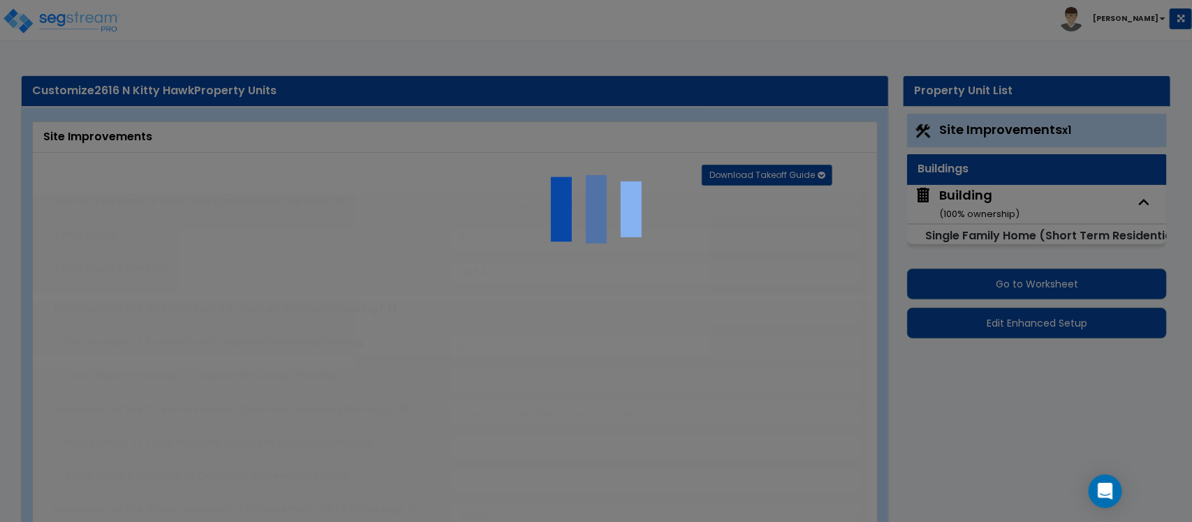
type input "350"
select select "1"
type input "4"
select select "2"
radio input "true"
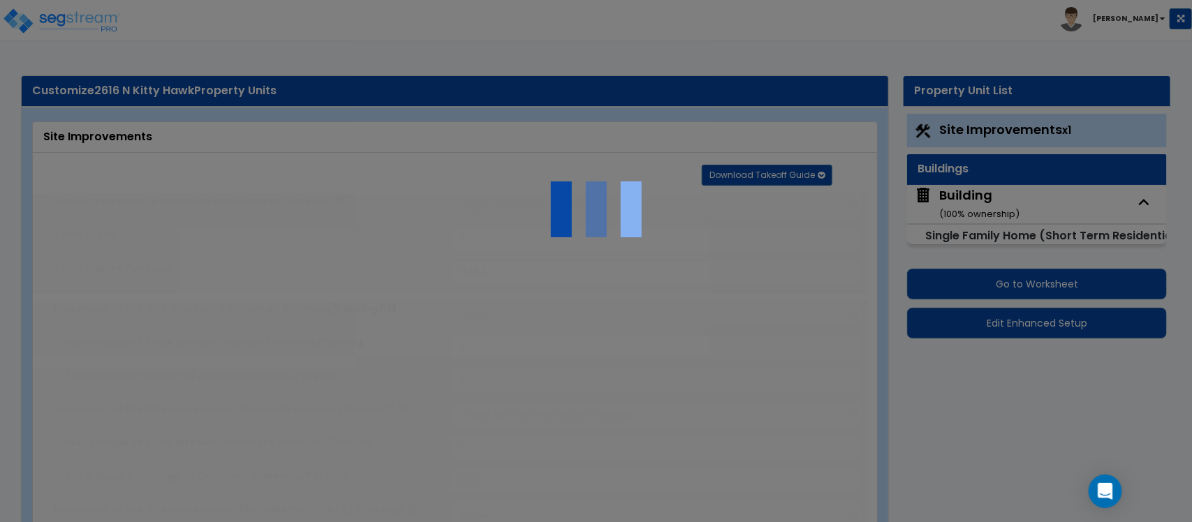
select select "1"
radio input "true"
type input "1"
select select "3"
radio input "true"
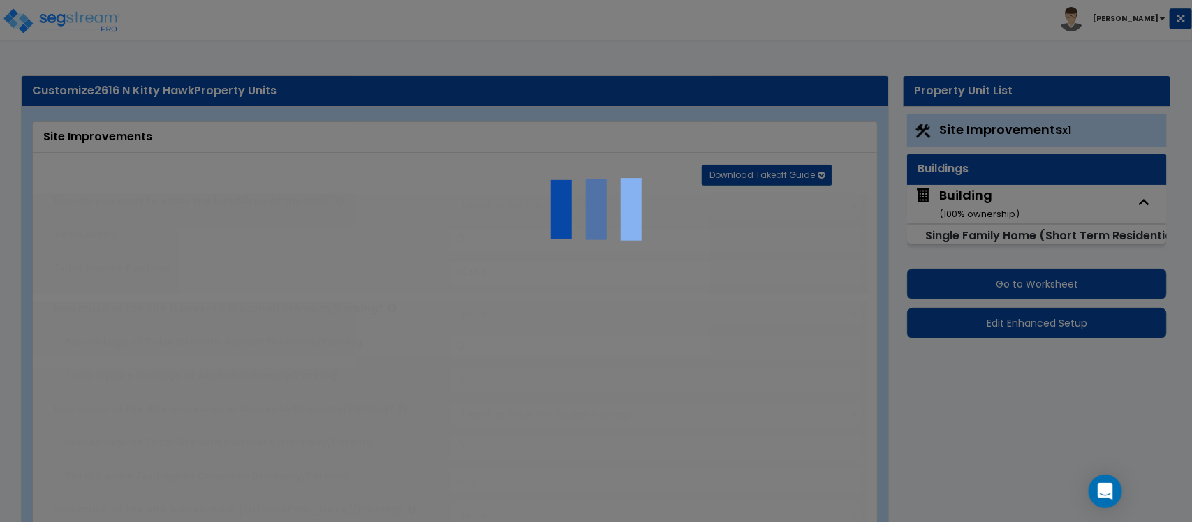
radio input "true"
type input "540"
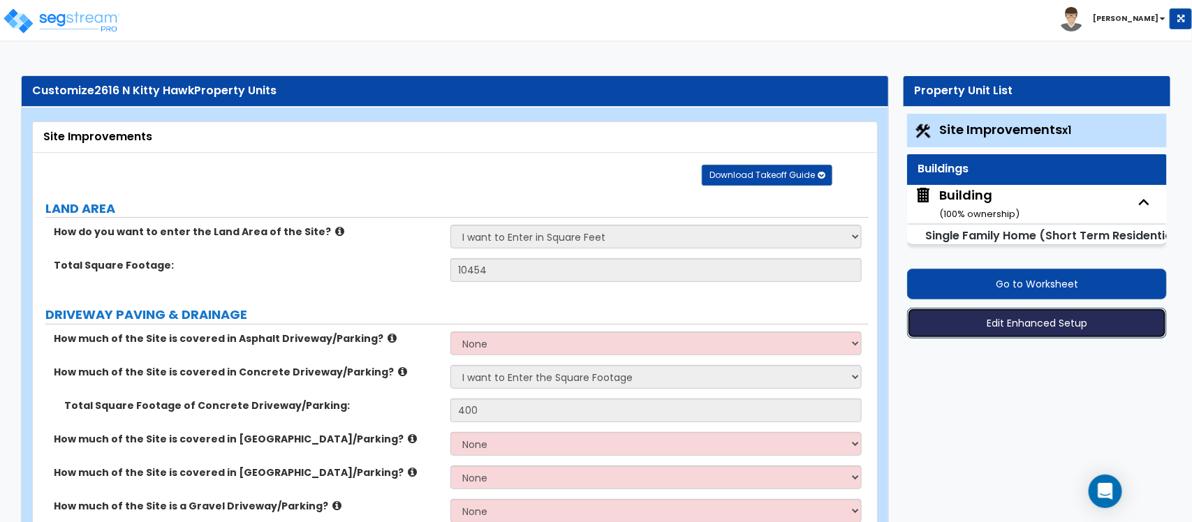
click at [1008, 332] on button "Edit Enhanced Setup" at bounding box center [1037, 323] width 260 height 31
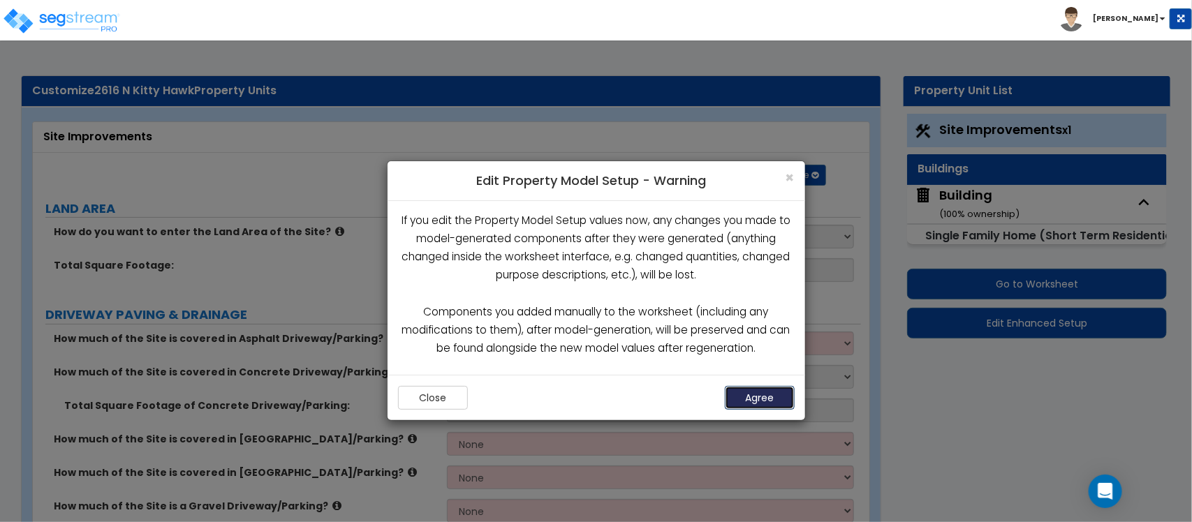
click at [755, 399] on button "Agree" at bounding box center [760, 398] width 70 height 24
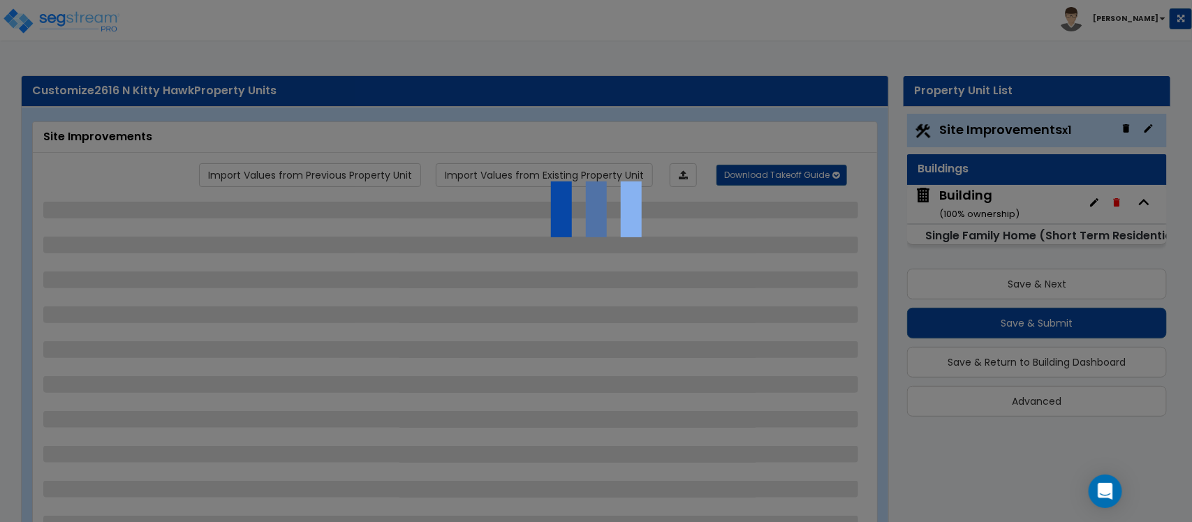
select select "2"
select select "1"
select select "2"
select select "1"
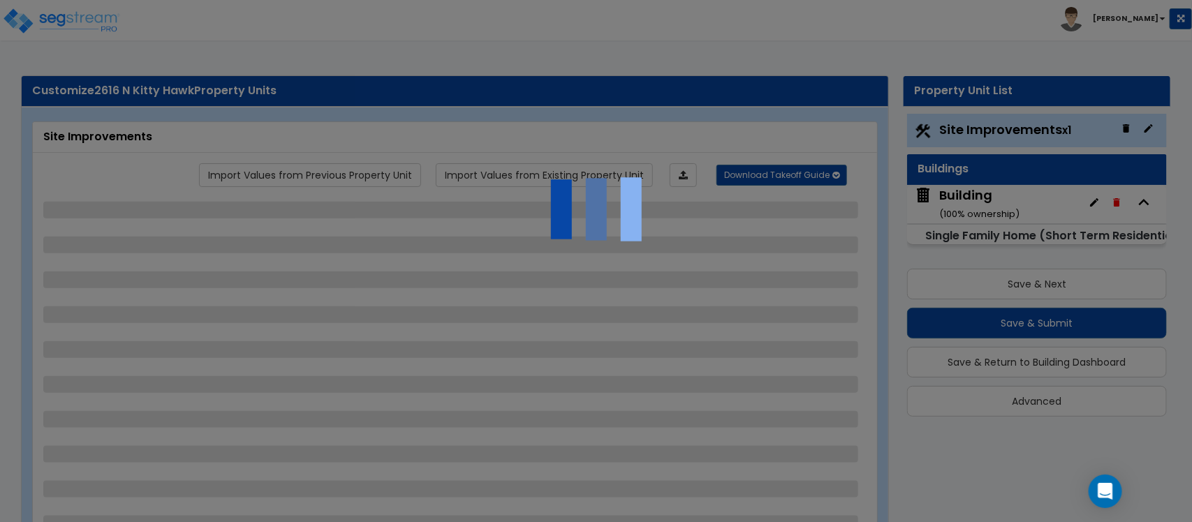
select select "1"
select select "6"
select select "1"
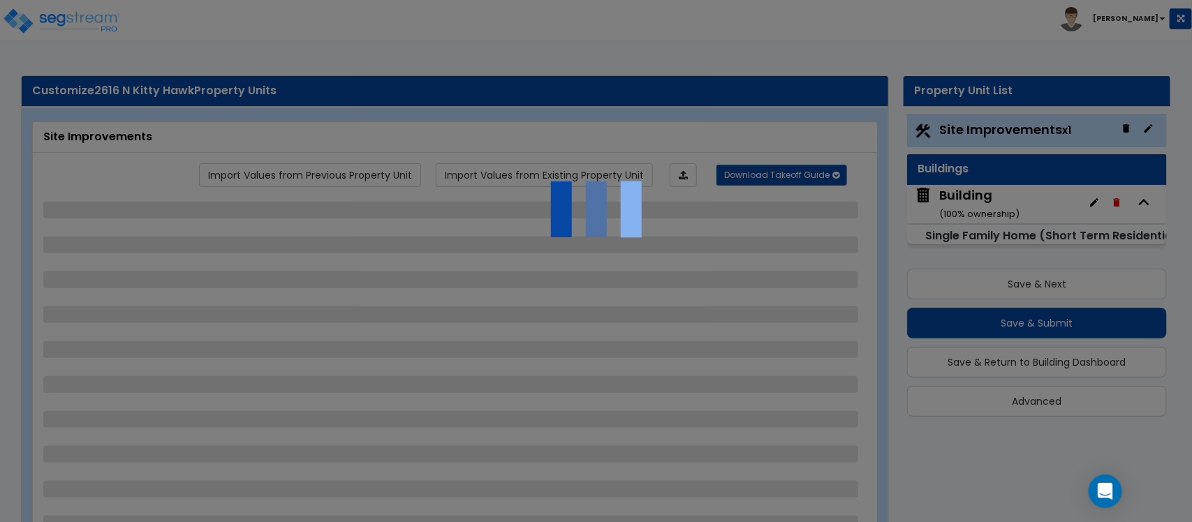
select select "2"
select select "1"
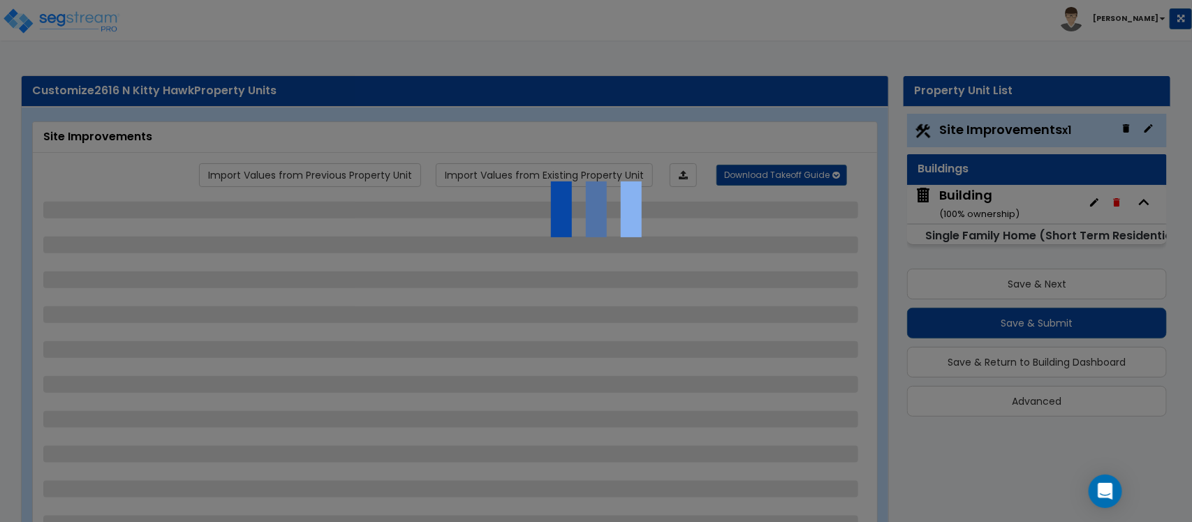
select select "3"
select select "1"
select select "4"
select select "1"
select select "2"
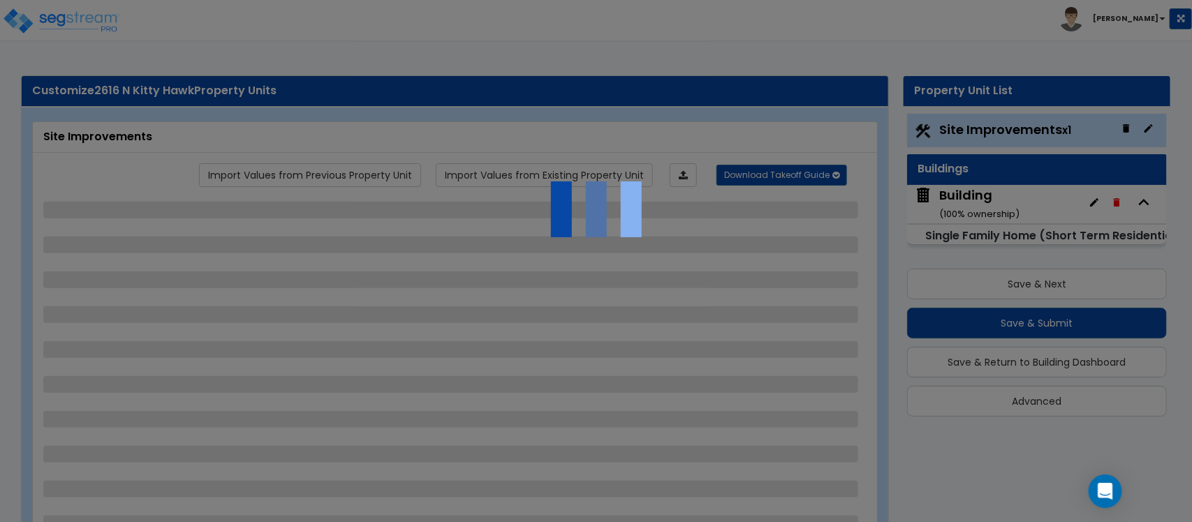
select select "1"
select select "3"
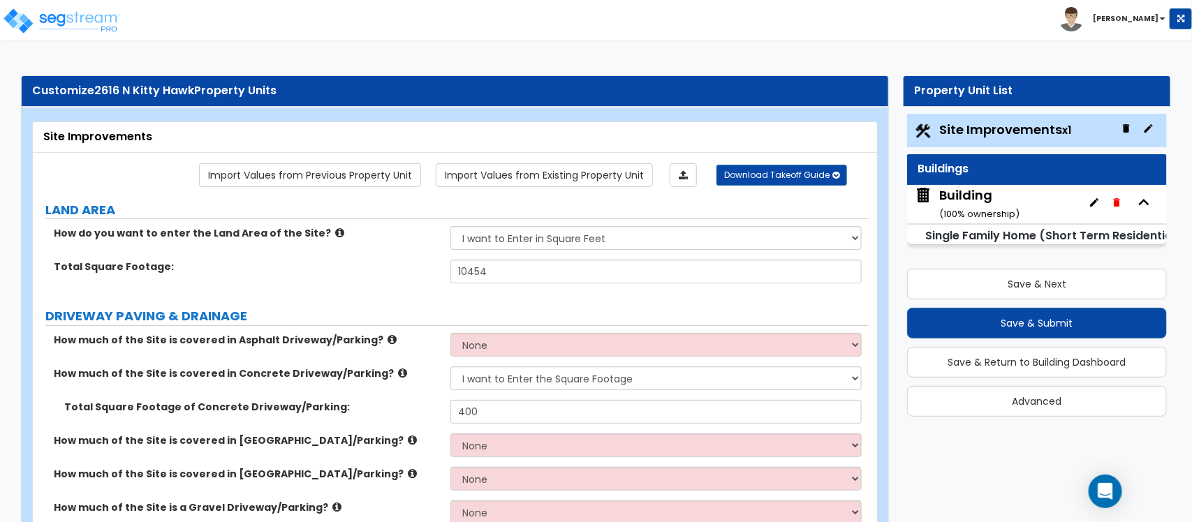
scroll to position [396, 0]
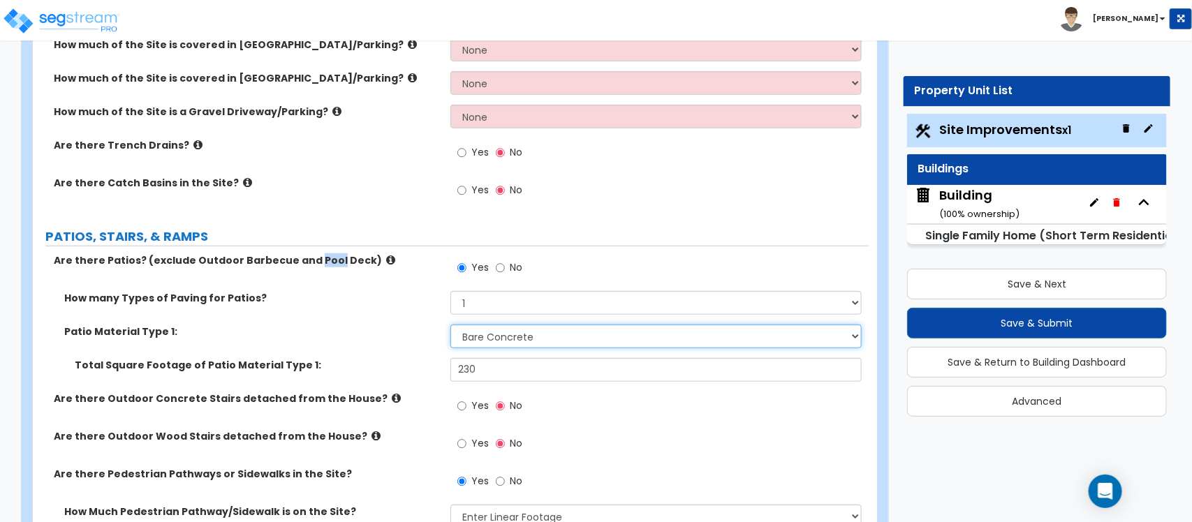
click at [452, 328] on select "Please Choose One Bare Concrete Stamped Concrete Brick Pavers Stone Pavers Tile…" at bounding box center [655, 337] width 411 height 24
click at [397, 327] on label "Patio Material Type 1:" at bounding box center [252, 332] width 376 height 14
drag, startPoint x: 520, startPoint y: 377, endPoint x: 347, endPoint y: 363, distance: 173.7
click at [347, 363] on div "Total Square Footage of Patio Material Type 1: 230" at bounding box center [451, 375] width 836 height 34
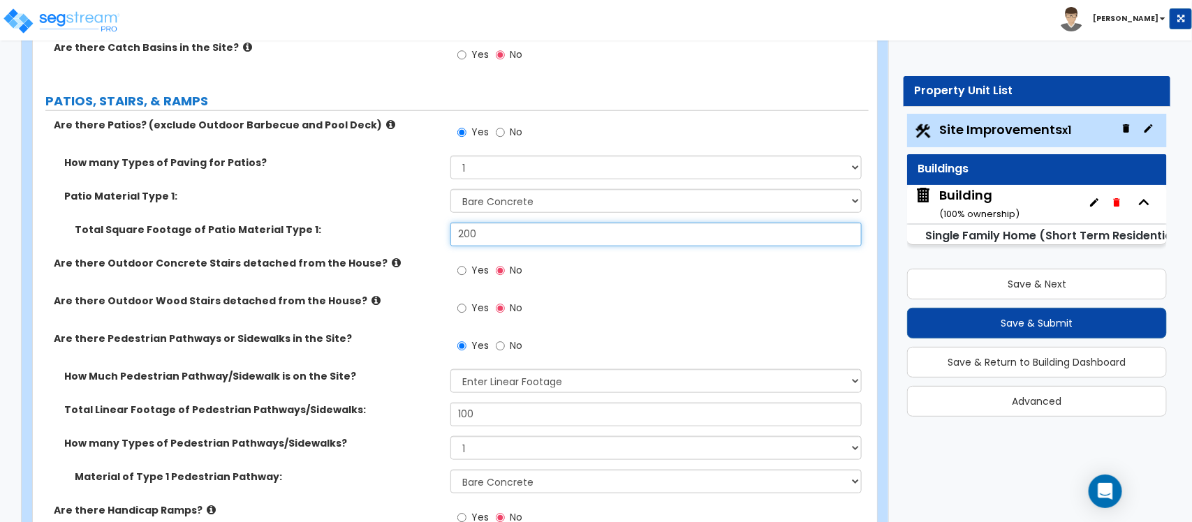
scroll to position [570, 0]
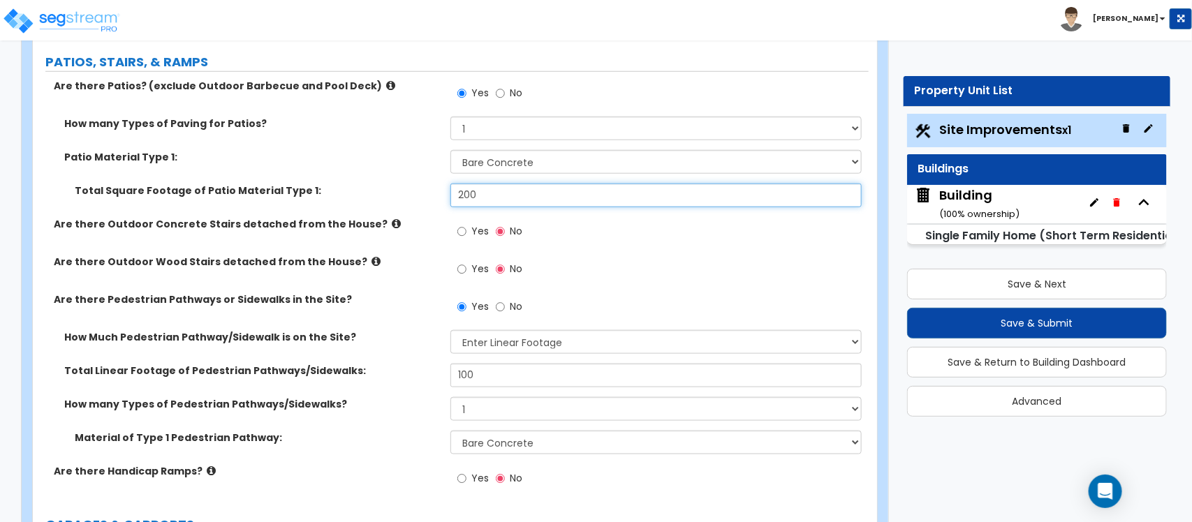
type input "200"
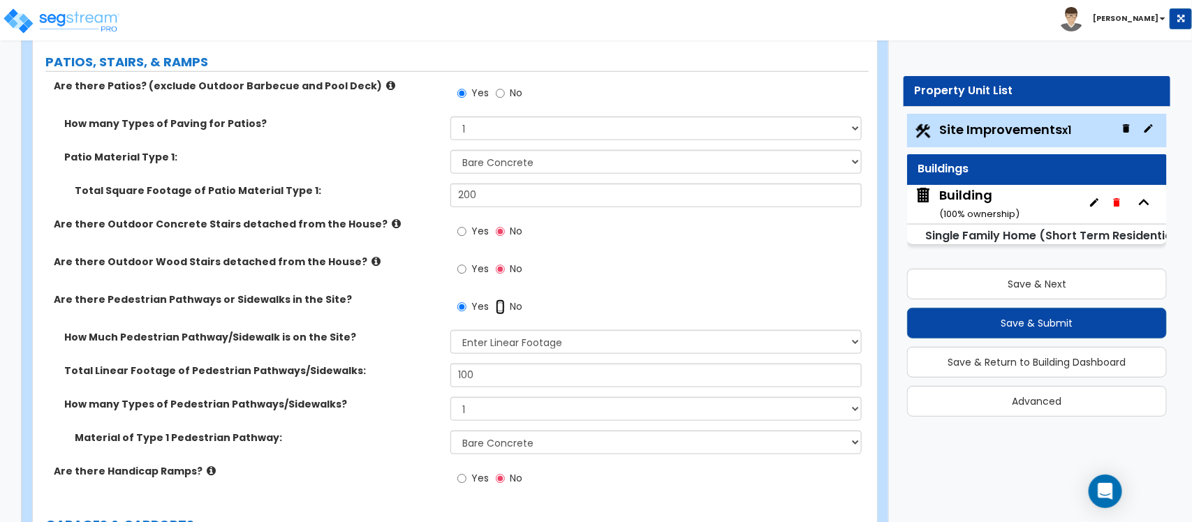
click at [499, 311] on input "No" at bounding box center [500, 307] width 9 height 15
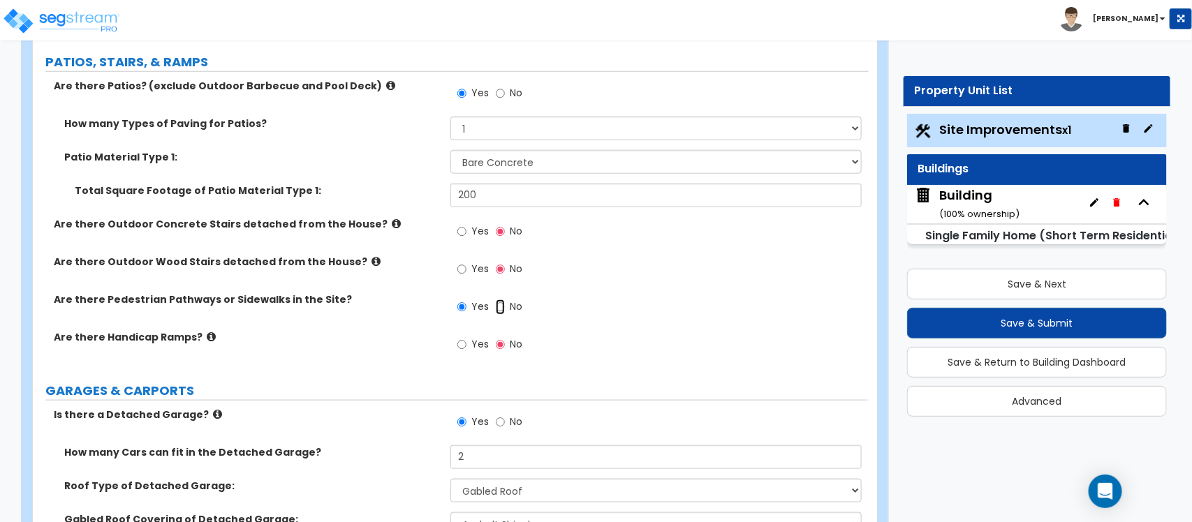
radio input "false"
radio input "true"
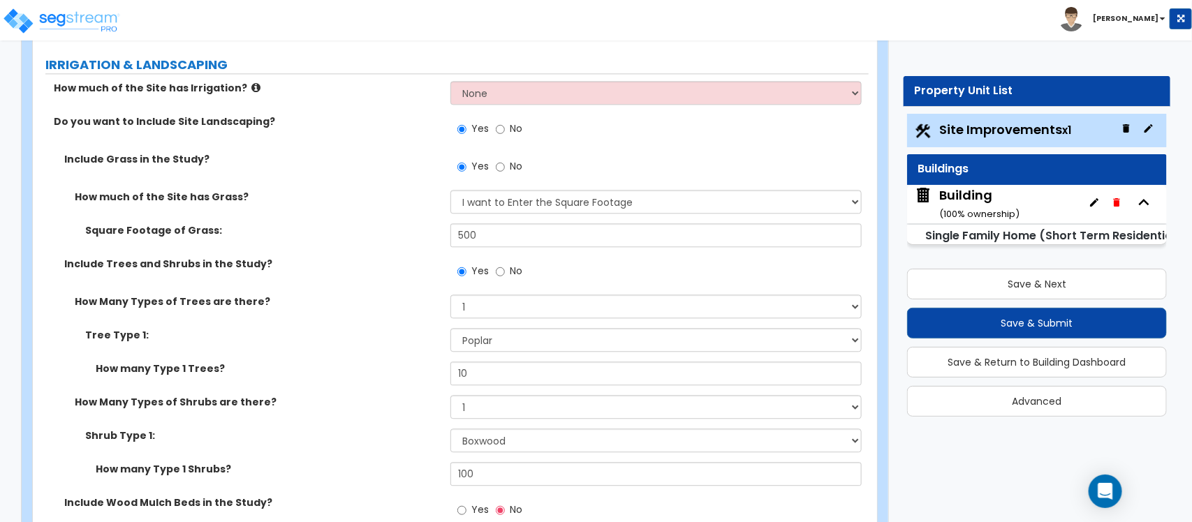
scroll to position [1443, 0]
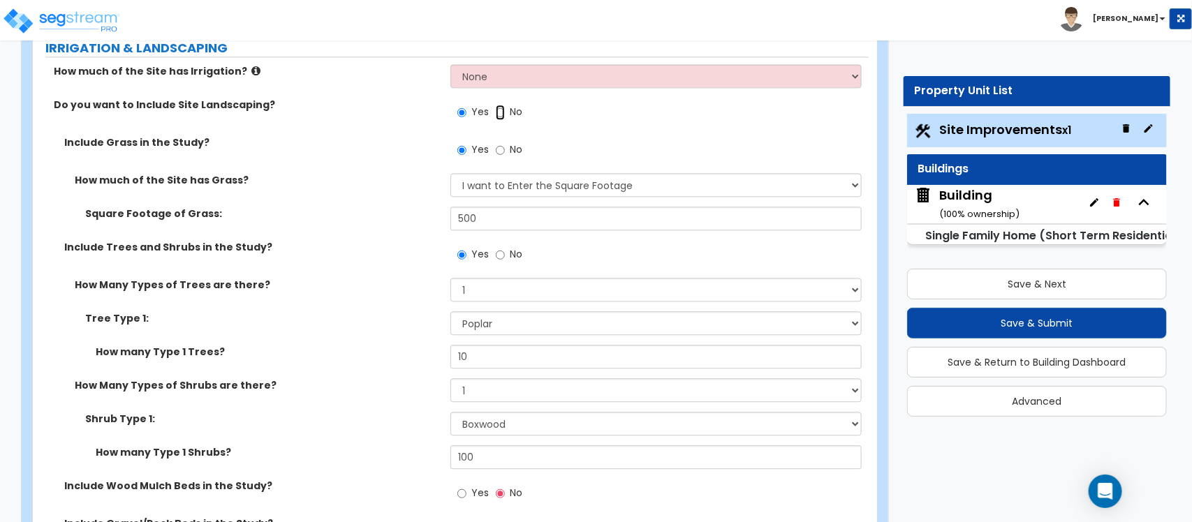
click at [501, 113] on input "No" at bounding box center [500, 112] width 9 height 15
radio input "false"
radio input "true"
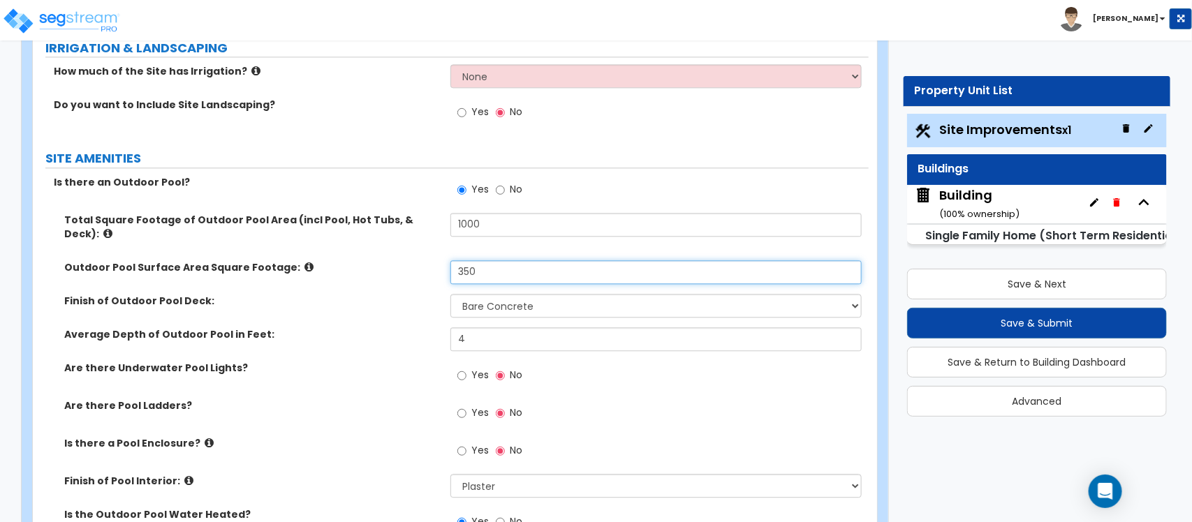
drag, startPoint x: 503, startPoint y: 252, endPoint x: 403, endPoint y: 252, distance: 99.8
click at [403, 260] on div "Outdoor Pool Surface Area Square Footage: 350" at bounding box center [451, 277] width 836 height 34
type input "300"
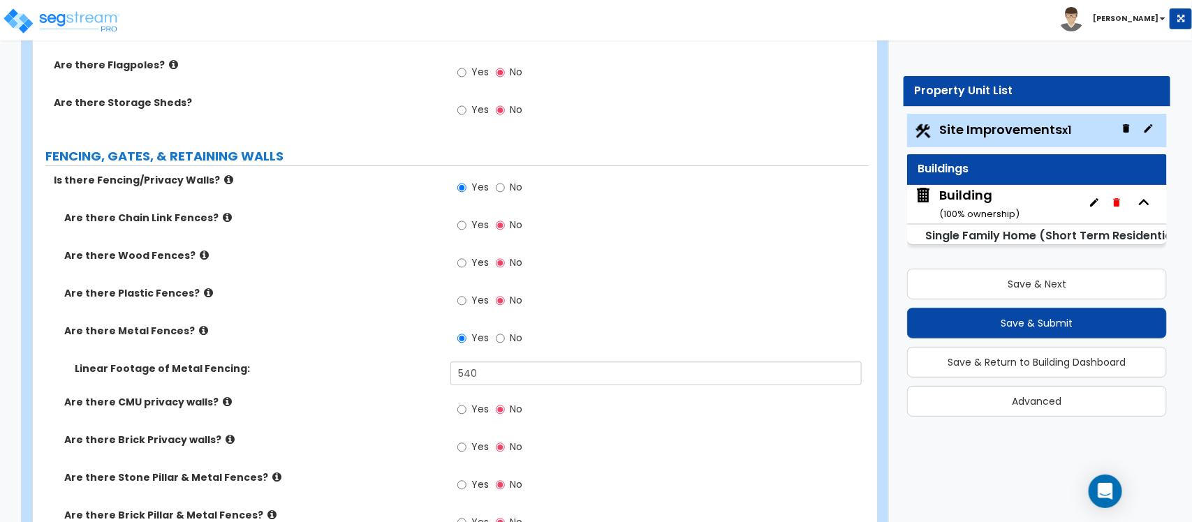
scroll to position [2491, 0]
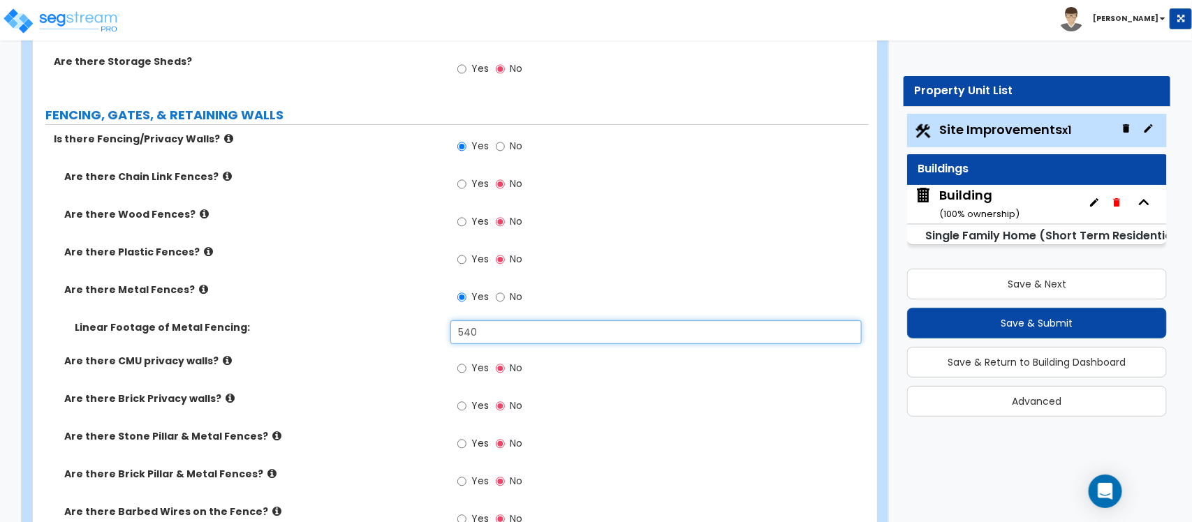
drag, startPoint x: 510, startPoint y: 325, endPoint x: 332, endPoint y: 330, distance: 177.4
click at [332, 330] on div "Linear Footage of Metal Fencing: 540" at bounding box center [451, 337] width 836 height 34
type input "400"
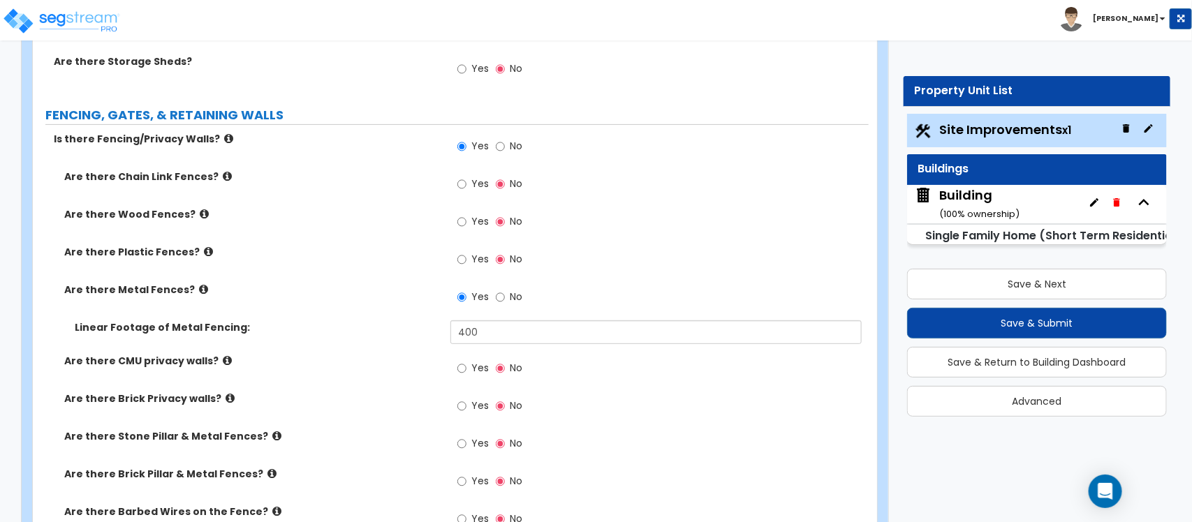
click at [330, 330] on div "Linear Footage of Metal Fencing: 400" at bounding box center [451, 337] width 836 height 34
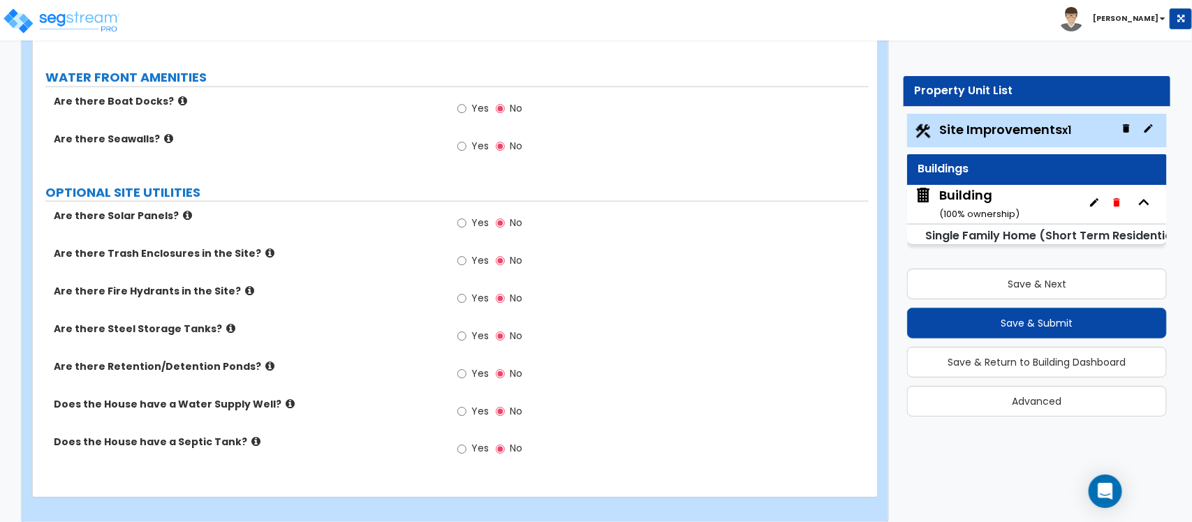
scroll to position [3132, 0]
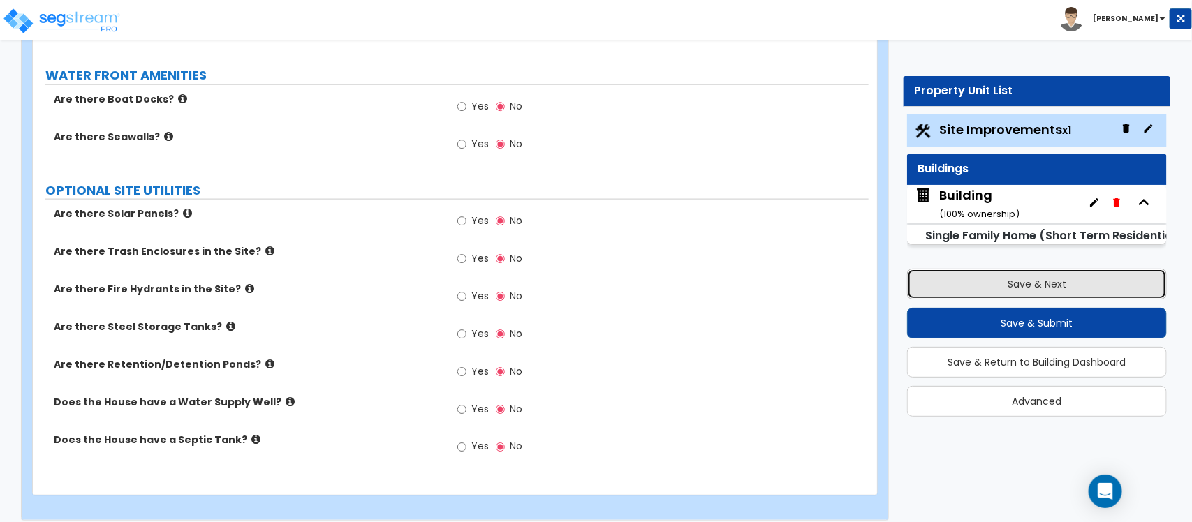
click at [1087, 290] on button "Save & Next" at bounding box center [1037, 284] width 260 height 31
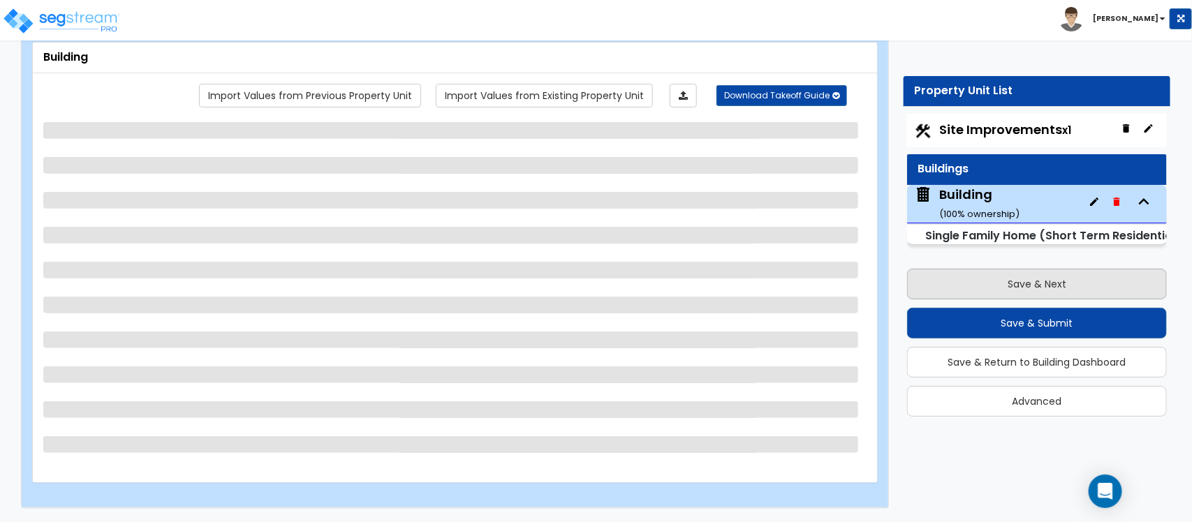
scroll to position [80, 0]
select select "2"
select select "7"
select select "3"
select select "2"
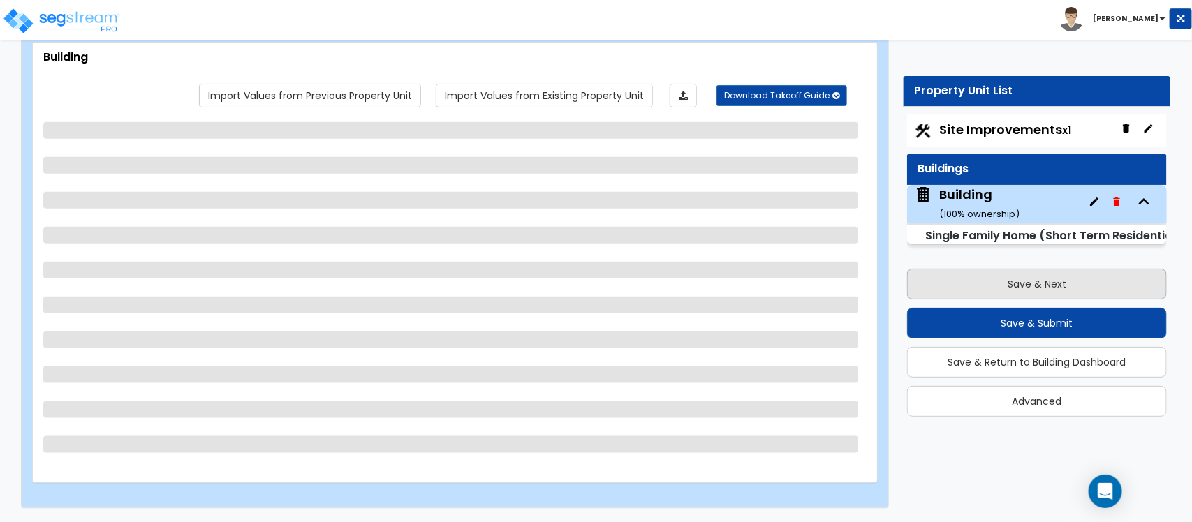
select select "1"
select select "7"
select select "1"
select select "2"
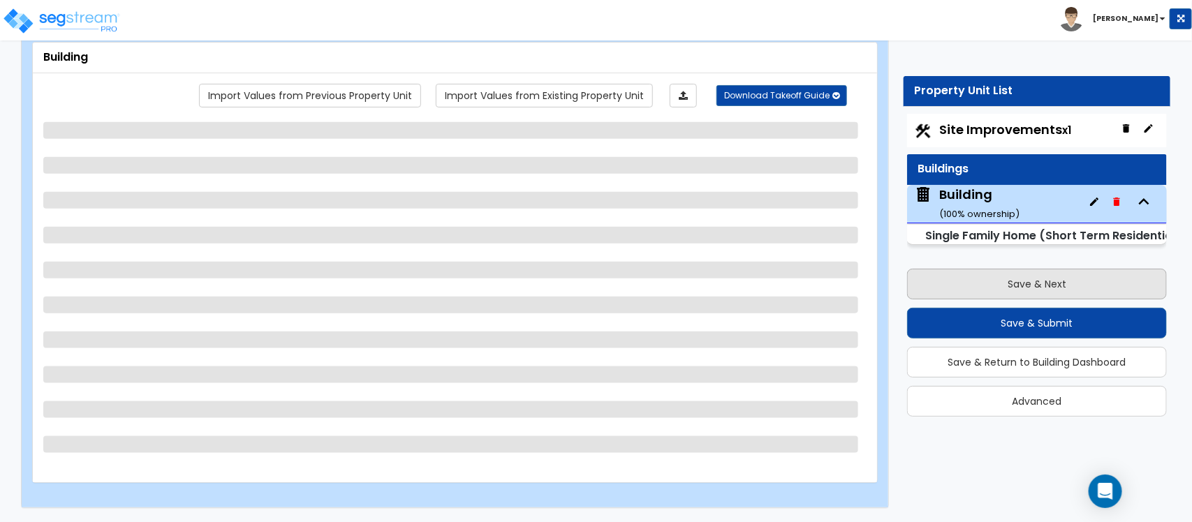
select select "2"
select select "1"
select select "2"
select select "1"
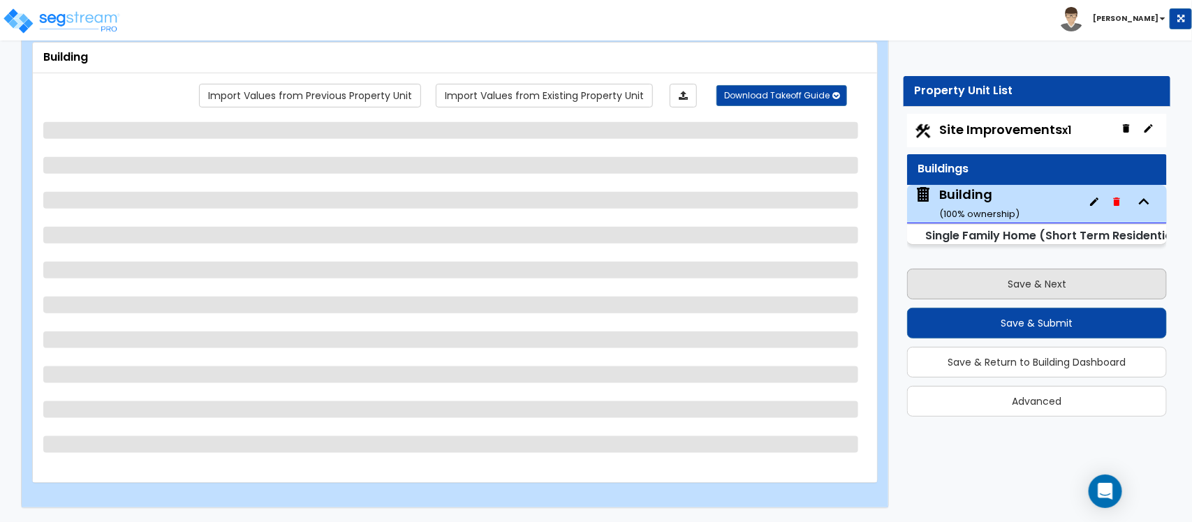
select select "1"
select select "5"
select select "3"
select select "2"
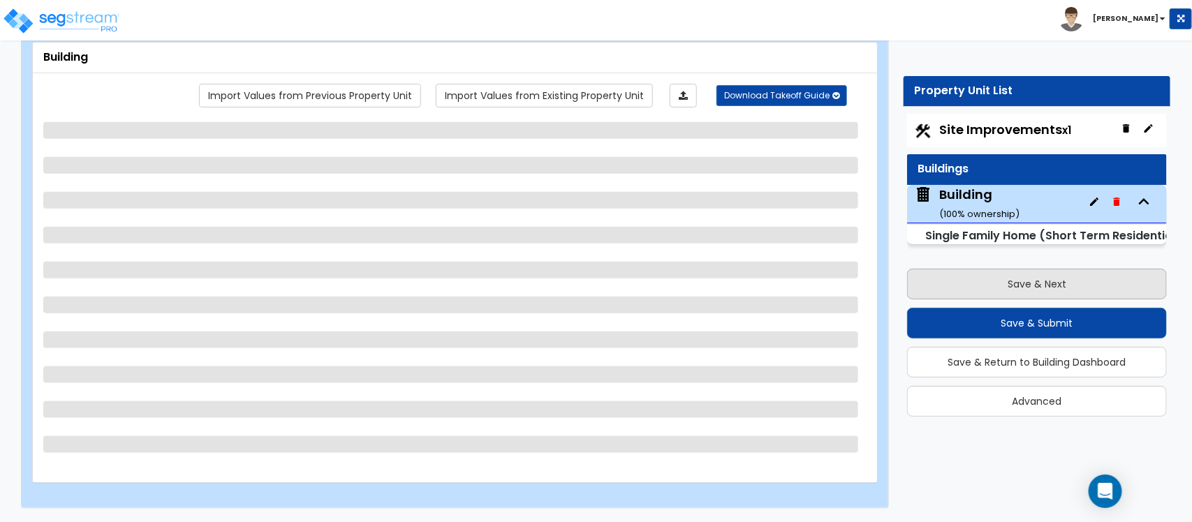
select select "3"
select select "2"
select select "1"
select select "2"
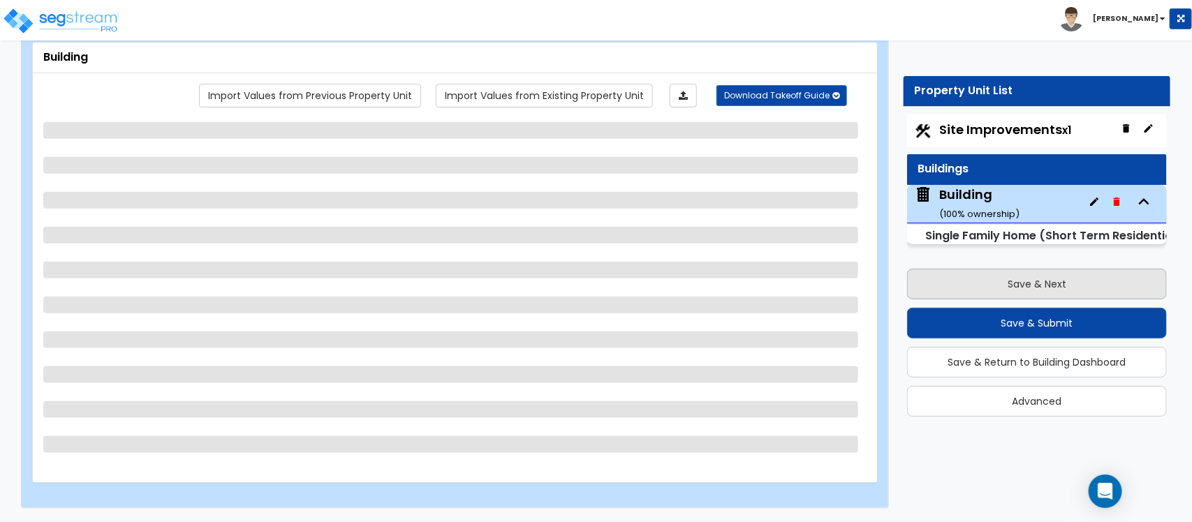
select select "3"
select select "1"
select select "2"
select select "3"
select select "2"
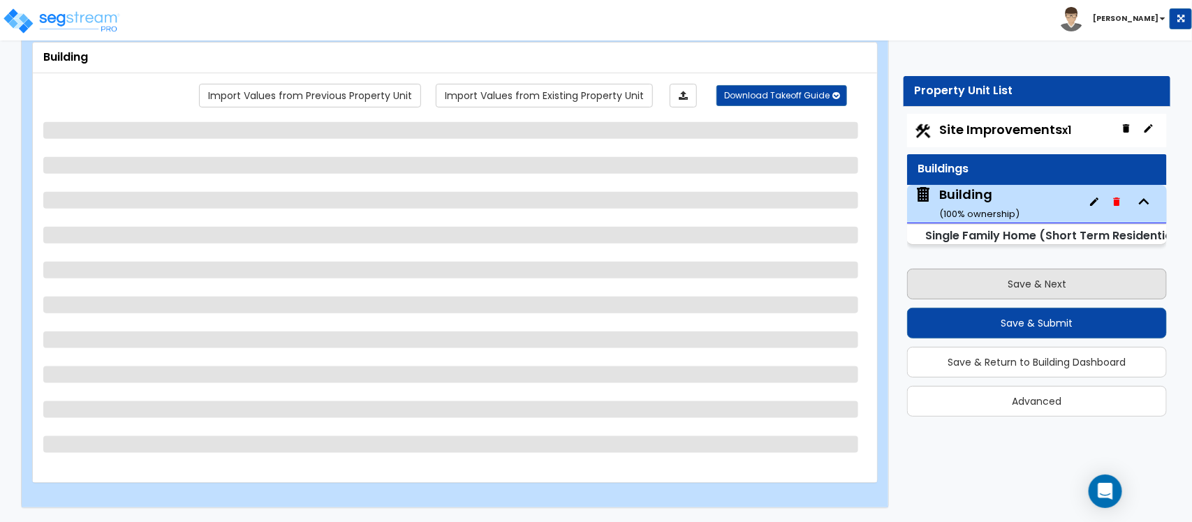
select select "6"
select select "2"
select select "1"
select select "2"
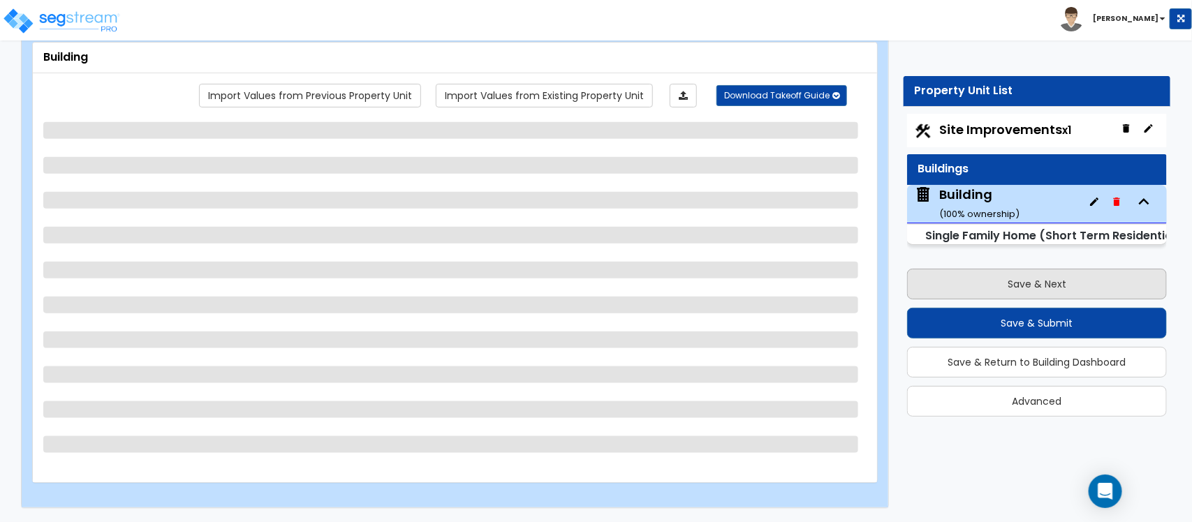
select select "1"
select select "2"
select select "1"
select select "2"
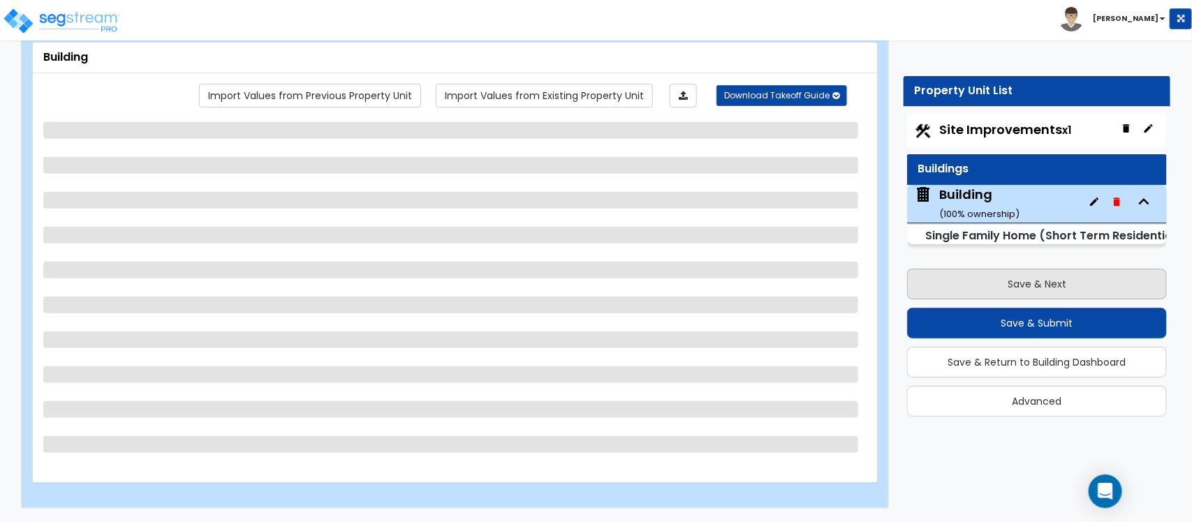
select select "2"
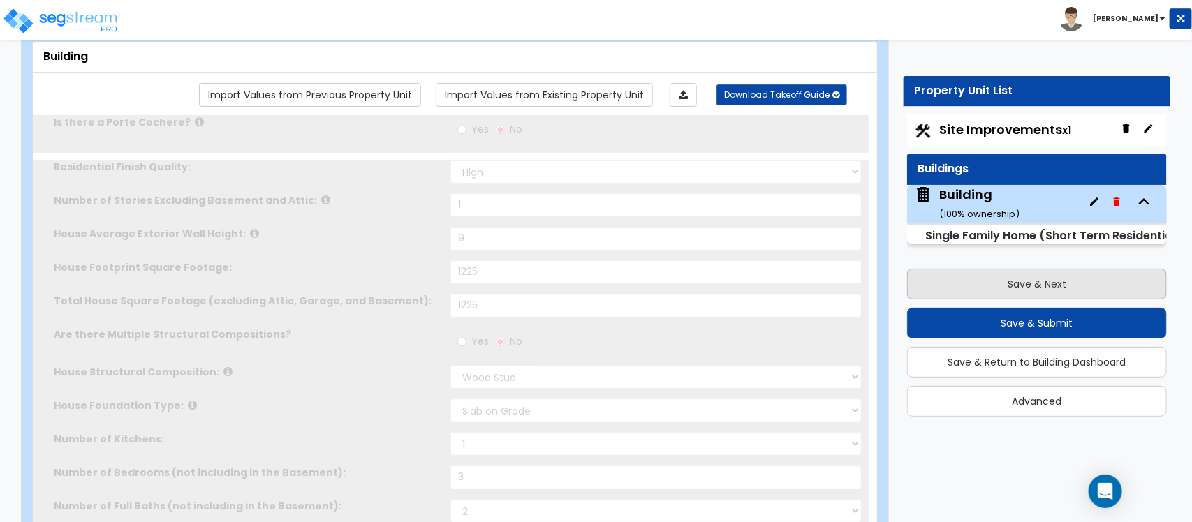
type input "4"
select select "3"
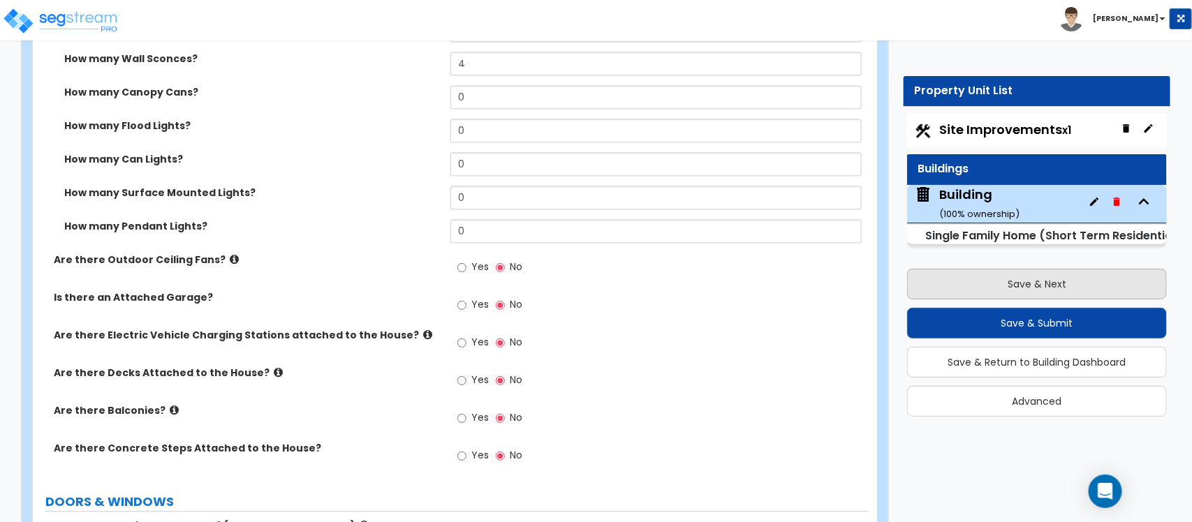
scroll to position [2259, 0]
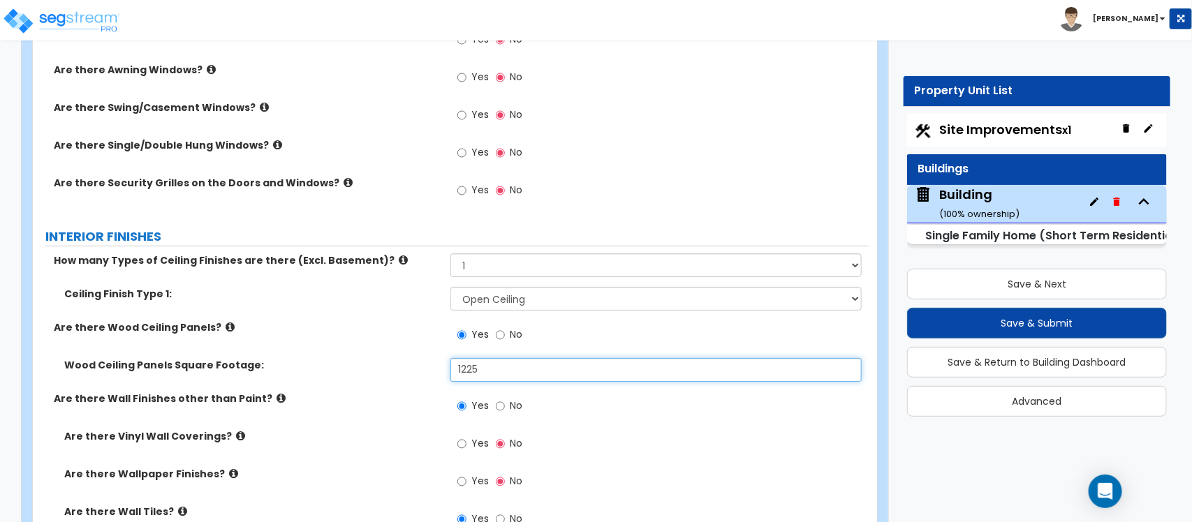
drag, startPoint x: 519, startPoint y: 374, endPoint x: 358, endPoint y: 384, distance: 160.9
click at [358, 384] on div "Wood Ceiling Panels Square Footage: 1225" at bounding box center [451, 375] width 836 height 34
type input "1,000"
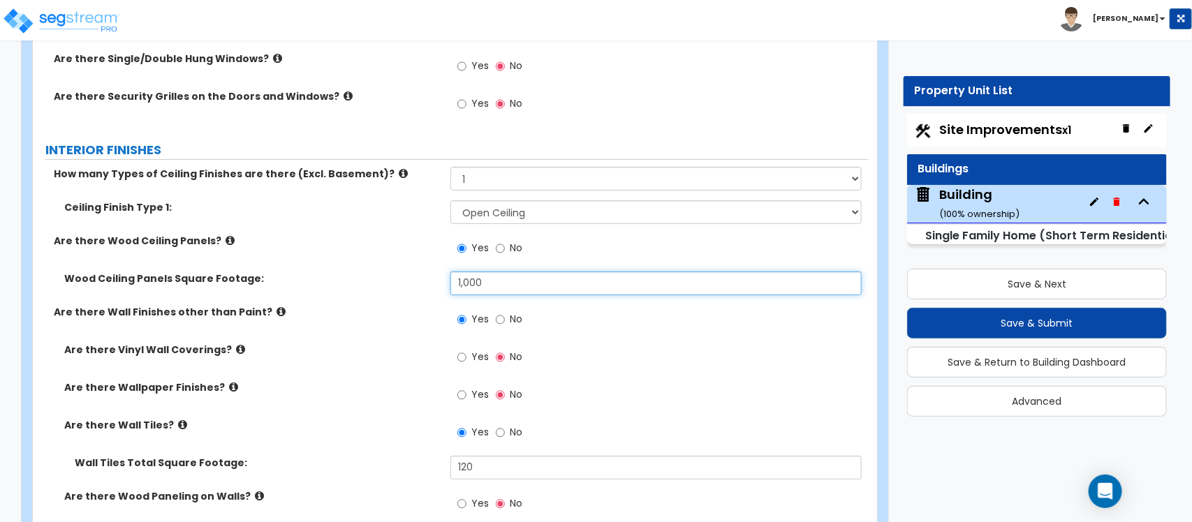
scroll to position [2347, 0]
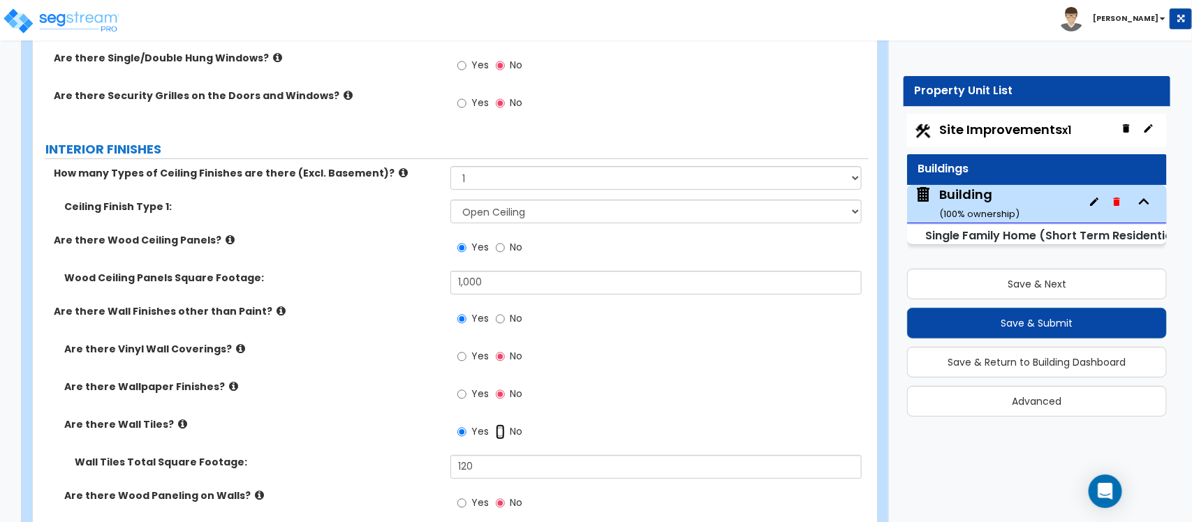
click at [501, 432] on input "No" at bounding box center [500, 432] width 9 height 15
radio input "false"
radio input "true"
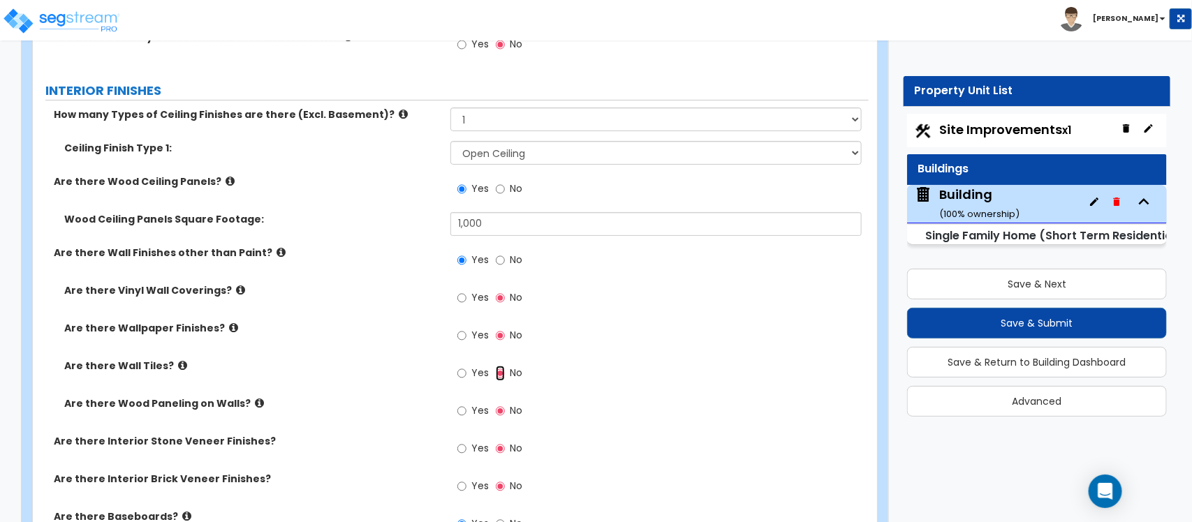
scroll to position [2434, 0]
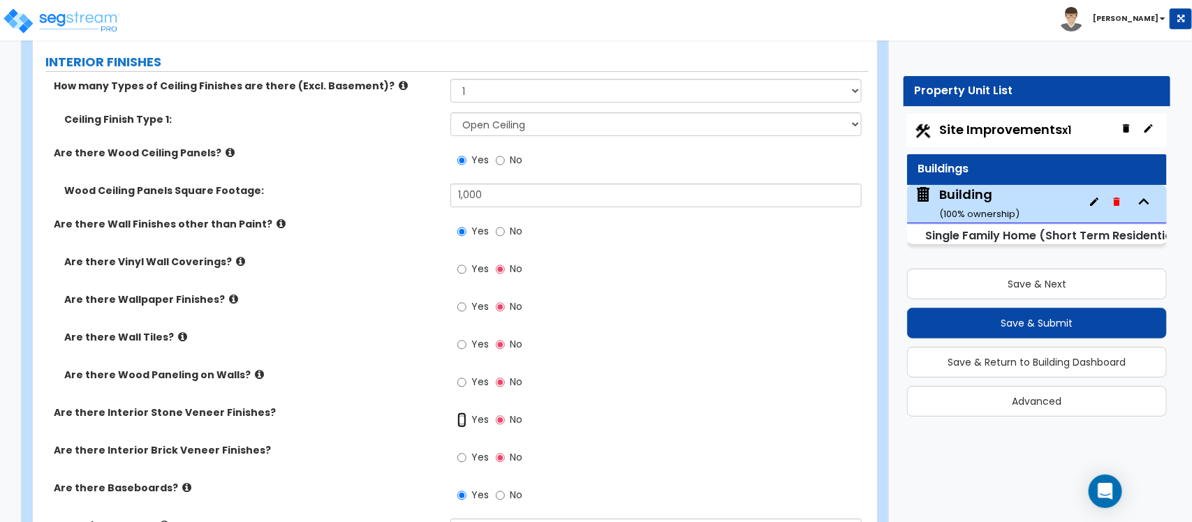
click at [462, 421] on input "Yes" at bounding box center [461, 420] width 9 height 15
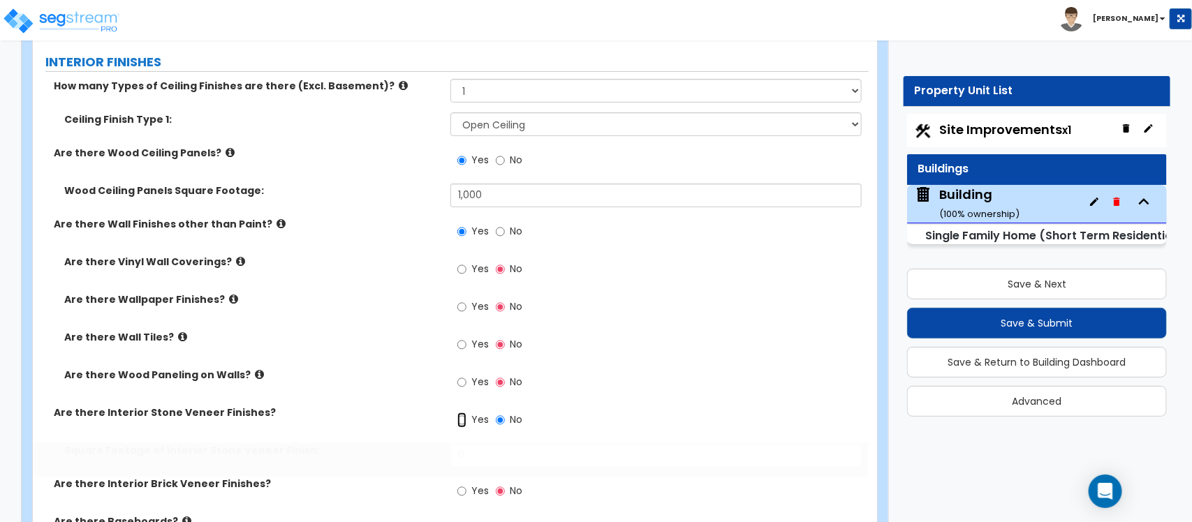
radio input "true"
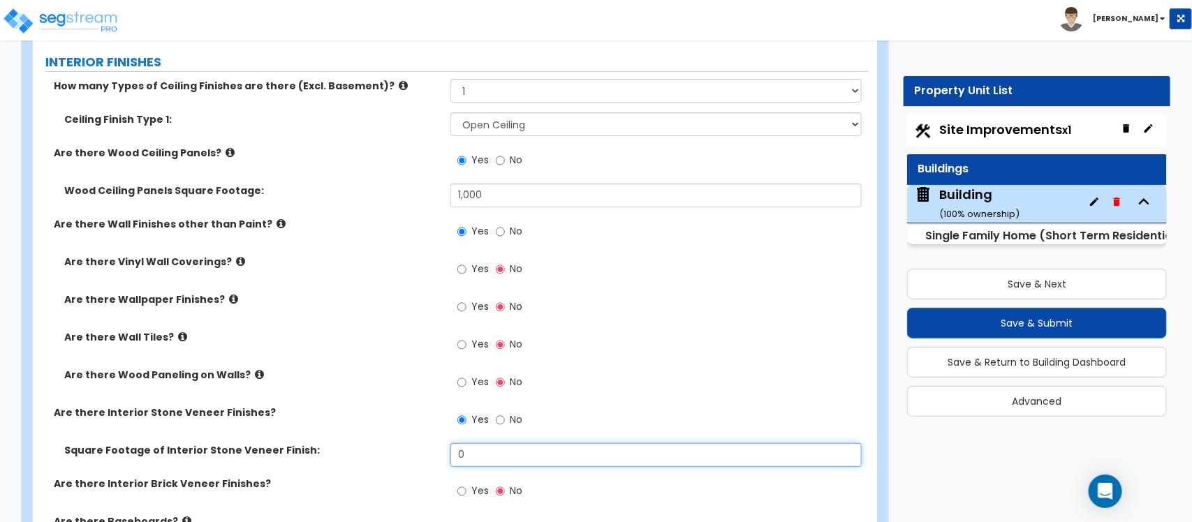
drag, startPoint x: 487, startPoint y: 455, endPoint x: 395, endPoint y: 443, distance: 92.8
click at [395, 443] on div "Square Footage of Interior Stone Veneer Finish: 0" at bounding box center [451, 460] width 836 height 34
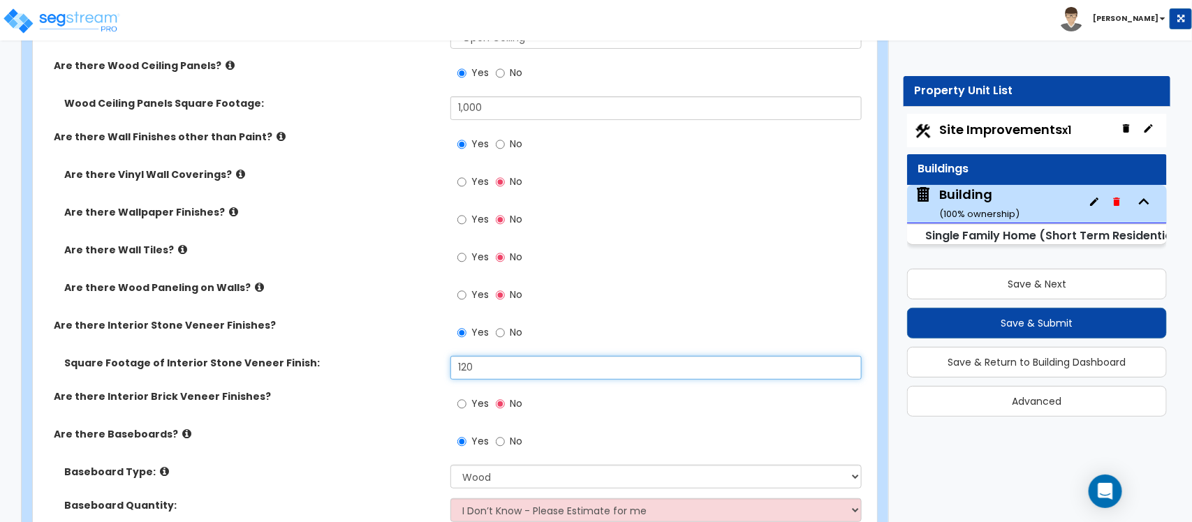
drag, startPoint x: 483, startPoint y: 367, endPoint x: 438, endPoint y: 367, distance: 44.7
click at [438, 367] on div "Square Footage of Interior Stone Veneer Finish: 120" at bounding box center [451, 373] width 836 height 34
type input "150"
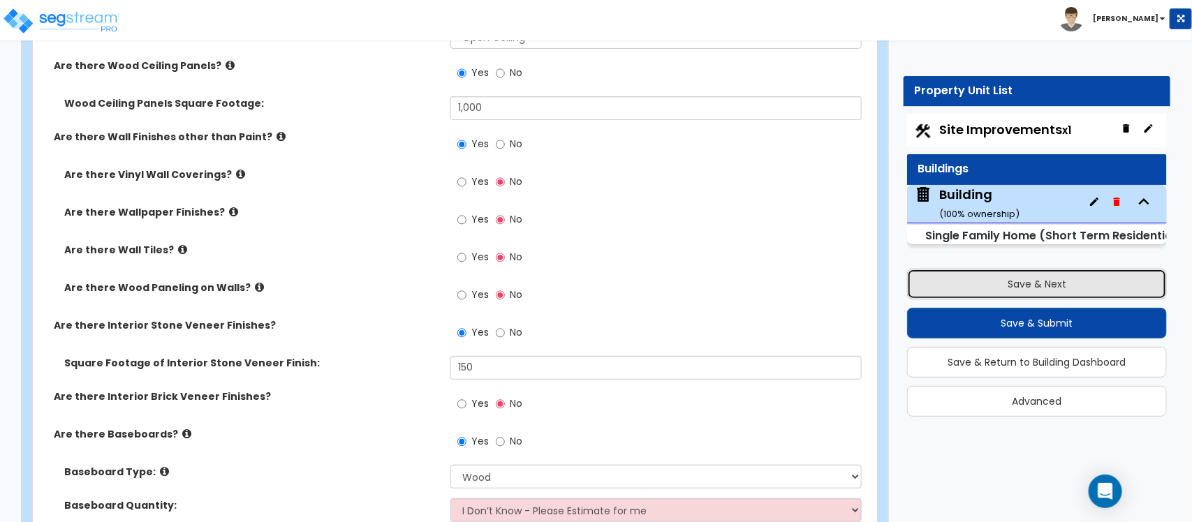
click at [1021, 286] on button "Save & Next" at bounding box center [1037, 284] width 260 height 31
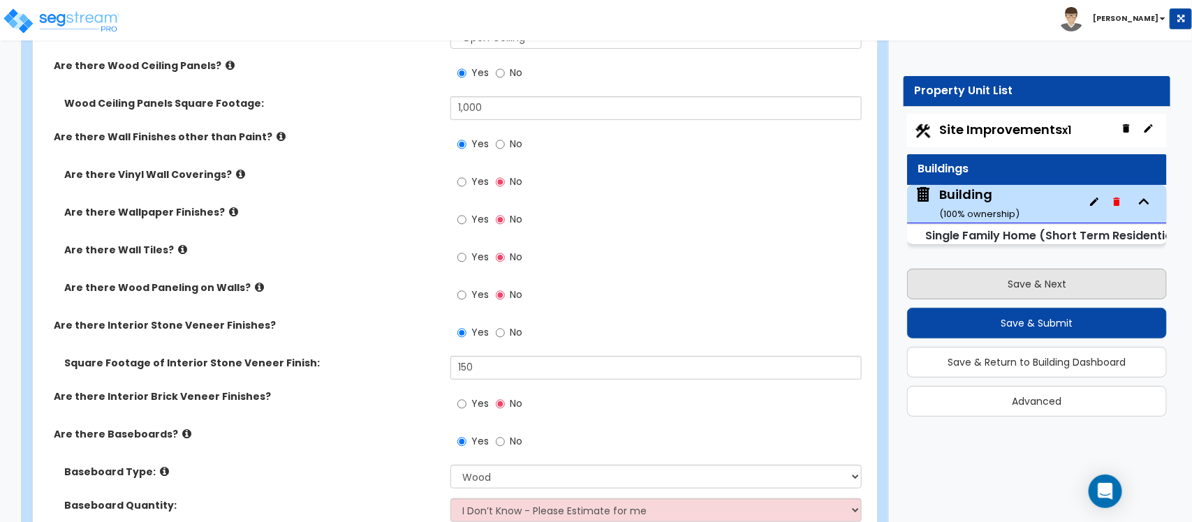
select select "2"
select select "1"
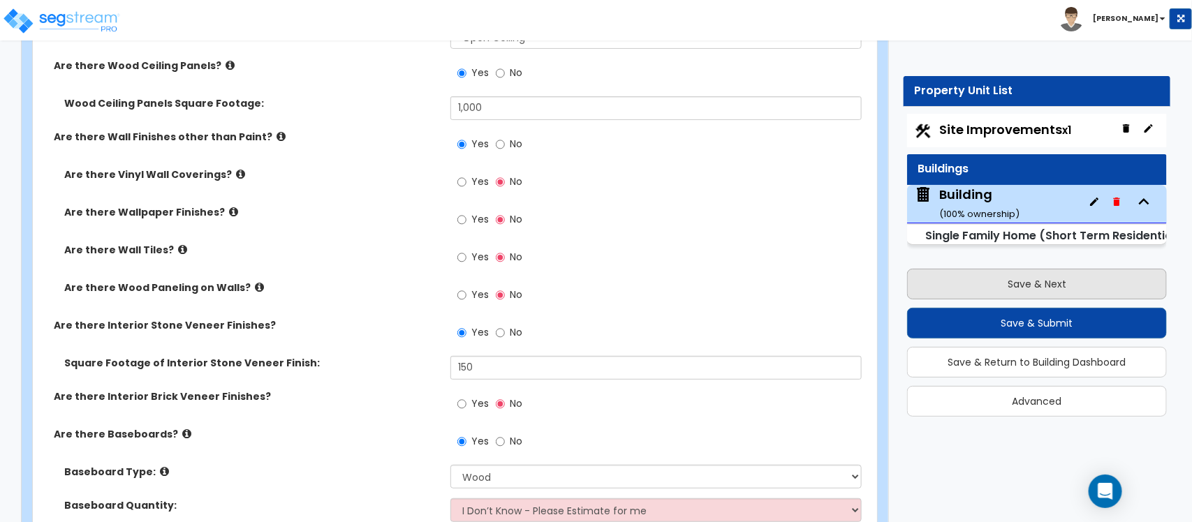
select select "6"
select select "2"
select select "1"
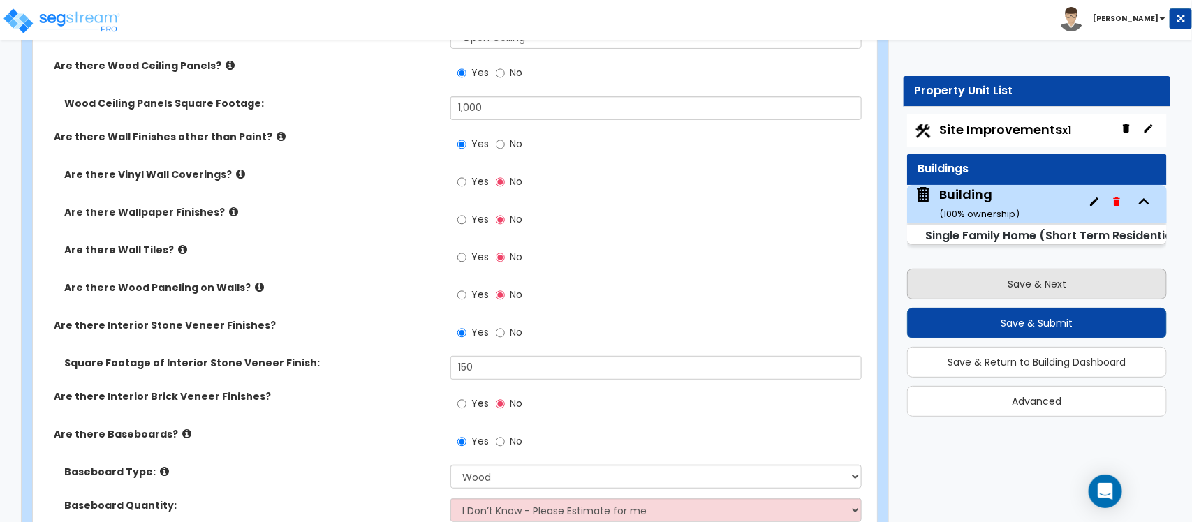
select select "3"
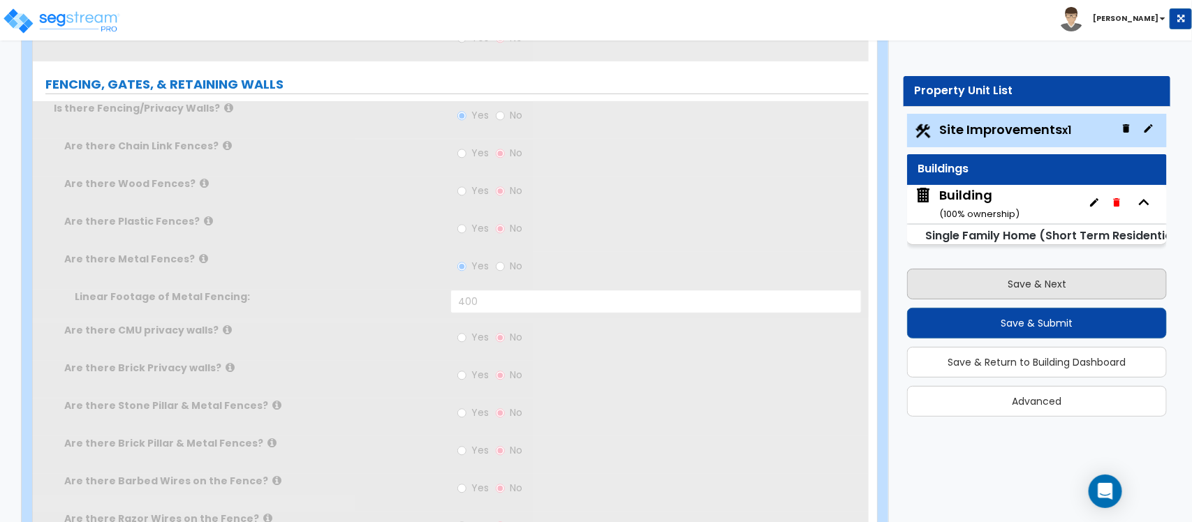
select select "1"
select select "2"
type input "1"
radio input "true"
select select "2"
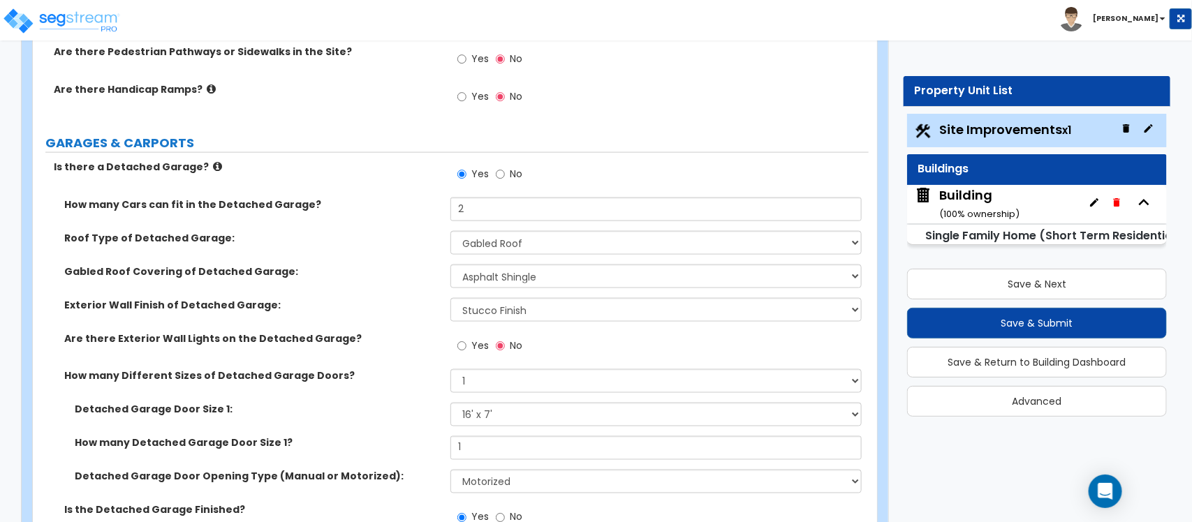
scroll to position [788, 0]
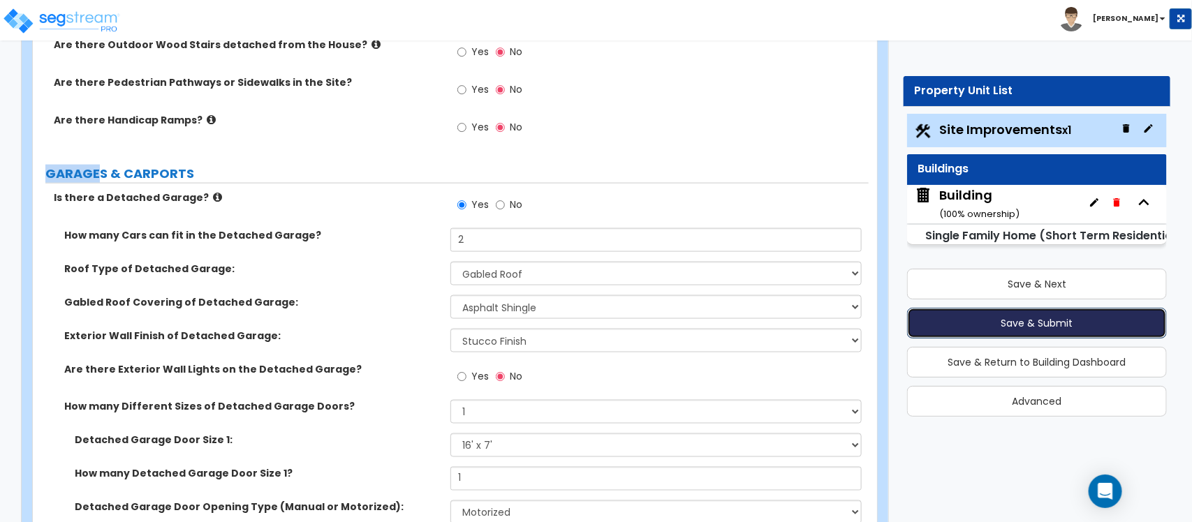
click at [986, 318] on button "Save & Submit" at bounding box center [1037, 323] width 260 height 31
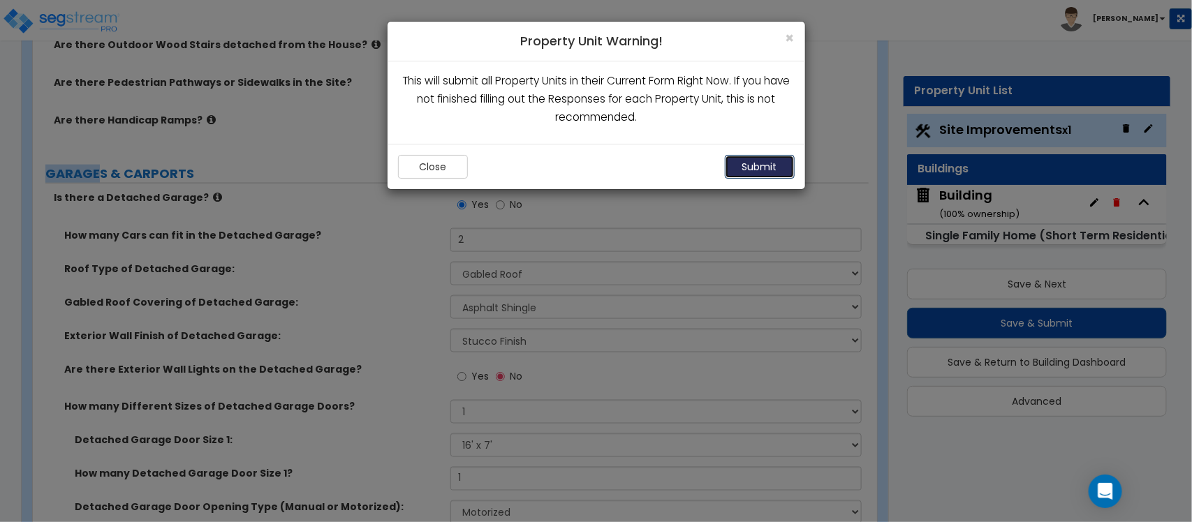
click at [760, 165] on button "Submit" at bounding box center [760, 167] width 70 height 24
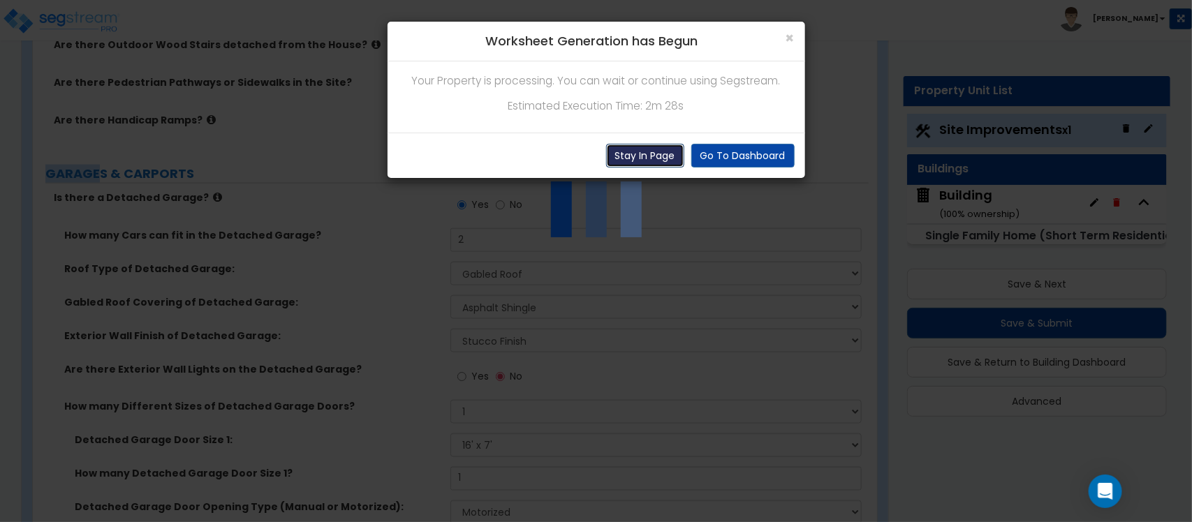
click at [653, 161] on button "Stay In Page" at bounding box center [645, 156] width 78 height 24
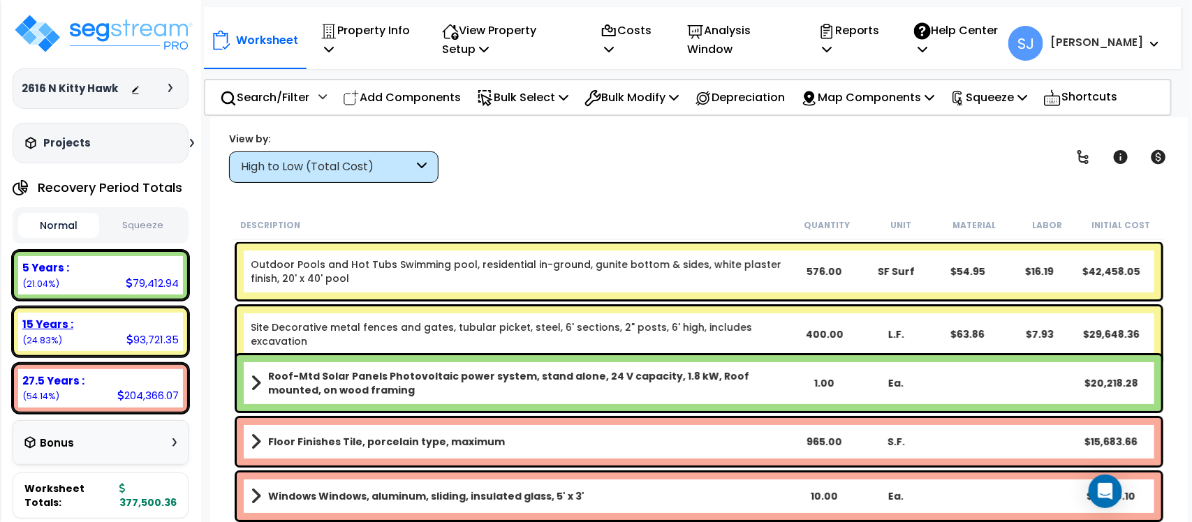
click at [114, 323] on div "15 Years :" at bounding box center [100, 324] width 156 height 15
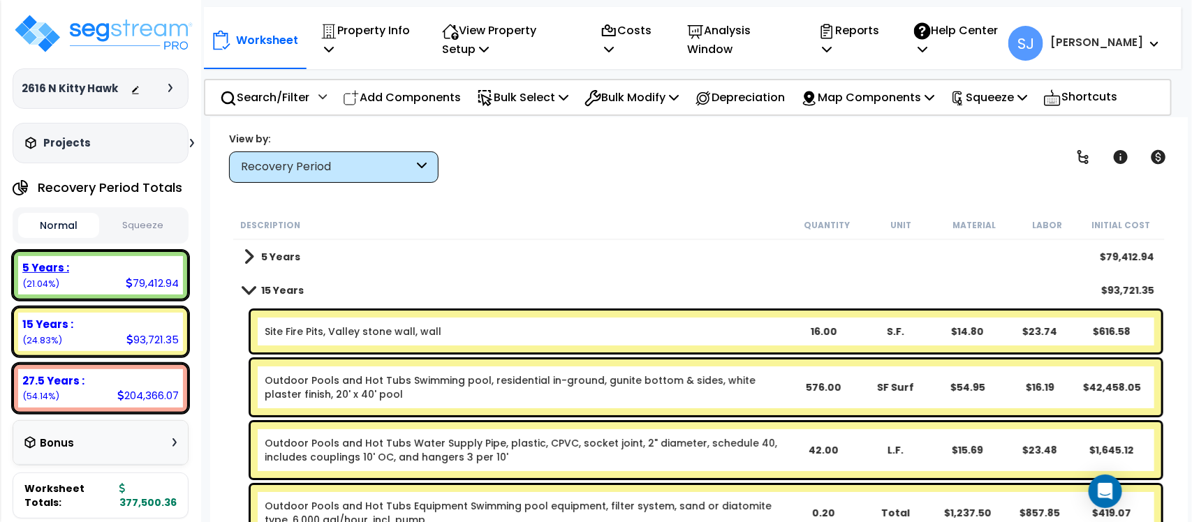
click at [94, 281] on div "5 Years : 79,412.94 (21.04%)" at bounding box center [100, 275] width 165 height 38
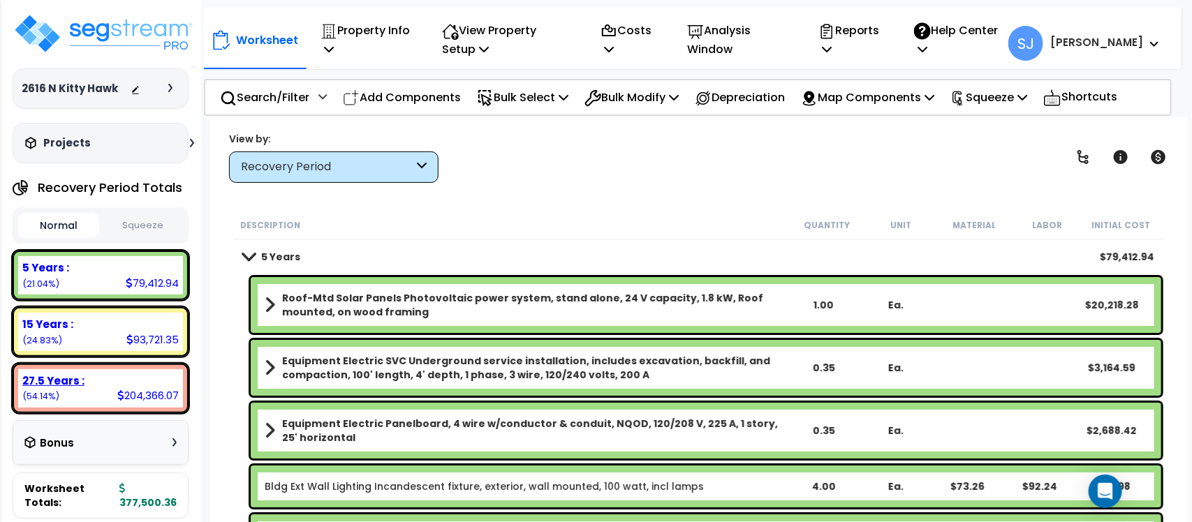
click at [140, 385] on div "27.5 Years :" at bounding box center [100, 381] width 156 height 15
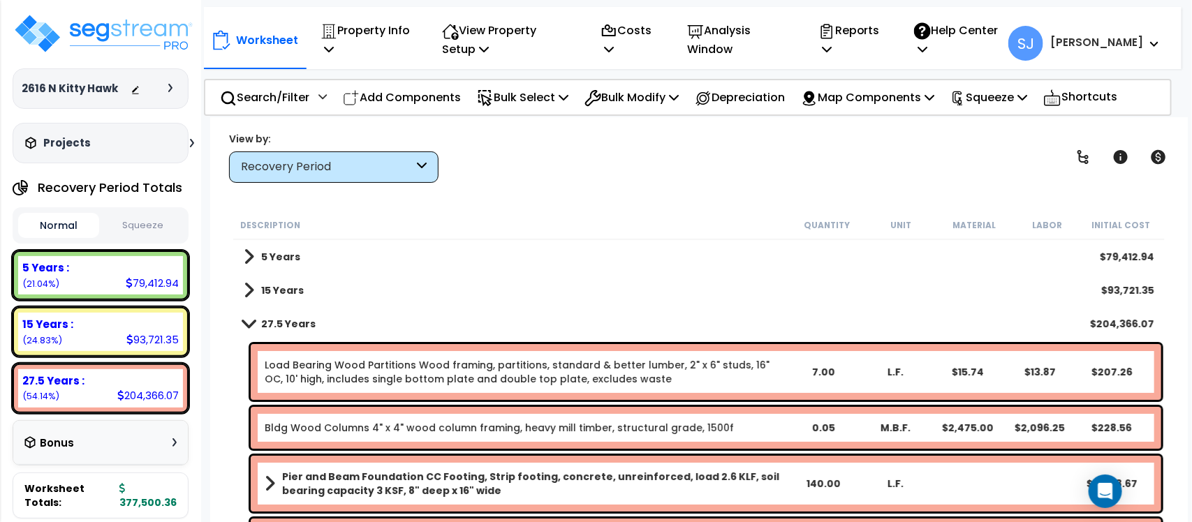
scroll to position [563, 0]
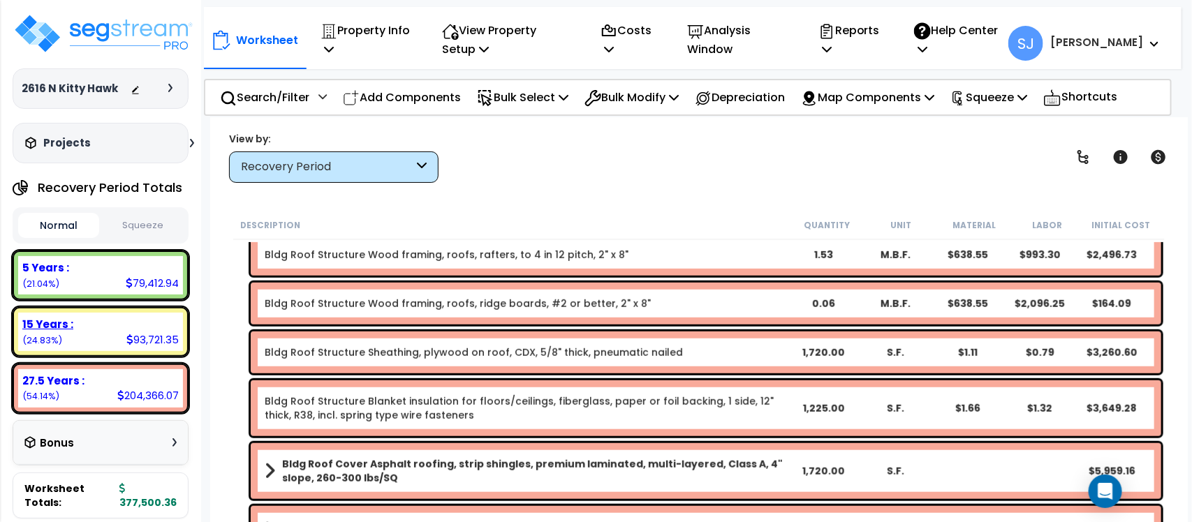
click at [124, 325] on div "15 Years :" at bounding box center [100, 324] width 156 height 15
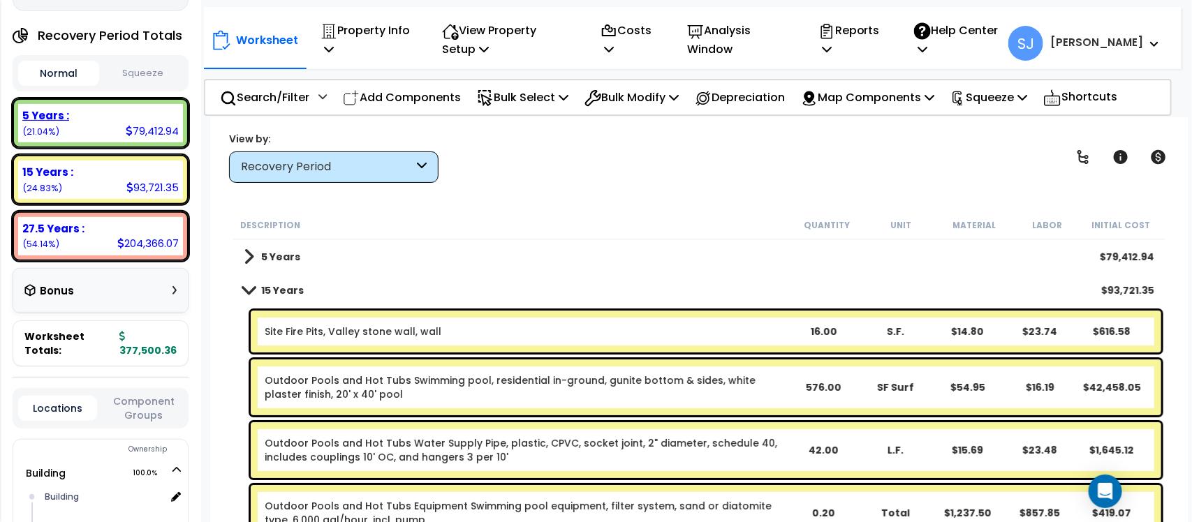
scroll to position [0, 0]
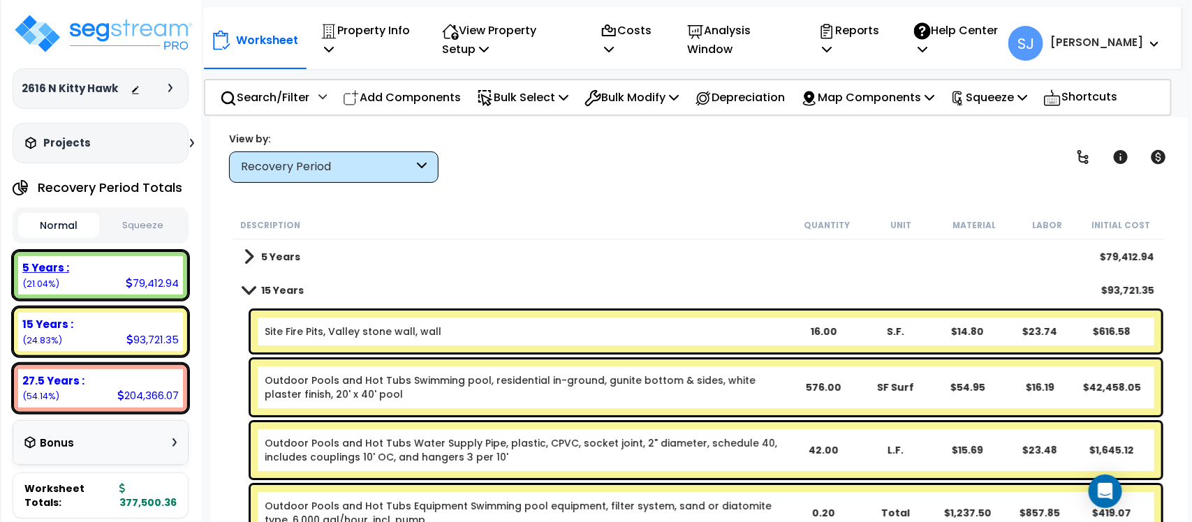
click at [122, 266] on div "5 Years :" at bounding box center [100, 267] width 156 height 15
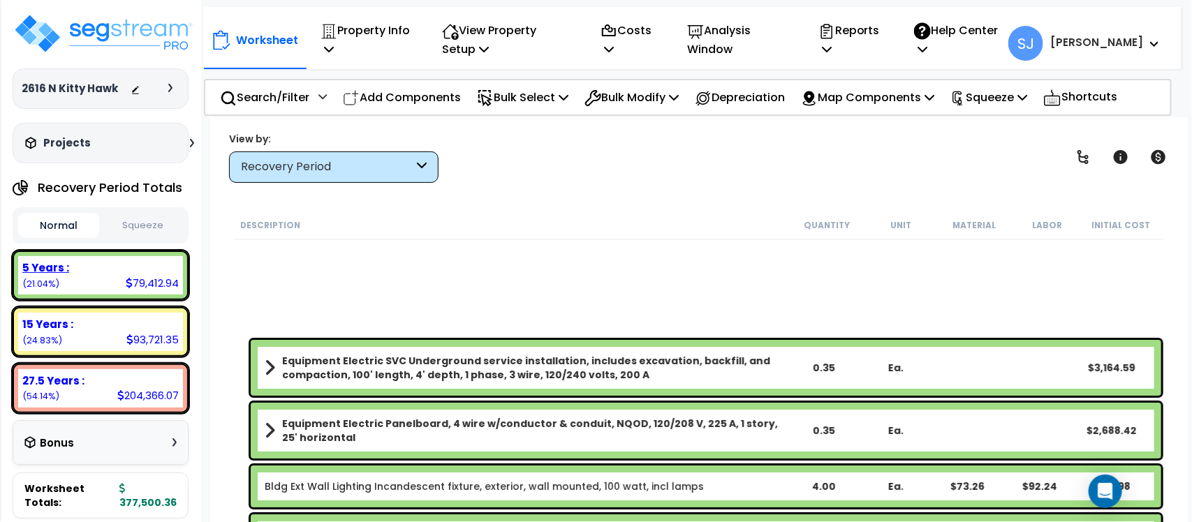
scroll to position [398, 0]
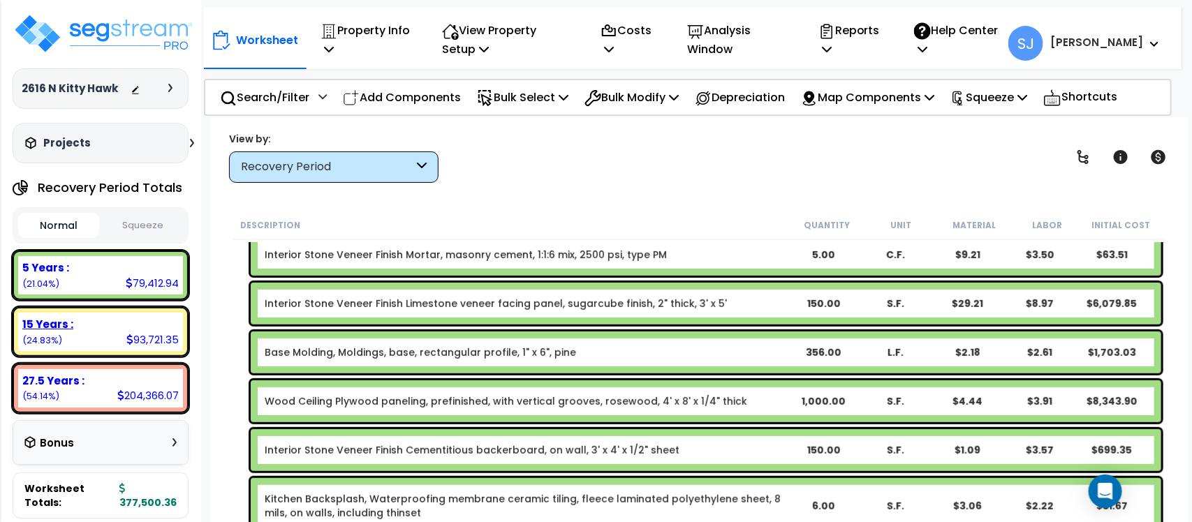
click at [126, 323] on div "15 Years :" at bounding box center [100, 324] width 156 height 15
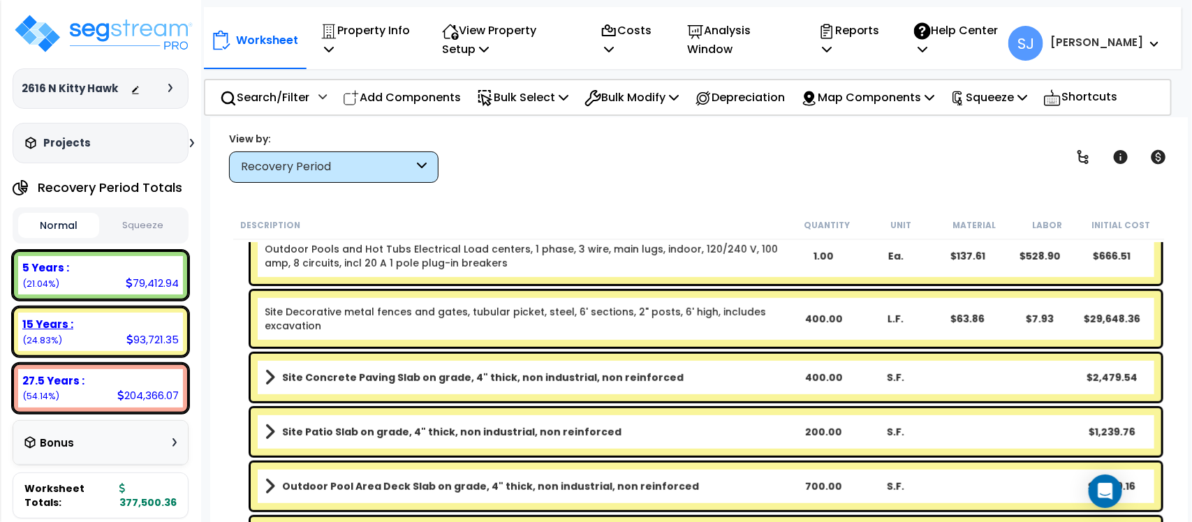
scroll to position [8, 0]
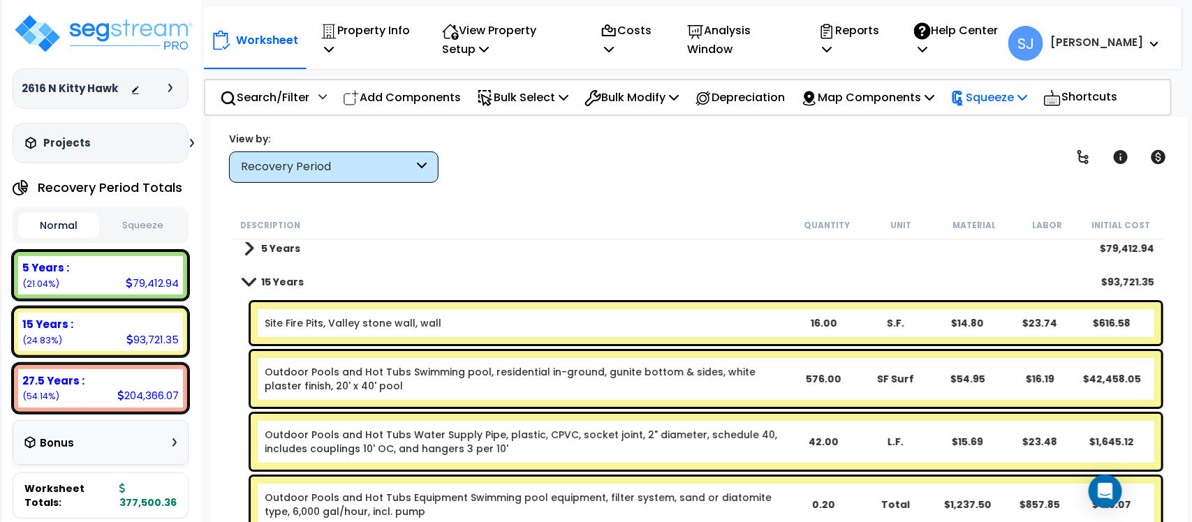
click at [1005, 92] on p "Squeeze" at bounding box center [988, 97] width 77 height 19
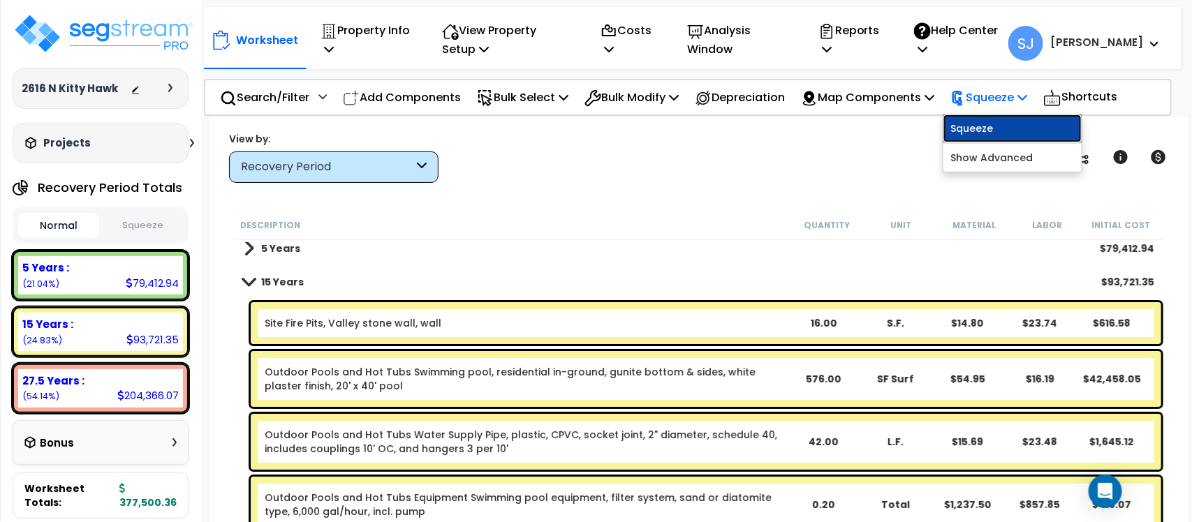
click at [1010, 126] on link "Squeeze" at bounding box center [1012, 129] width 138 height 28
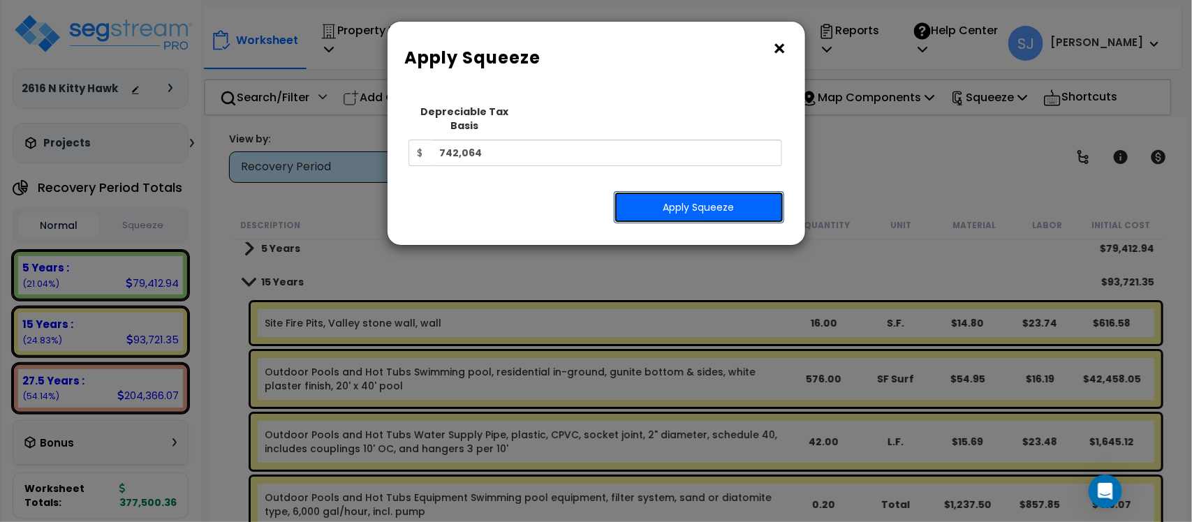
click at [733, 196] on button "Apply Squeeze" at bounding box center [699, 207] width 170 height 32
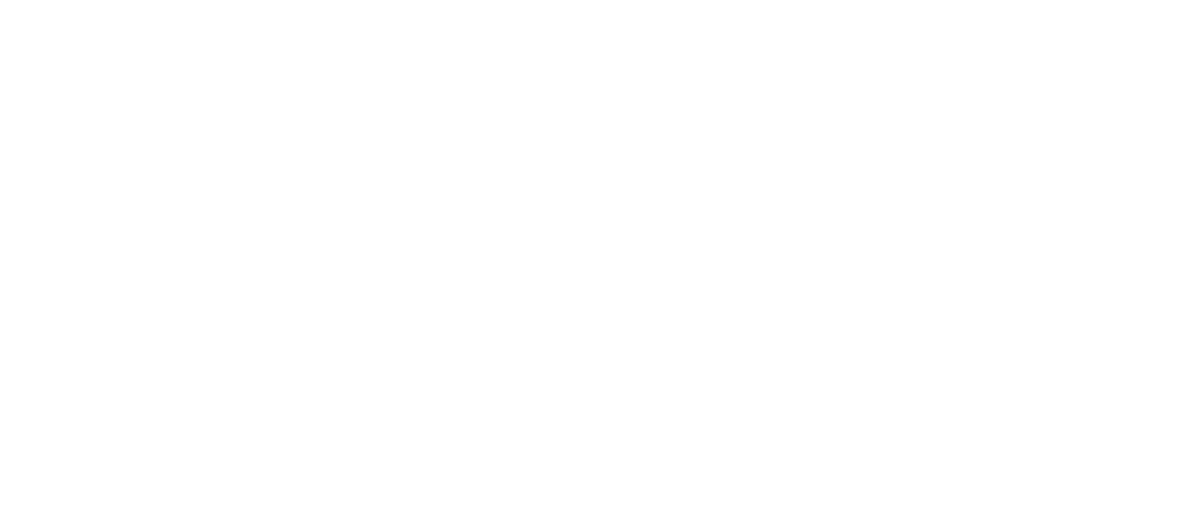
scroll to position [61, 0]
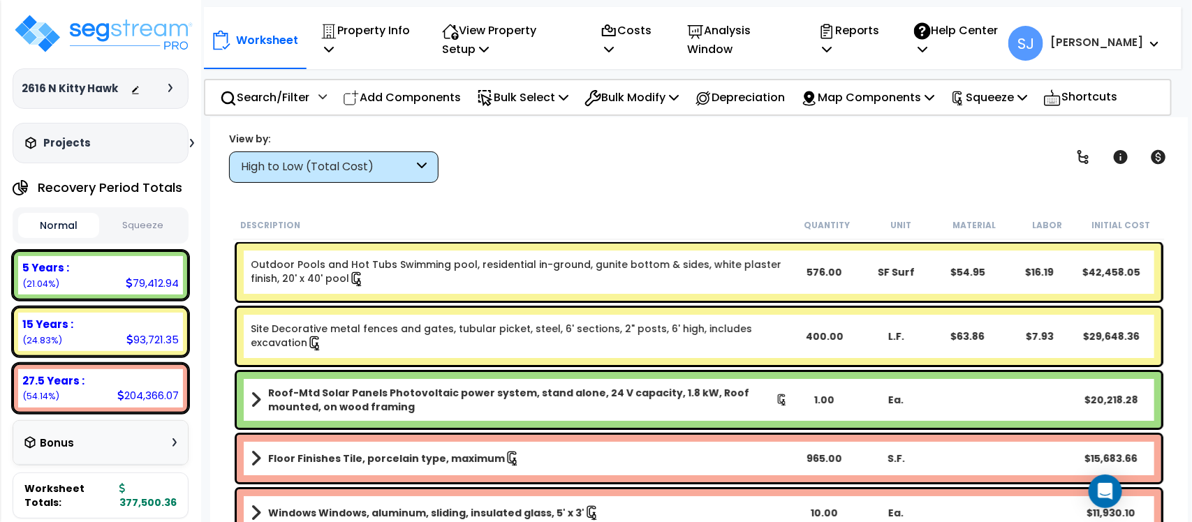
click at [130, 224] on button "Squeeze" at bounding box center [143, 226] width 81 height 24
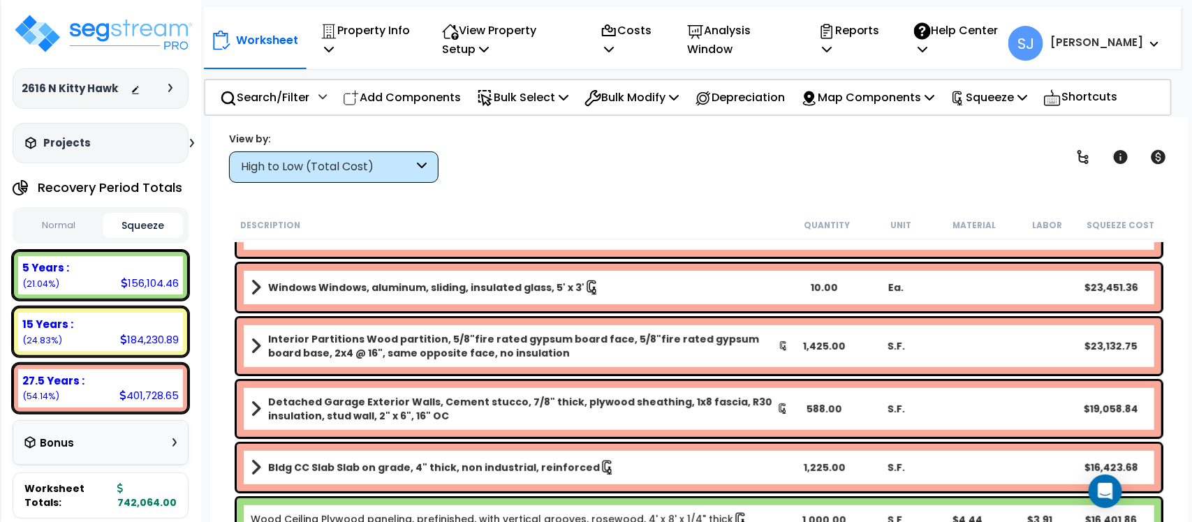
scroll to position [0, 0]
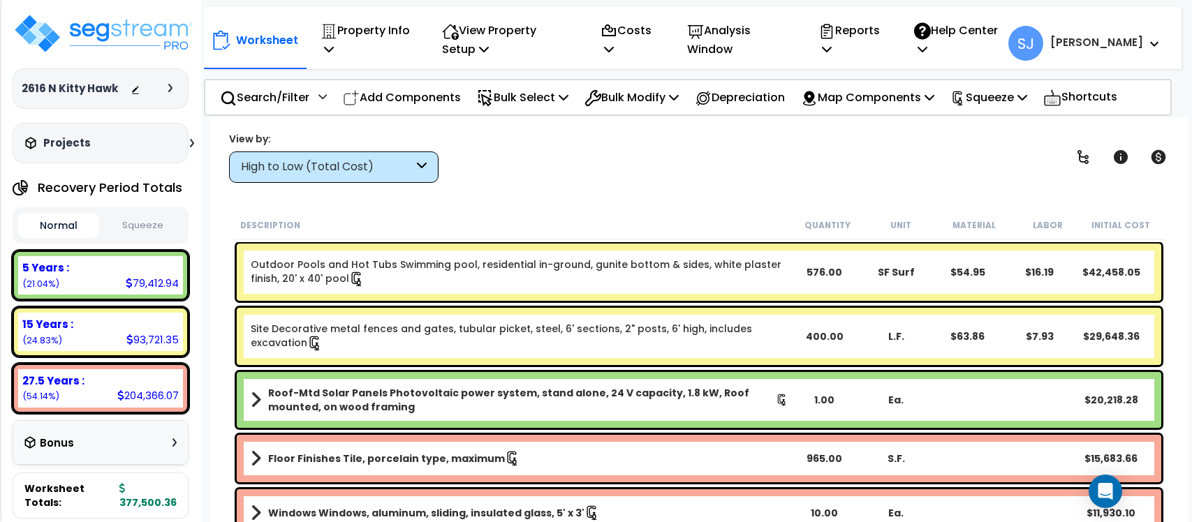
scroll to position [61, 0]
